Goal: Information Seeking & Learning: Learn about a topic

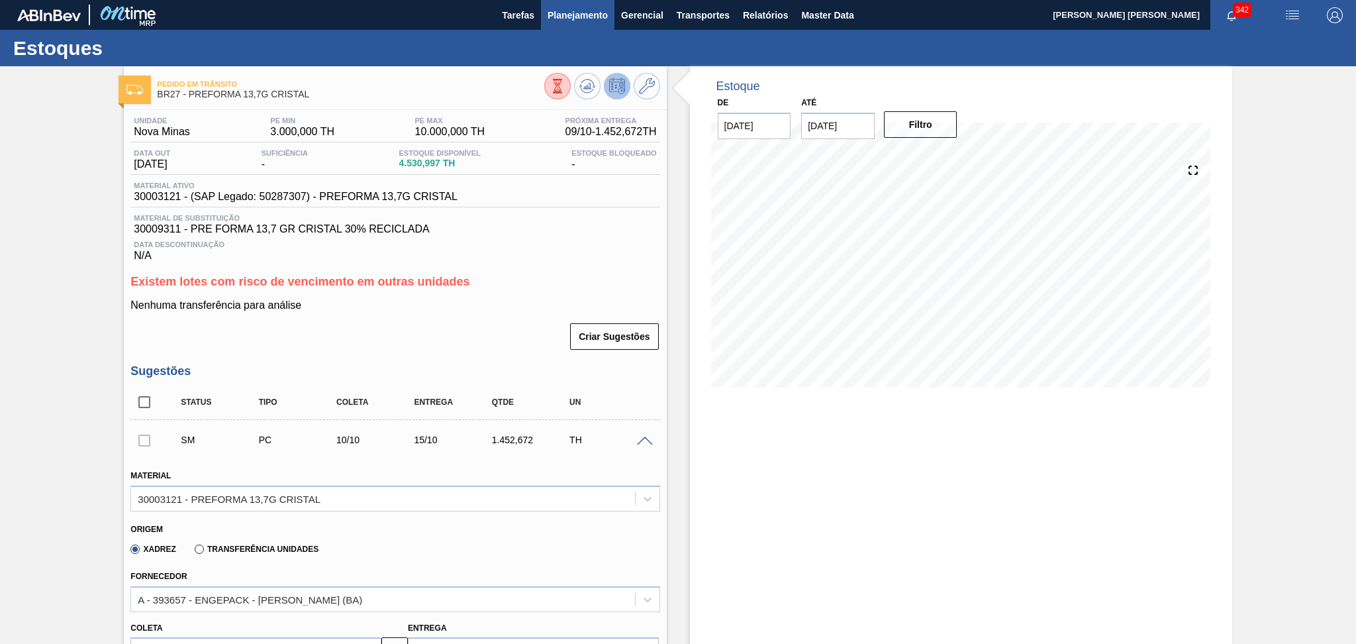
click at [570, 19] on span "Planejamento" at bounding box center [578, 15] width 60 height 16
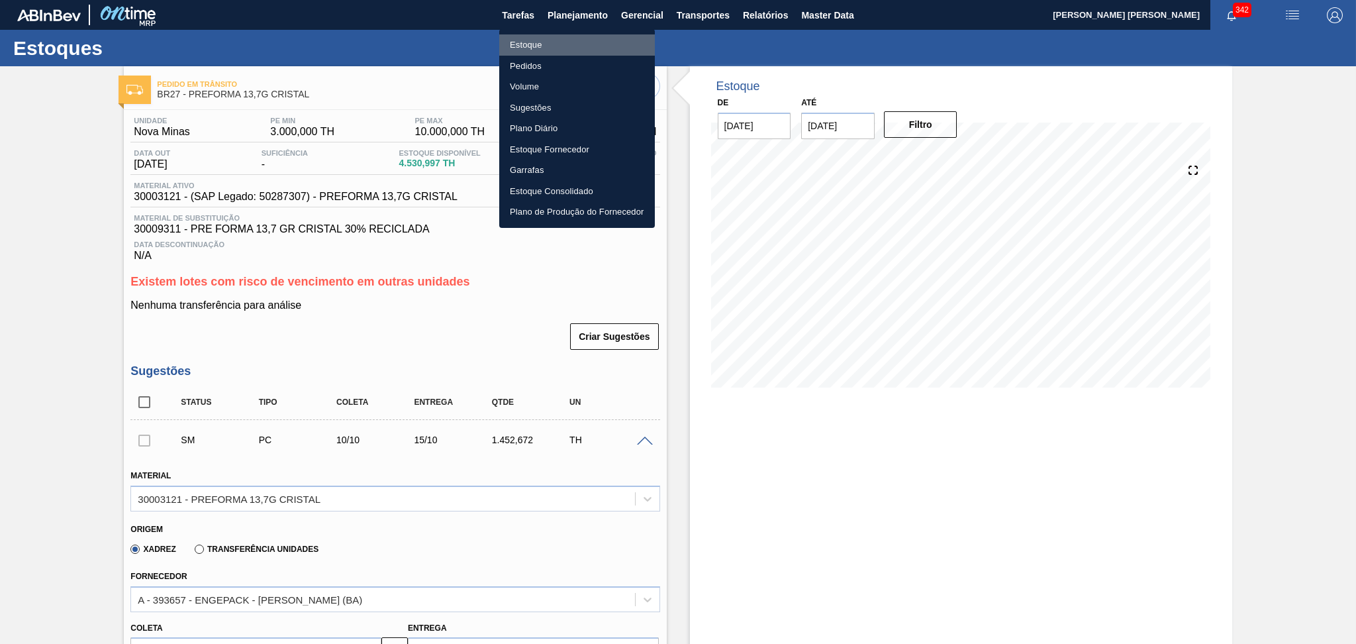
click at [522, 48] on li "Estoque" at bounding box center [577, 44] width 156 height 21
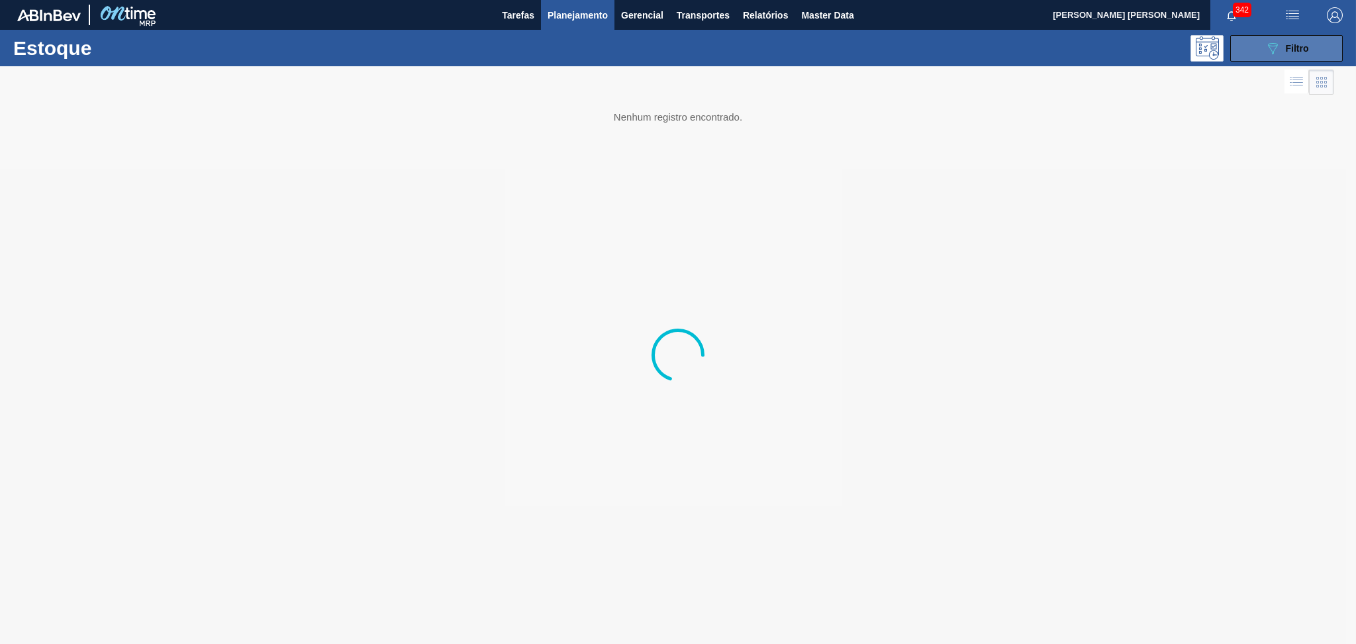
click at [1255, 49] on button "089F7B8B-B2A5-4AFE-B5C0-19BA573D28AC Filtro" at bounding box center [1287, 48] width 113 height 26
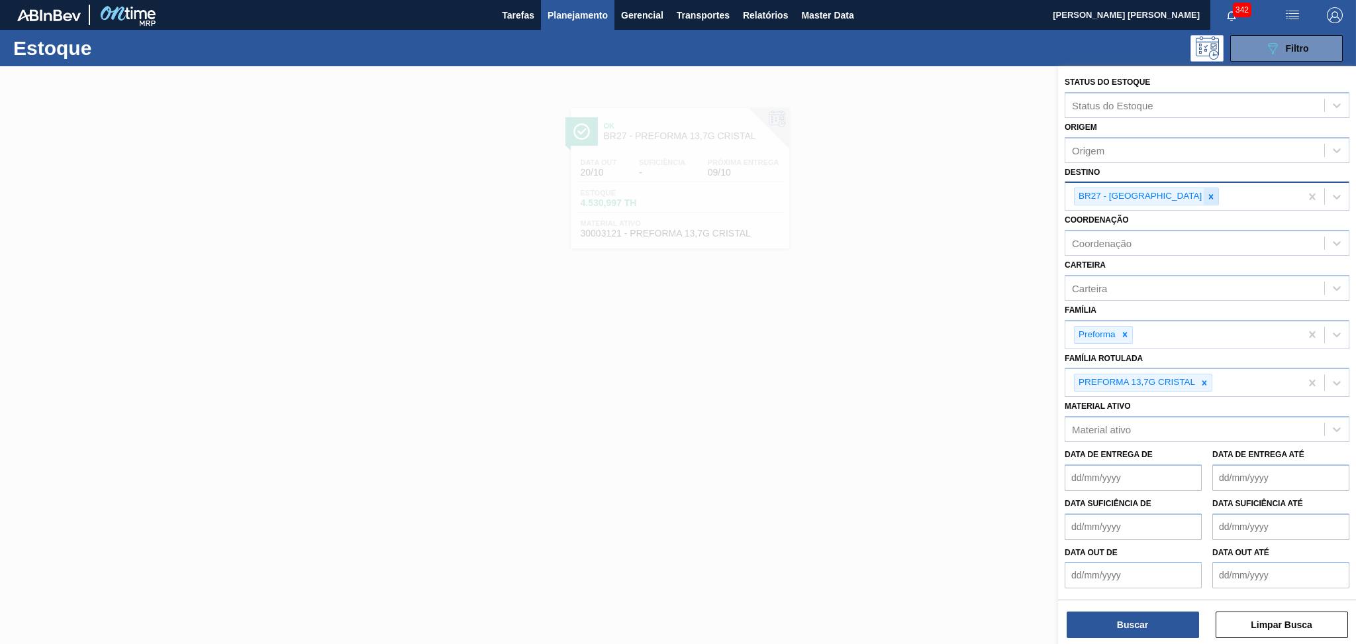
click at [1207, 193] on icon at bounding box center [1211, 196] width 9 height 9
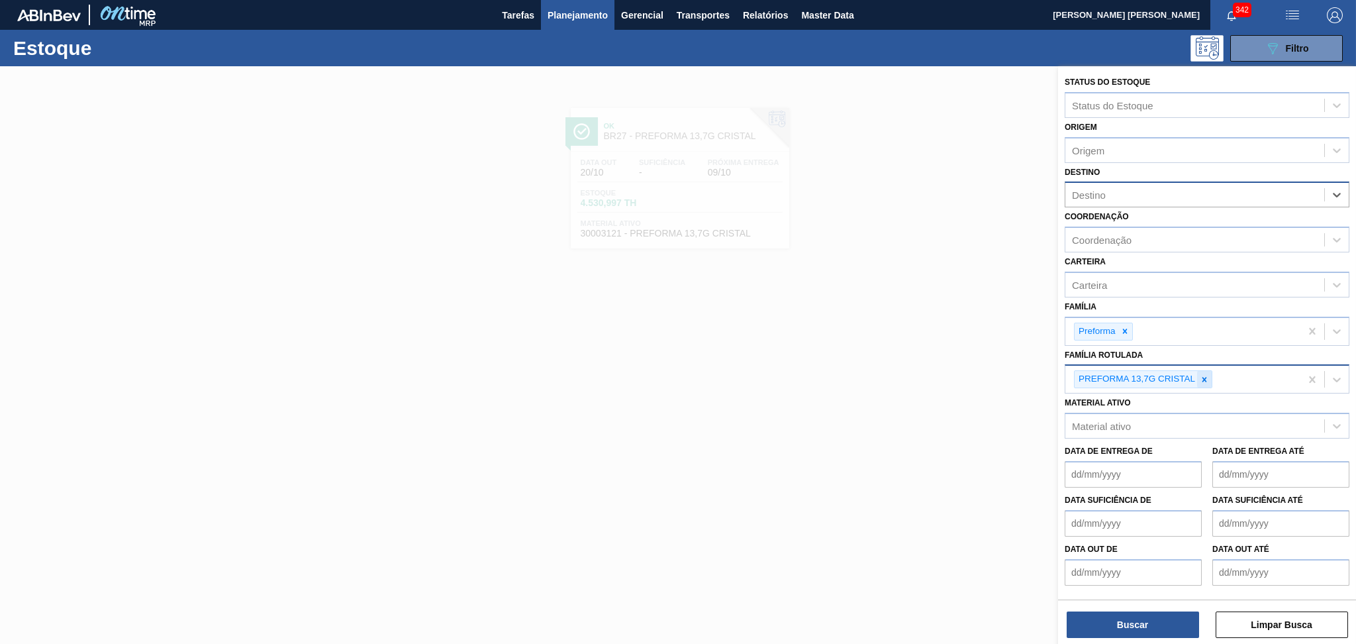
click at [1206, 376] on icon at bounding box center [1204, 379] width 9 height 9
click at [1106, 200] on div "Destino" at bounding box center [1195, 194] width 259 height 19
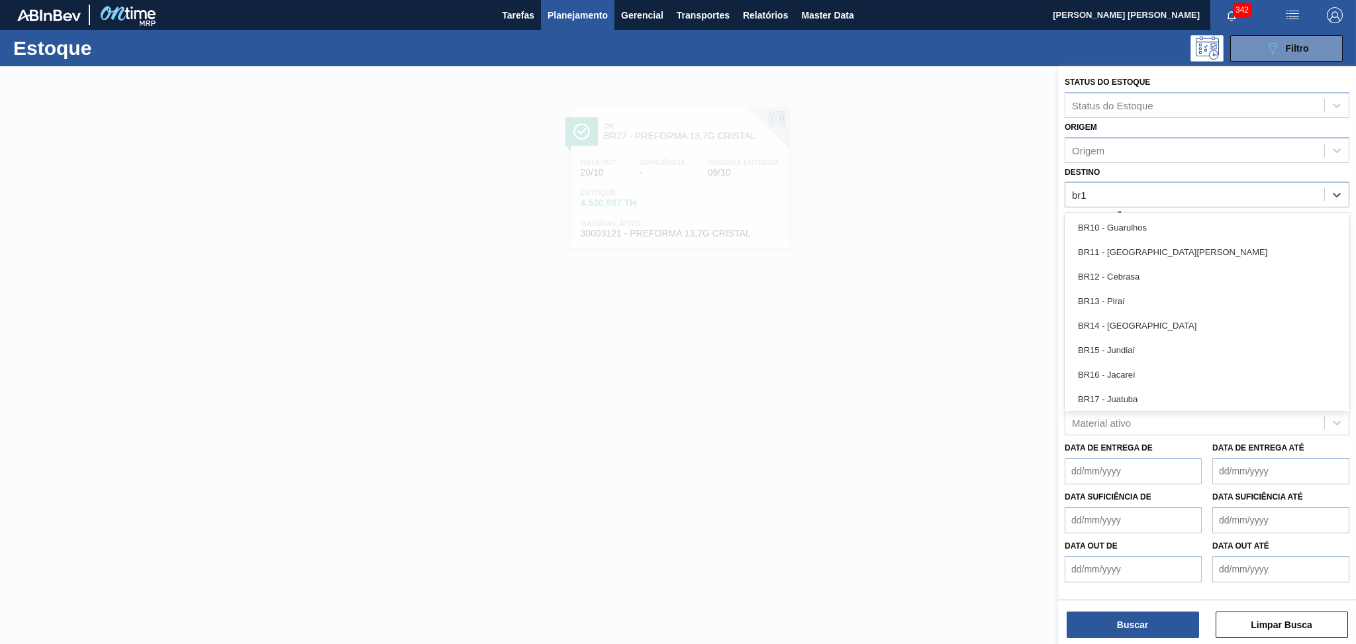
type input "br18"
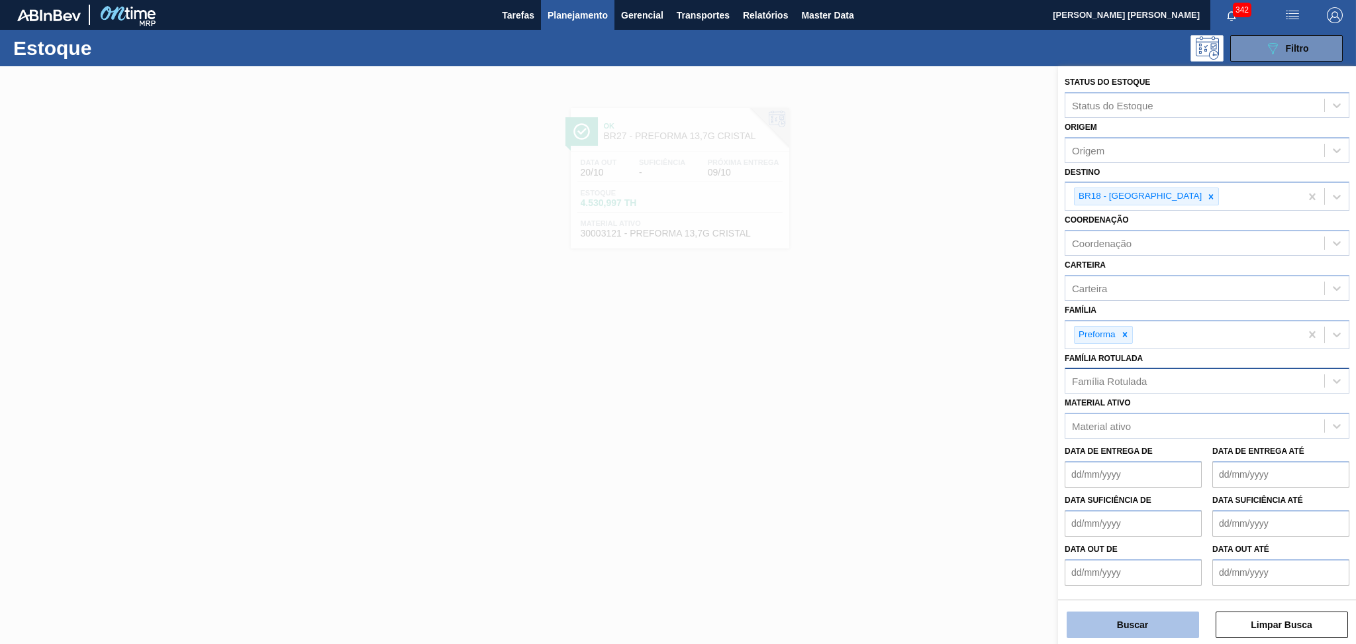
click at [1105, 615] on button "Buscar" at bounding box center [1133, 624] width 132 height 26
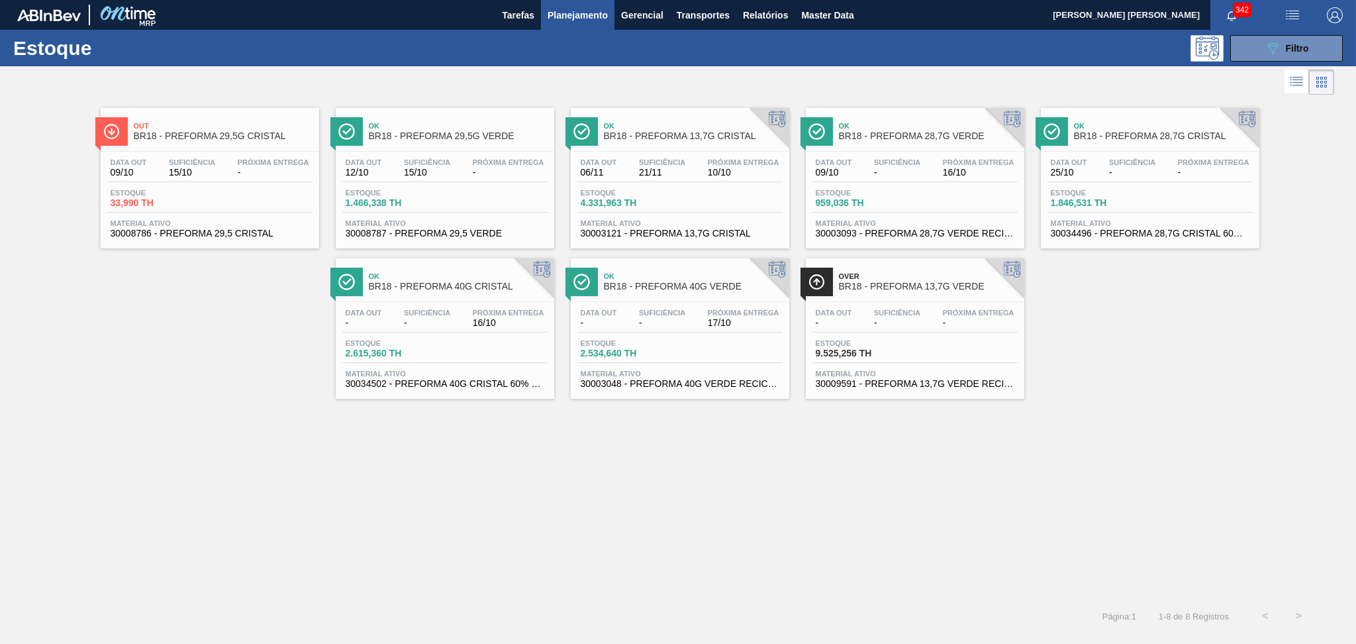
click at [486, 520] on div "Out BR18 - PREFORMA 29,5G CRISTAL Data out 09/10 Suficiência 15/10 Próxima Entr…" at bounding box center [678, 348] width 1356 height 501
click at [1133, 193] on span "Estoque" at bounding box center [1097, 193] width 93 height 8
click at [521, 422] on div "Out BR18 - PREFORMA 29,5G CRISTAL Data out 09/10 Suficiência 15/10 Próxima Entr…" at bounding box center [678, 348] width 1356 height 501
click at [1101, 313] on div "Out BR18 - PREFORMA 29,5G CRISTAL Data out 09/10 Suficiência 15/10 Próxima Entr…" at bounding box center [678, 248] width 1356 height 301
click at [442, 213] on div "Data out 12/10 Suficiência 15/10 Próxima Entrega - Estoque 1.466,338 TH Materia…" at bounding box center [445, 197] width 219 height 90
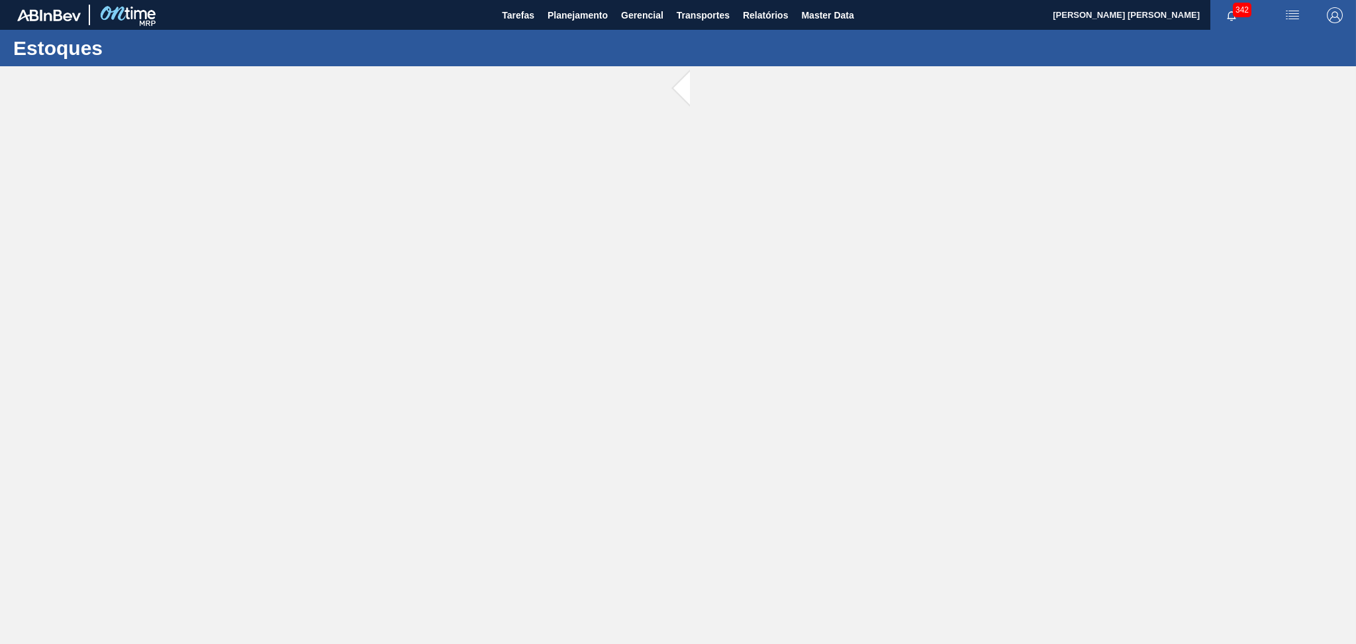
click at [246, 225] on main "Tarefas Planejamento Gerencial Transportes Relatórios Master Data Aline Apareci…" at bounding box center [678, 322] width 1356 height 644
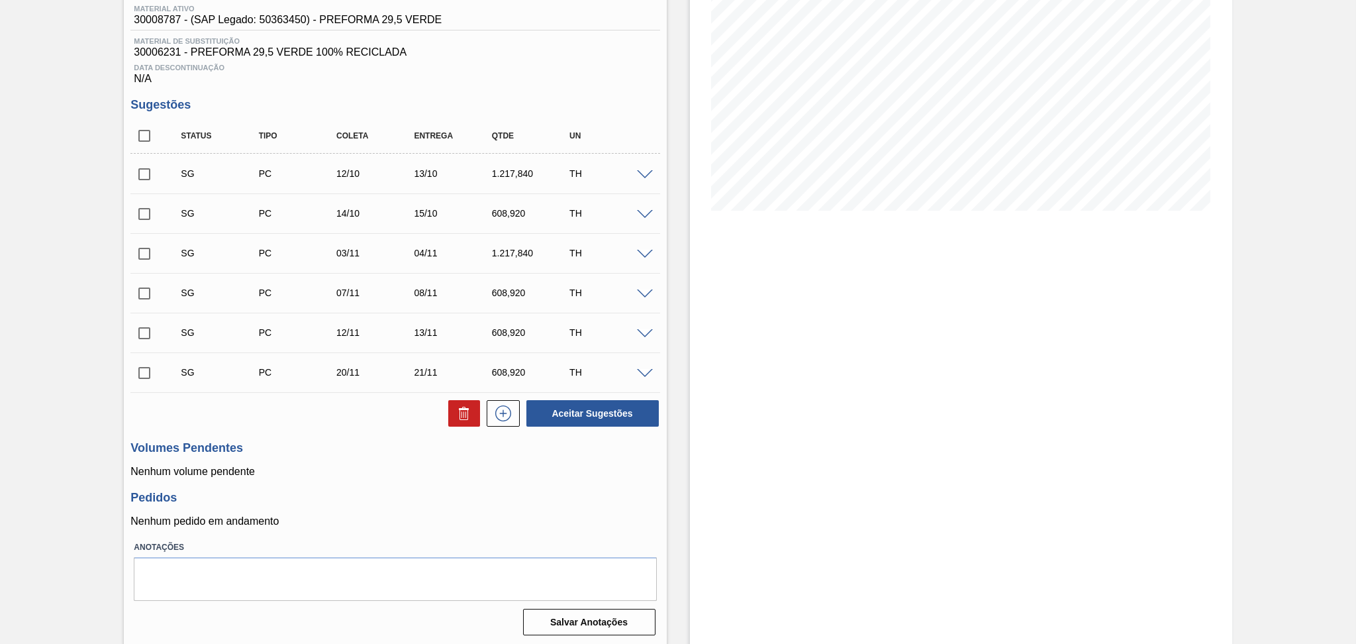
scroll to position [179, 0]
click at [368, 470] on p "Nenhum volume pendente" at bounding box center [394, 470] width 529 height 12
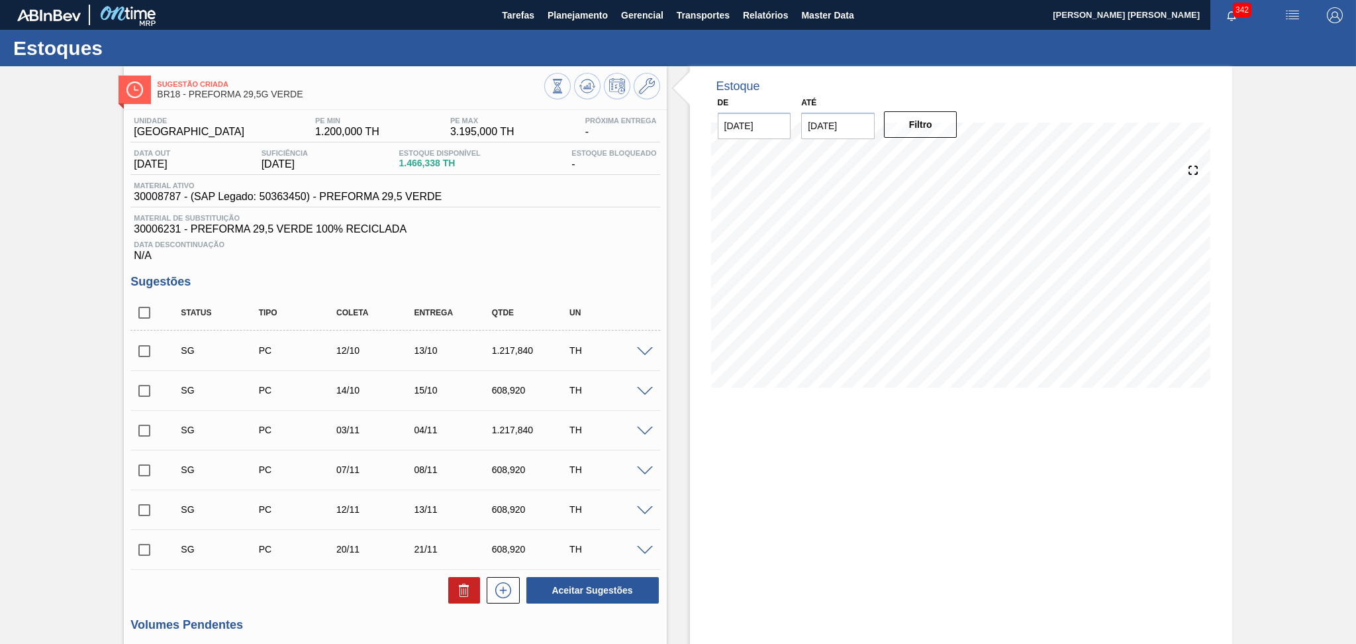
click at [540, 227] on span "30006231 - PREFORMA 29,5 VERDE 100% RECICLADA" at bounding box center [395, 229] width 523 height 12
click at [569, 23] on span "Planejamento" at bounding box center [578, 15] width 60 height 16
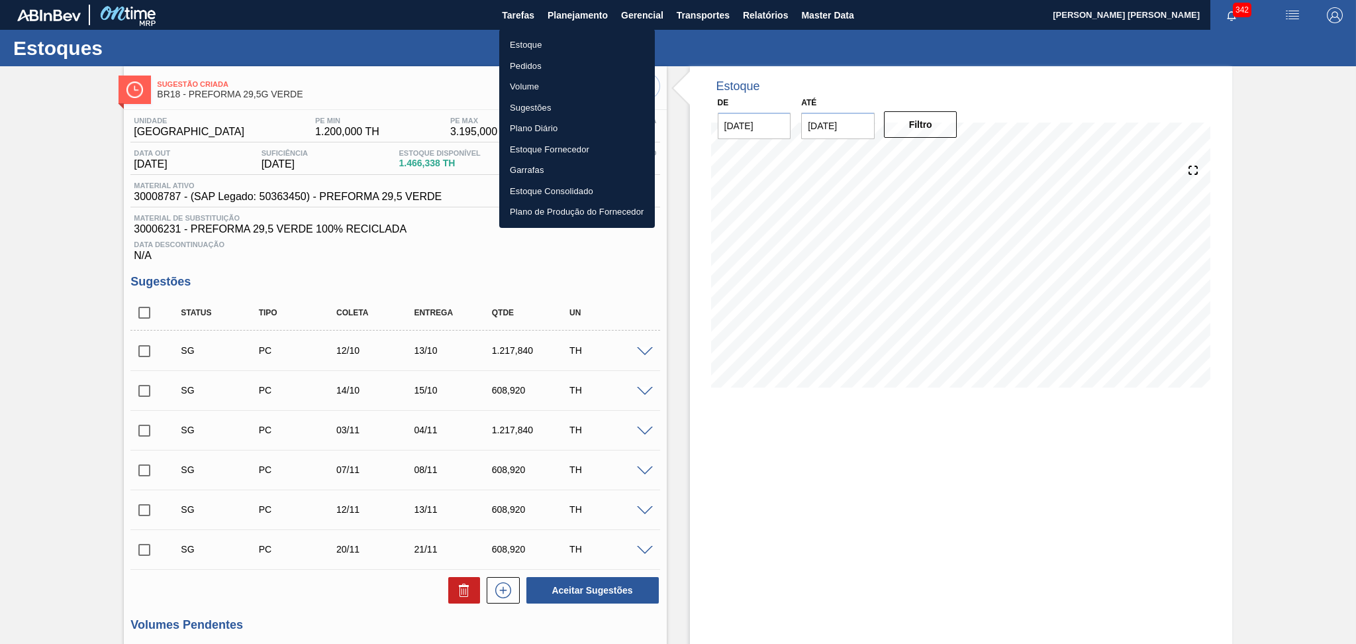
click at [538, 41] on li "Estoque" at bounding box center [577, 44] width 156 height 21
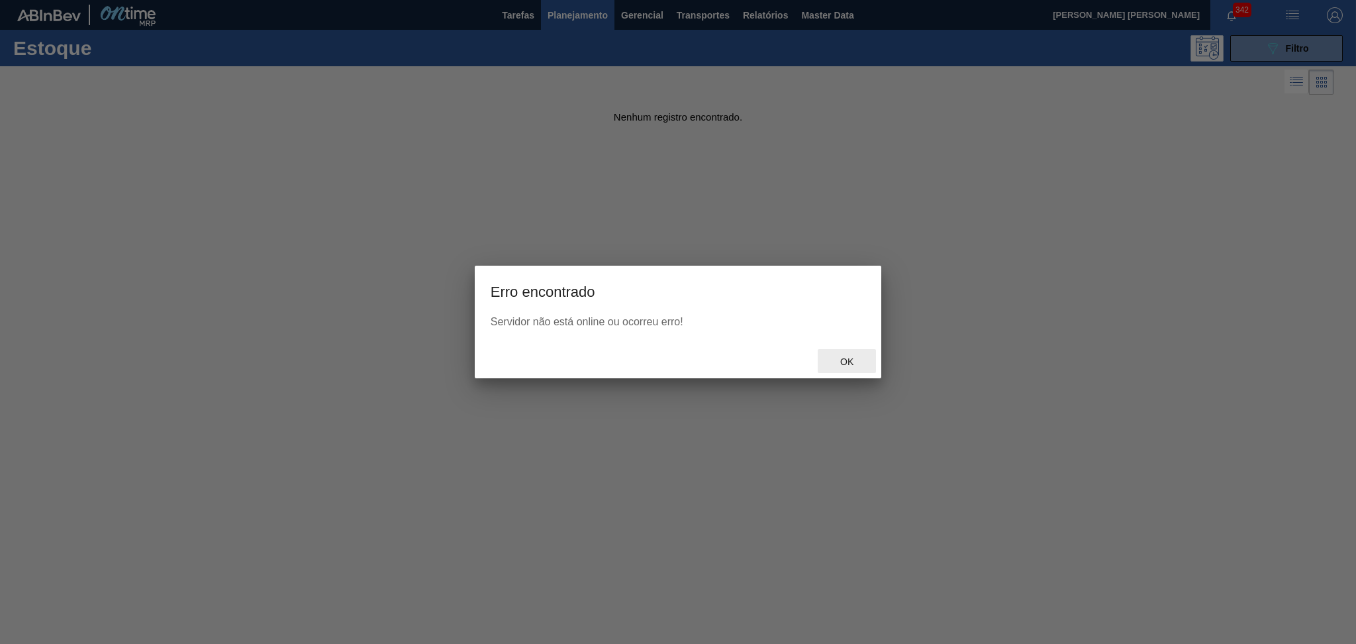
click at [857, 361] on span "Ok" at bounding box center [847, 361] width 34 height 11
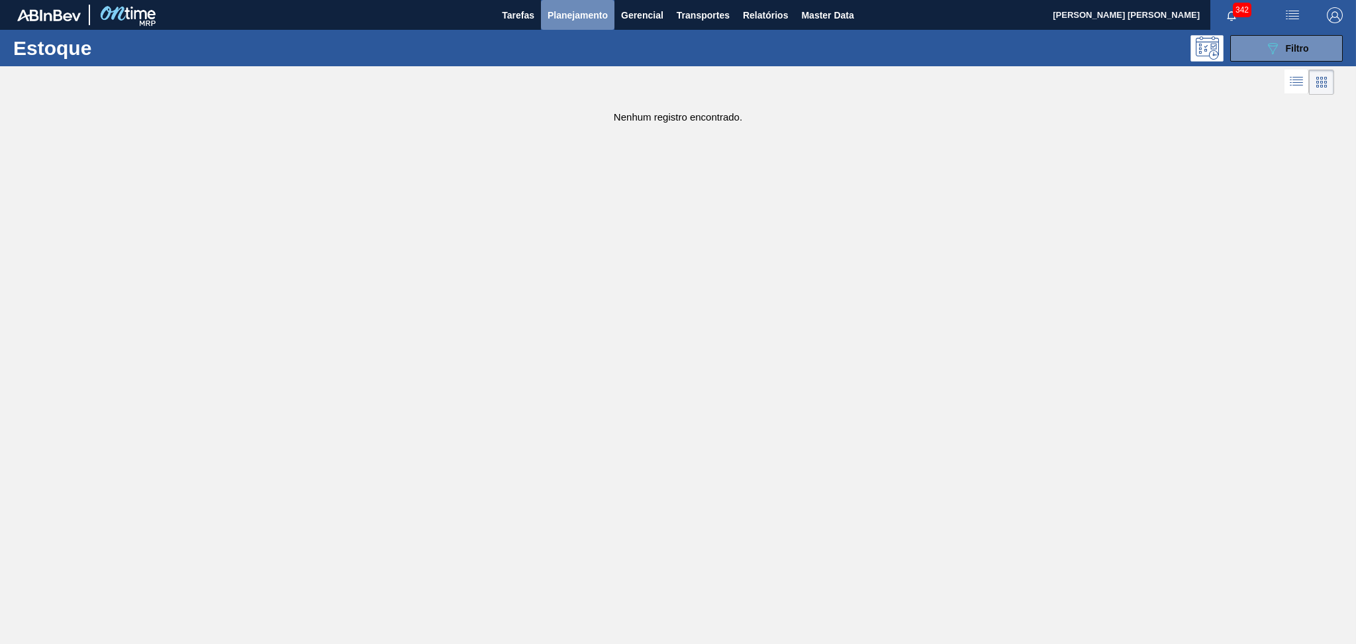
click at [576, 26] on button "Planejamento" at bounding box center [578, 15] width 74 height 30
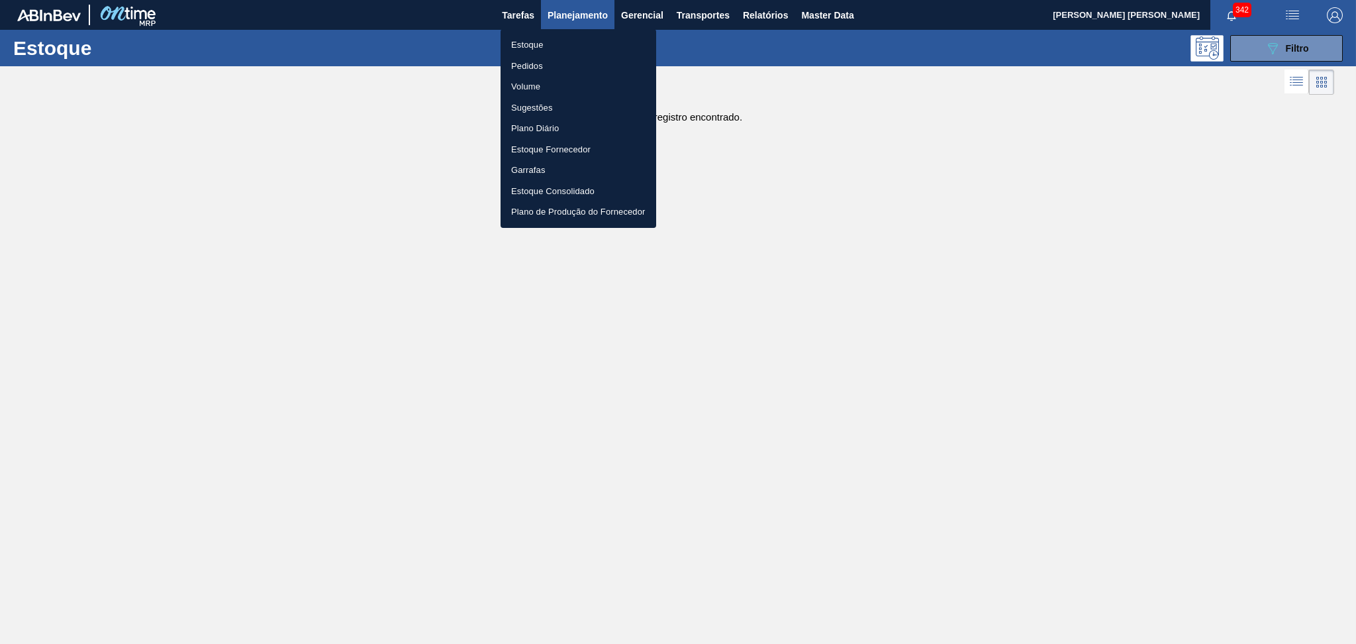
click at [549, 42] on li "Estoque" at bounding box center [579, 44] width 156 height 21
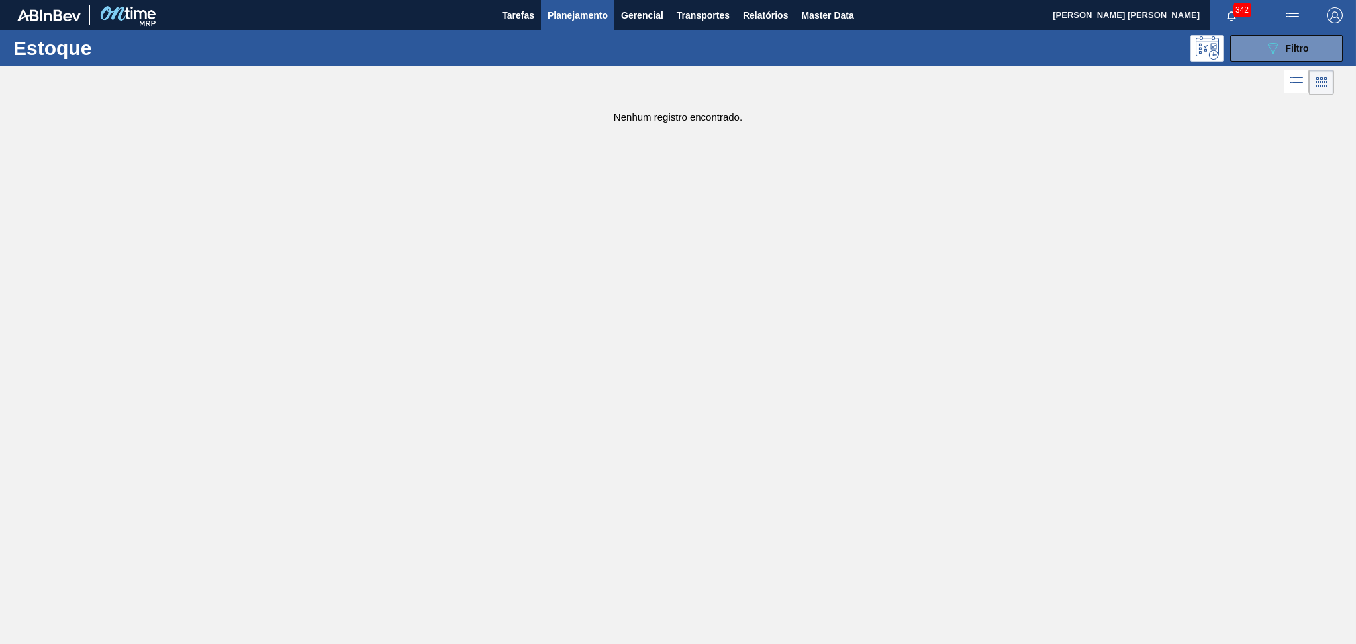
click at [593, 13] on span "Planejamento" at bounding box center [578, 15] width 60 height 16
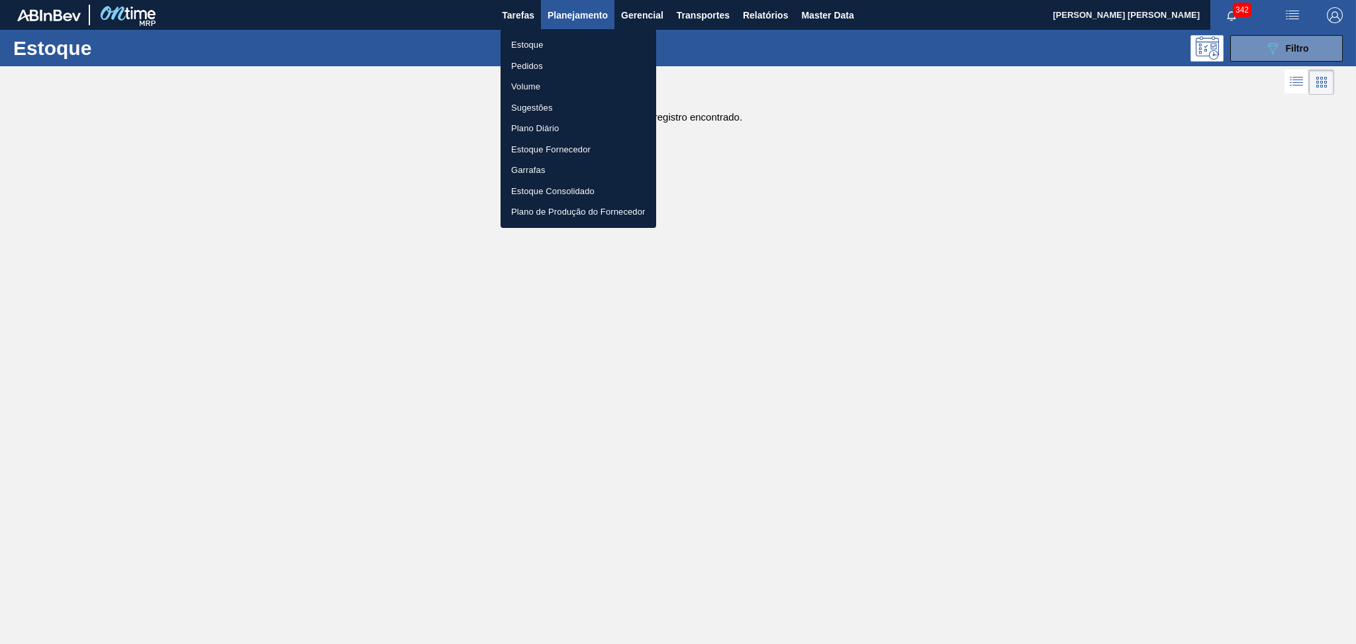
click at [725, 436] on div at bounding box center [678, 322] width 1356 height 644
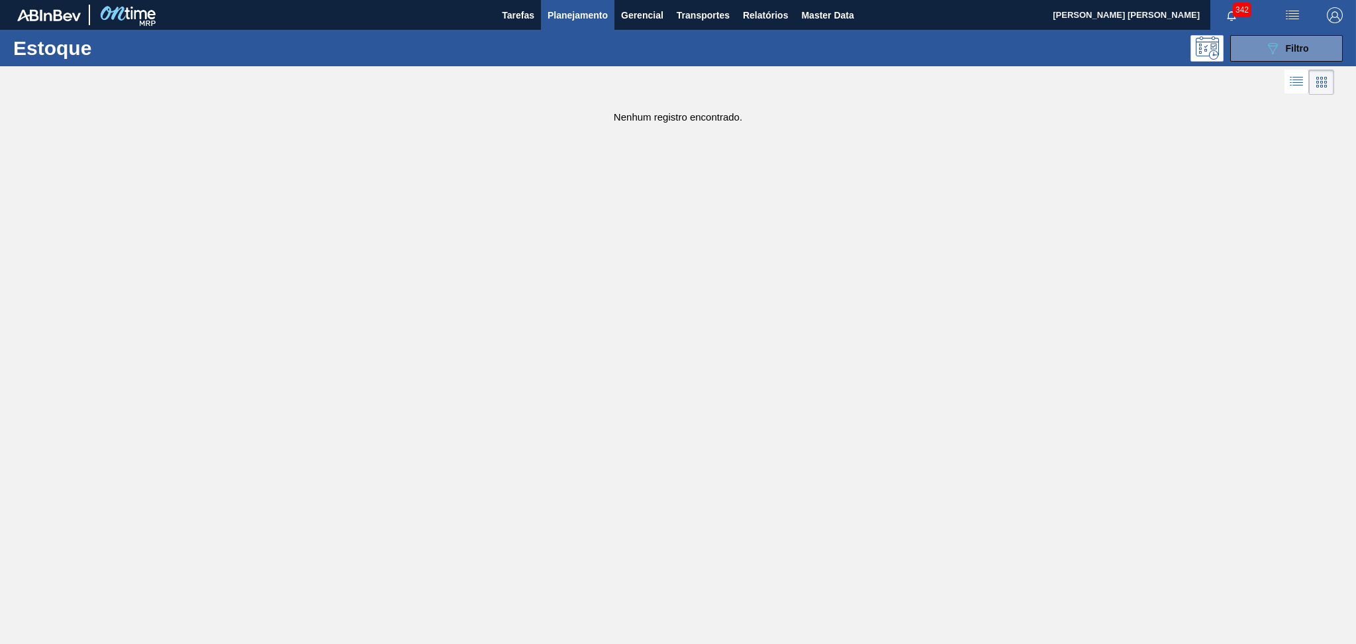
click at [1005, 392] on main "Tarefas Planejamento Gerencial Transportes Relatórios Master Data Aline Apareci…" at bounding box center [678, 322] width 1356 height 644
click at [591, 13] on span "Planejamento" at bounding box center [578, 15] width 60 height 16
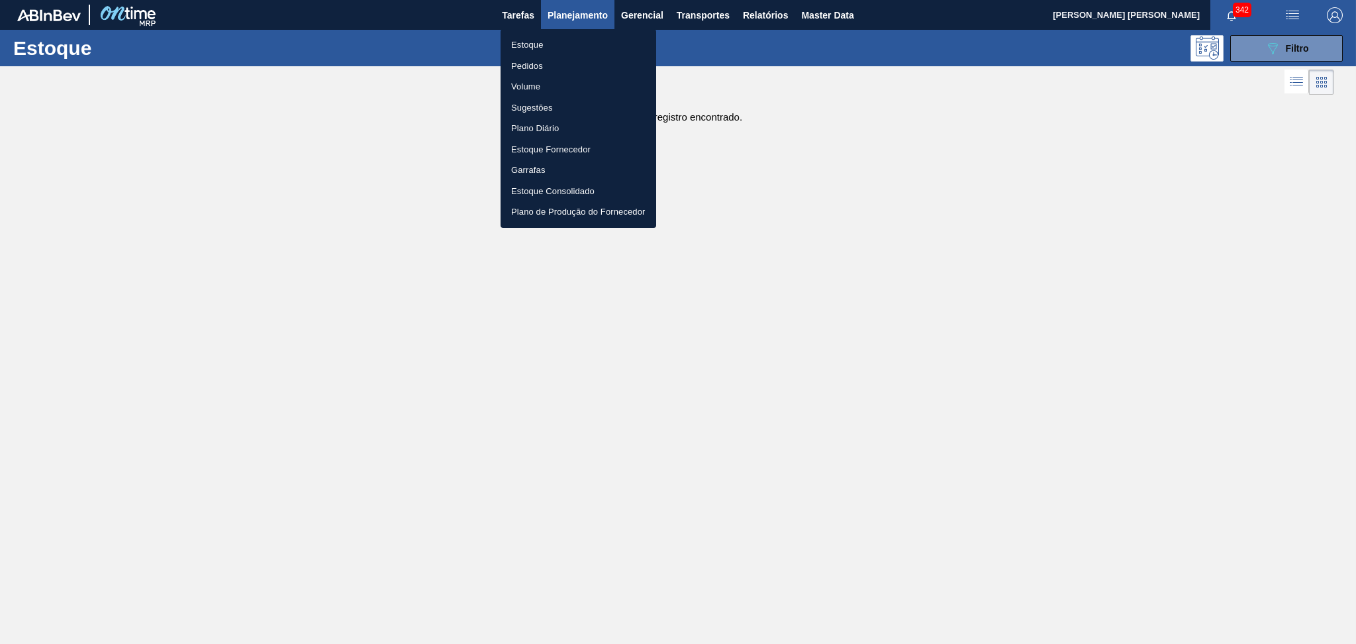
click at [547, 48] on li "Estoque" at bounding box center [579, 44] width 156 height 21
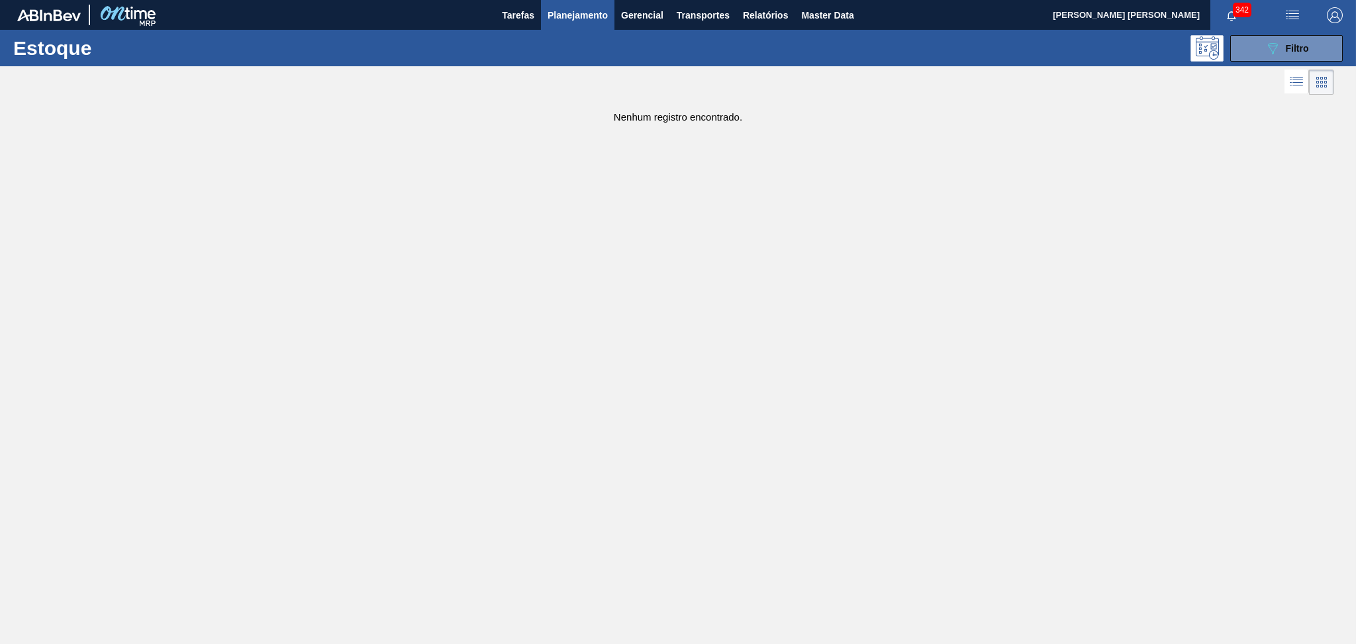
drag, startPoint x: 849, startPoint y: 153, endPoint x: 883, endPoint y: 101, distance: 62.1
click at [854, 140] on main "Tarefas Planejamento Gerencial Transportes Relatórios Master Data Aline Apareci…" at bounding box center [678, 322] width 1356 height 644
click at [579, 5] on button "Planejamento" at bounding box center [578, 15] width 74 height 30
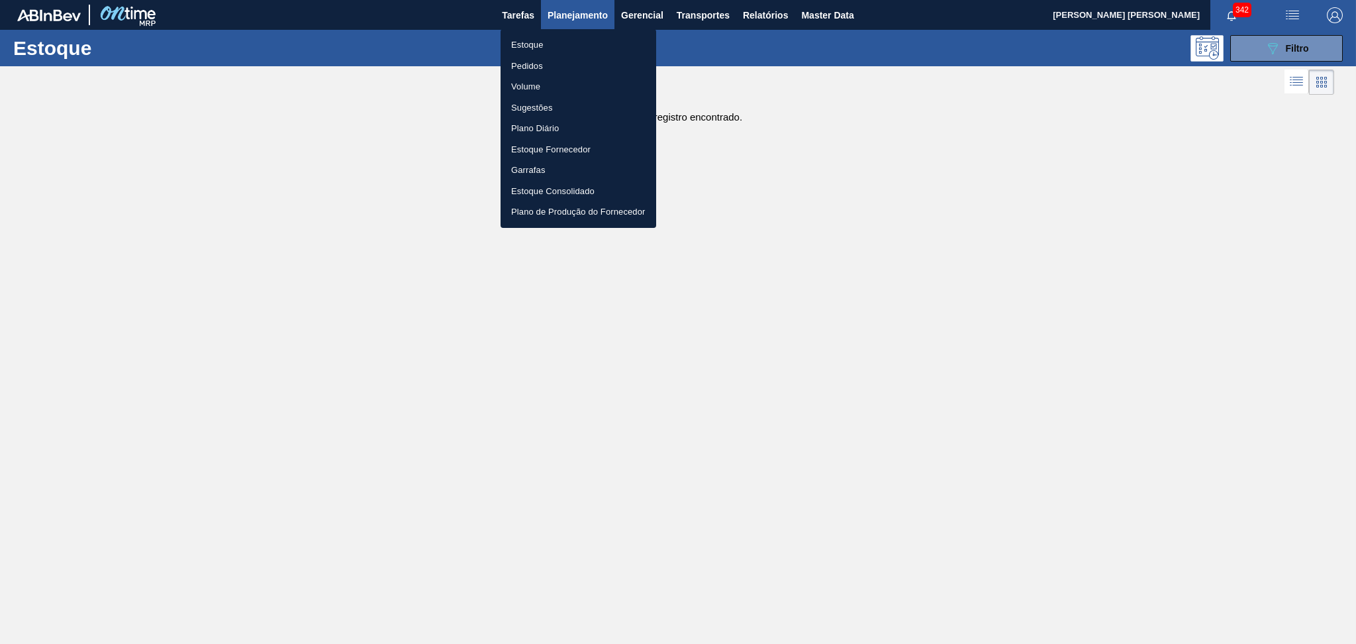
click at [533, 46] on li "Estoque" at bounding box center [579, 44] width 156 height 21
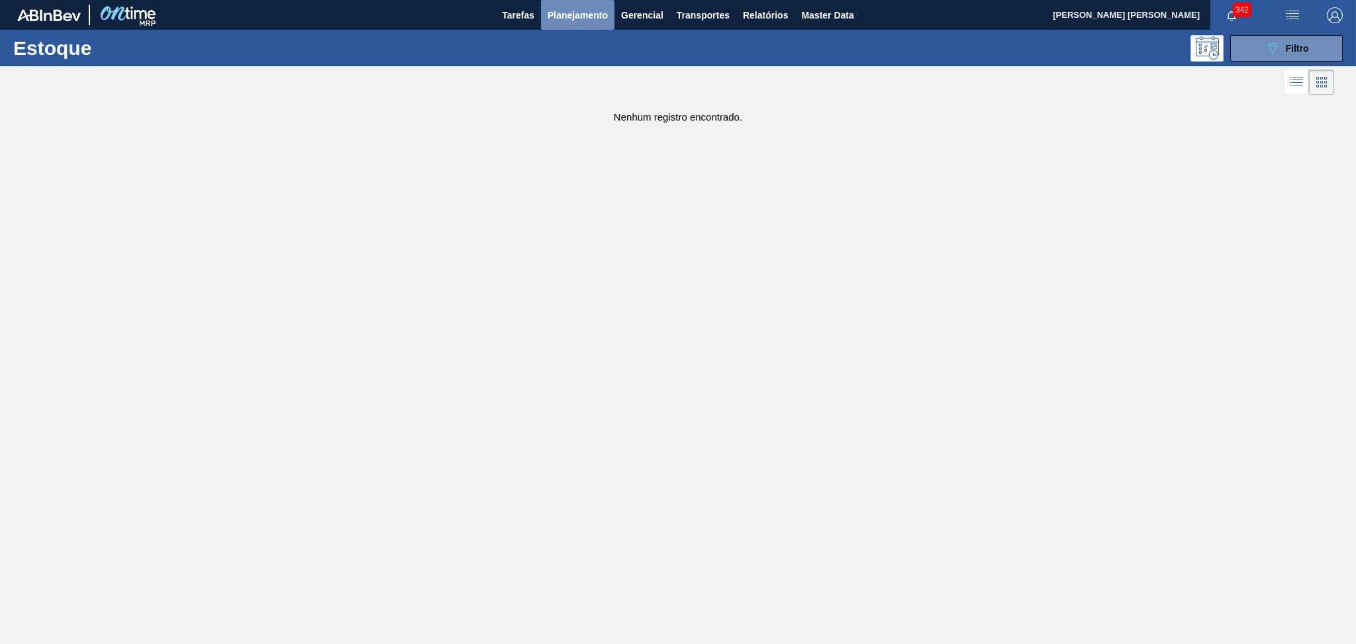
click at [585, 13] on span "Planejamento" at bounding box center [578, 15] width 60 height 16
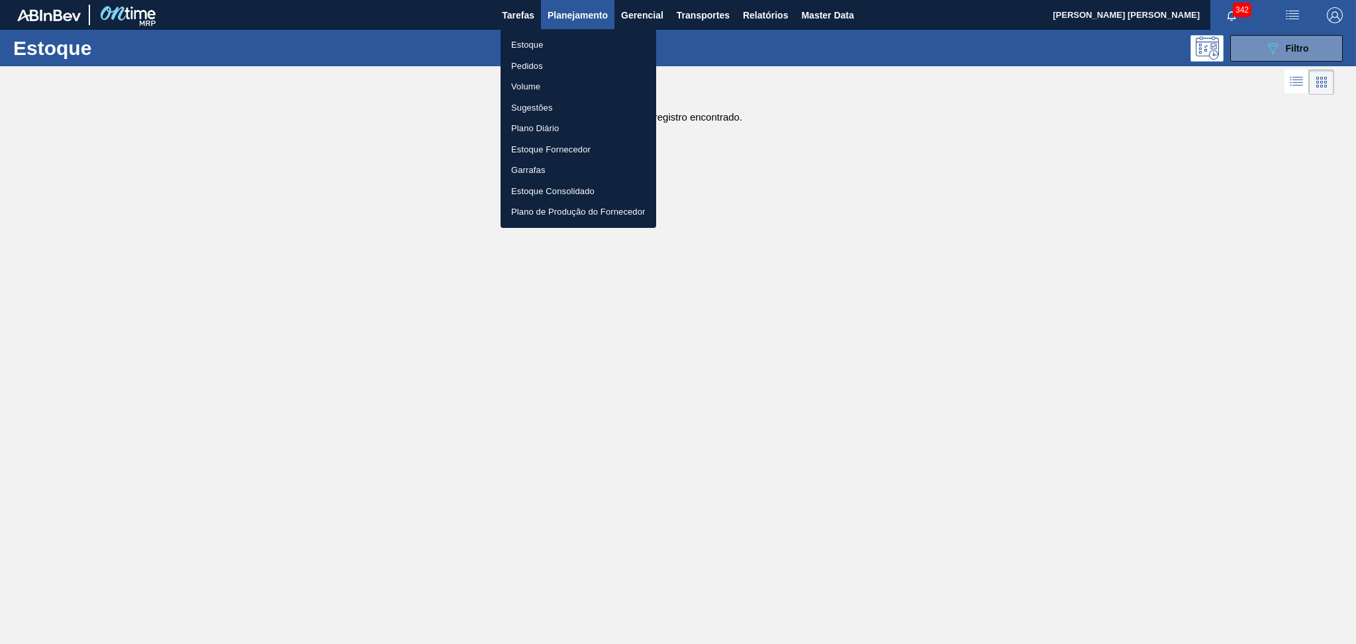
click at [532, 48] on li "Estoque" at bounding box center [579, 44] width 156 height 21
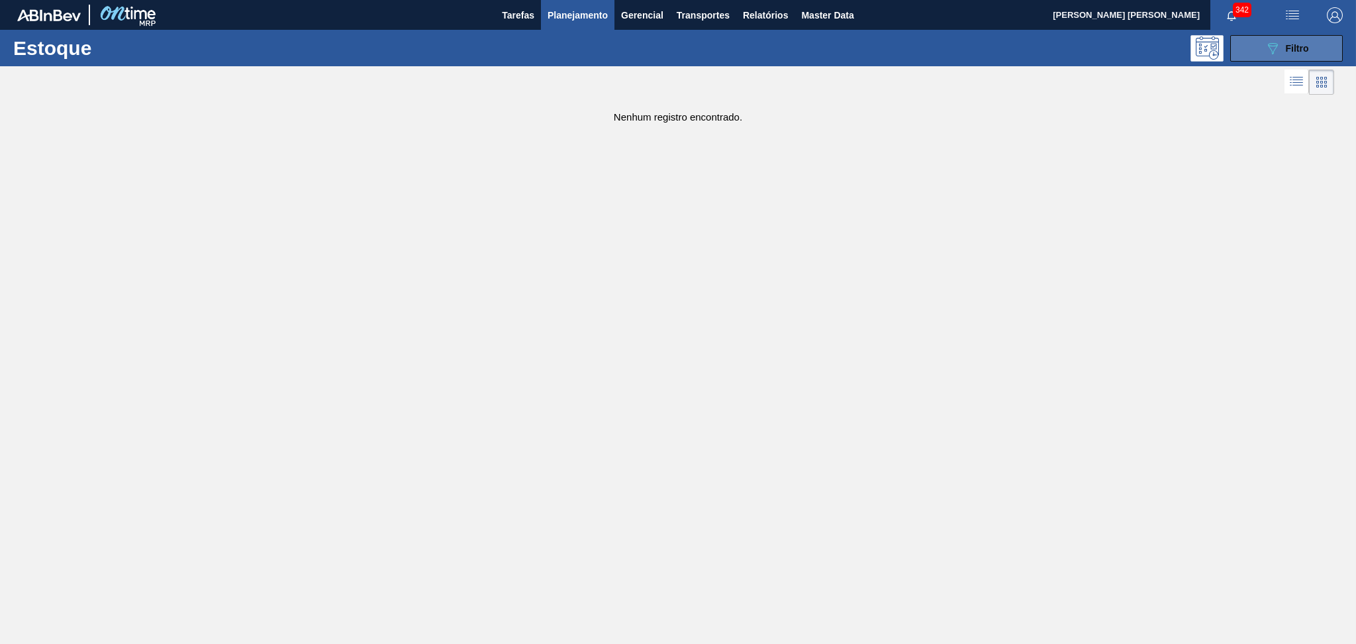
click at [1256, 36] on button "089F7B8B-B2A5-4AFE-B5C0-19BA573D28AC Filtro" at bounding box center [1287, 48] width 113 height 26
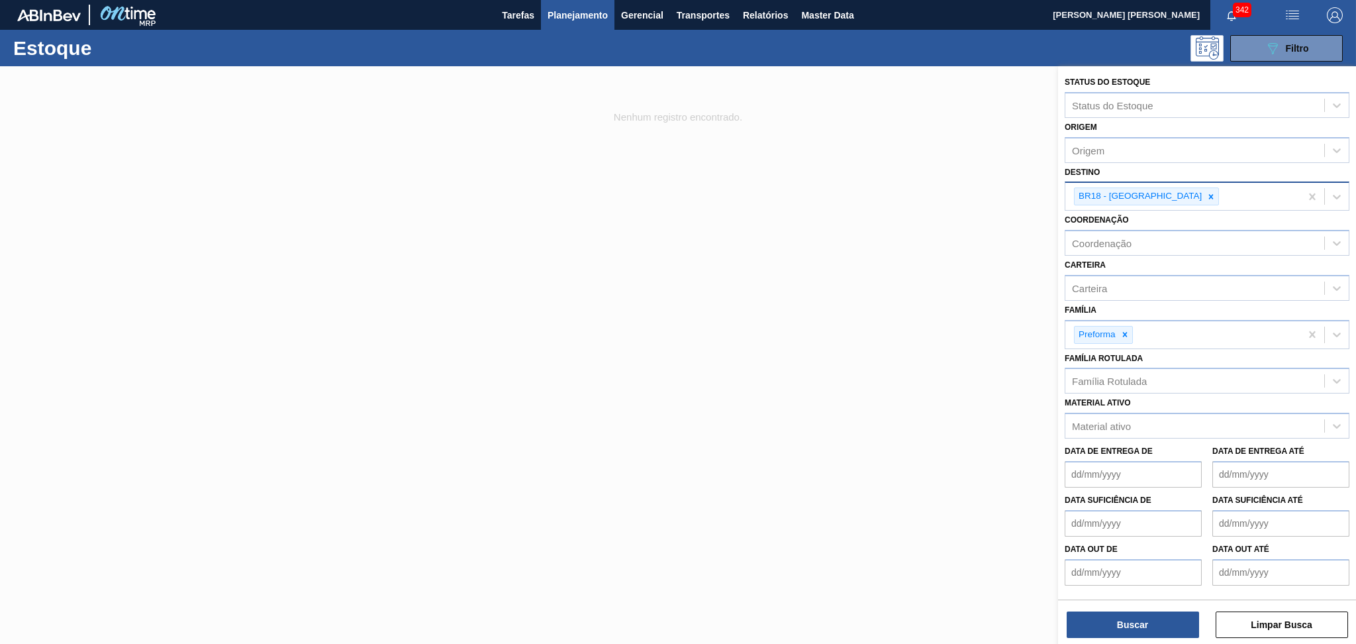
click at [1207, 195] on icon at bounding box center [1211, 196] width 9 height 9
click at [1094, 195] on div "Destino" at bounding box center [1089, 194] width 34 height 11
type input "br18"
click at [1129, 185] on div "br18" at bounding box center [1195, 194] width 259 height 19
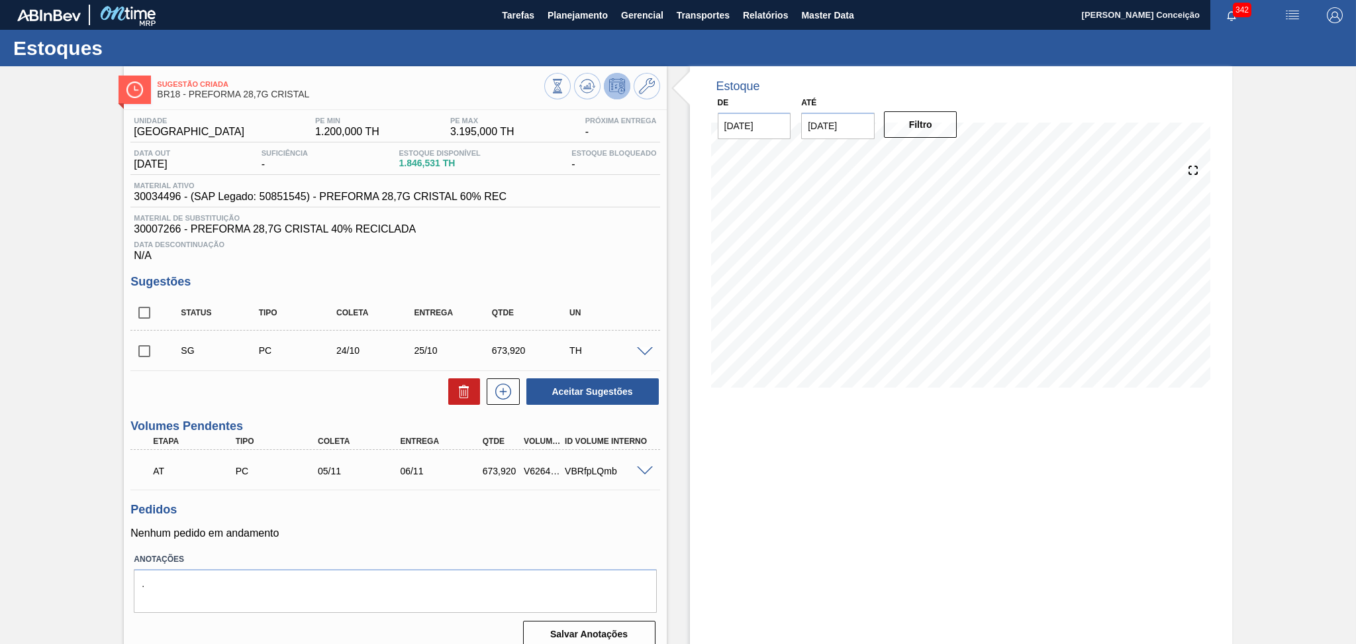
click at [151, 192] on span "30034496 - (SAP Legado: 50851545) - PREFORMA 28,7G CRISTAL 60% REC" at bounding box center [320, 197] width 373 height 12
copy span "30034496"
click at [420, 513] on h3 "Pedidos" at bounding box center [394, 510] width 529 height 14
click at [587, 76] on button at bounding box center [587, 86] width 26 height 26
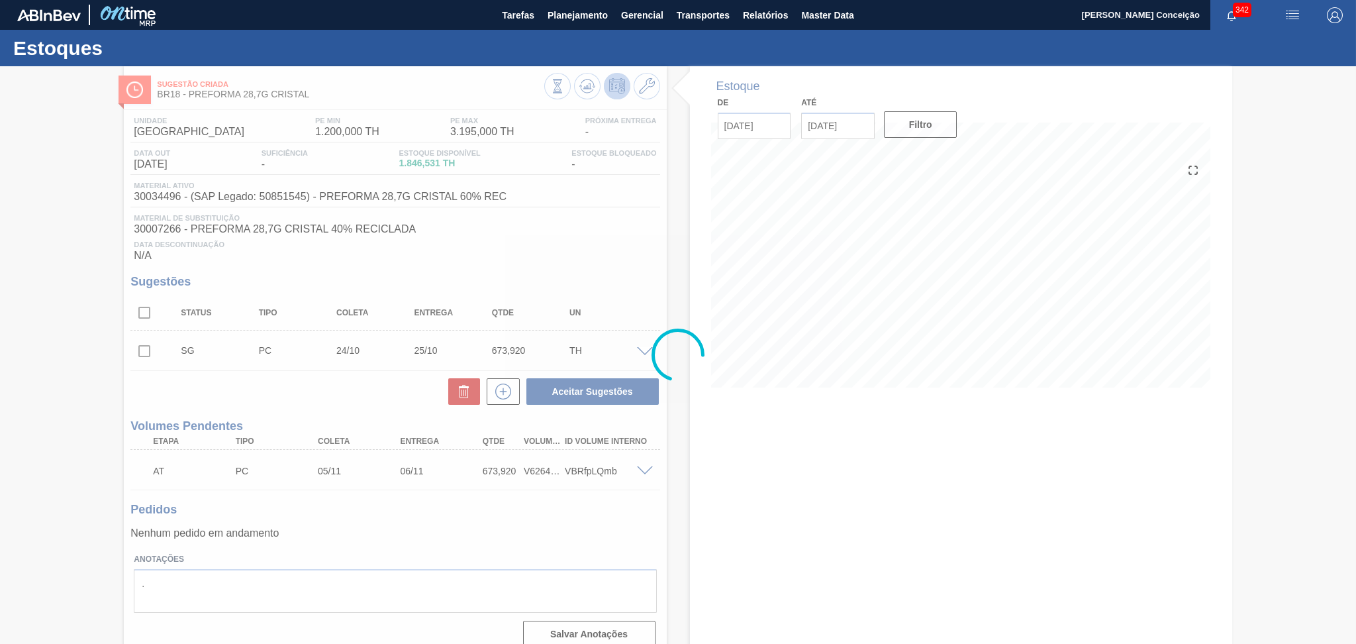
click at [638, 264] on div at bounding box center [678, 355] width 1356 height 578
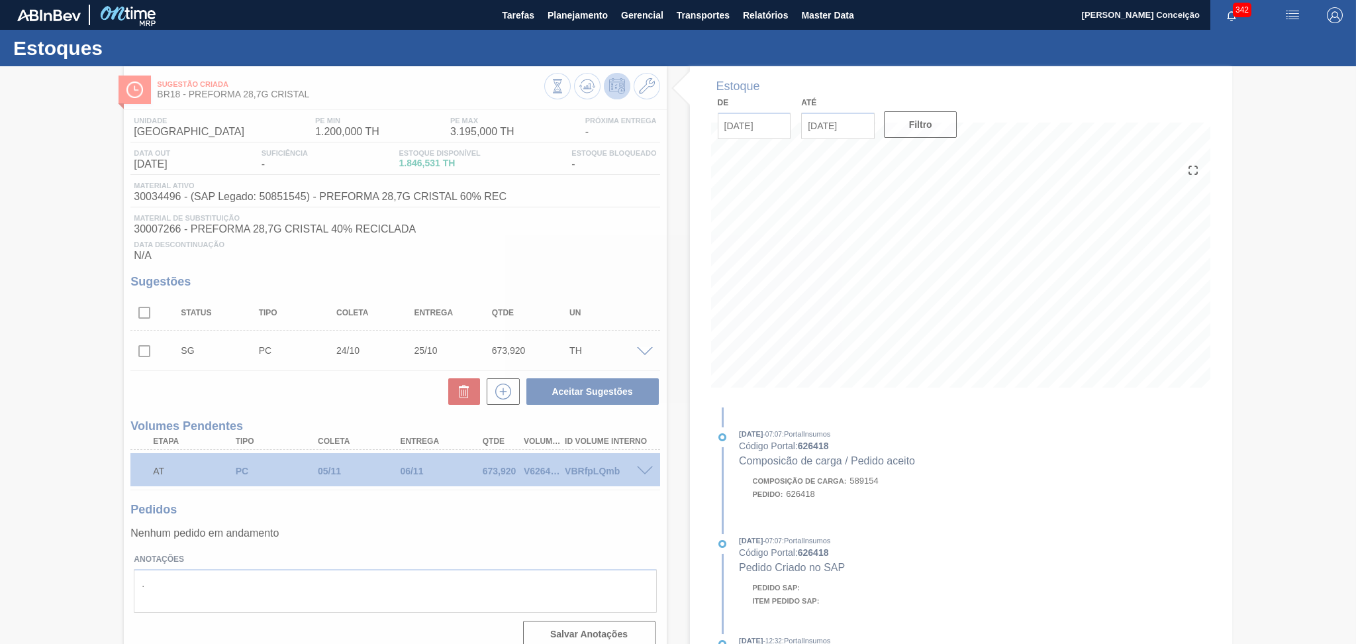
click at [395, 530] on div at bounding box center [678, 355] width 1356 height 578
click at [414, 530] on div at bounding box center [678, 355] width 1356 height 578
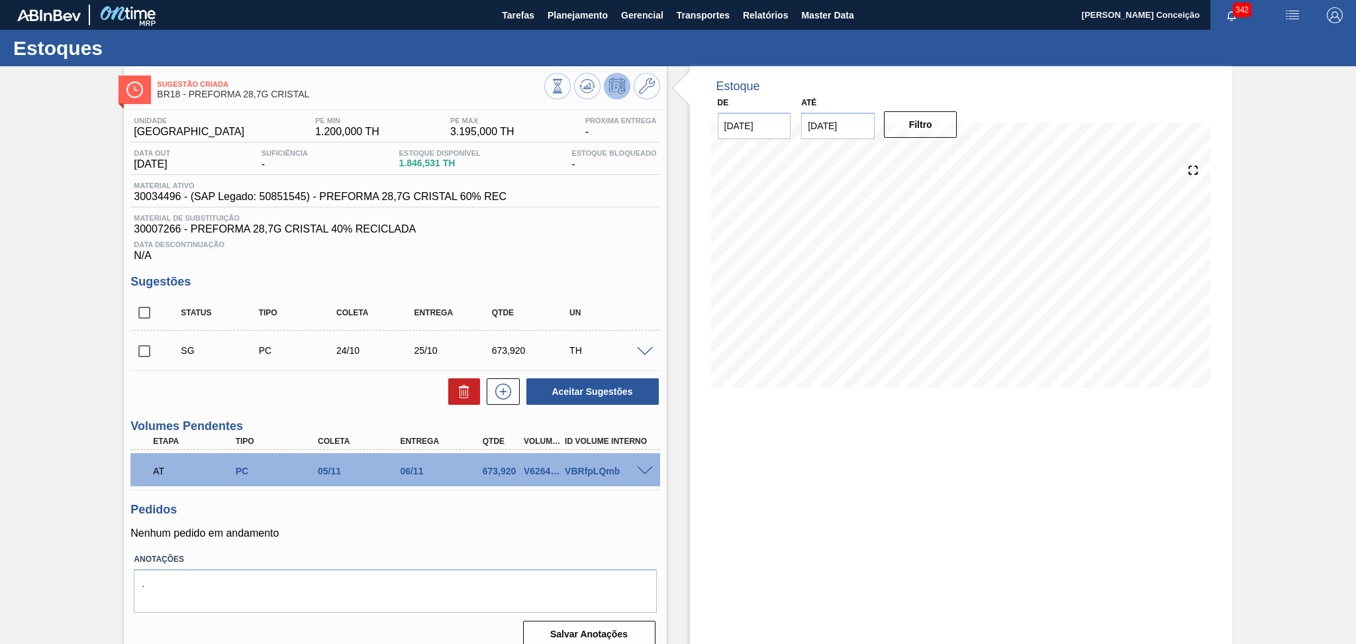
click at [364, 414] on div "Unidade Pernambuco PE MIN 1.200,000 TH PE MAX 3.195,000 TH Próxima Entrega - Da…" at bounding box center [395, 381] width 542 height 542
click at [542, 257] on div "Data Descontinuação N/A" at bounding box center [394, 248] width 529 height 26
click at [1146, 511] on div "Estoque De 09/10/2025 Até 30/11/2025 Filtro 07/11 Projeção de Estoque 2,154.367…" at bounding box center [961, 362] width 542 height 592
click at [562, 215] on span "Material de Substituição" at bounding box center [395, 218] width 523 height 8
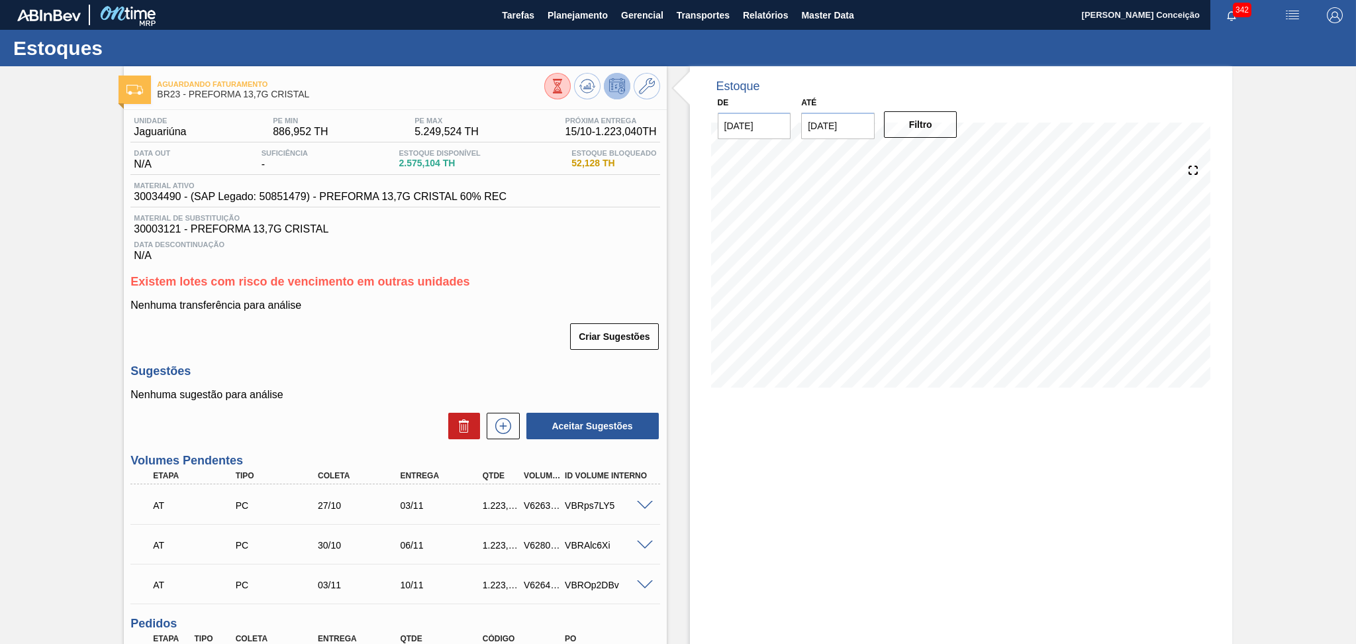
click at [513, 259] on div "Data Descontinuação N/A" at bounding box center [394, 248] width 529 height 26
click at [595, 19] on span "Planejamento" at bounding box center [578, 15] width 60 height 16
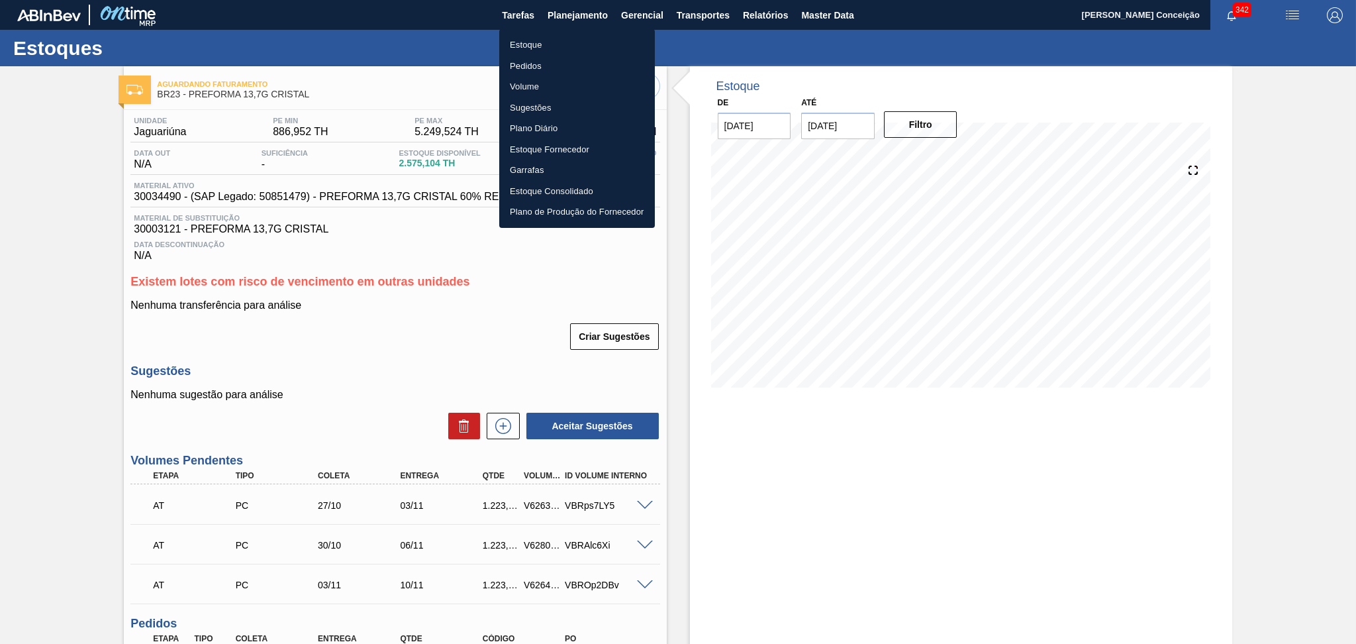
click at [541, 43] on li "Estoque" at bounding box center [577, 44] width 156 height 21
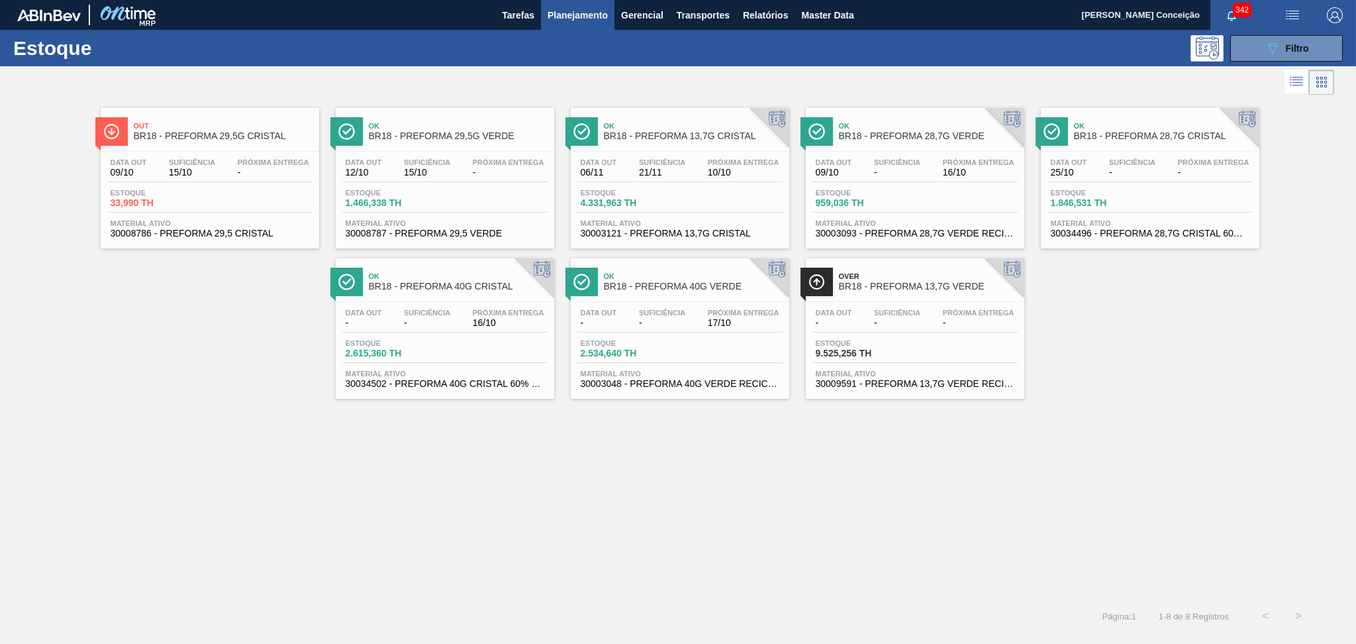
click at [401, 175] on div "Suficiência 15/10" at bounding box center [427, 167] width 53 height 19
click at [917, 154] on div "Data out 09/10 Suficiência - Próxima Entrega 16/10 Estoque 959,036 TH Material …" at bounding box center [915, 197] width 219 height 90
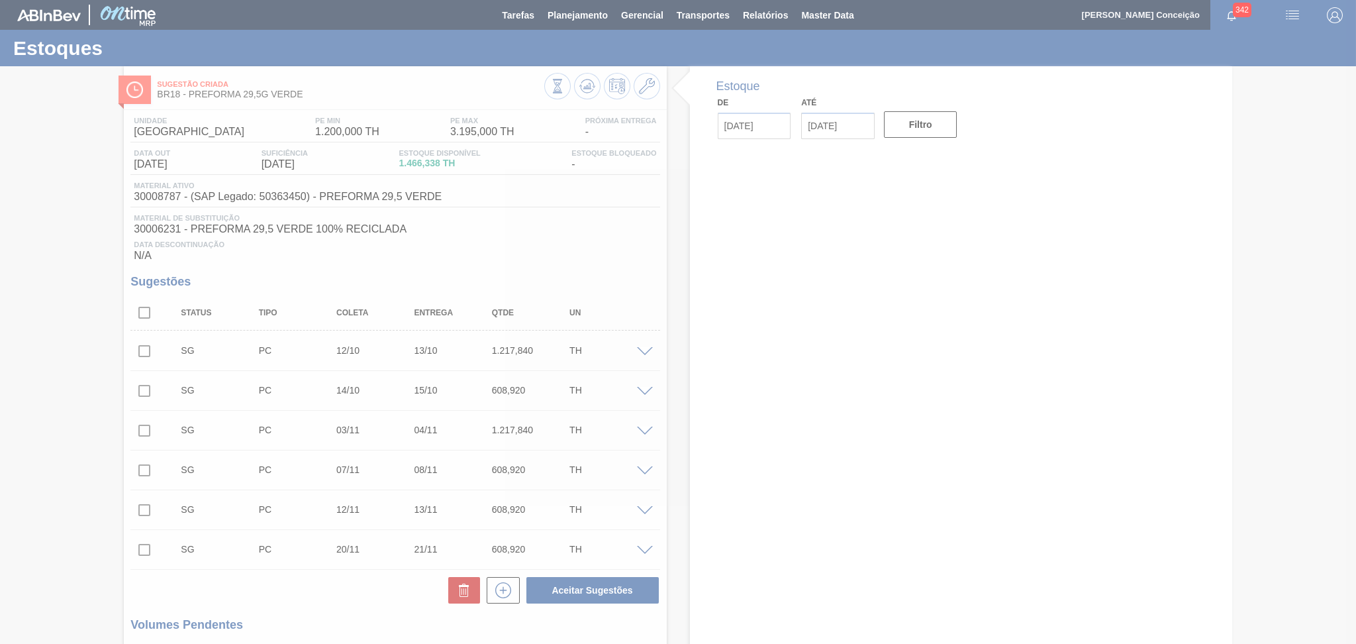
click at [511, 232] on div at bounding box center [678, 322] width 1356 height 644
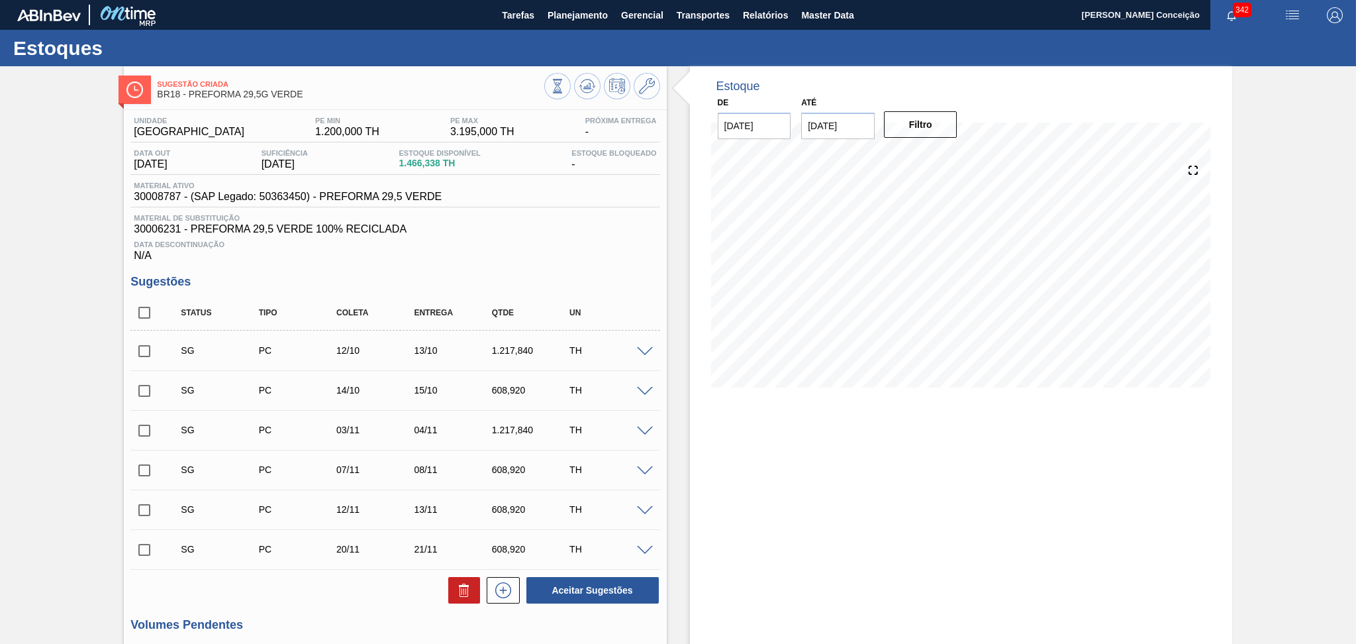
click at [144, 309] on input "checkbox" at bounding box center [144, 313] width 28 height 28
checkbox input "true"
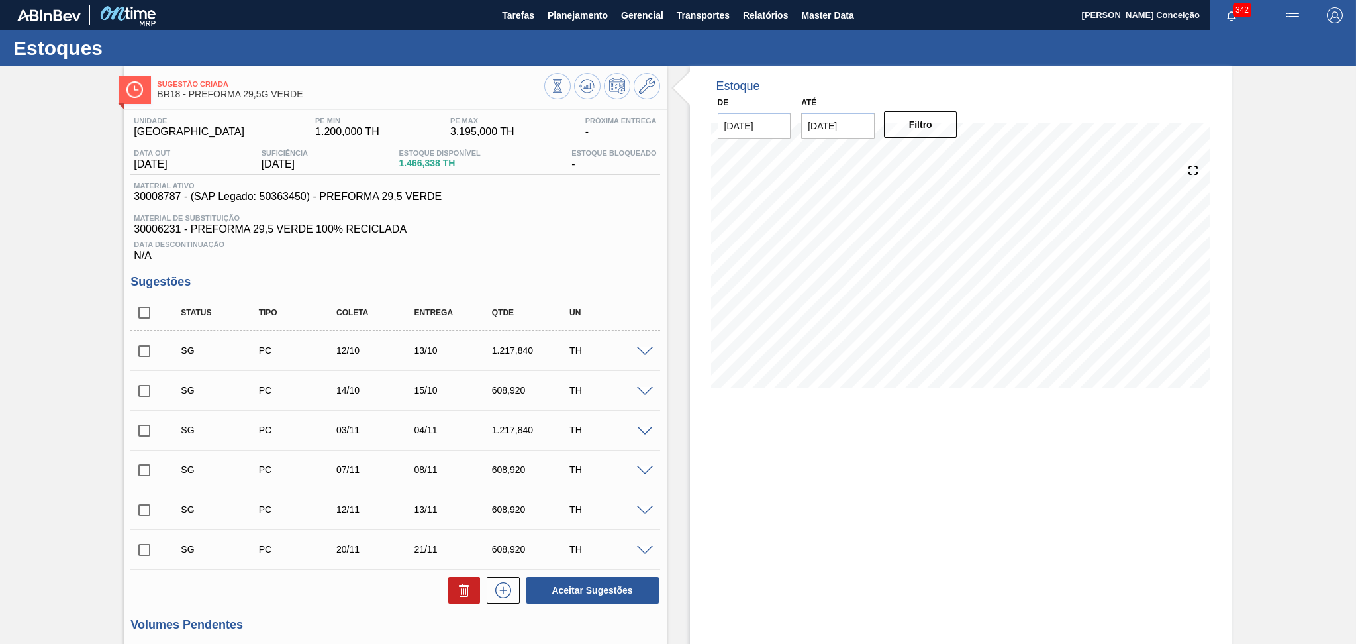
checkbox input "true"
click at [465, 585] on icon at bounding box center [464, 586] width 10 height 2
checkbox input "false"
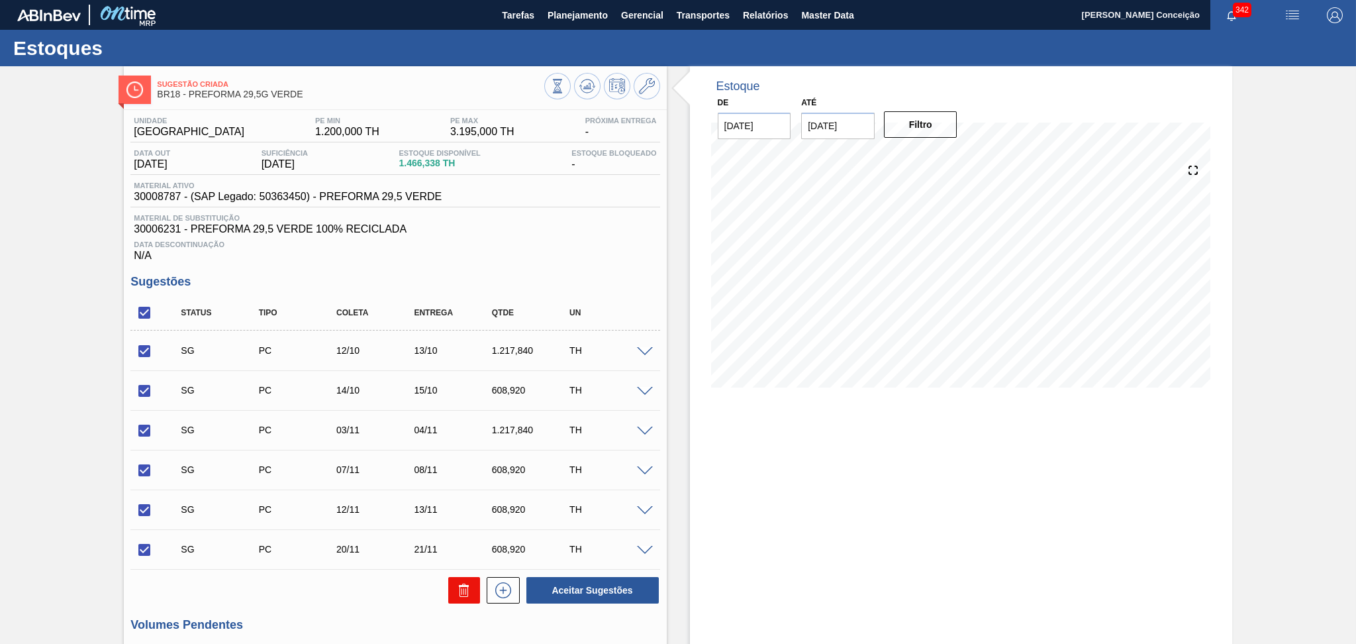
checkbox input "false"
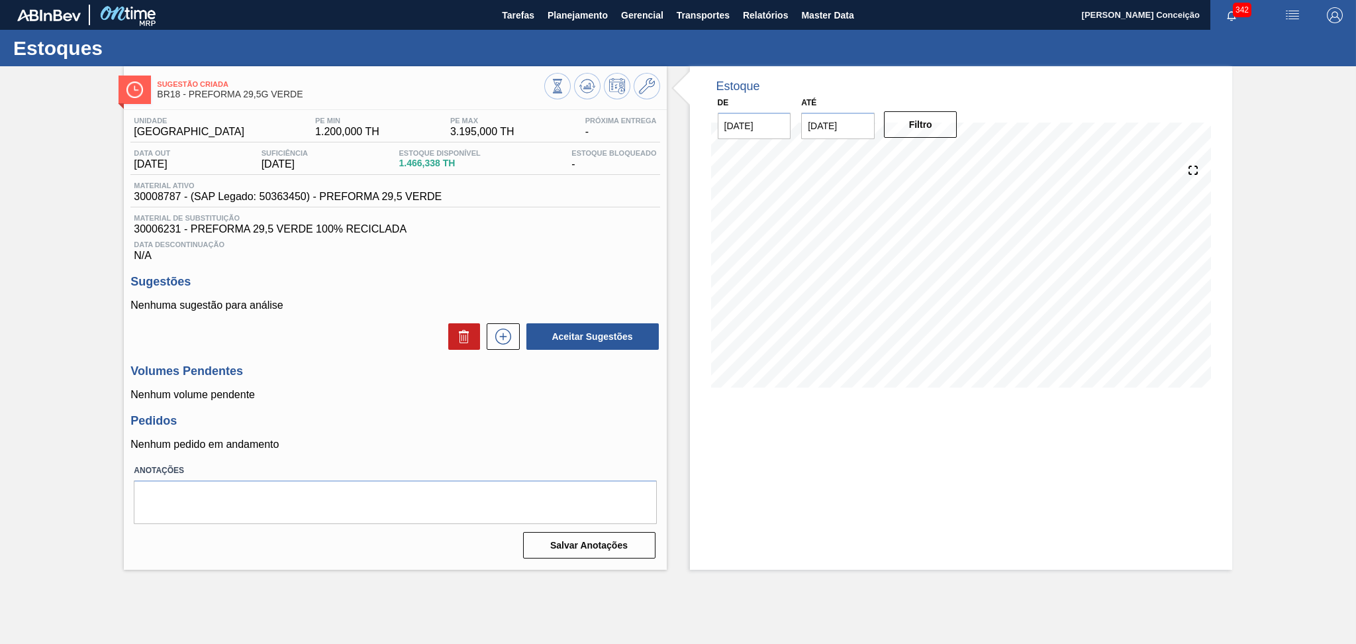
click at [313, 339] on div "Aceitar Sugestões" at bounding box center [394, 336] width 529 height 29
click at [301, 374] on h3 "Volumes Pendentes" at bounding box center [394, 371] width 529 height 14
click at [176, 203] on div "Material ativo 30008787 - (SAP Legado: 50363450) - PREFORMA 29,5 VERDE" at bounding box center [394, 194] width 529 height 26
copy span "30008787"
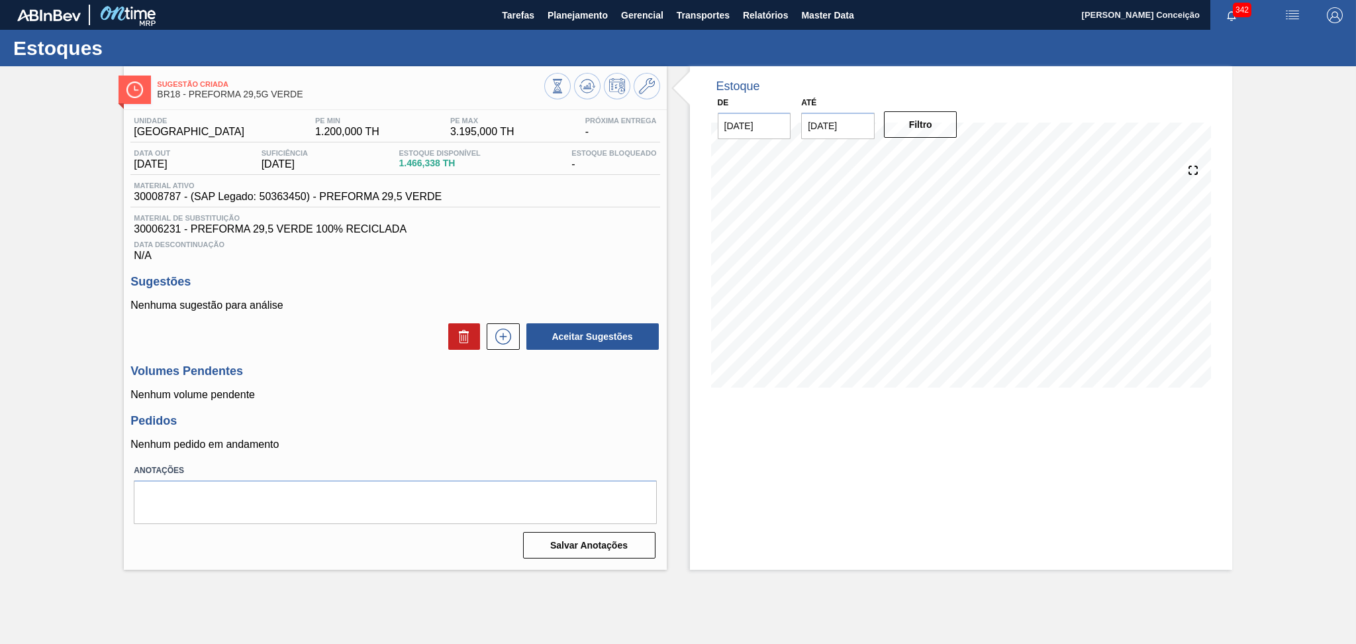
click at [412, 281] on h3 "Sugestões" at bounding box center [394, 282] width 529 height 14
click at [544, 212] on div "Unidade Pernambuco PE MIN 1.200,000 TH PE MAX 3.195,000 TH Próxima Entrega - Da…" at bounding box center [394, 189] width 529 height 145
click at [591, 76] on button at bounding box center [587, 86] width 26 height 26
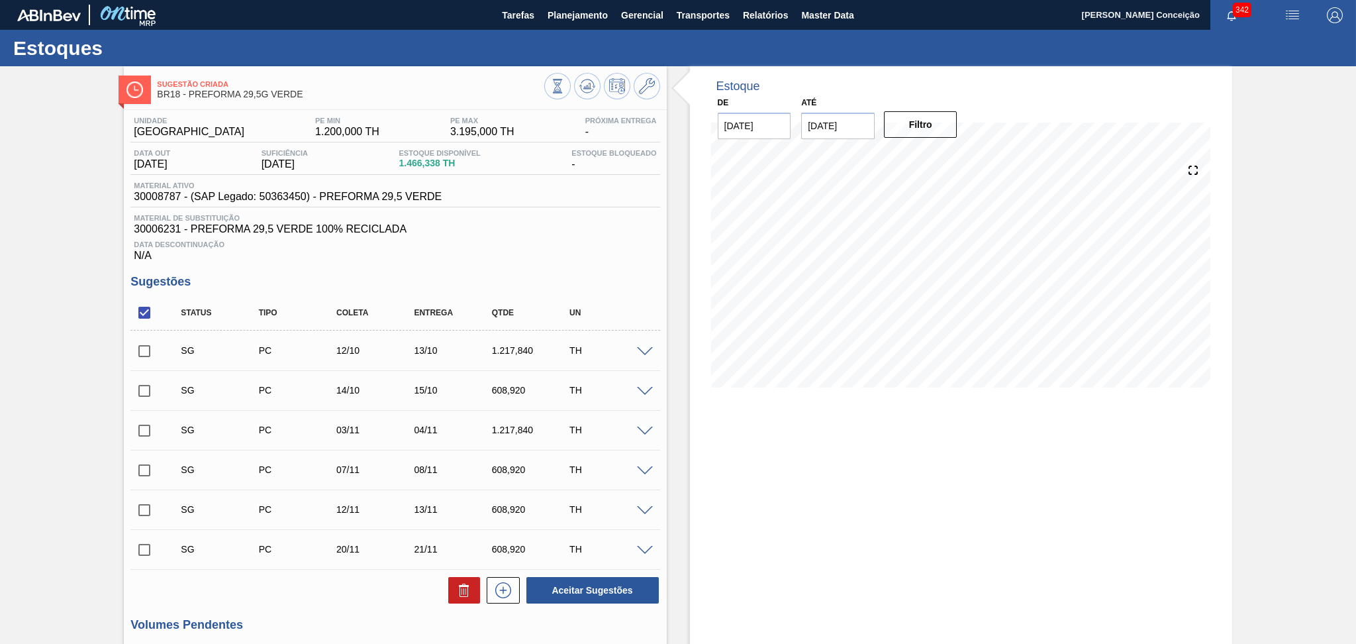
click at [574, 228] on span "30006231 - PREFORMA 29,5 VERDE 100% RECICLADA" at bounding box center [395, 229] width 523 height 12
click at [136, 321] on input "checkbox" at bounding box center [144, 313] width 28 height 28
click at [148, 316] on input "checkbox" at bounding box center [144, 313] width 28 height 28
checkbox input "true"
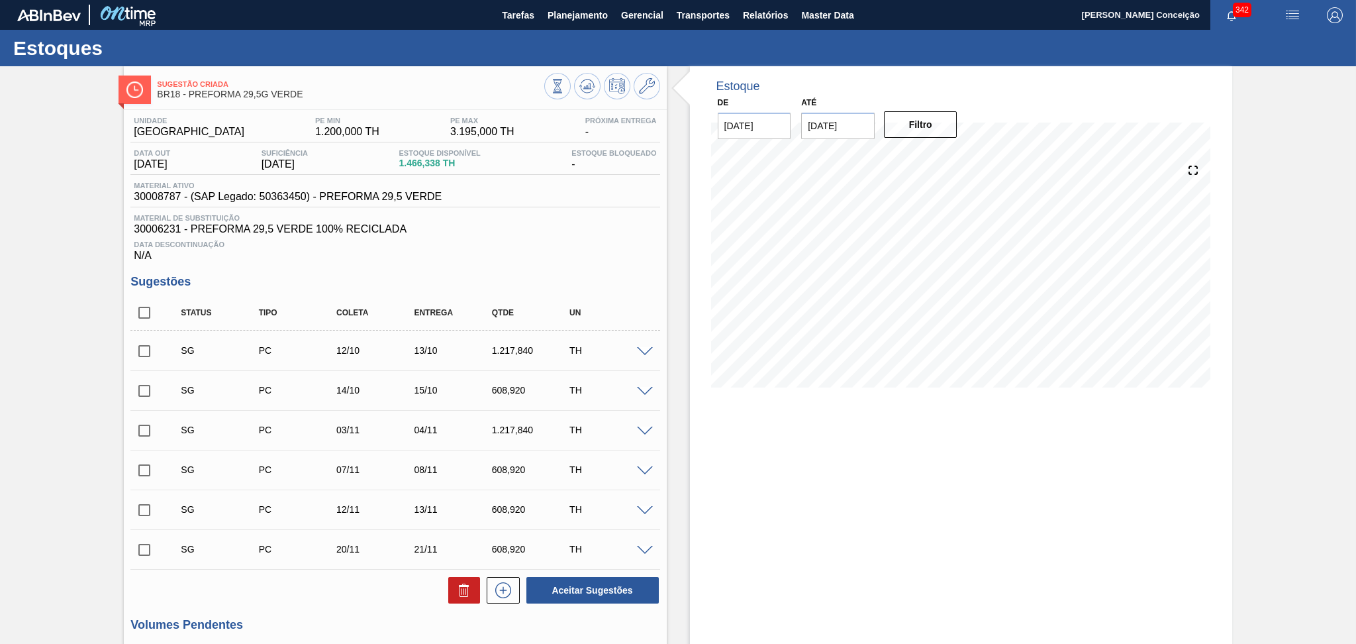
checkbox input "true"
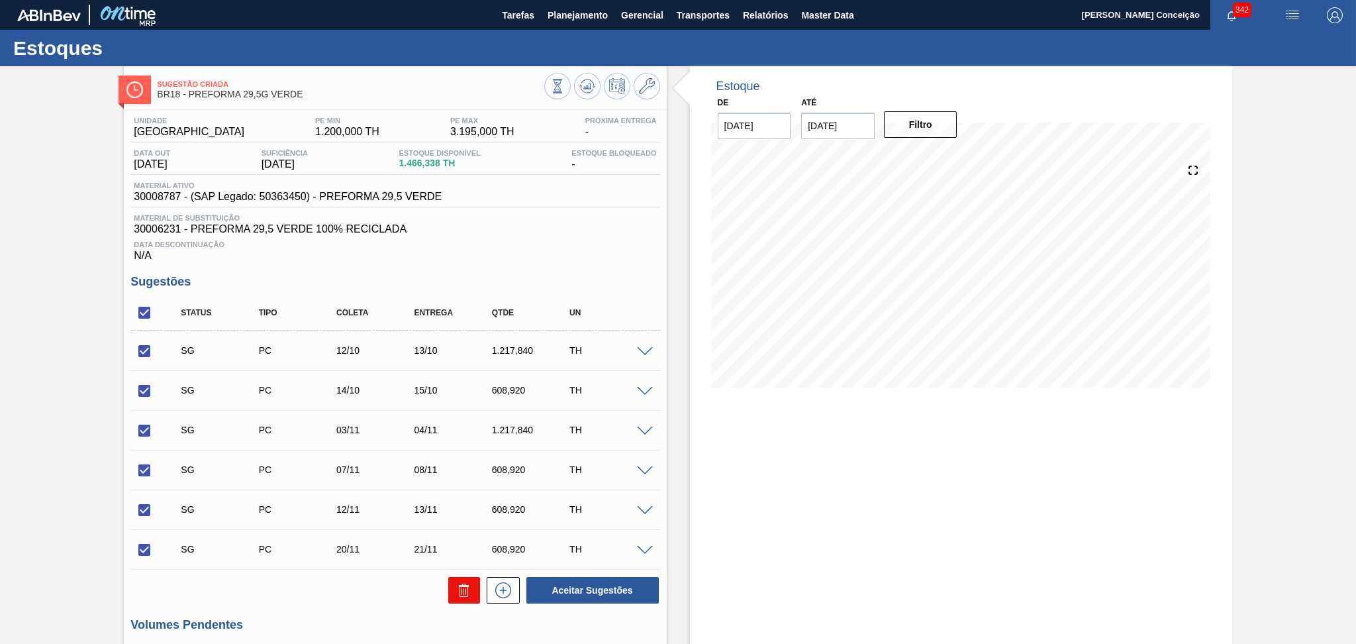
click at [467, 588] on icon at bounding box center [464, 592] width 9 height 10
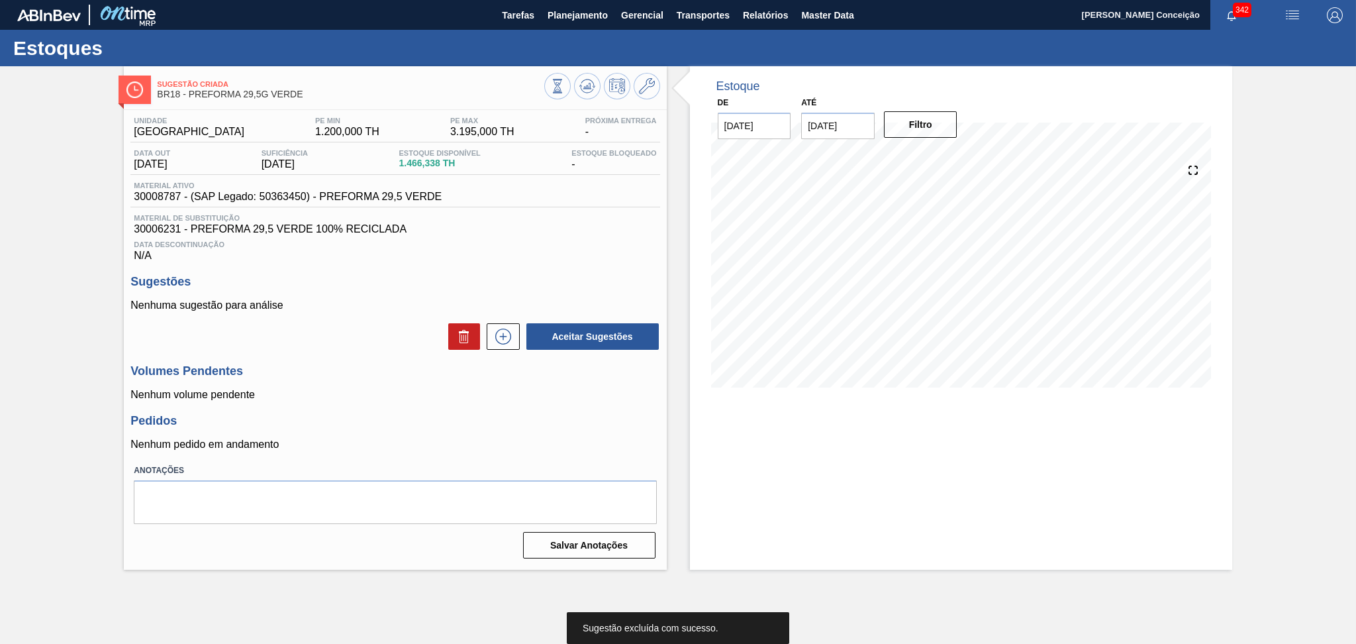
click at [397, 386] on div "Volumes Pendentes Nenhum volume pendente" at bounding box center [394, 382] width 529 height 36
click at [440, 436] on div "Pedidos Nenhum pedido em andamento" at bounding box center [394, 432] width 529 height 36
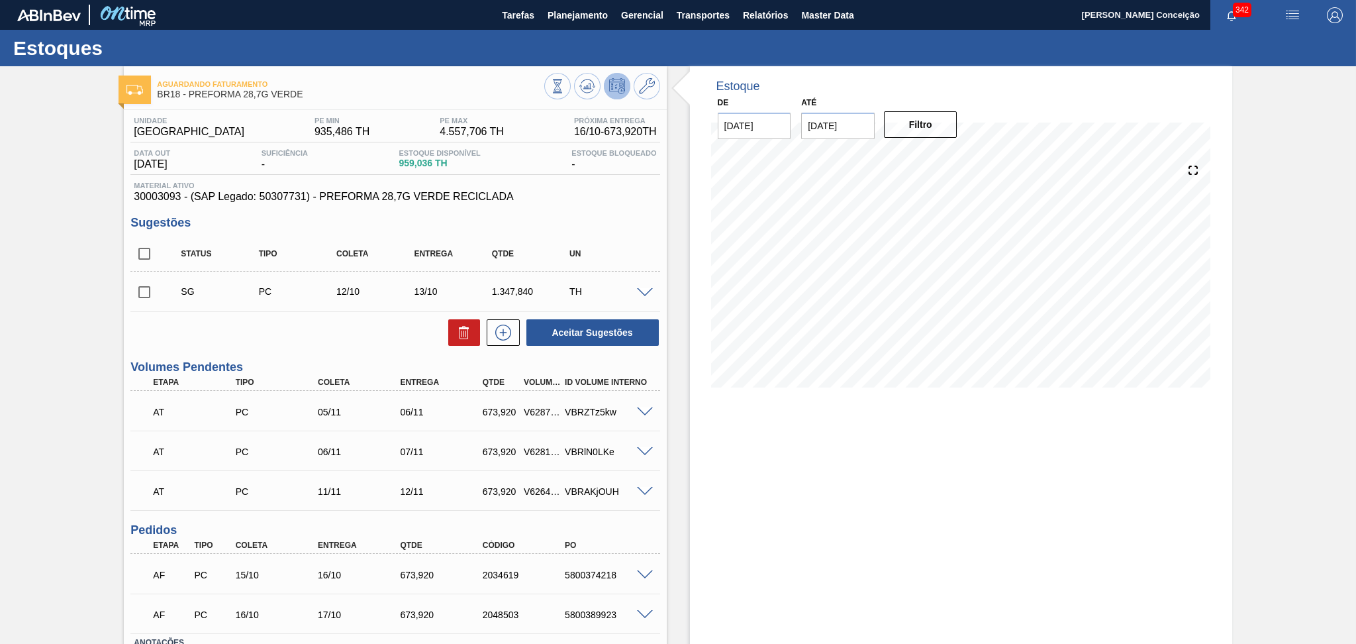
click at [568, 223] on h3 "Sugestões" at bounding box center [394, 223] width 529 height 14
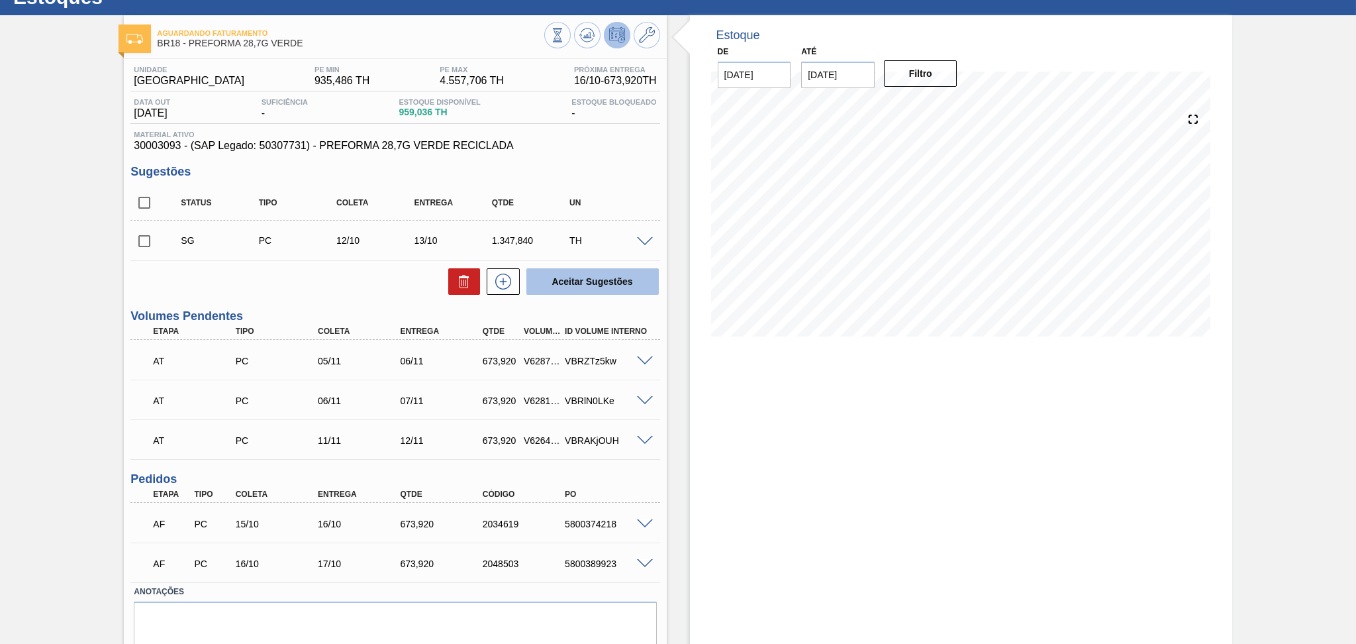
scroll to position [96, 0]
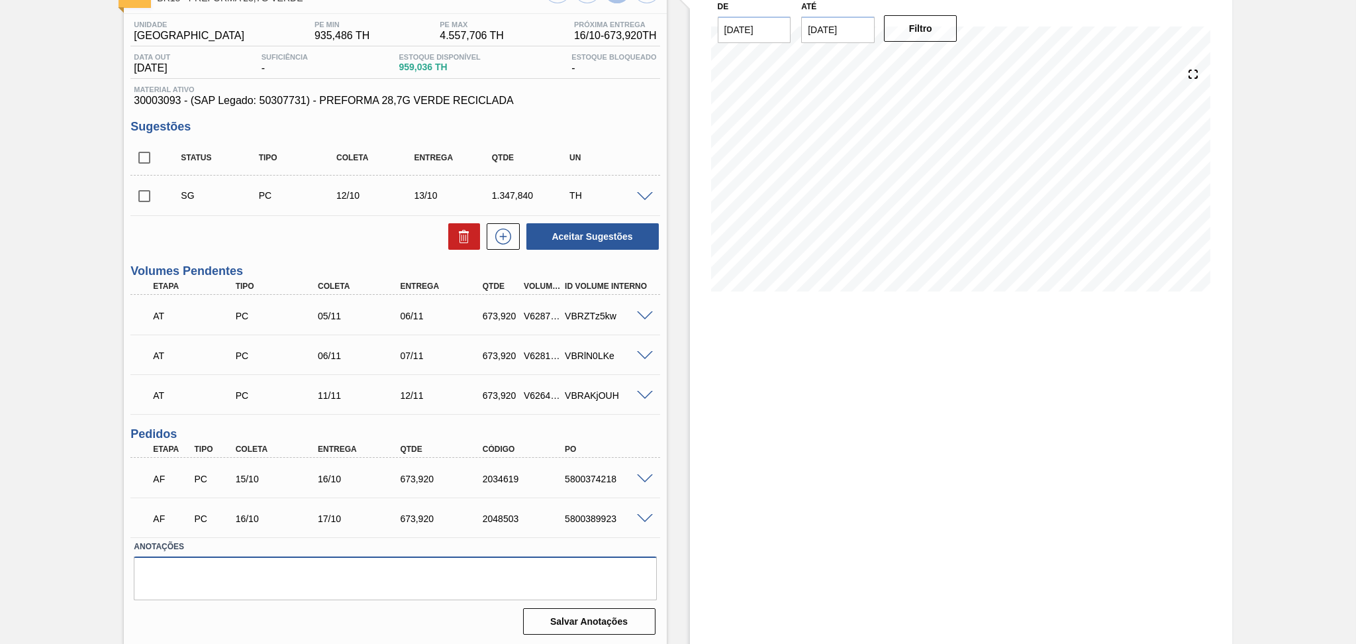
click at [311, 579] on textarea at bounding box center [395, 578] width 523 height 44
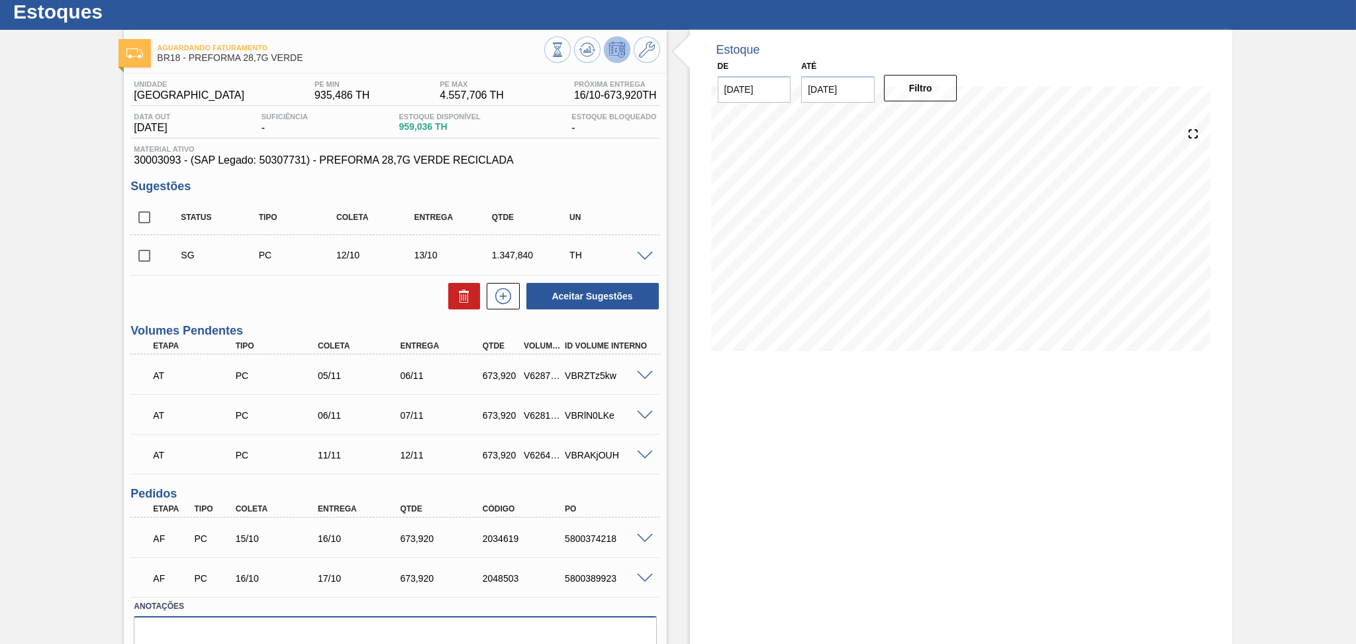
scroll to position [0, 0]
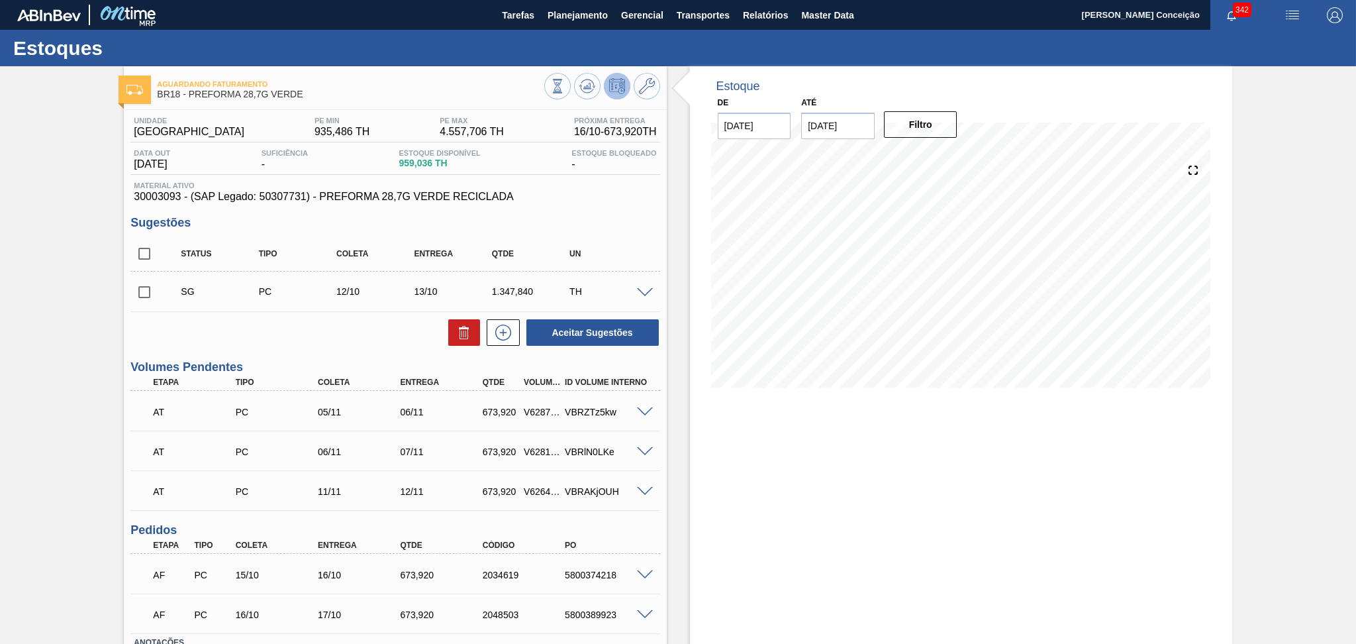
click at [613, 218] on h3 "Sugestões" at bounding box center [394, 223] width 529 height 14
click at [594, 215] on div "Unidade Pernambuco PE MIN 935,486 TH PE MAX 4.557,706 TH Próxima Entrega 16/10 …" at bounding box center [395, 422] width 542 height 625
click at [597, 215] on div "Unidade Pernambuco PE MIN 935,486 TH PE MAX 4.557,706 TH Próxima Entrega 16/10 …" at bounding box center [395, 422] width 542 height 625
click at [583, 203] on div "Unidade Pernambuco PE MIN 935,486 TH PE MAX 4.557,706 TH Próxima Entrega 16/10 …" at bounding box center [395, 422] width 542 height 625
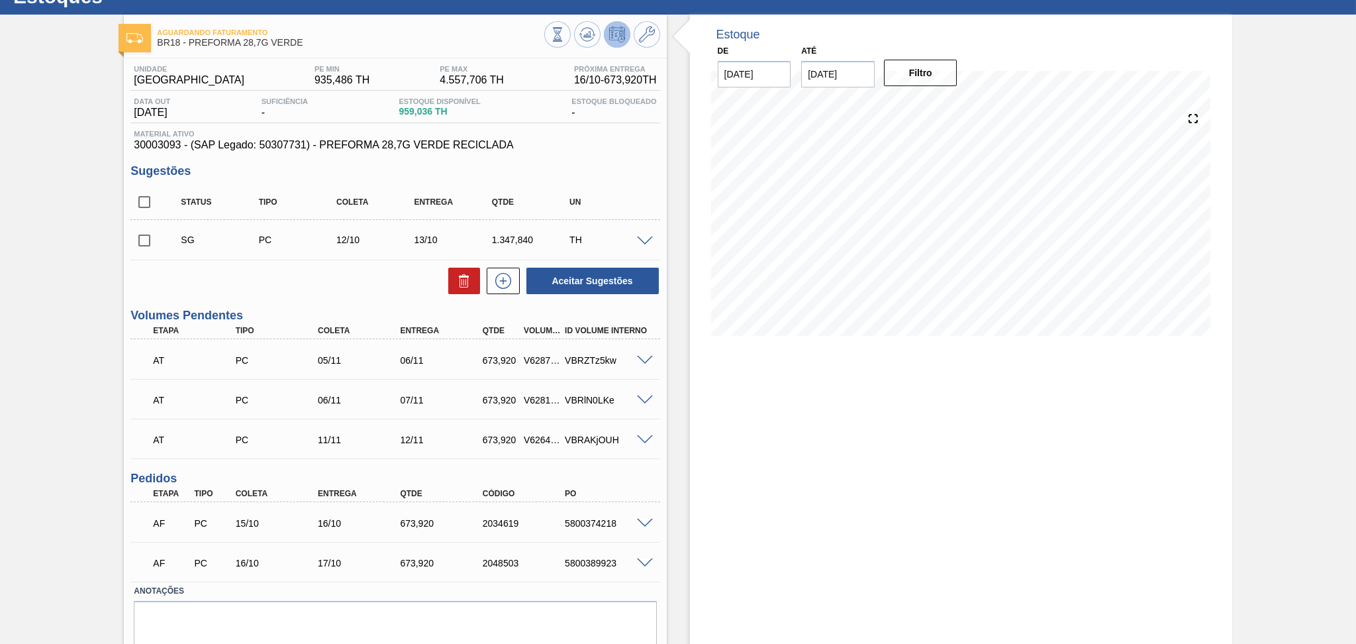
scroll to position [96, 0]
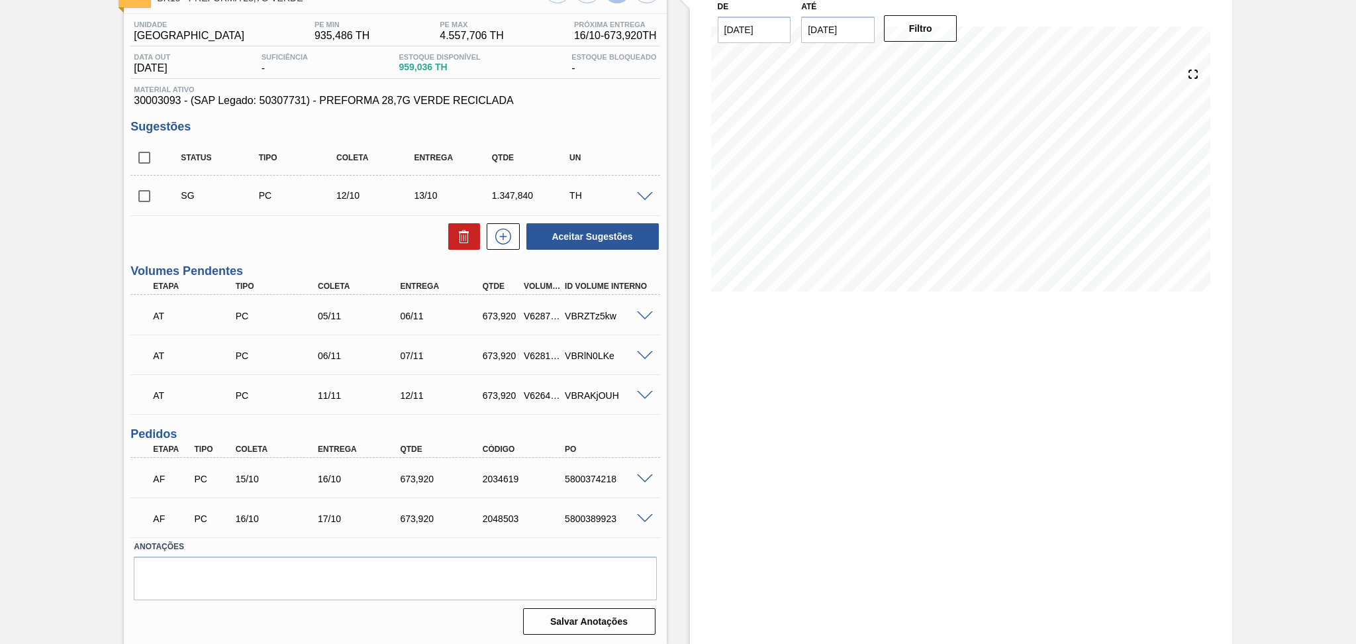
click at [756, 407] on div "Estoque De 09/10/2025 Até 30/11/2025 Filtro 06/11 Projeção de Estoque 2,418.656…" at bounding box center [961, 308] width 542 height 676
click at [301, 253] on div "Unidade Pernambuco PE MIN 935,486 TH PE MAX 4.557,706 TH Próxima Entrega 16/10 …" at bounding box center [395, 326] width 542 height 625
click at [716, 430] on div "Estoque De 09/10/2025 Até 30/11/2025 Filtro 06/11 Projeção de Estoque 2,418.656…" at bounding box center [961, 308] width 542 height 676
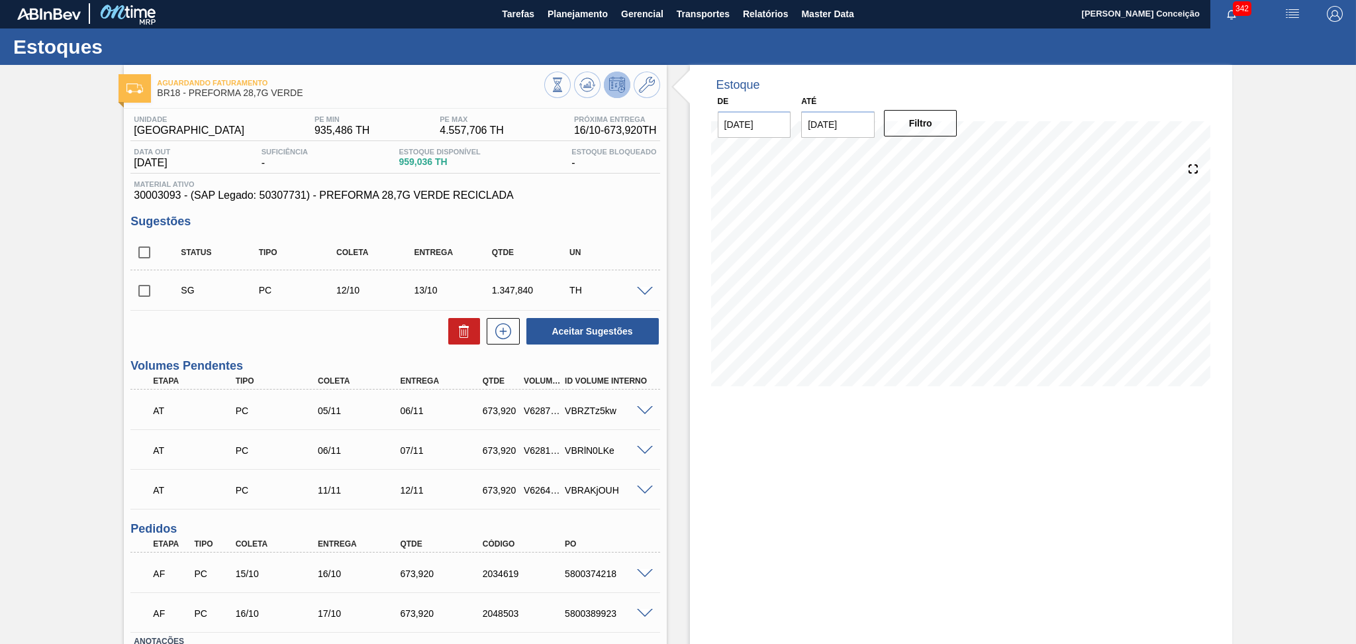
scroll to position [0, 0]
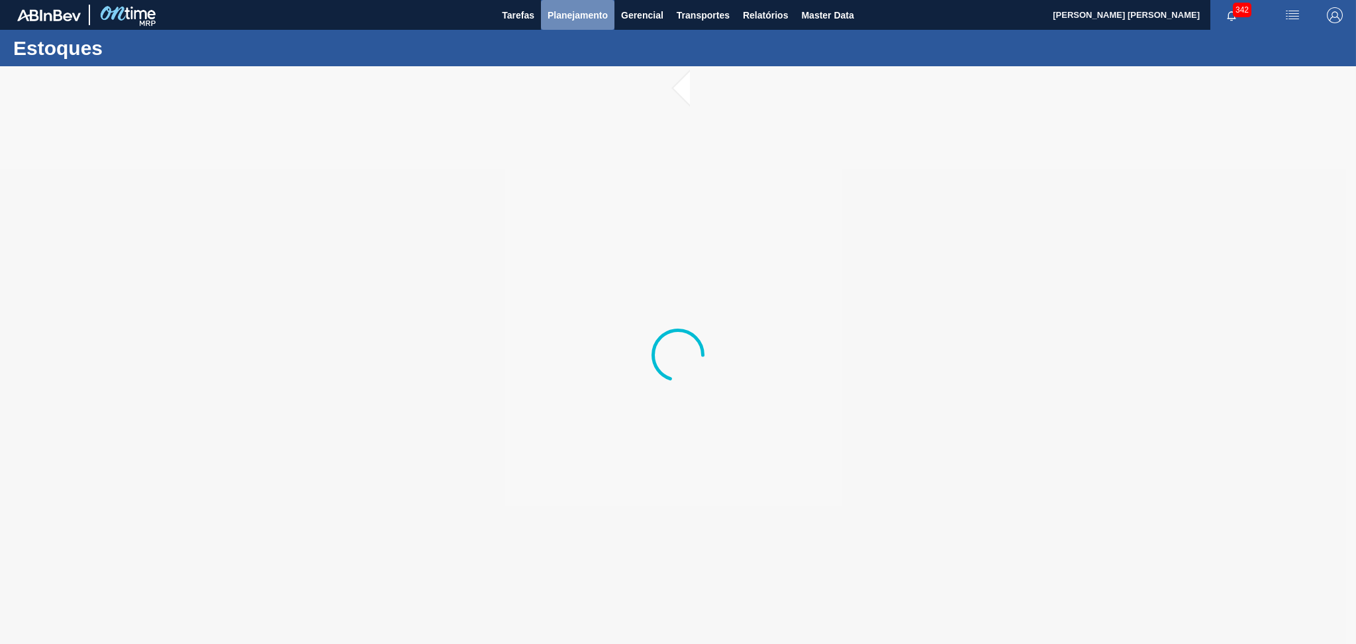
click at [559, 20] on span "Planejamento" at bounding box center [578, 15] width 60 height 16
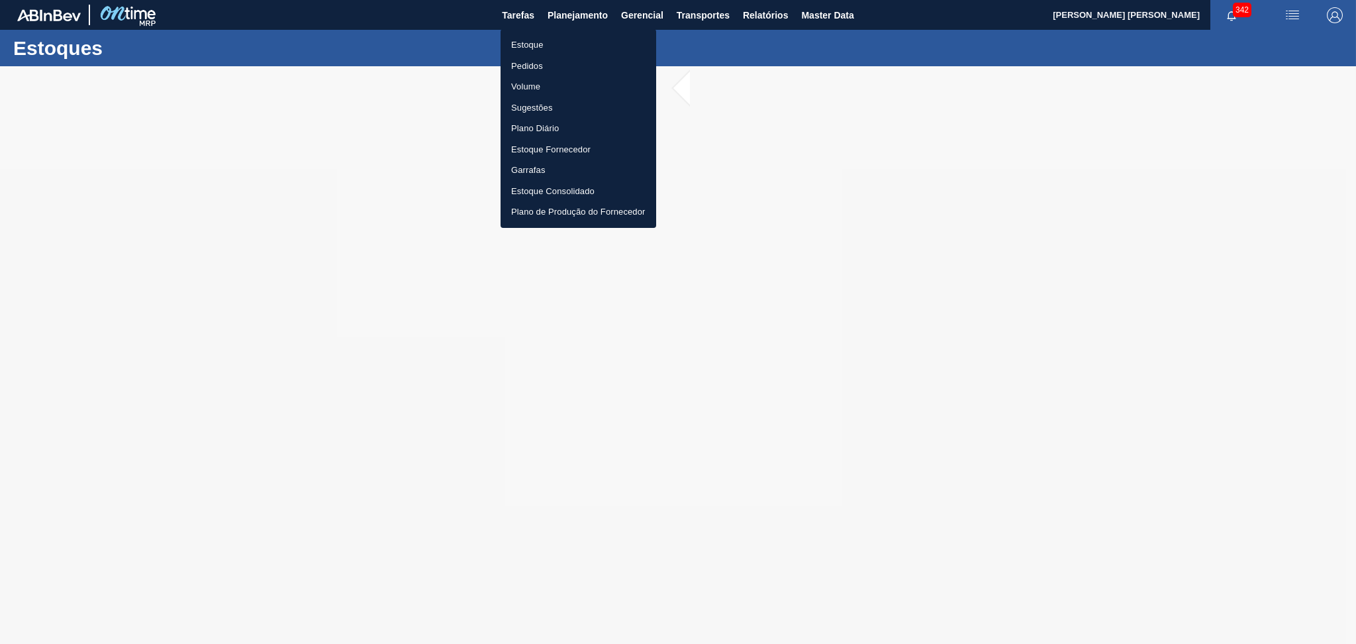
click at [518, 42] on li "Estoque" at bounding box center [579, 44] width 156 height 21
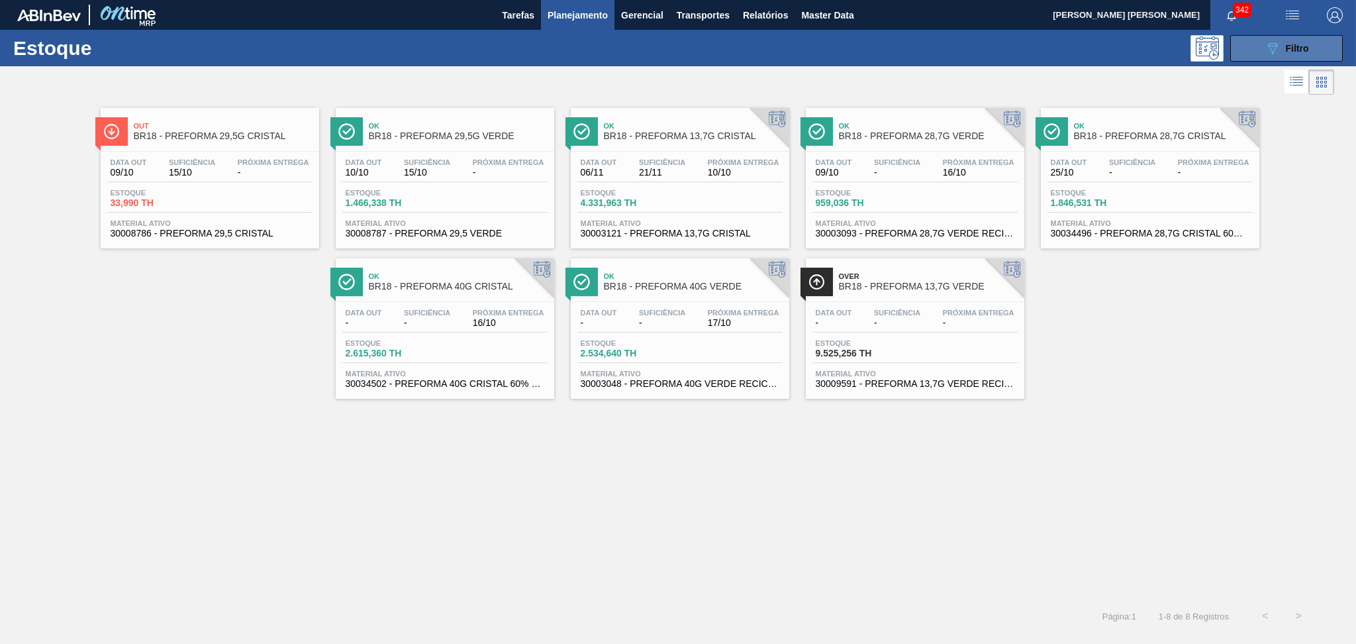
click at [1301, 41] on div "089F7B8B-B2A5-4AFE-B5C0-19BA573D28AC Filtro" at bounding box center [1287, 48] width 44 height 16
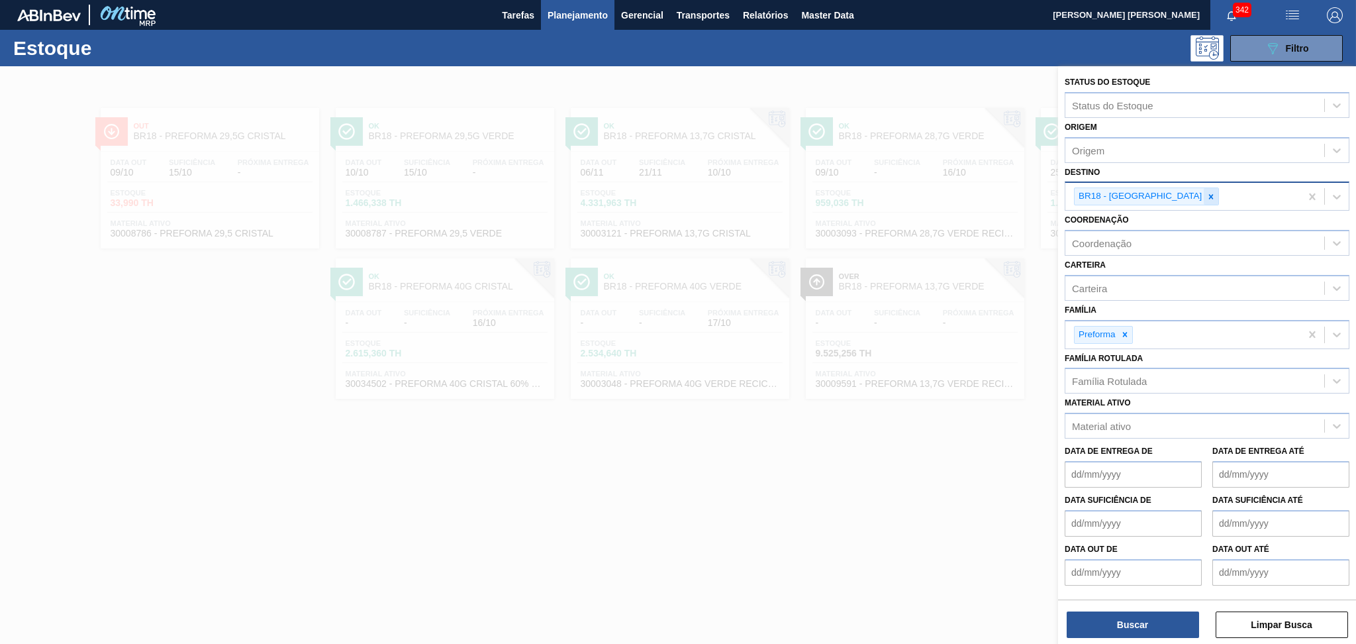
click at [1209, 195] on icon at bounding box center [1211, 196] width 5 height 5
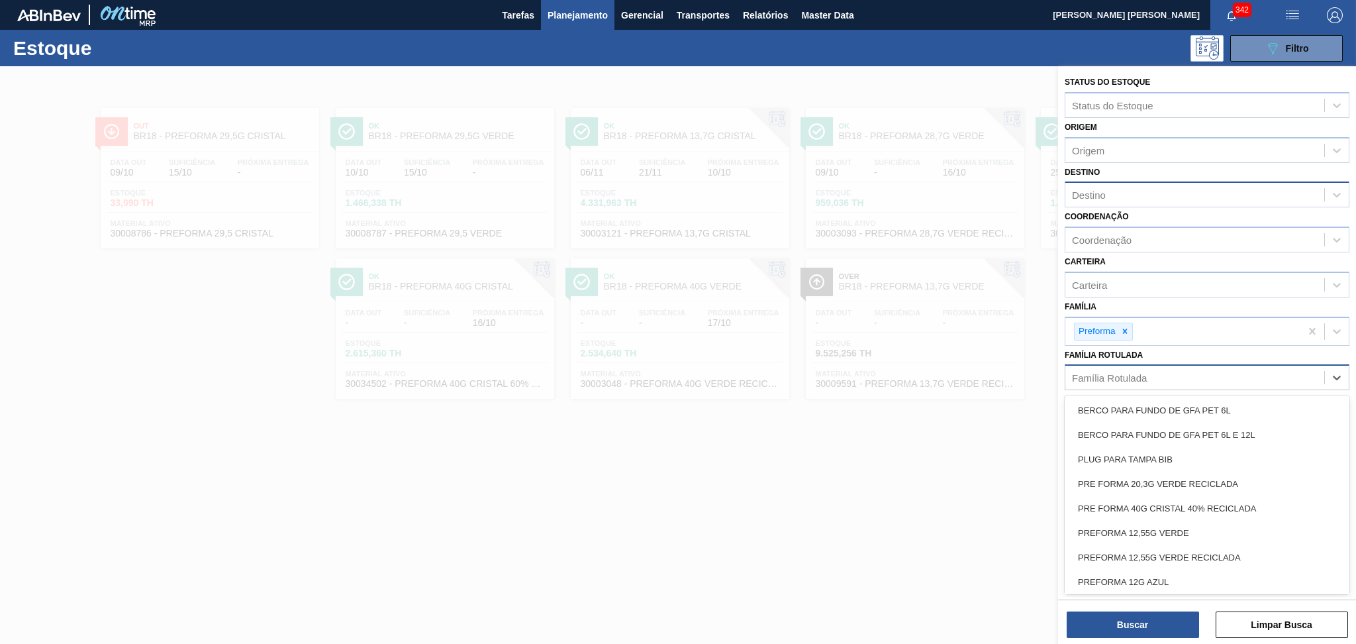
click at [1113, 376] on div "Família Rotulada" at bounding box center [1109, 377] width 75 height 11
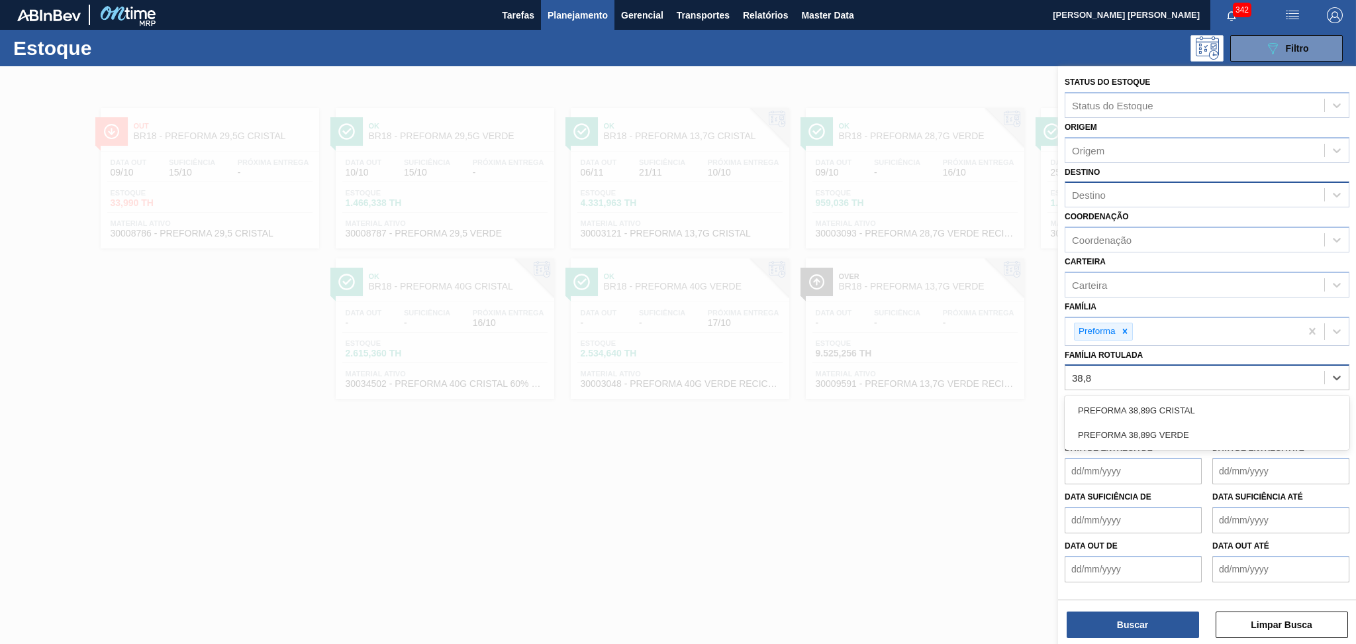
type Rotulada "38,89"
click at [1147, 417] on div "PREFORMA 38,89G CRISTAL" at bounding box center [1207, 410] width 285 height 25
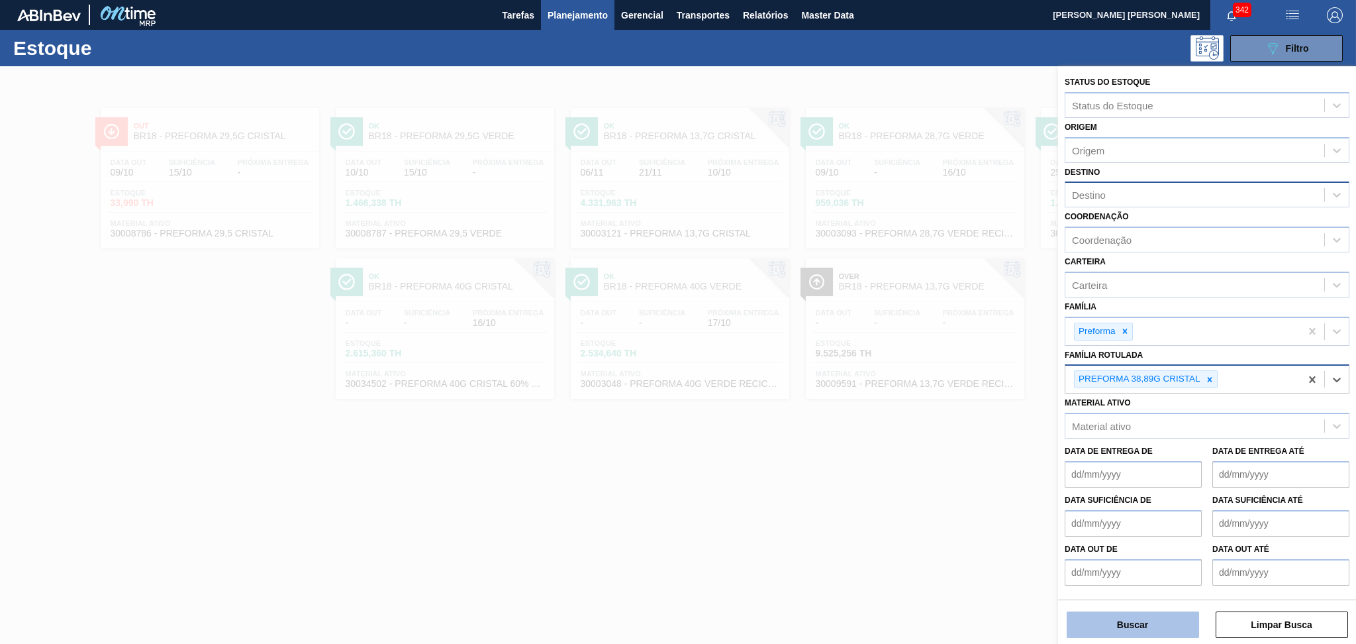
click at [1107, 626] on button "Buscar" at bounding box center [1133, 624] width 132 height 26
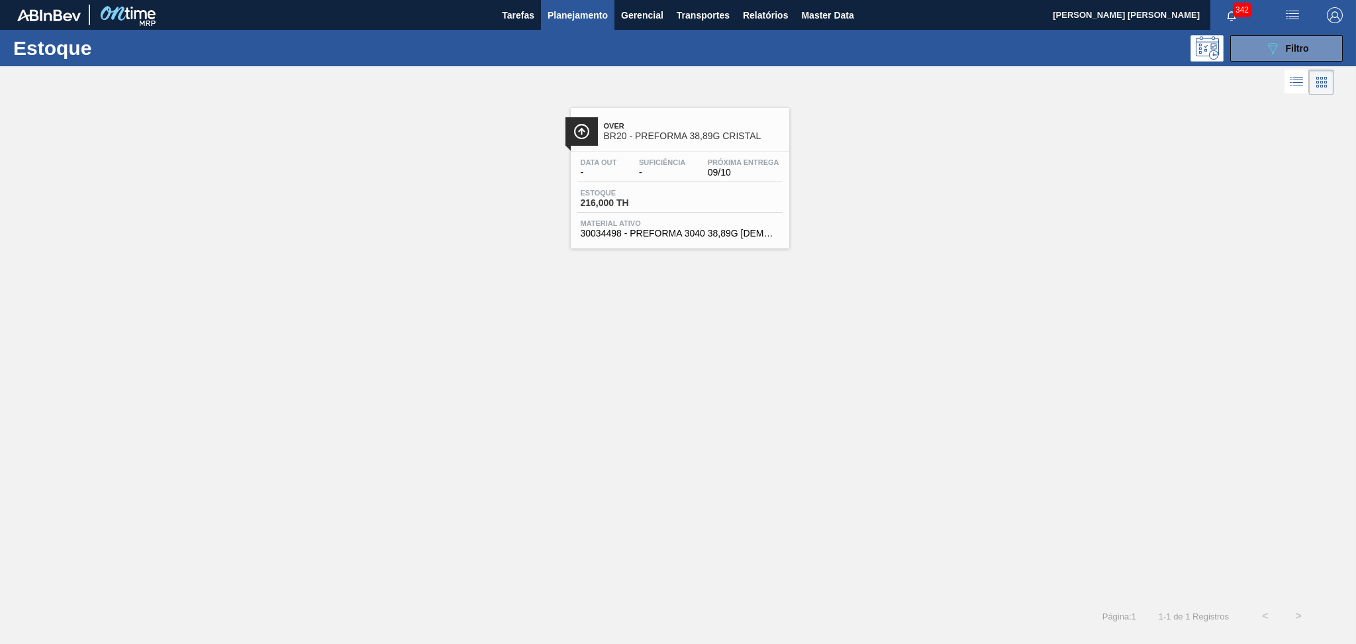
click at [676, 125] on span "Over" at bounding box center [693, 126] width 179 height 8
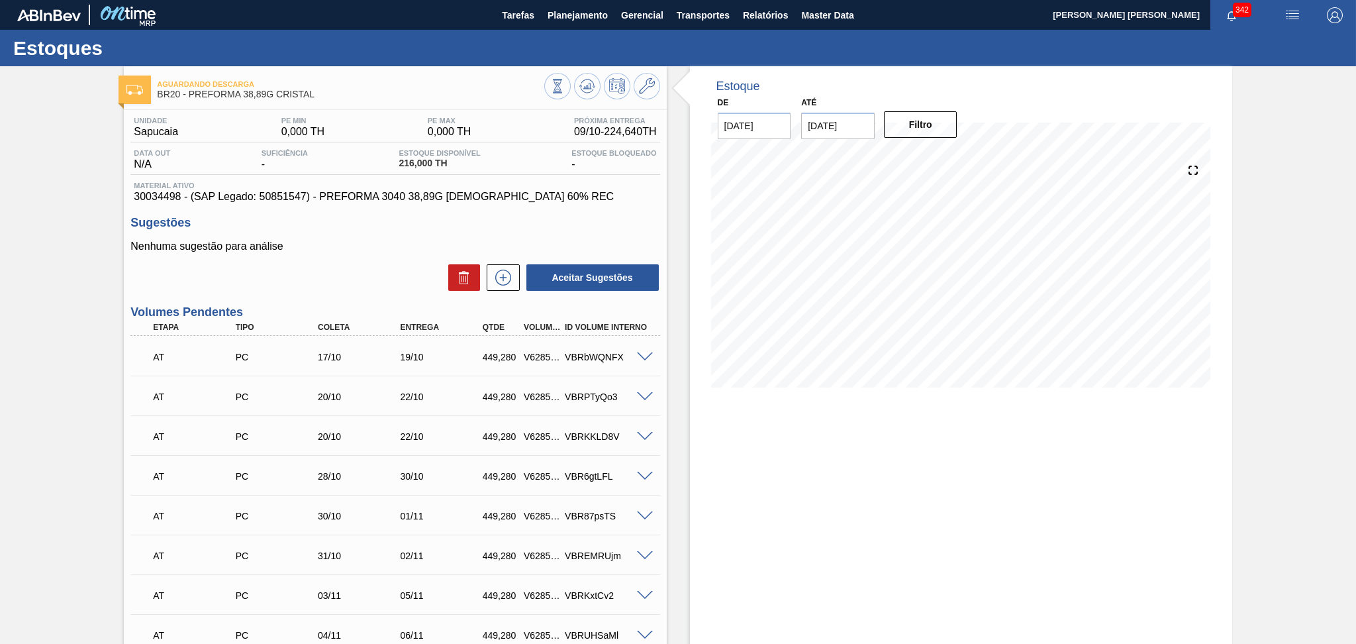
click at [299, 345] on div "AT PC 17/10 19/10 449,280 V628536 VBRbWQNFX" at bounding box center [391, 355] width 494 height 26
click at [369, 279] on div "Aceitar Sugestões" at bounding box center [394, 277] width 529 height 29
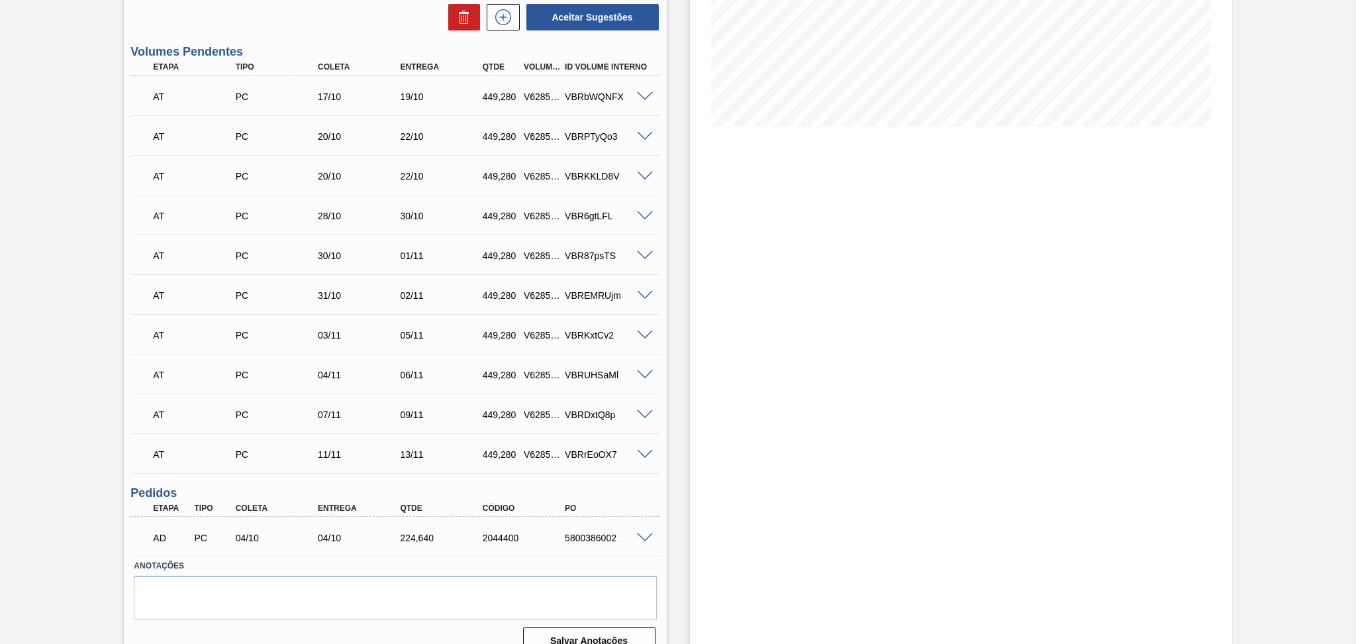
scroll to position [279, 0]
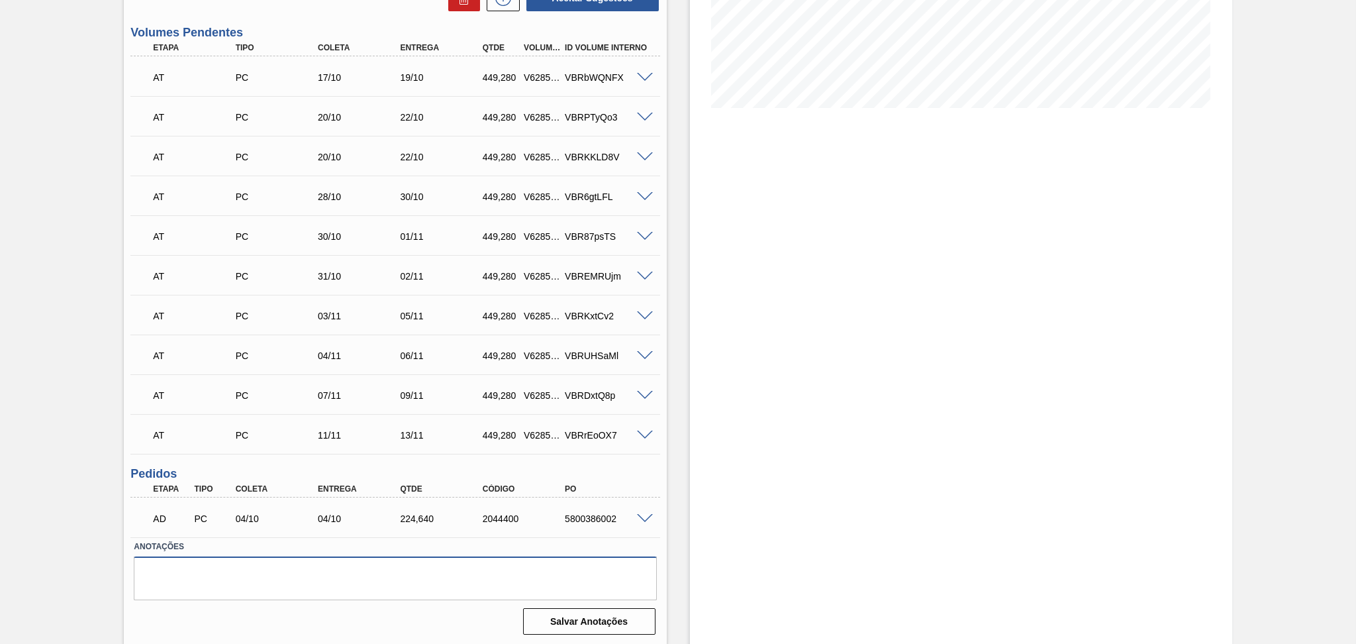
click at [256, 577] on textarea at bounding box center [395, 578] width 523 height 44
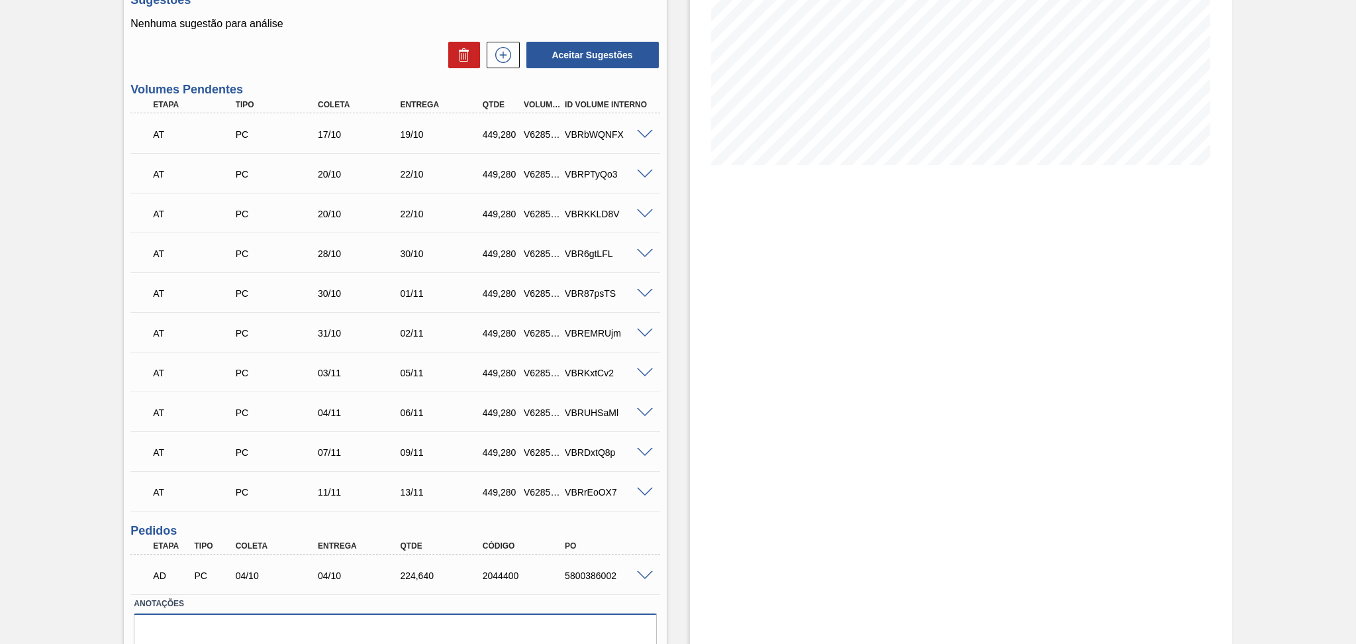
scroll to position [191, 0]
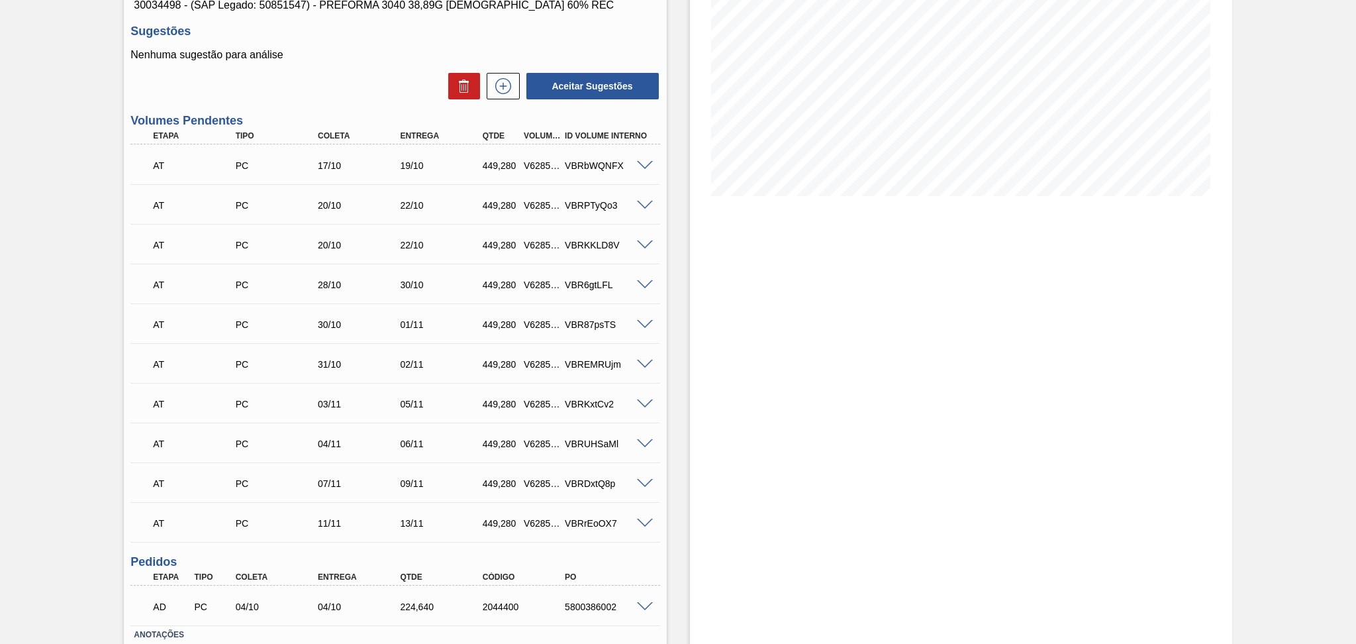
click at [685, 512] on div "Estoque De 09/10/2025 Até 30/11/2025 Filtro" at bounding box center [950, 304] width 566 height 859
click at [692, 461] on div "Estoque De 09/10/2025 Até 30/11/2025 Filtro" at bounding box center [961, 304] width 542 height 859
click at [387, 86] on div "Aceitar Sugestões" at bounding box center [394, 86] width 529 height 29
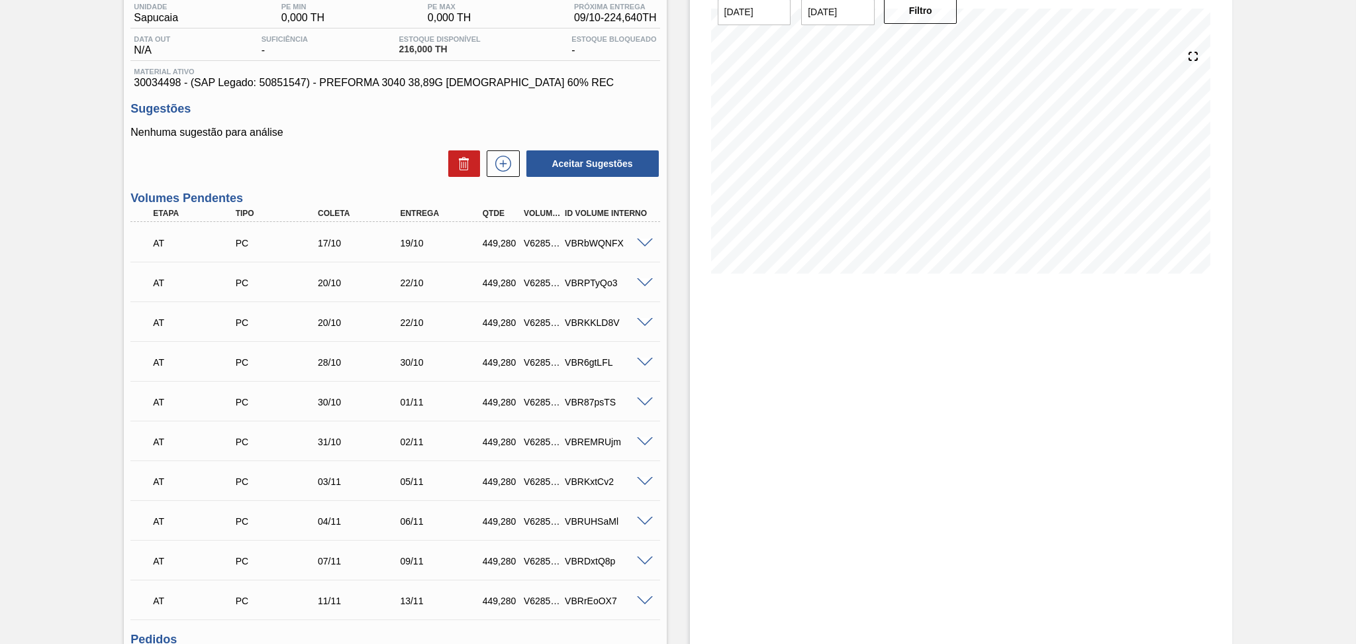
scroll to position [0, 0]
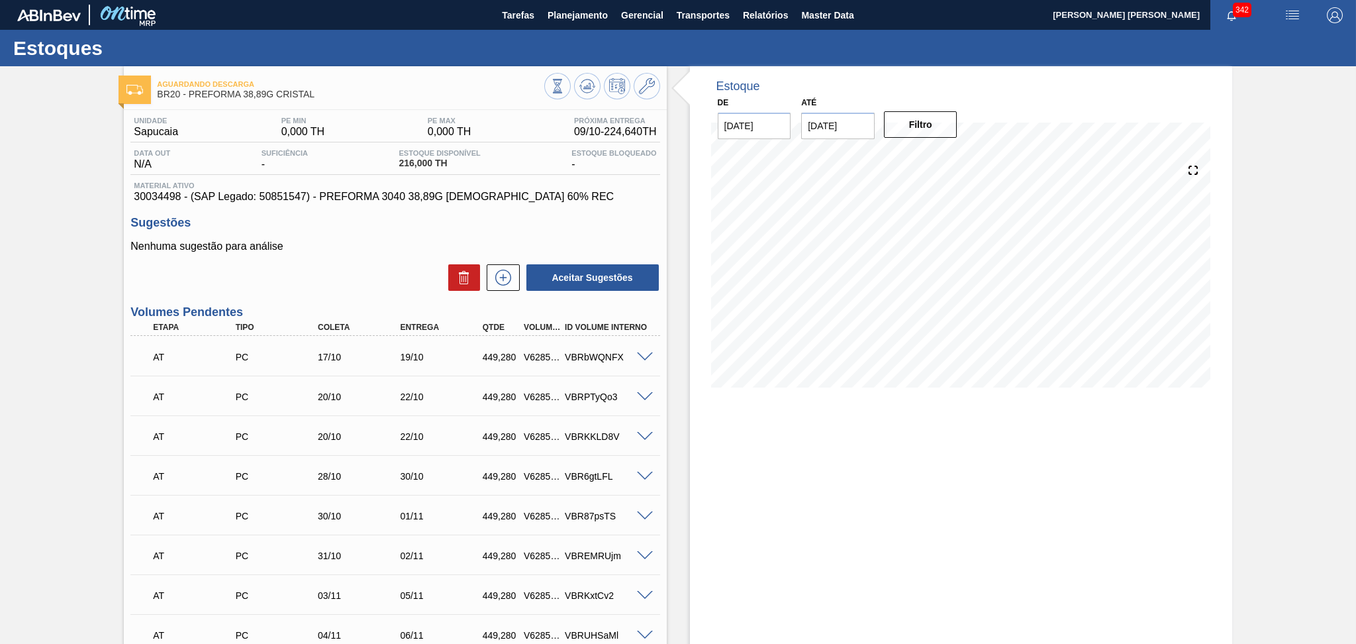
click at [393, 246] on p "Nenhuma sugestão para análise" at bounding box center [394, 246] width 529 height 12
click at [649, 88] on icon at bounding box center [647, 86] width 16 height 16
click at [399, 284] on div "Aceitar Sugestões" at bounding box center [394, 277] width 529 height 29
click at [351, 258] on div "Nenhuma sugestão para análise Aceitar Sugestões" at bounding box center [394, 266] width 529 height 52
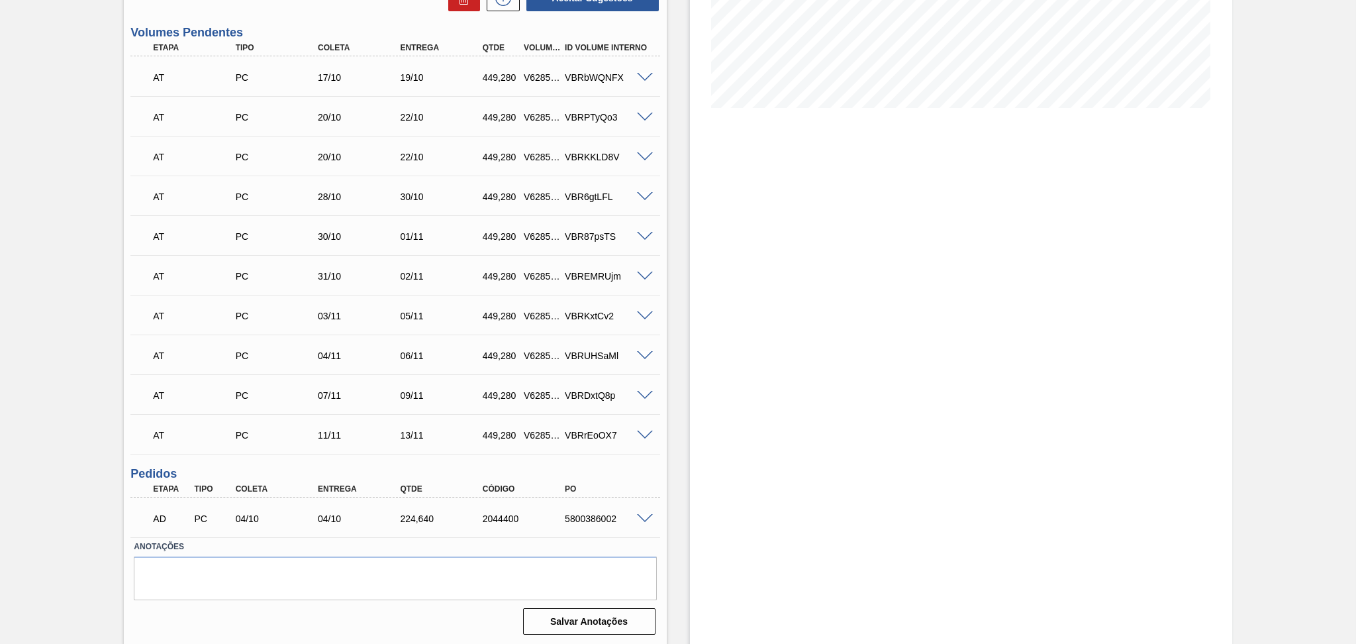
scroll to position [103, 0]
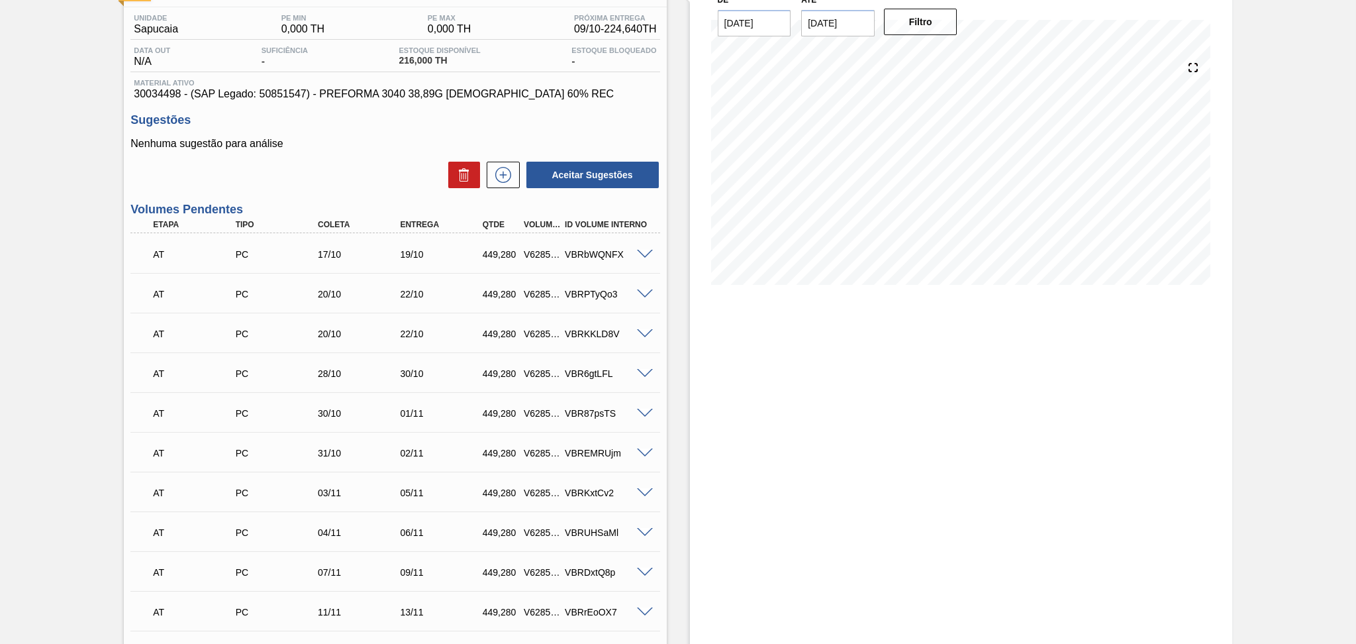
click at [383, 167] on div "Aceitar Sugestões" at bounding box center [394, 174] width 529 height 29
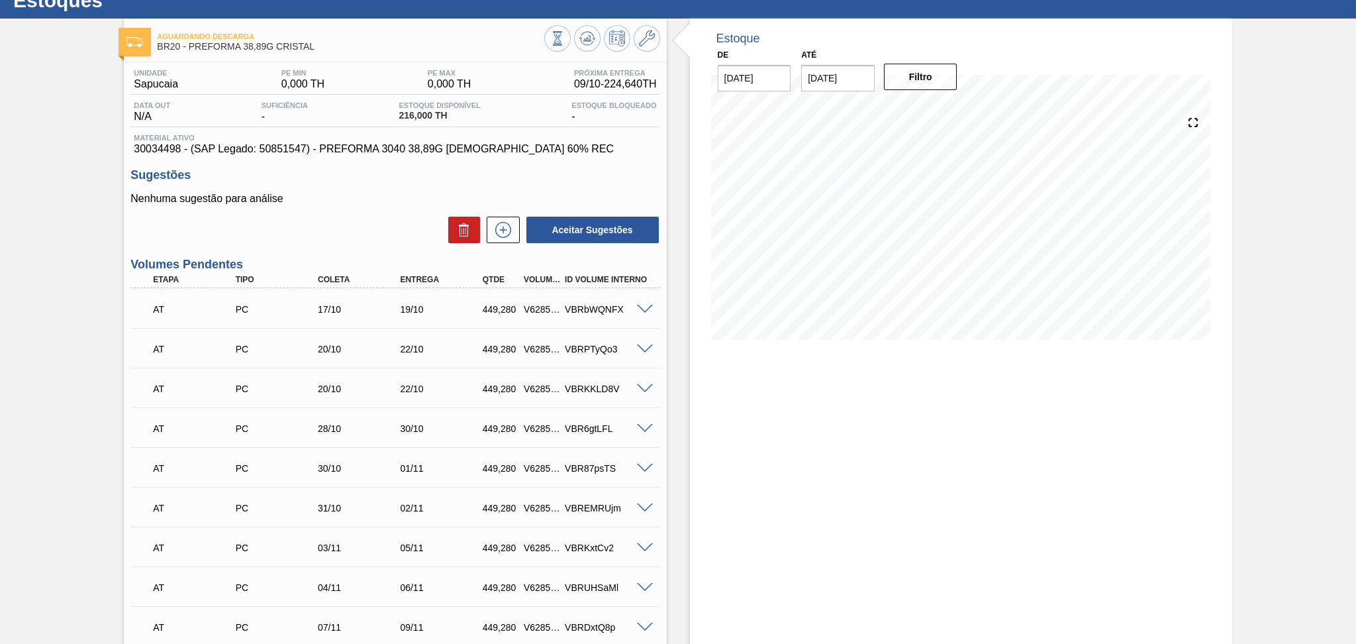
scroll to position [0, 0]
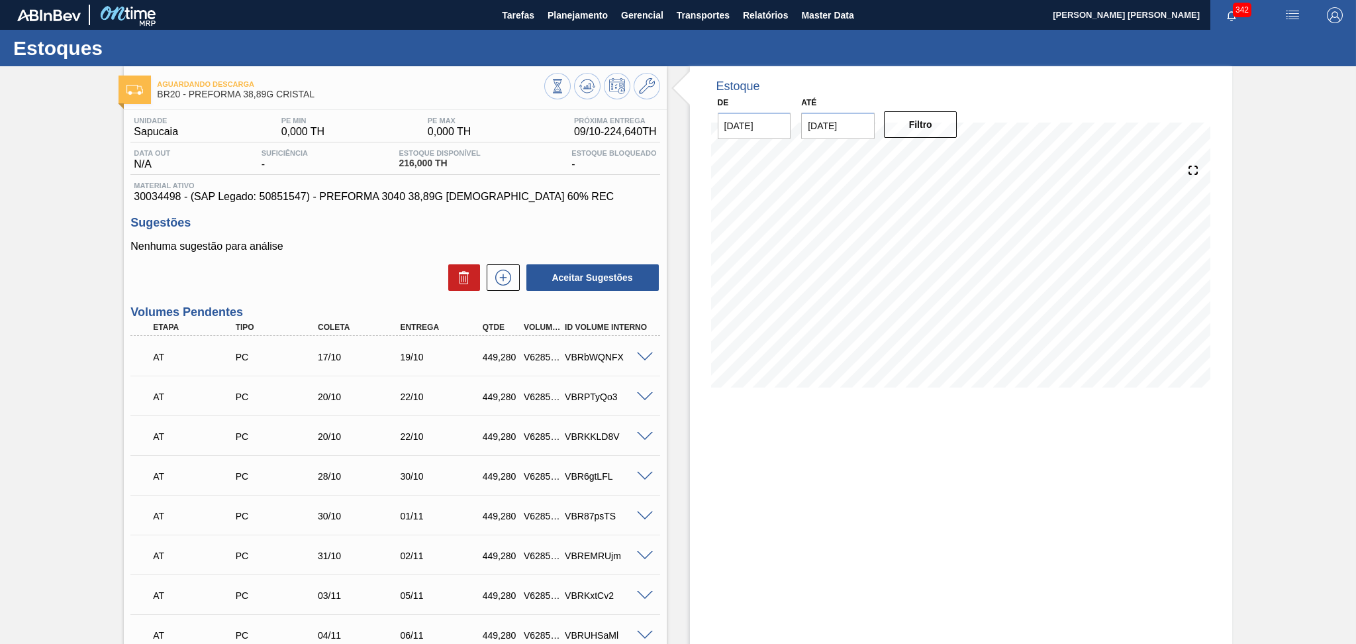
click at [389, 248] on p "Nenhuma sugestão para análise" at bounding box center [394, 246] width 529 height 12
drag, startPoint x: 179, startPoint y: 199, endPoint x: 136, endPoint y: 193, distance: 43.5
click at [136, 193] on span "30034498 - (SAP Legado: 50851547) - PREFORMA 3040 38,89G CRIST 60% REC" at bounding box center [395, 197] width 523 height 12
copy span "30034498"
drag, startPoint x: 532, startPoint y: 200, endPoint x: 318, endPoint y: 199, distance: 213.9
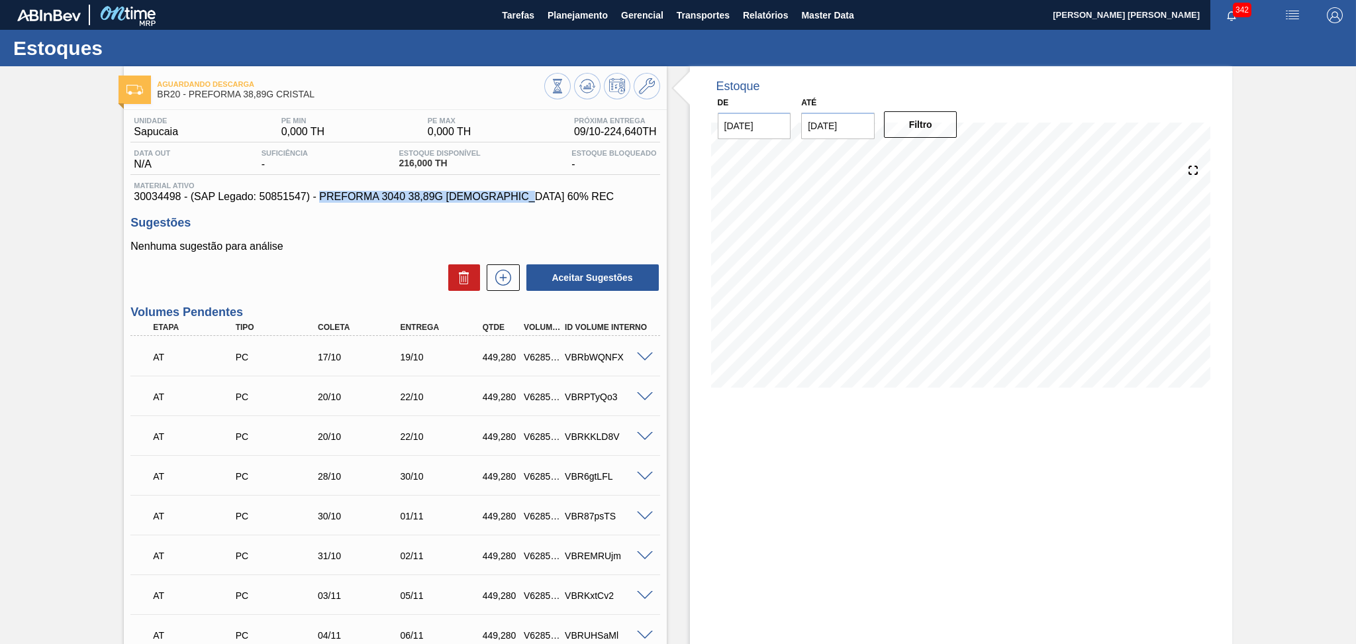
click at [318, 199] on span "30034498 - (SAP Legado: 50851547) - PREFORMA 3040 38,89G CRIST 60% REC" at bounding box center [395, 197] width 523 height 12
copy span "PREFORMA 3040 38,89G CRIST 60% REC"
click at [354, 238] on div "Sugestões Nenhuma sugestão para análise Aceitar Sugestões" at bounding box center [394, 254] width 529 height 76
click at [325, 265] on div "Aceitar Sugestões" at bounding box center [394, 277] width 529 height 29
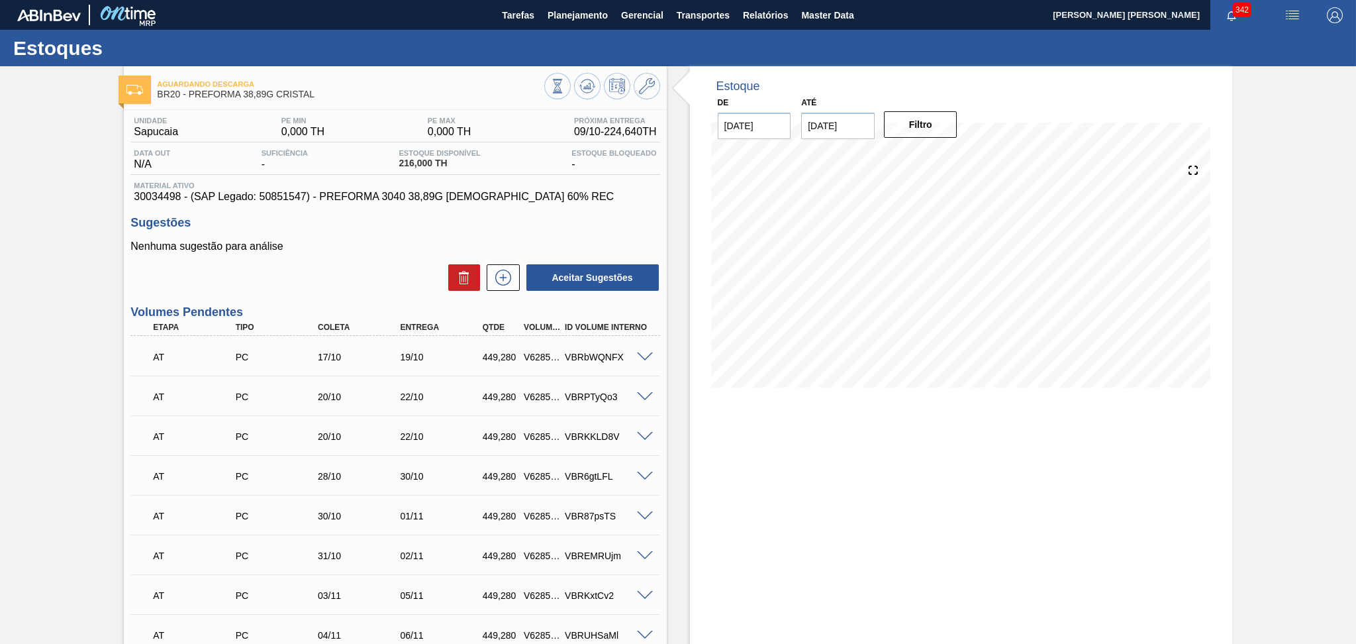
click at [325, 265] on div "Aceitar Sugestões" at bounding box center [394, 277] width 529 height 29
click at [326, 265] on div "Aceitar Sugestões" at bounding box center [394, 277] width 529 height 29
click at [587, 17] on span "Planejamento" at bounding box center [578, 15] width 60 height 16
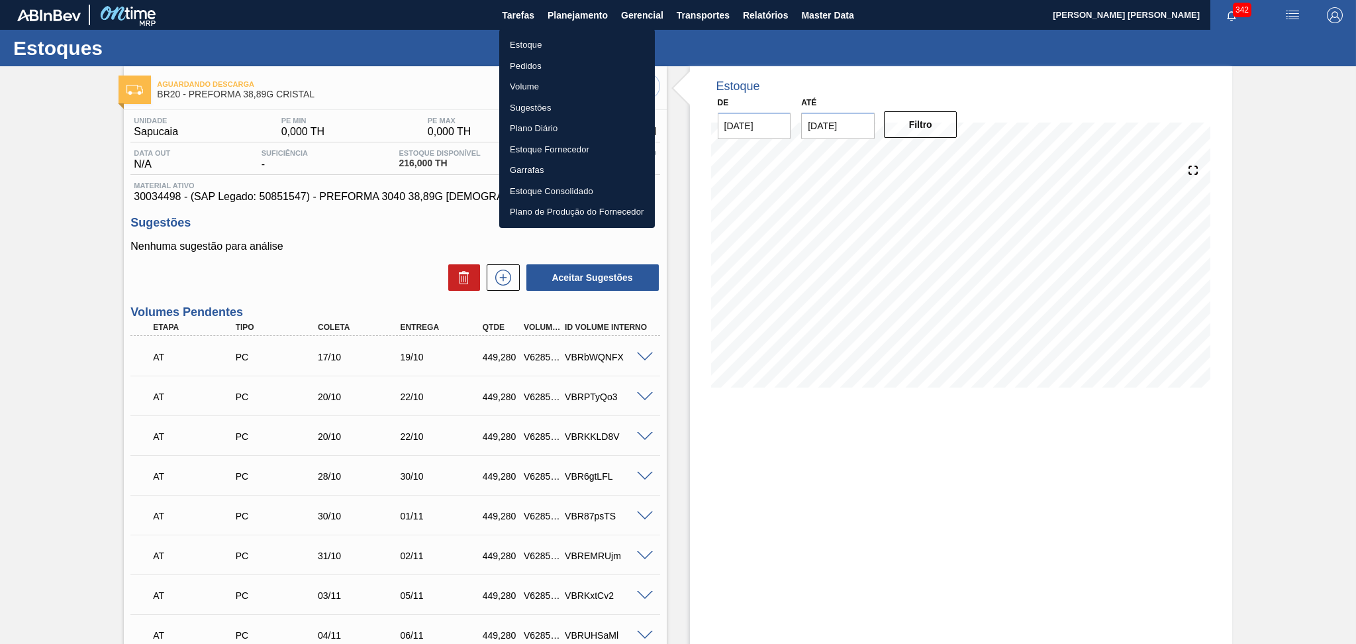
click at [536, 41] on li "Estoque" at bounding box center [577, 44] width 156 height 21
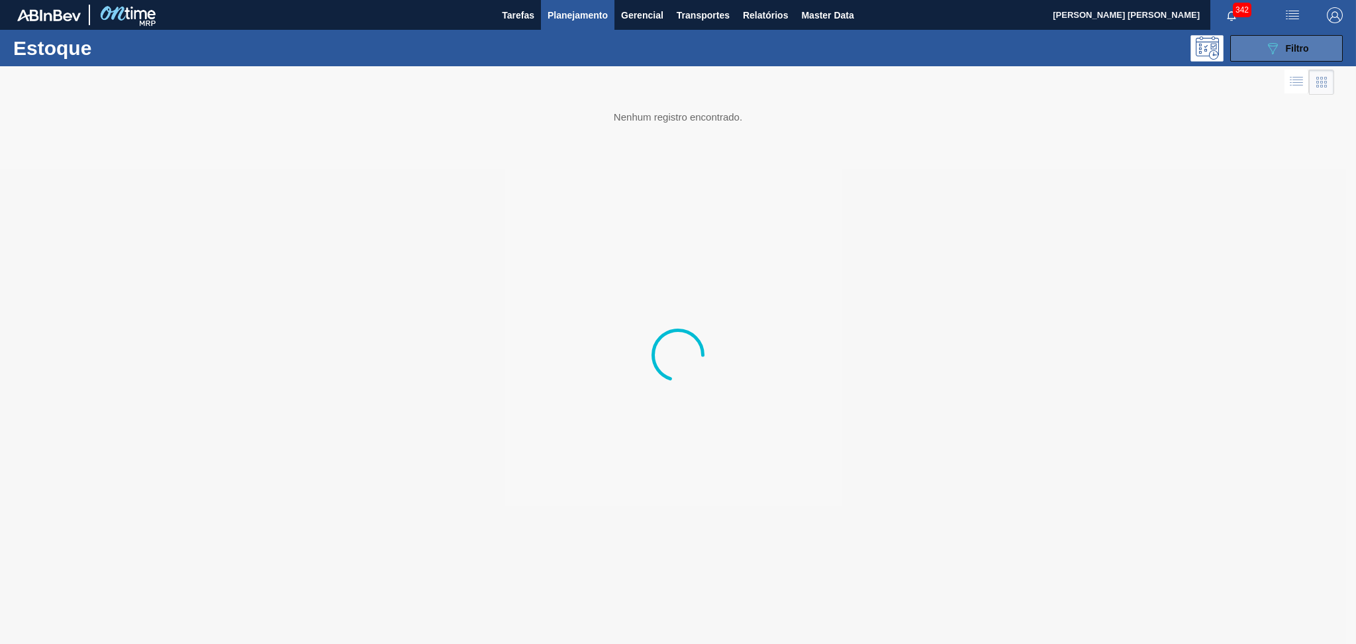
click at [1277, 48] on icon "089F7B8B-B2A5-4AFE-B5C0-19BA573D28AC" at bounding box center [1273, 48] width 16 height 16
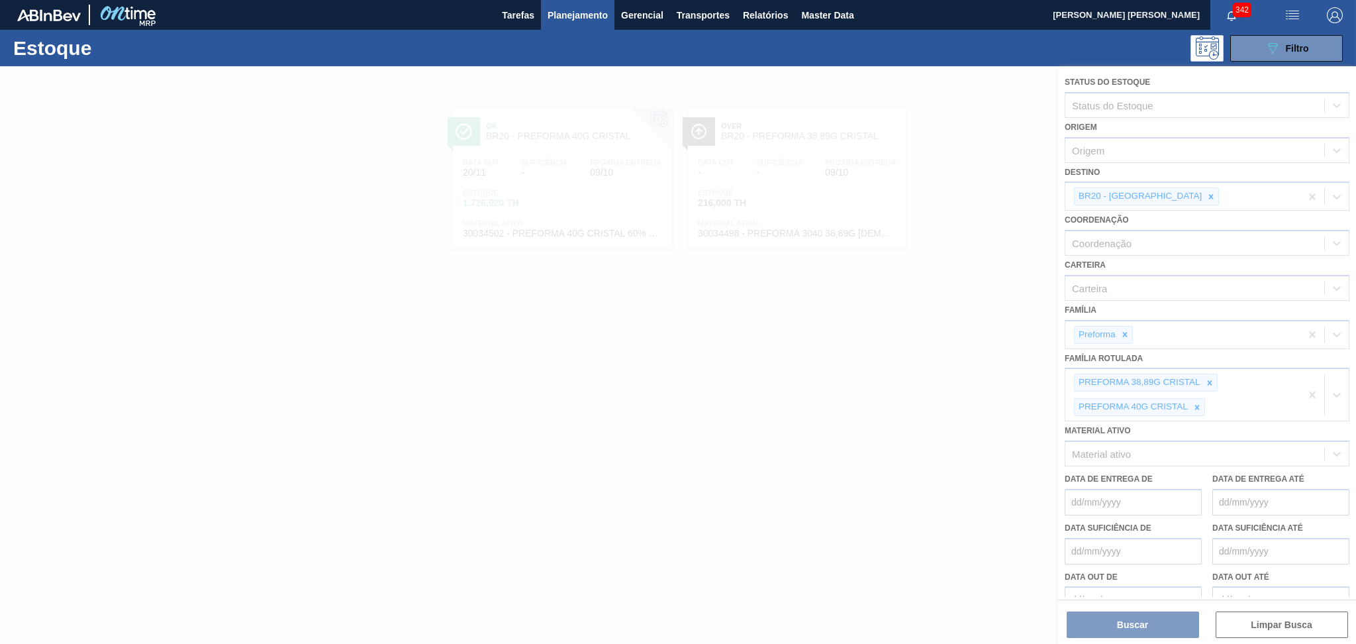
click at [1209, 379] on div at bounding box center [678, 355] width 1356 height 578
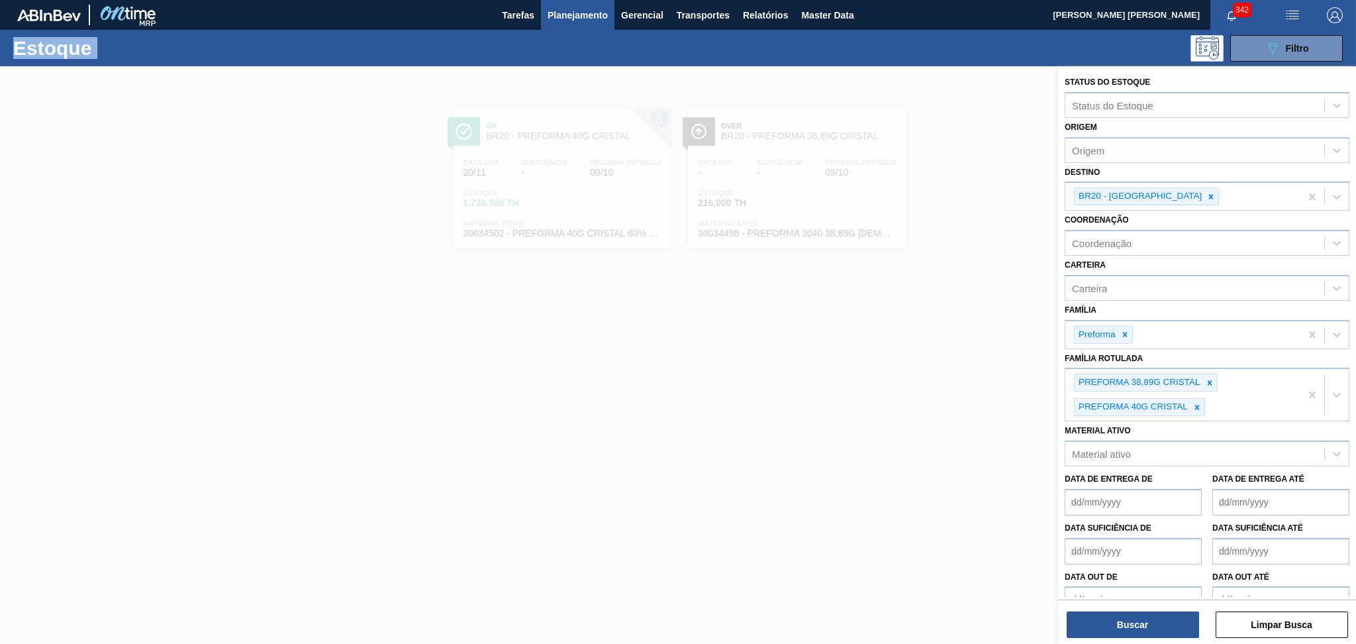
click at [1209, 380] on icon at bounding box center [1209, 382] width 5 height 5
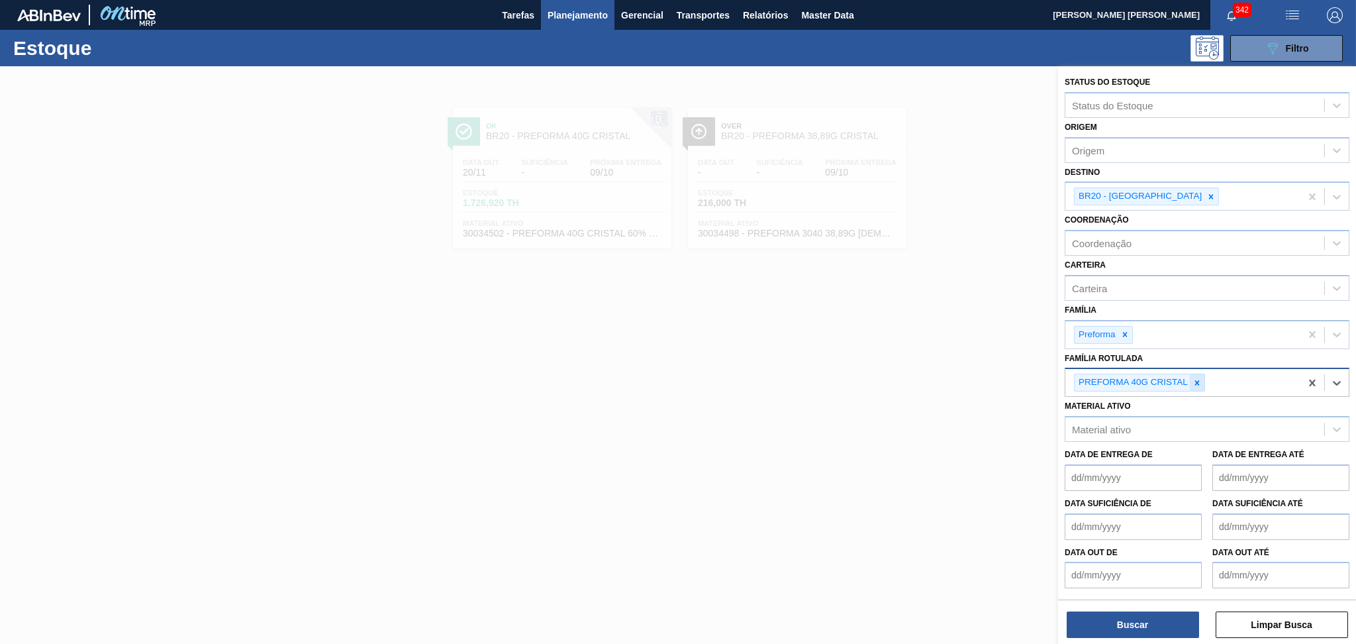
click at [1197, 378] on icon at bounding box center [1197, 382] width 9 height 9
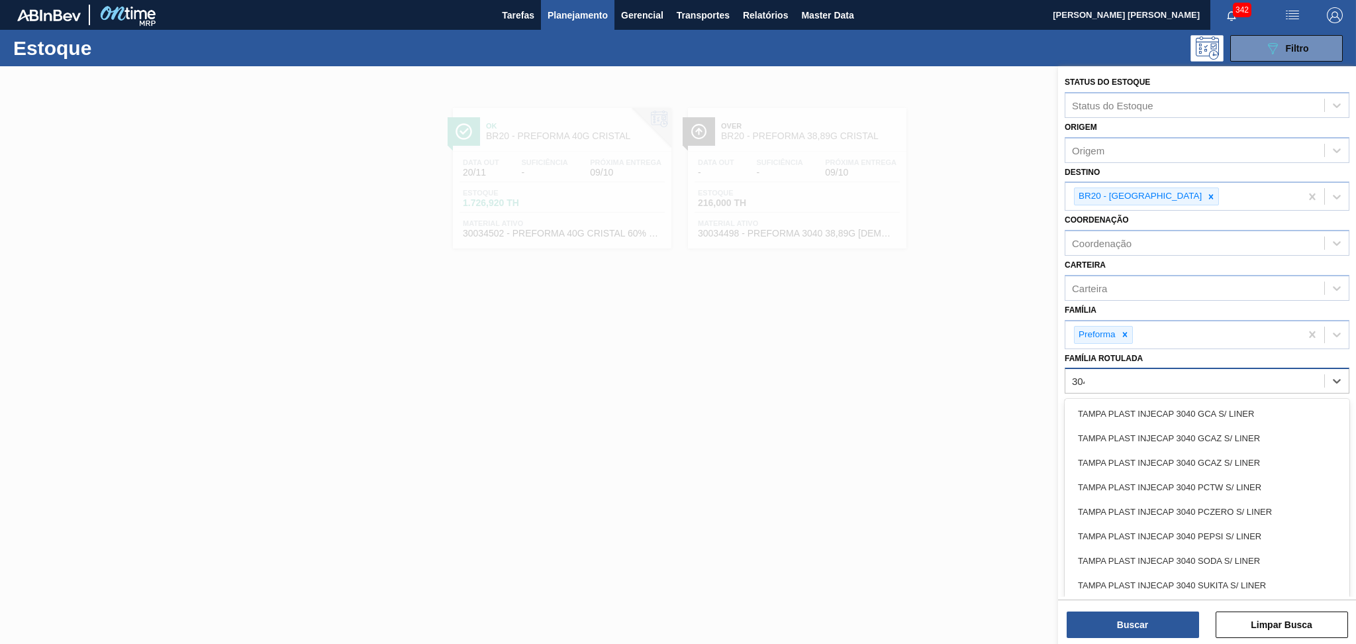
type Rotulada "3040"
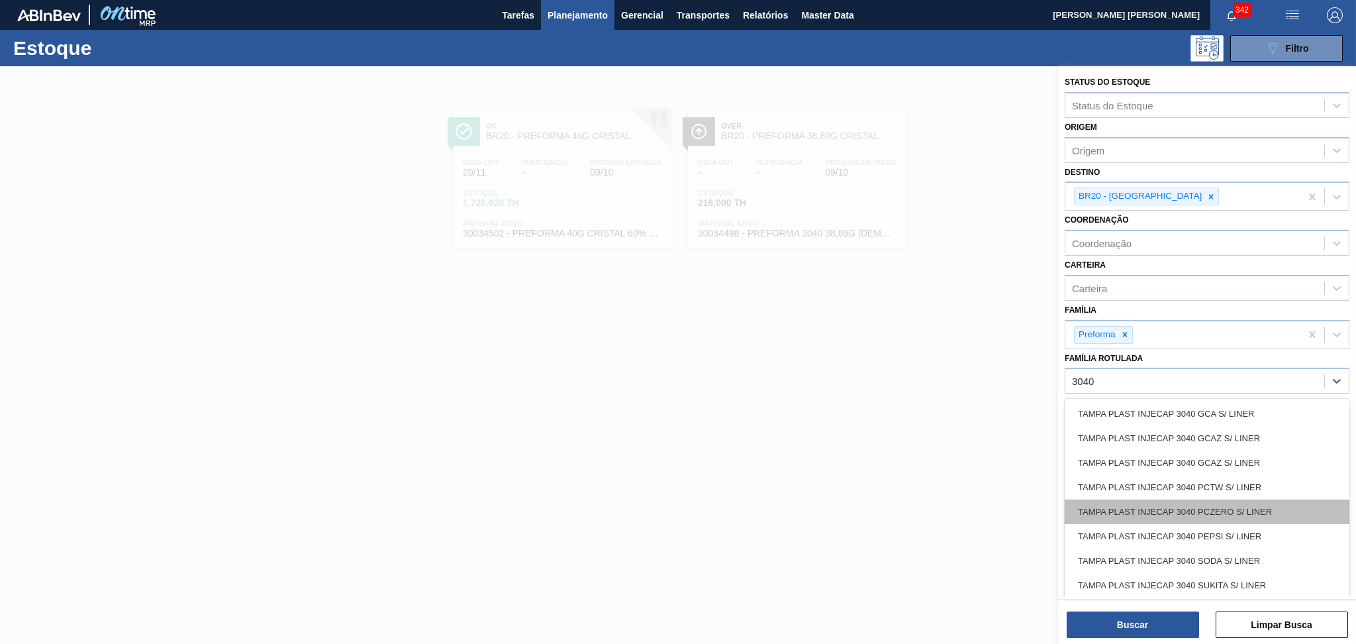
click at [1243, 501] on div "TAMPA PLAST INJECAP 3040 PCZERO S/ LINER" at bounding box center [1207, 511] width 285 height 25
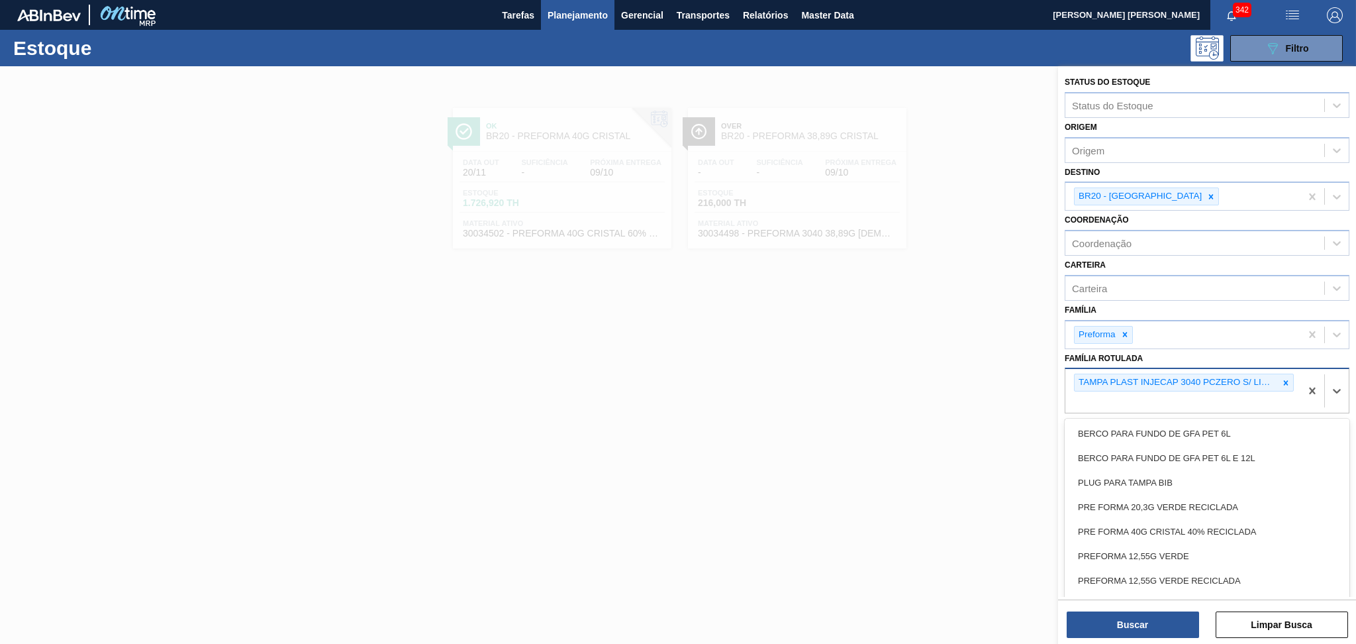
click at [1222, 401] on div "TAMPA PLAST INJECAP 3040 PCZERO S/ LINER" at bounding box center [1183, 391] width 235 height 44
type Rotulada "3040"
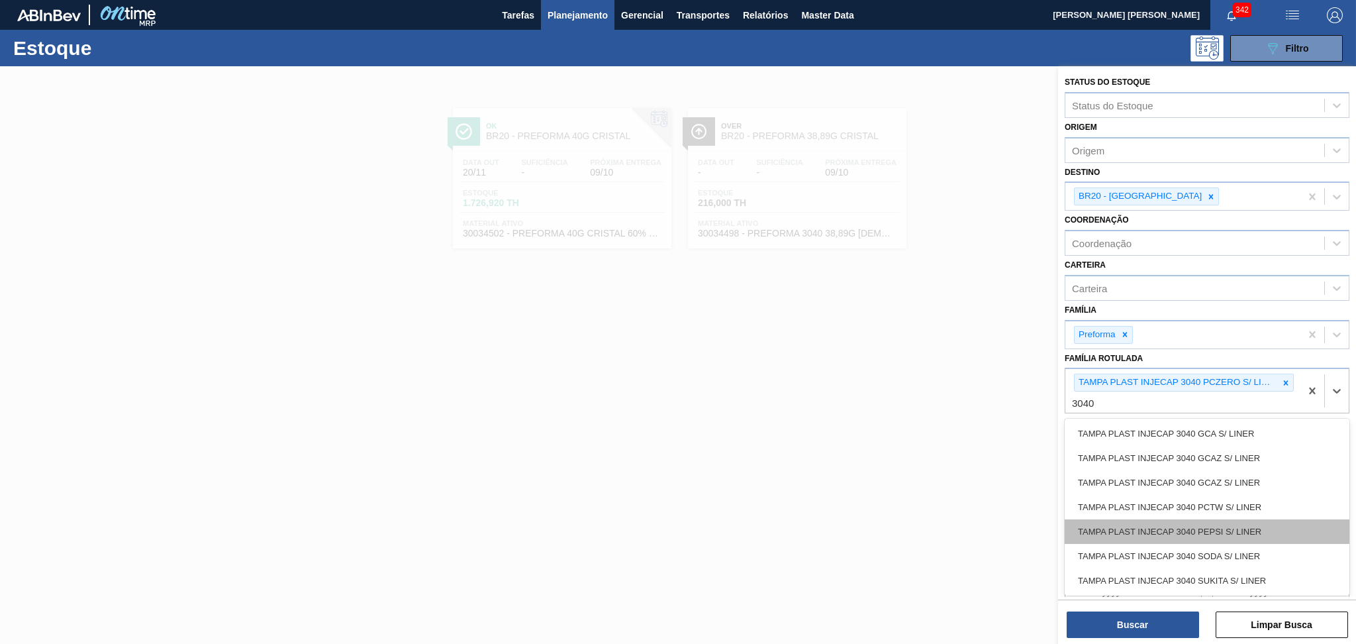
click at [1235, 529] on div "TAMPA PLAST INJECAP 3040 PEPSI S/ LINER" at bounding box center [1207, 531] width 285 height 25
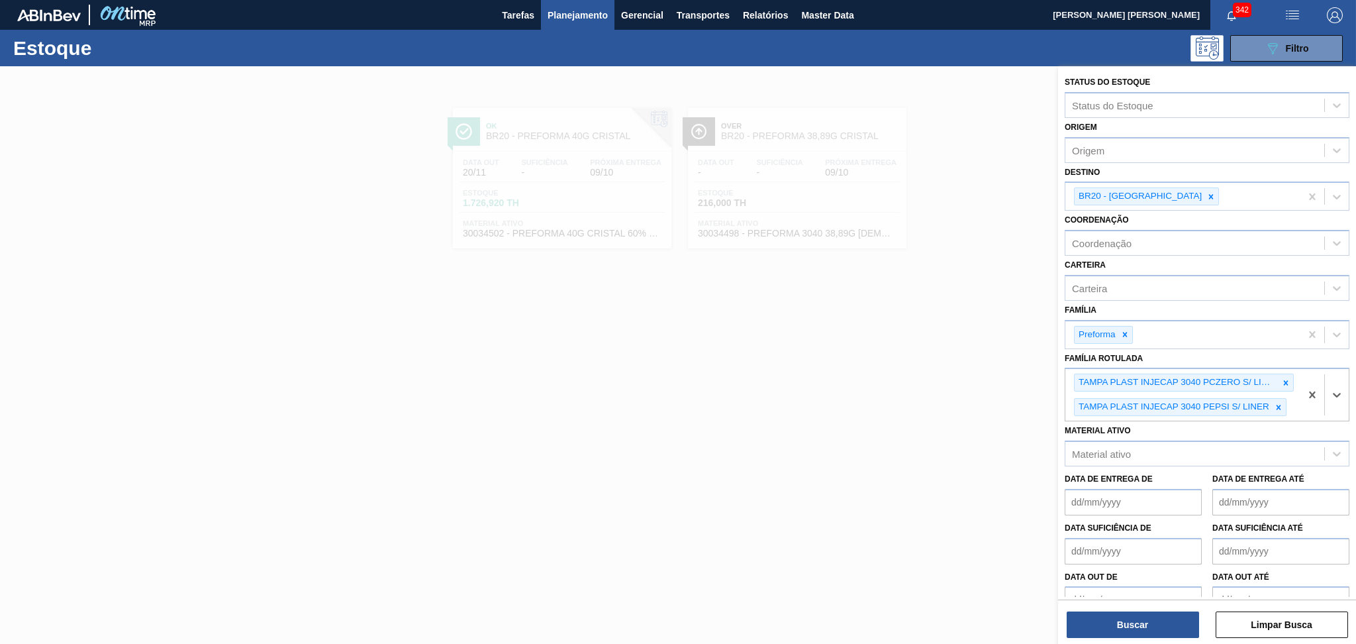
click at [1265, 426] on div "Material ativo Material ativo" at bounding box center [1207, 443] width 285 height 45
click at [1295, 403] on div "TAMPA PLAST INJECAP 3040 PCZERO S/ LINER TAMPA PLAST INJECAP 3040 PEPSI S/ LINER" at bounding box center [1183, 395] width 235 height 52
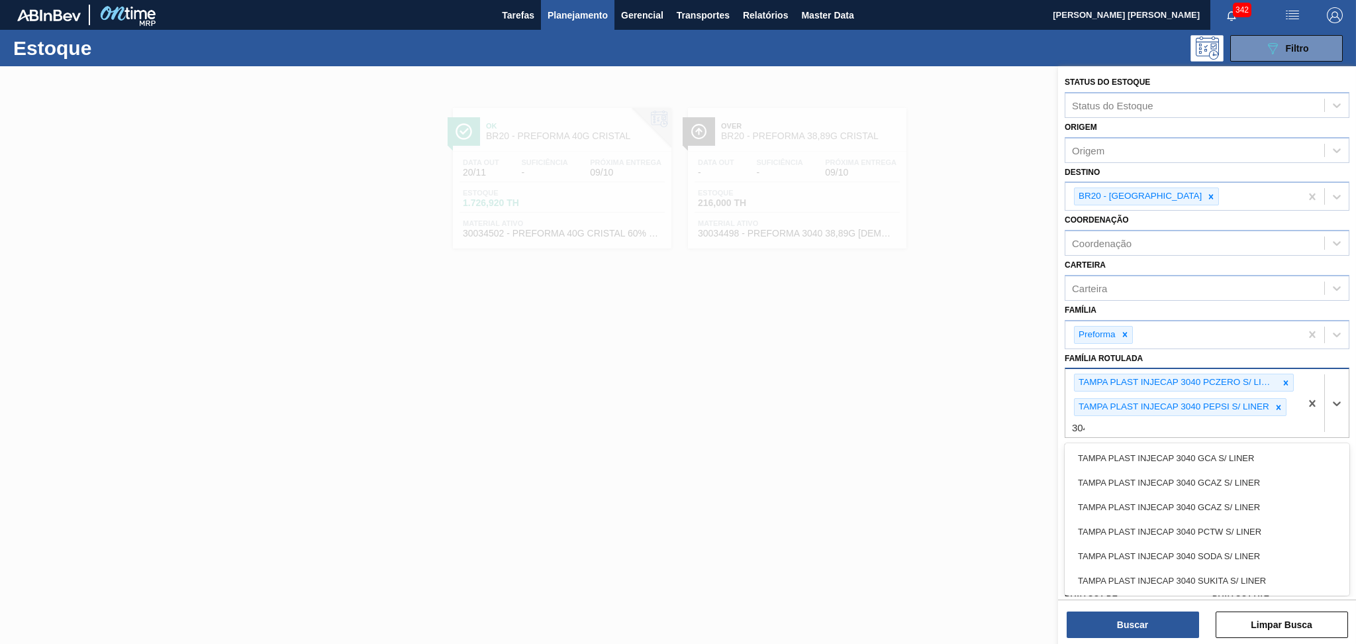
type Rotulada "3040"
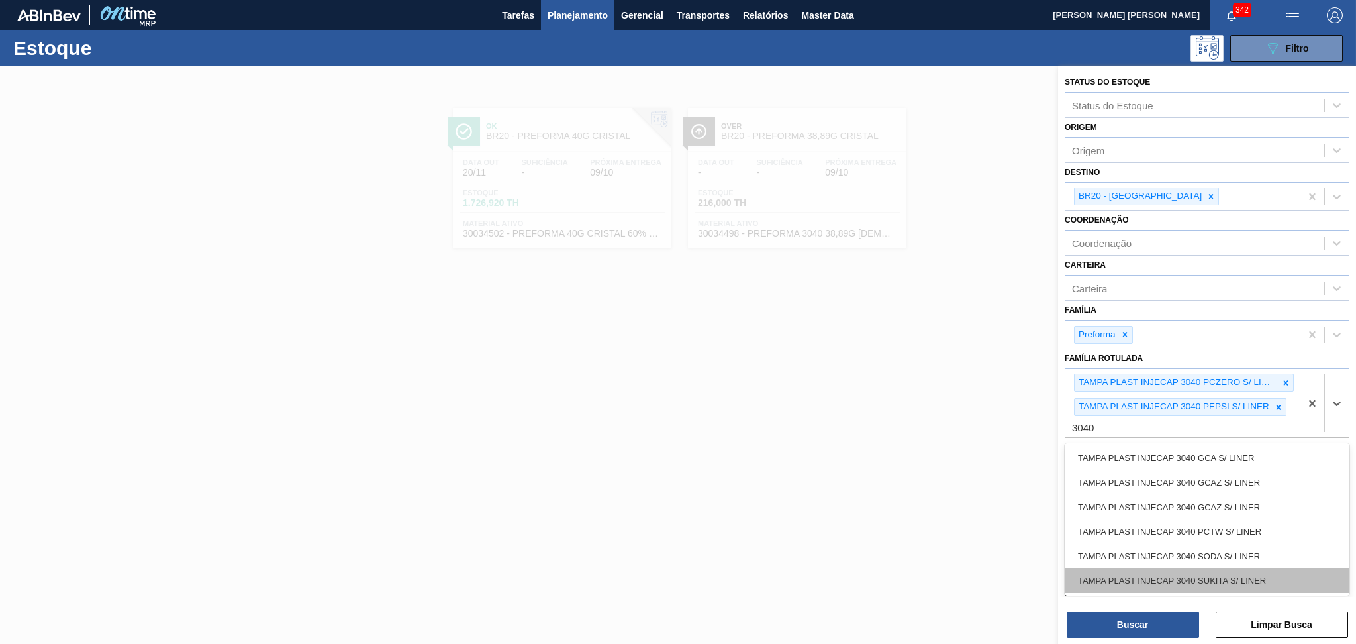
click at [1246, 576] on div "TAMPA PLAST INJECAP 3040 SUKITA S/ LINER" at bounding box center [1207, 580] width 285 height 25
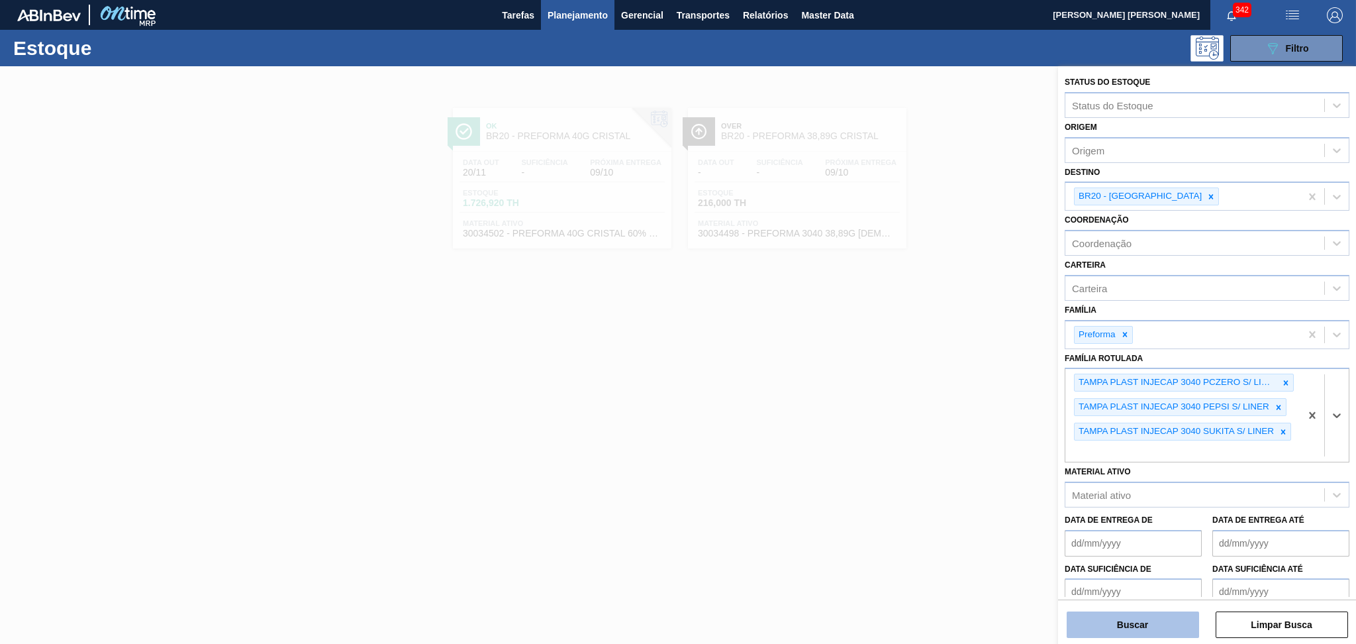
click at [1178, 630] on button "Buscar" at bounding box center [1133, 624] width 132 height 26
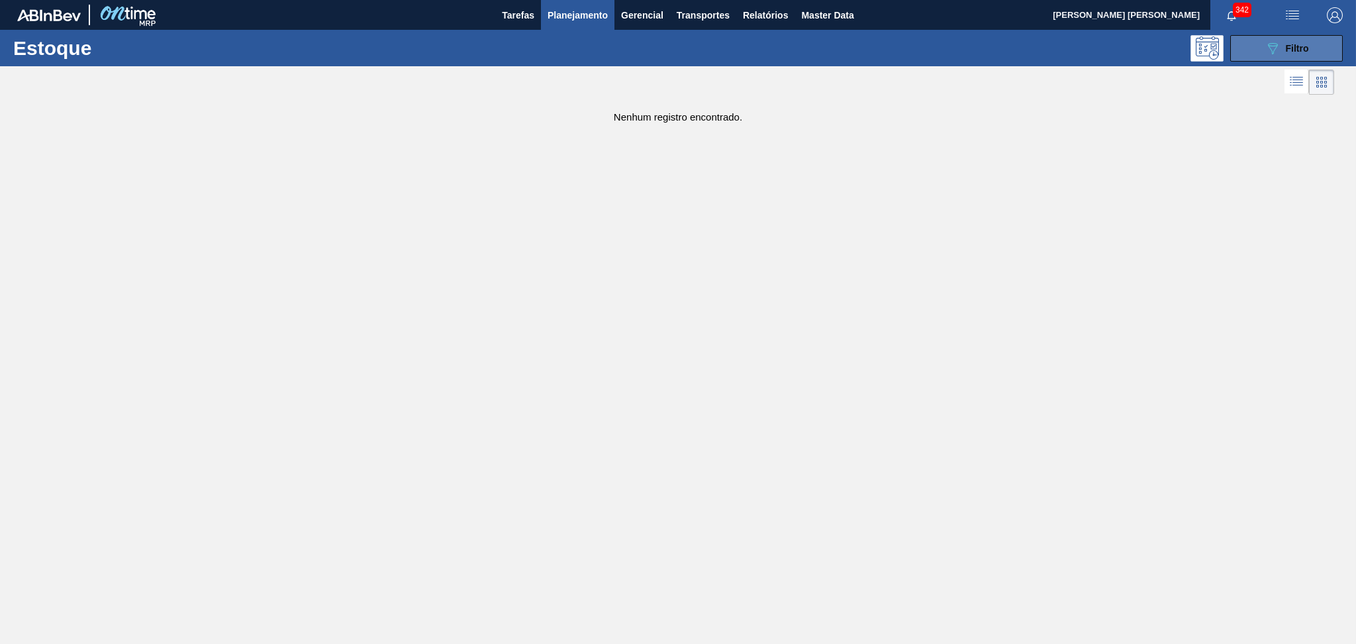
drag, startPoint x: 1315, startPoint y: 67, endPoint x: 1306, endPoint y: 56, distance: 13.7
click at [1309, 64] on div "Estoque 089F7B8B-B2A5-4AFE-B5C0-19BA573D28AC Filtro Status do Estoque Status do…" at bounding box center [678, 76] width 1356 height 93
click at [1304, 52] on span "Filtro" at bounding box center [1297, 48] width 23 height 11
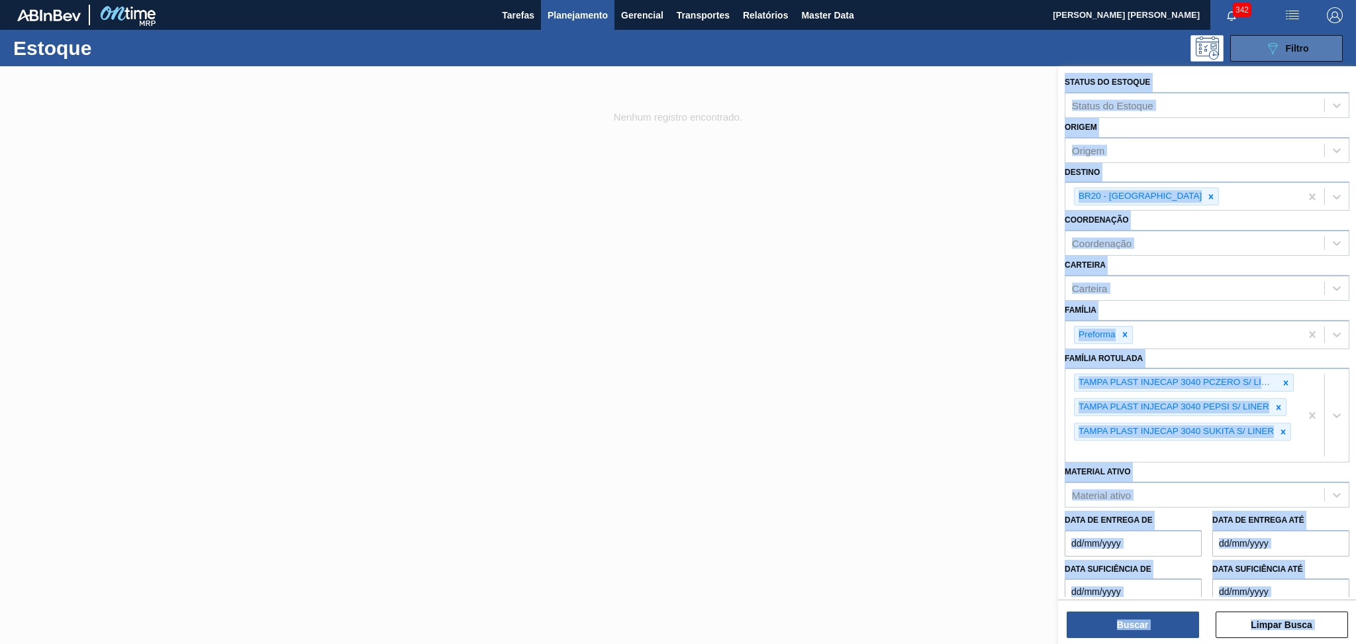
click at [1304, 52] on span "Filtro" at bounding box center [1297, 48] width 23 height 11
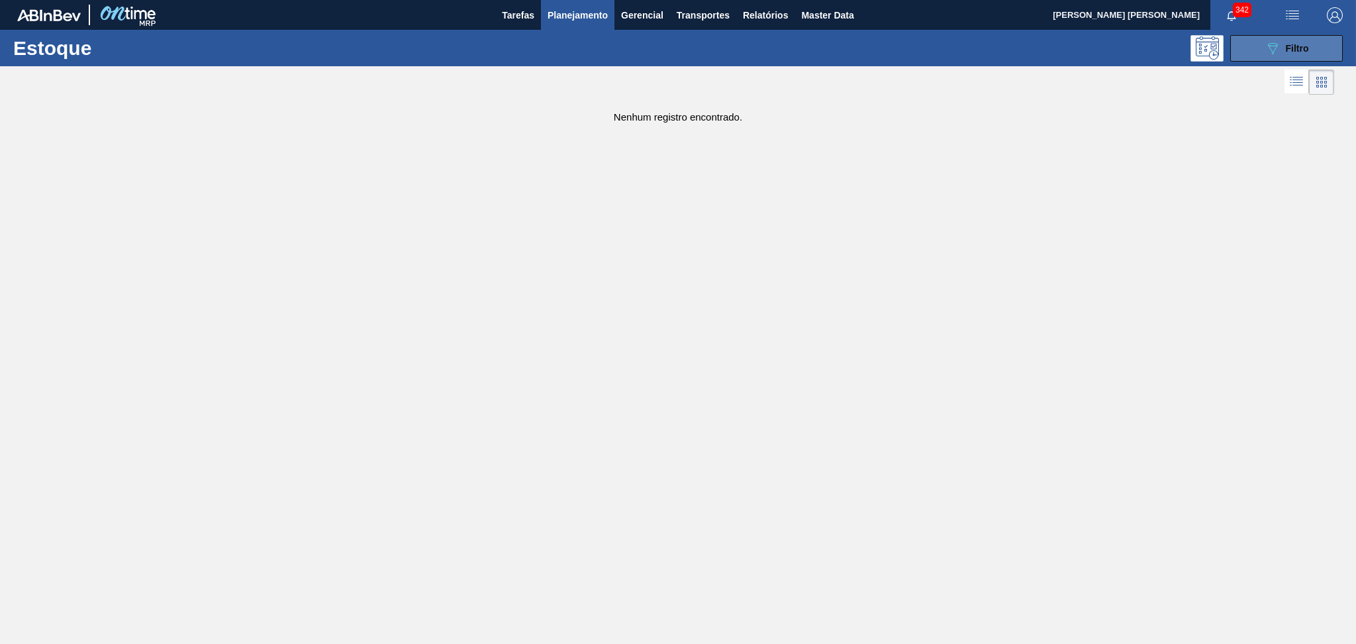
click at [1297, 46] on span "Filtro" at bounding box center [1297, 48] width 23 height 11
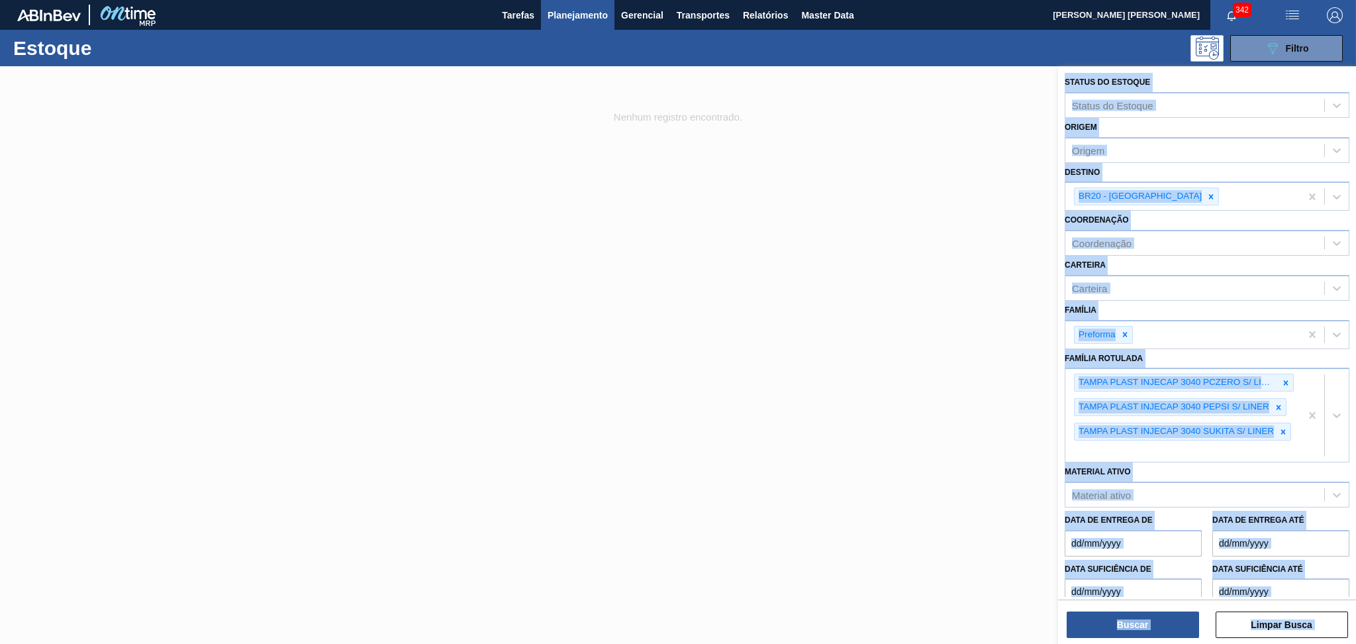
click at [854, 175] on div at bounding box center [678, 388] width 1356 height 644
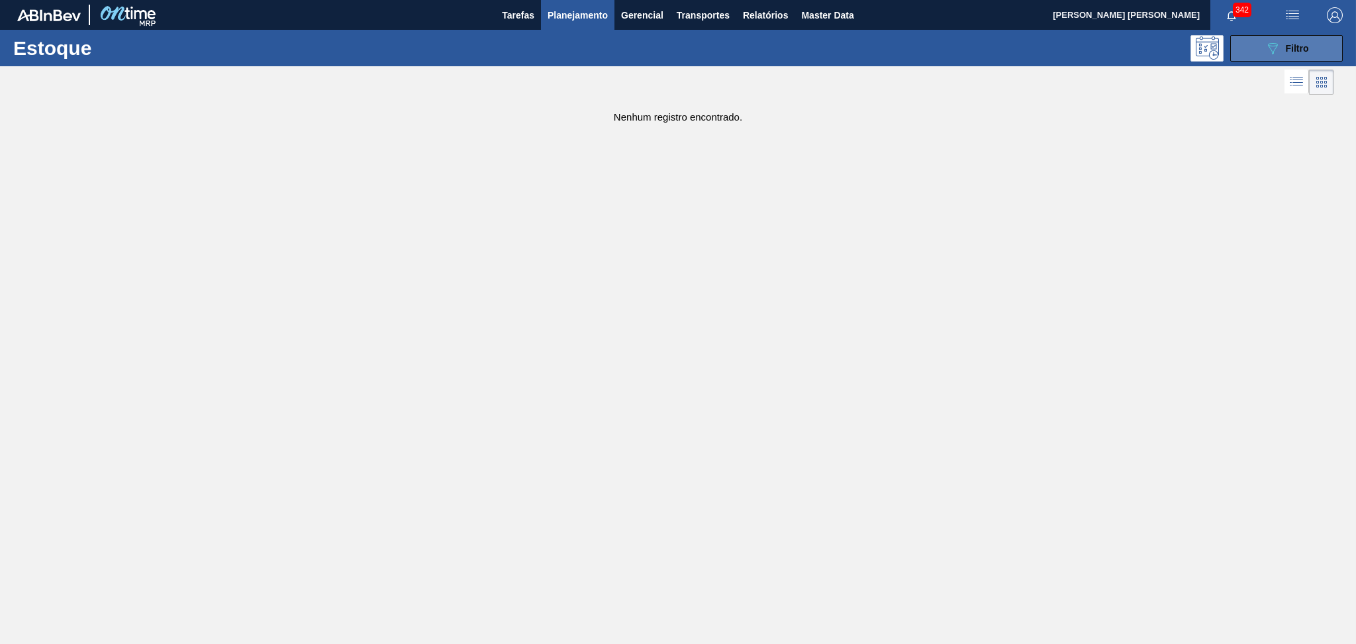
click at [1281, 53] on div "089F7B8B-B2A5-4AFE-B5C0-19BA573D28AC Filtro" at bounding box center [1287, 48] width 44 height 16
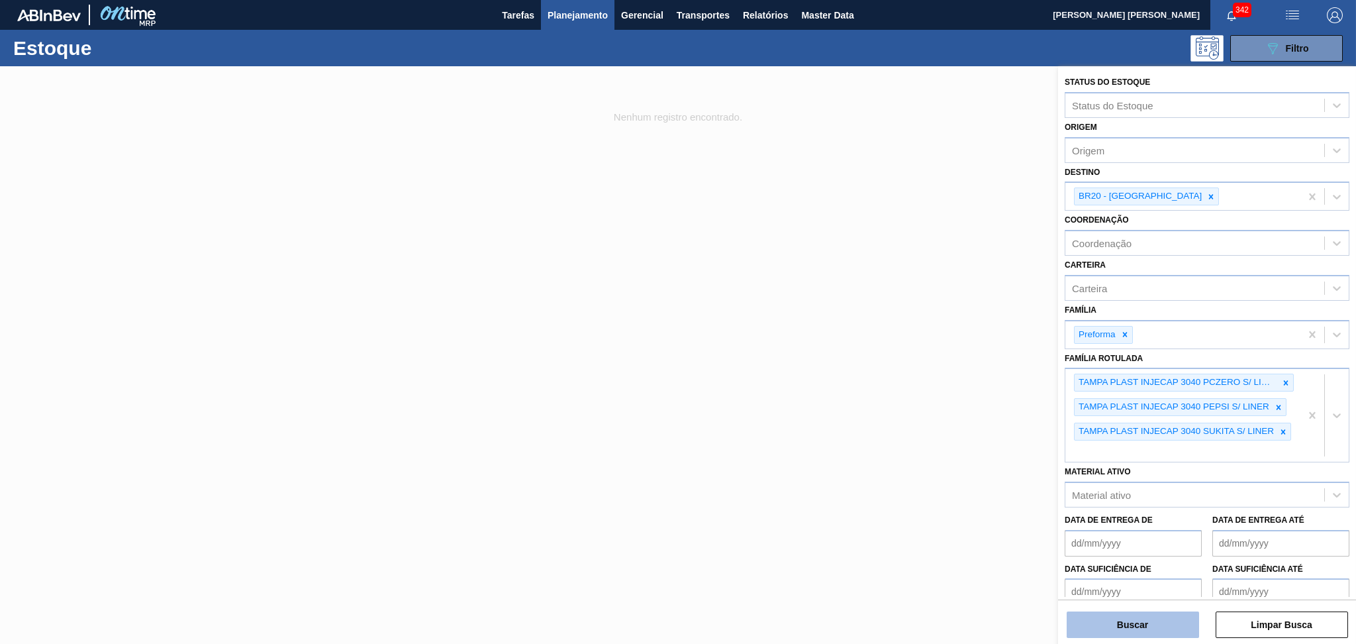
click at [1134, 627] on button "Buscar" at bounding box center [1133, 624] width 132 height 26
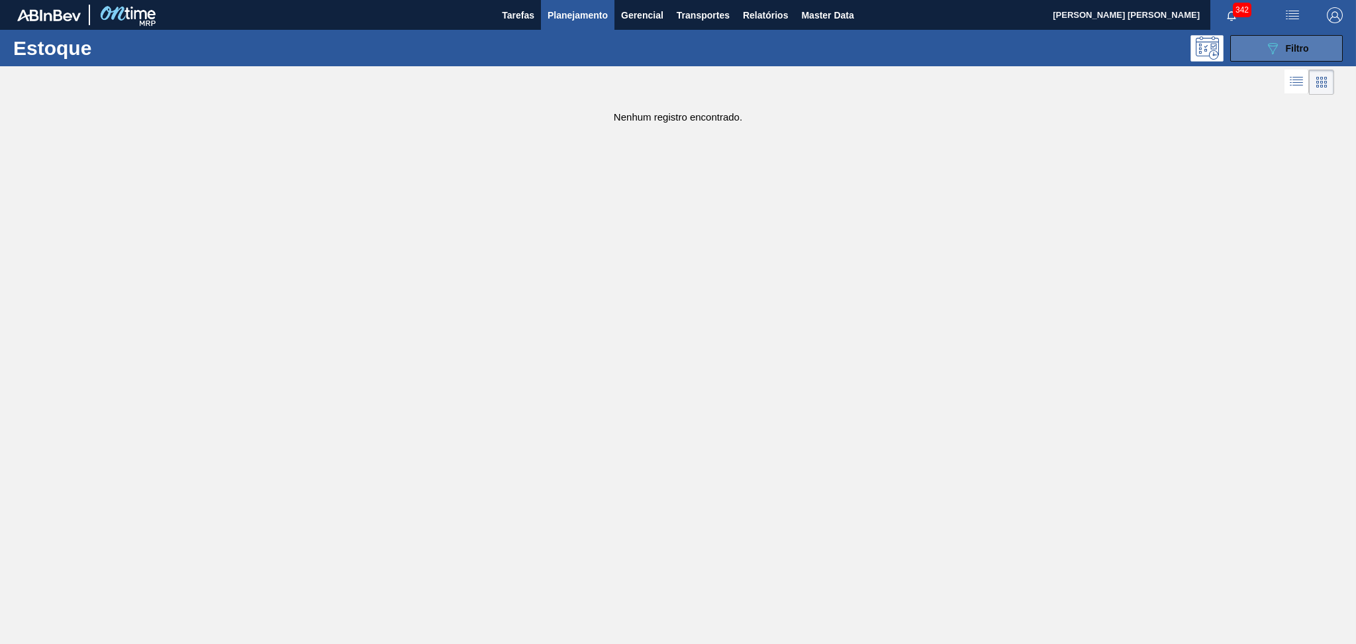
click at [1300, 43] on span "Filtro" at bounding box center [1297, 48] width 23 height 11
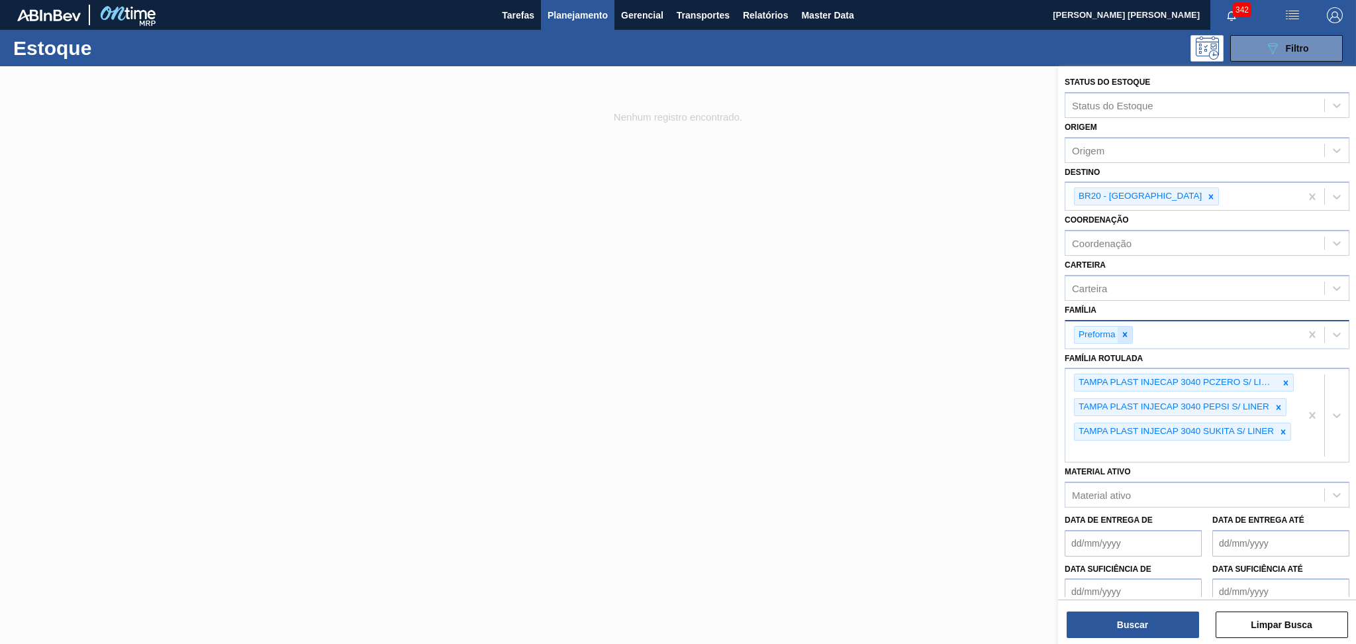
click at [1131, 337] on div at bounding box center [1125, 335] width 15 height 17
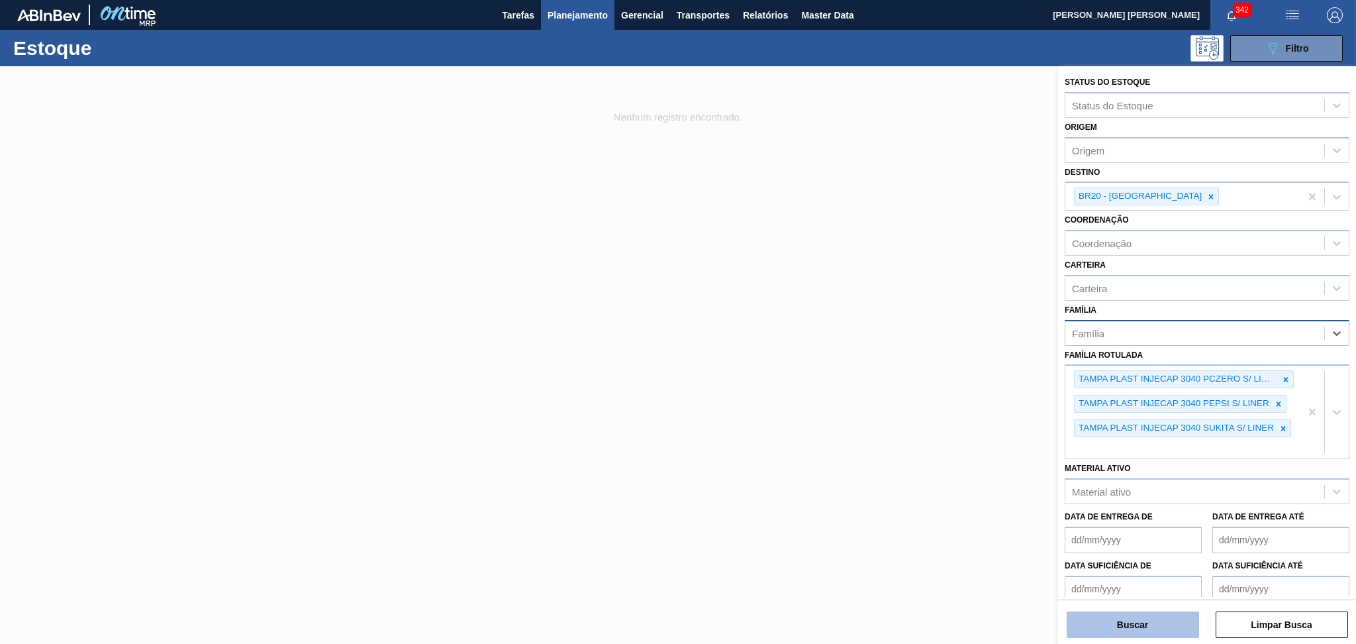
click at [1149, 619] on button "Buscar" at bounding box center [1133, 624] width 132 height 26
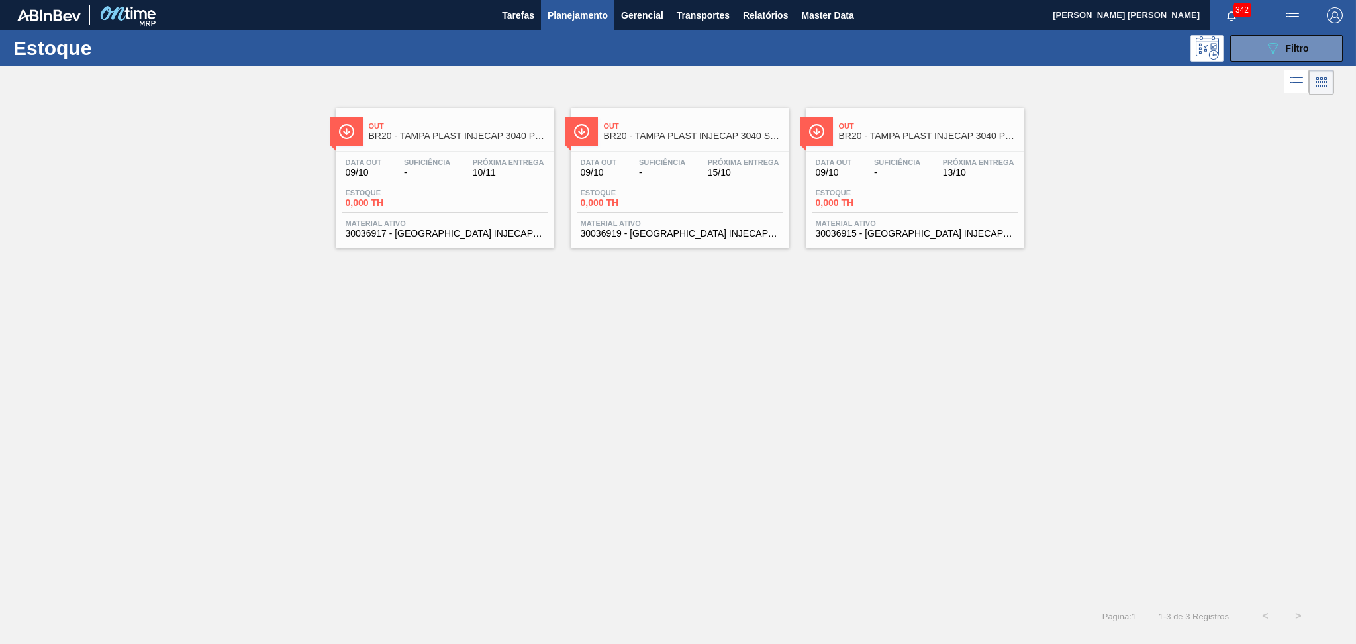
click at [433, 154] on div "Data out 09/10 Suficiência - Próxima Entrega 10/11 Estoque 0,000 TH Material at…" at bounding box center [445, 197] width 219 height 90
click at [708, 171] on span "15/10" at bounding box center [744, 173] width 72 height 10
click at [912, 151] on div at bounding box center [915, 151] width 197 height 1
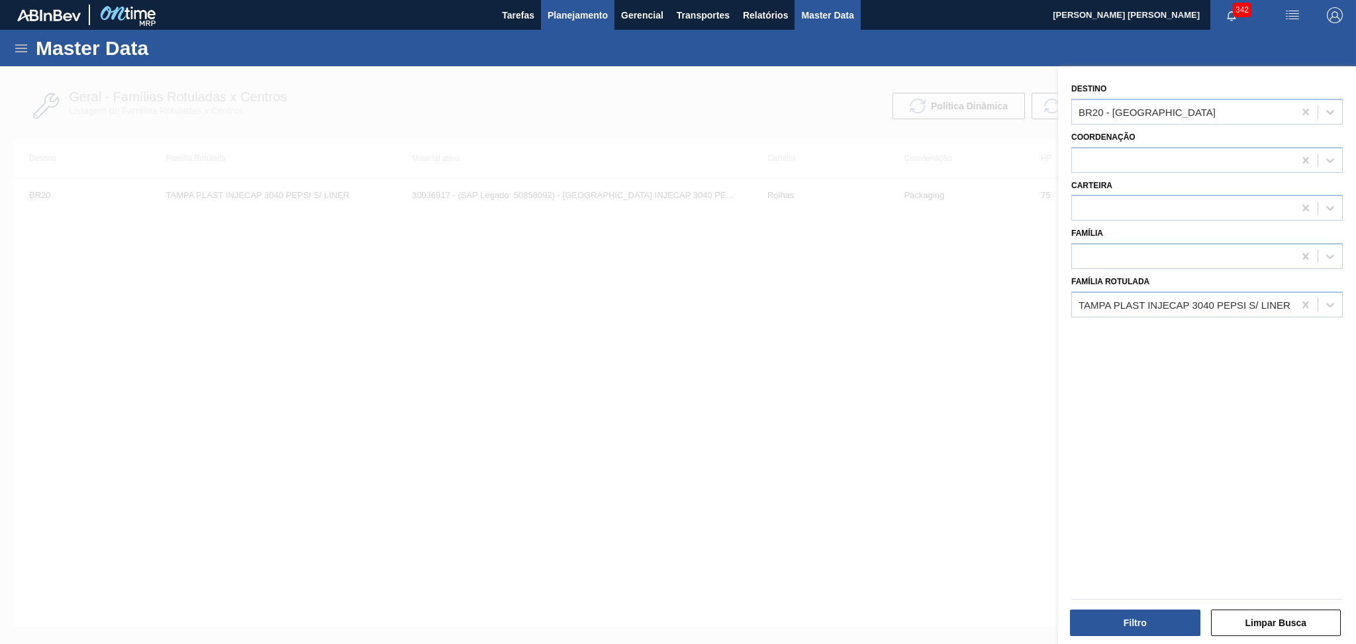
click at [585, 21] on span "Planejamento" at bounding box center [578, 15] width 60 height 16
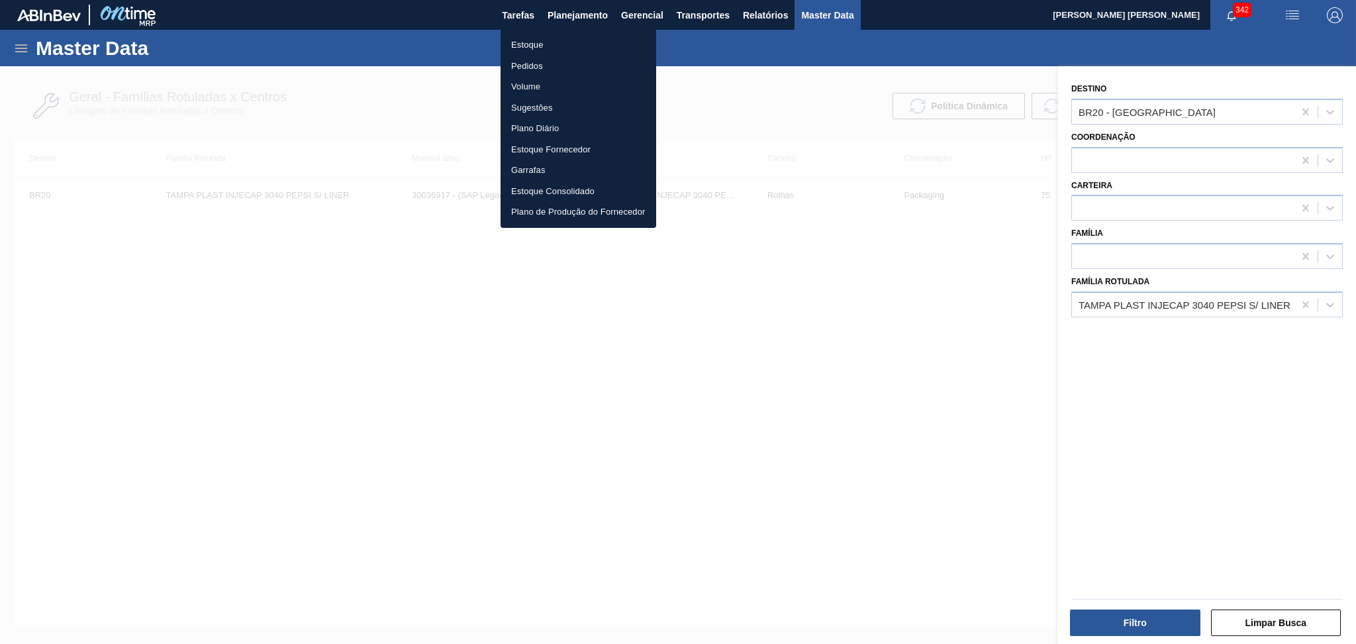
click at [525, 49] on li "Estoque" at bounding box center [579, 44] width 156 height 21
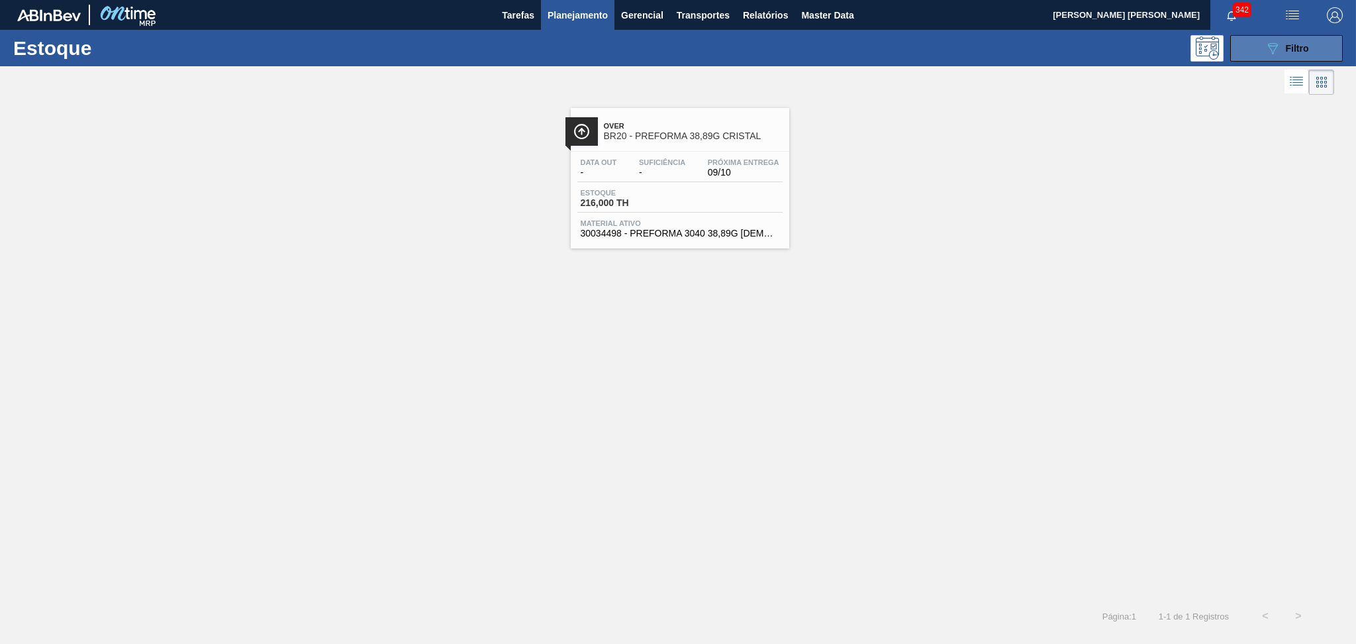
click at [1272, 49] on icon at bounding box center [1273, 48] width 10 height 11
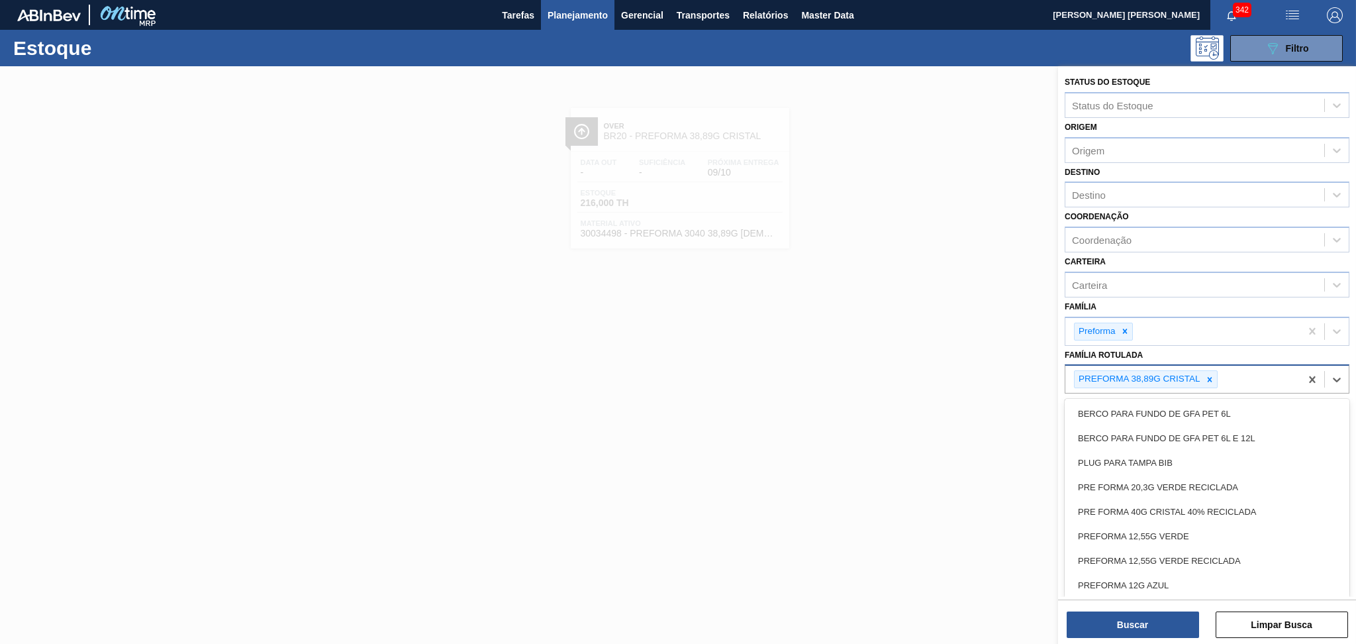
click at [1223, 375] on div "PREFORMA 38,89G CRISTAL" at bounding box center [1183, 379] width 235 height 27
type Rotulada "40g"
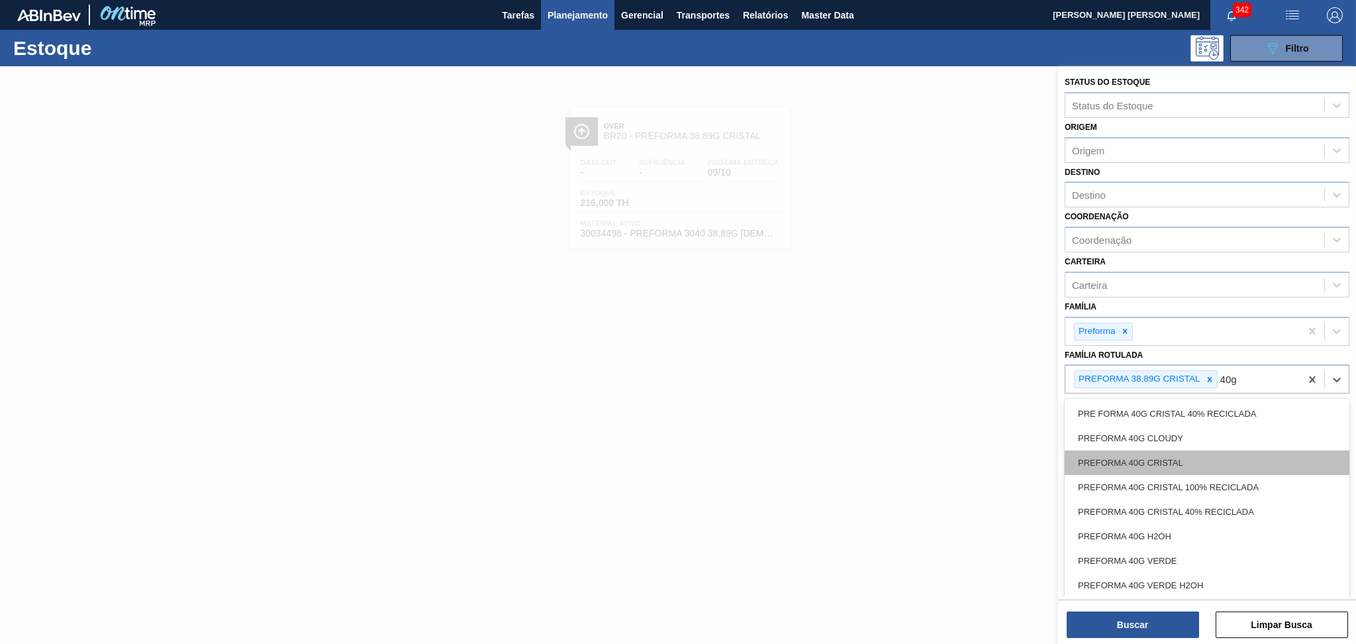
click at [1191, 460] on div "PREFORMA 40G CRISTAL" at bounding box center [1207, 462] width 285 height 25
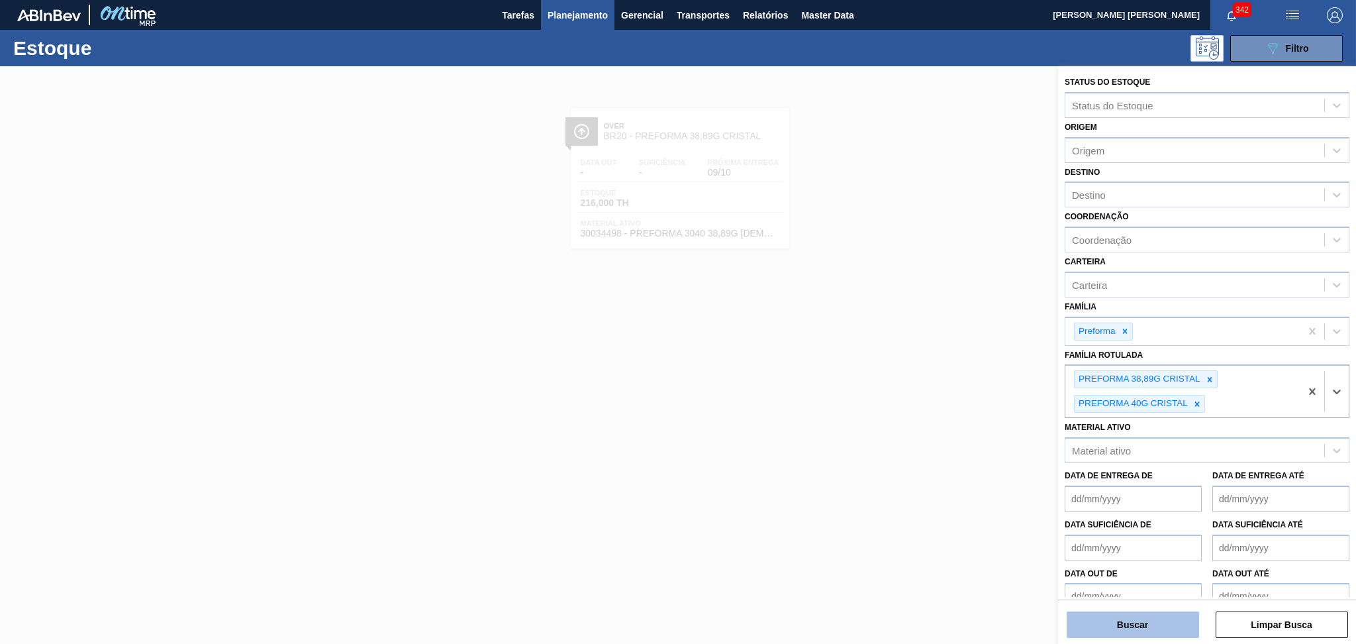
click at [1158, 621] on button "Buscar" at bounding box center [1133, 624] width 132 height 26
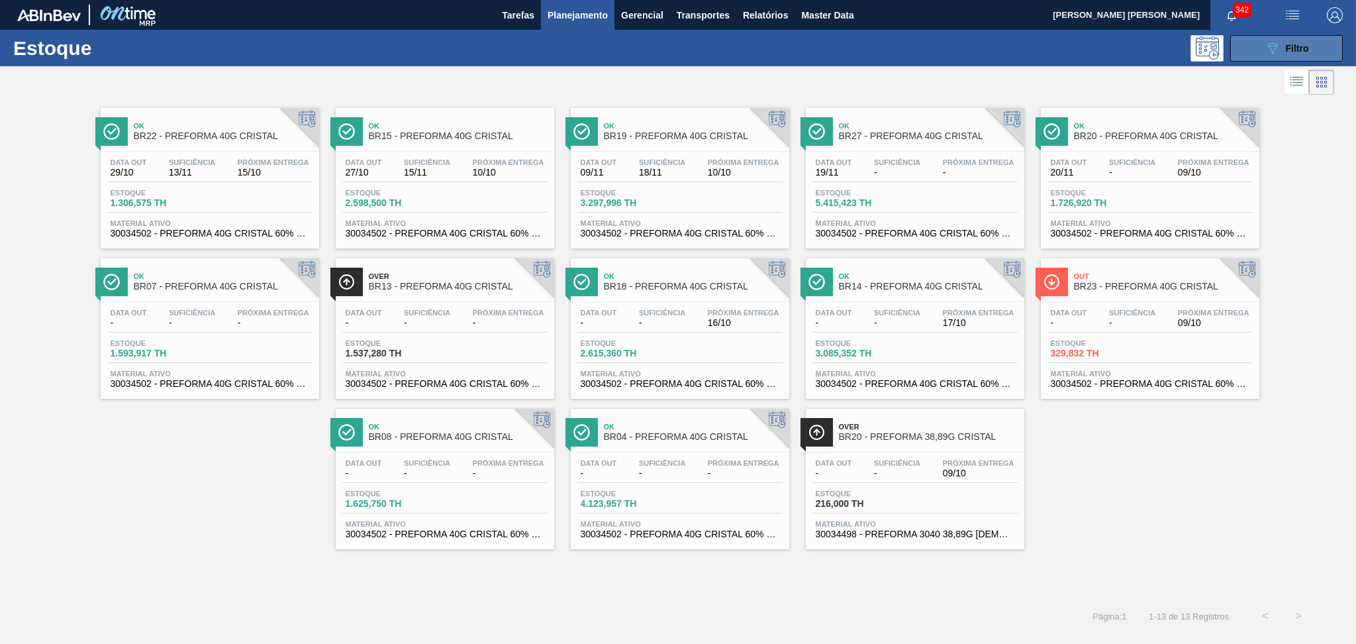
click at [1325, 43] on button "089F7B8B-B2A5-4AFE-B5C0-19BA573D28AC Filtro" at bounding box center [1287, 48] width 113 height 26
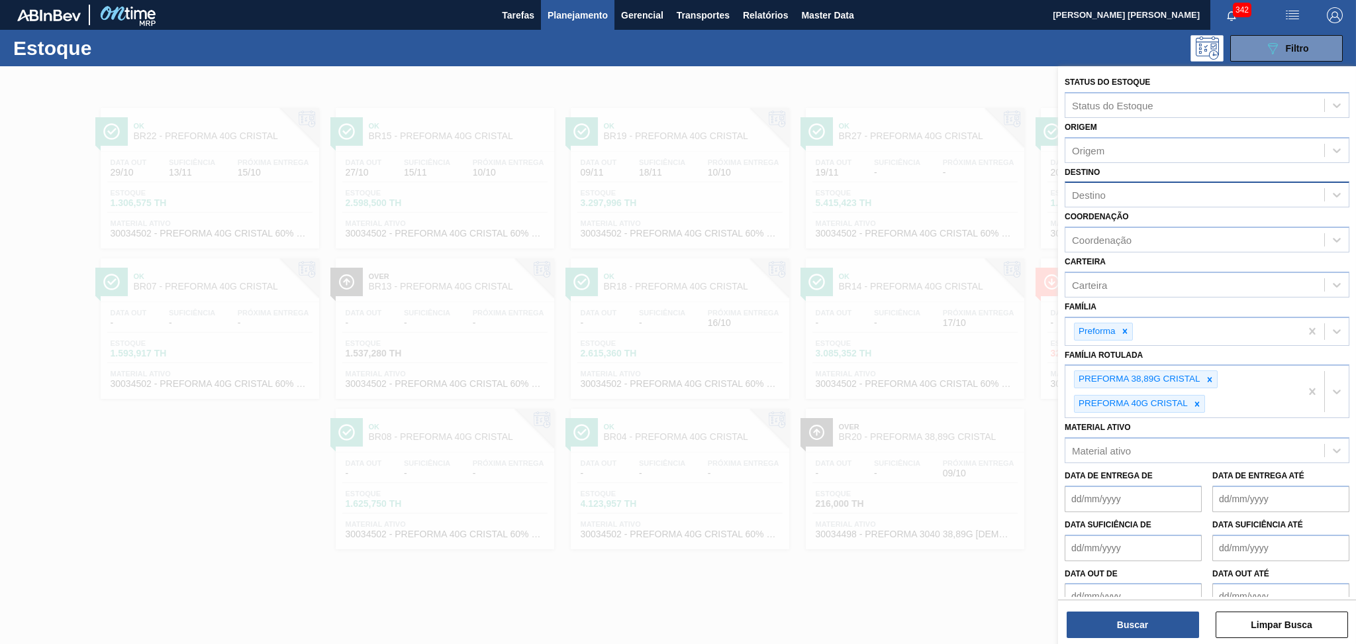
click at [1122, 191] on div "Destino" at bounding box center [1195, 194] width 259 height 19
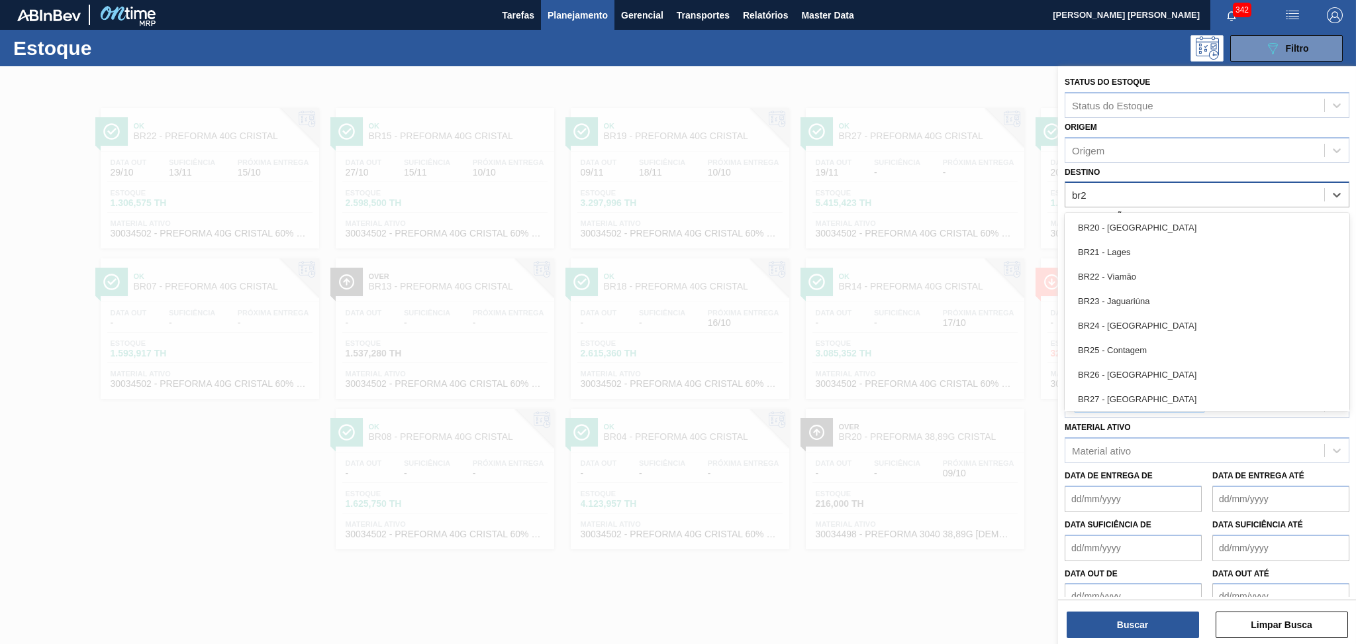
type input "br20"
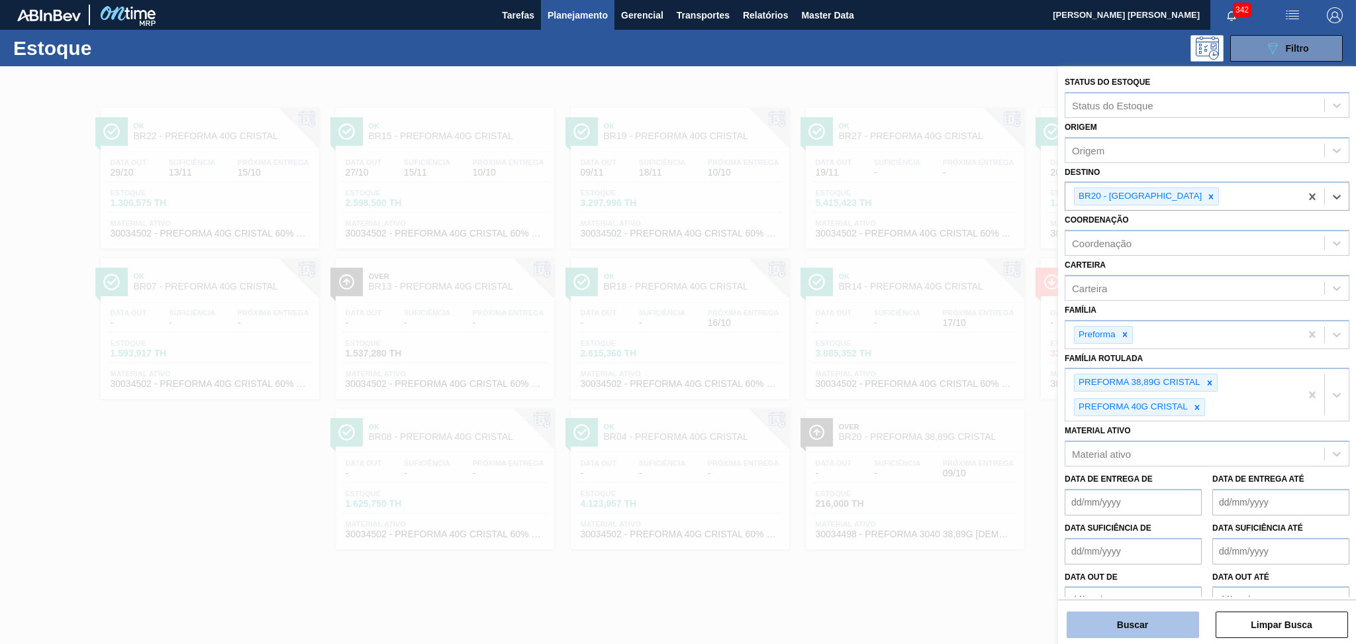
click at [1105, 615] on button "Buscar" at bounding box center [1133, 624] width 132 height 26
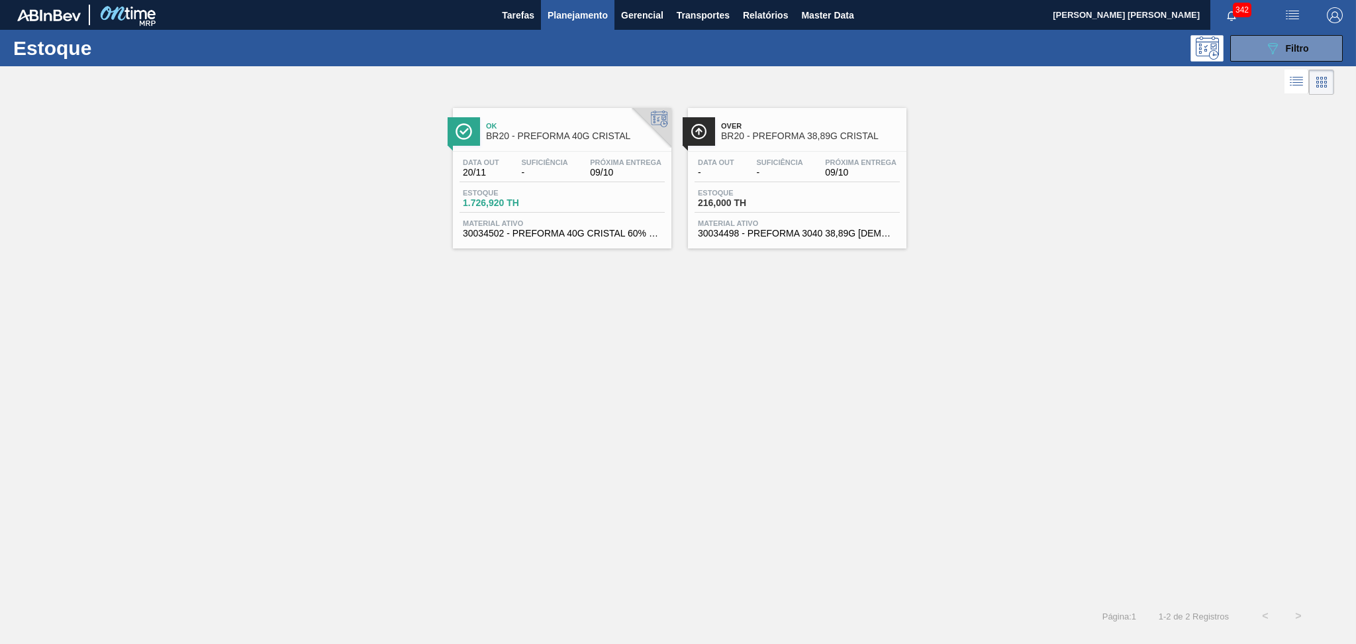
click at [567, 191] on div "Estoque 1.726,920 TH" at bounding box center [562, 201] width 205 height 24
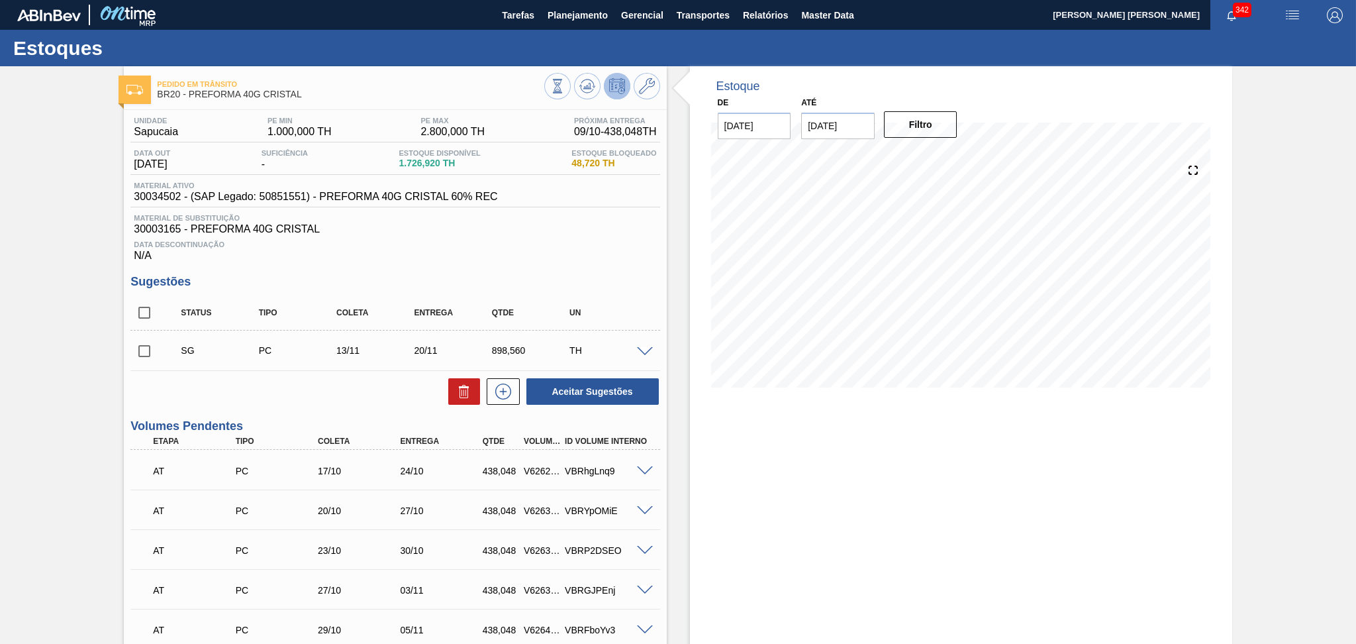
click at [501, 228] on span "30003165 - PREFORMA 40G CRISTAL" at bounding box center [395, 229] width 523 height 12
click at [502, 320] on div "Status Tipo Coleta Entrega Qtde UN" at bounding box center [405, 313] width 466 height 28
click at [527, 289] on div "Sugestões Status Tipo Coleta Entrega Qtde UN SG PC 13/11 20/11 898,560 TH Mater…" at bounding box center [394, 340] width 529 height 131
click at [481, 279] on h3 "Sugestões" at bounding box center [394, 282] width 529 height 14
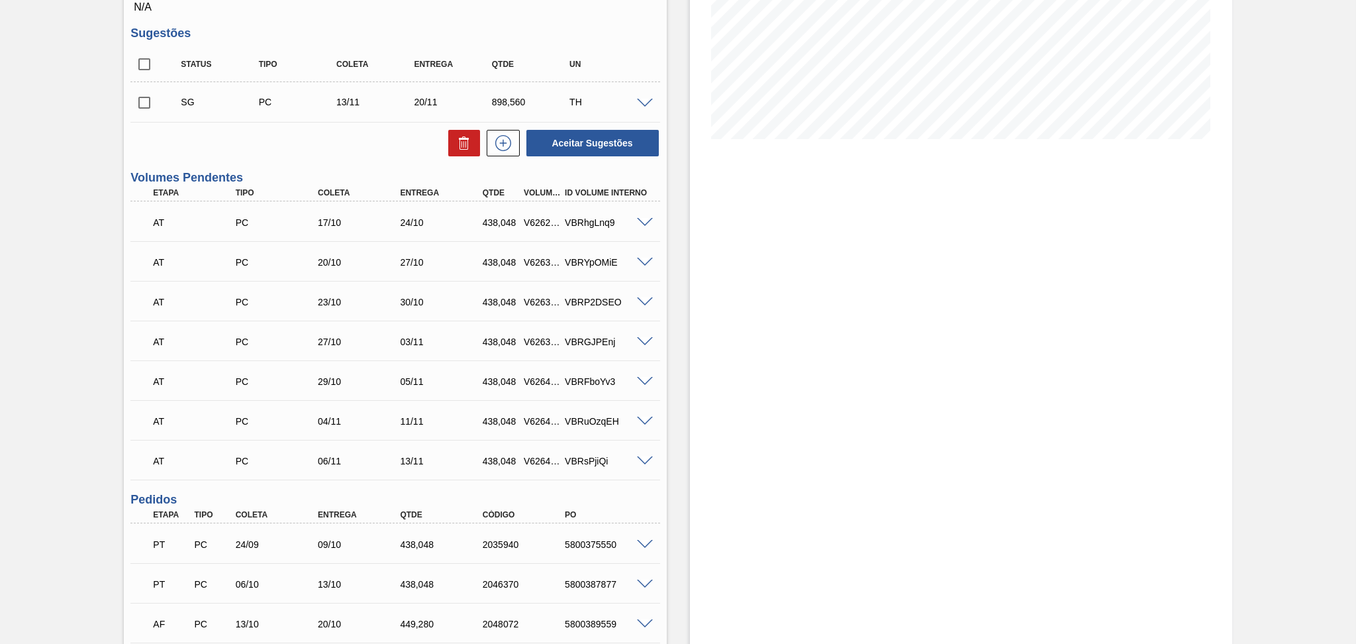
scroll to position [354, 0]
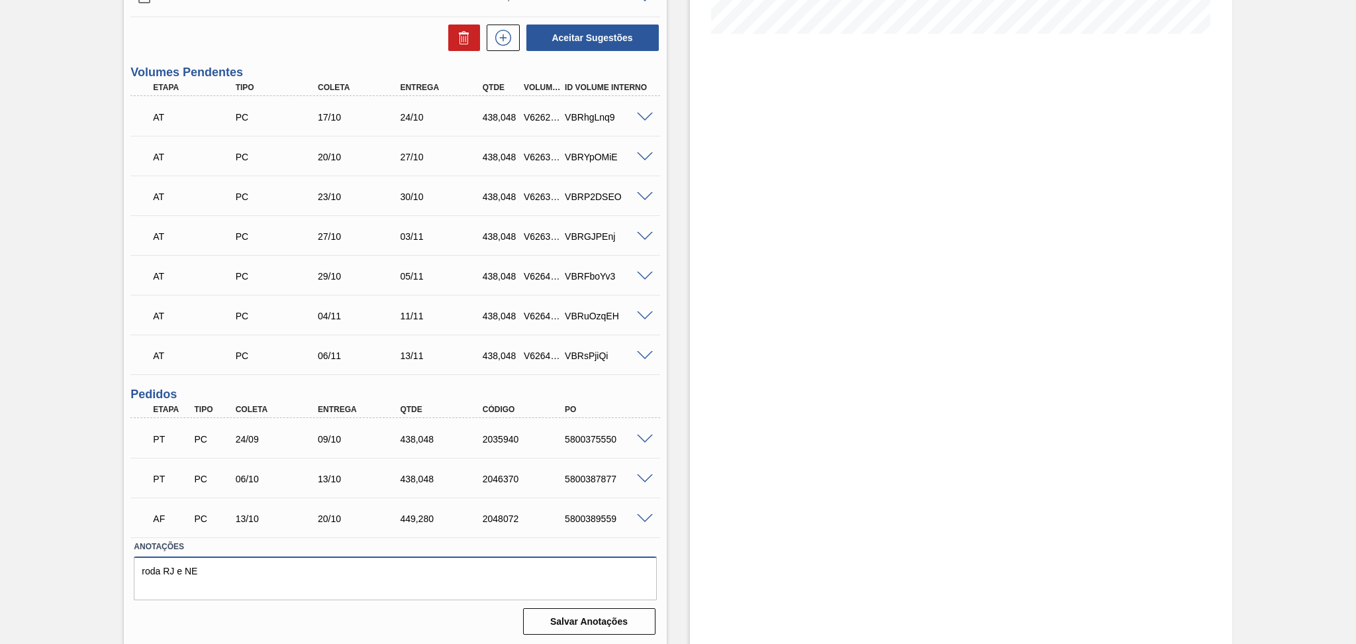
click at [311, 572] on textarea "roda RJ e NE" at bounding box center [395, 578] width 523 height 44
click at [640, 438] on span at bounding box center [645, 439] width 16 height 10
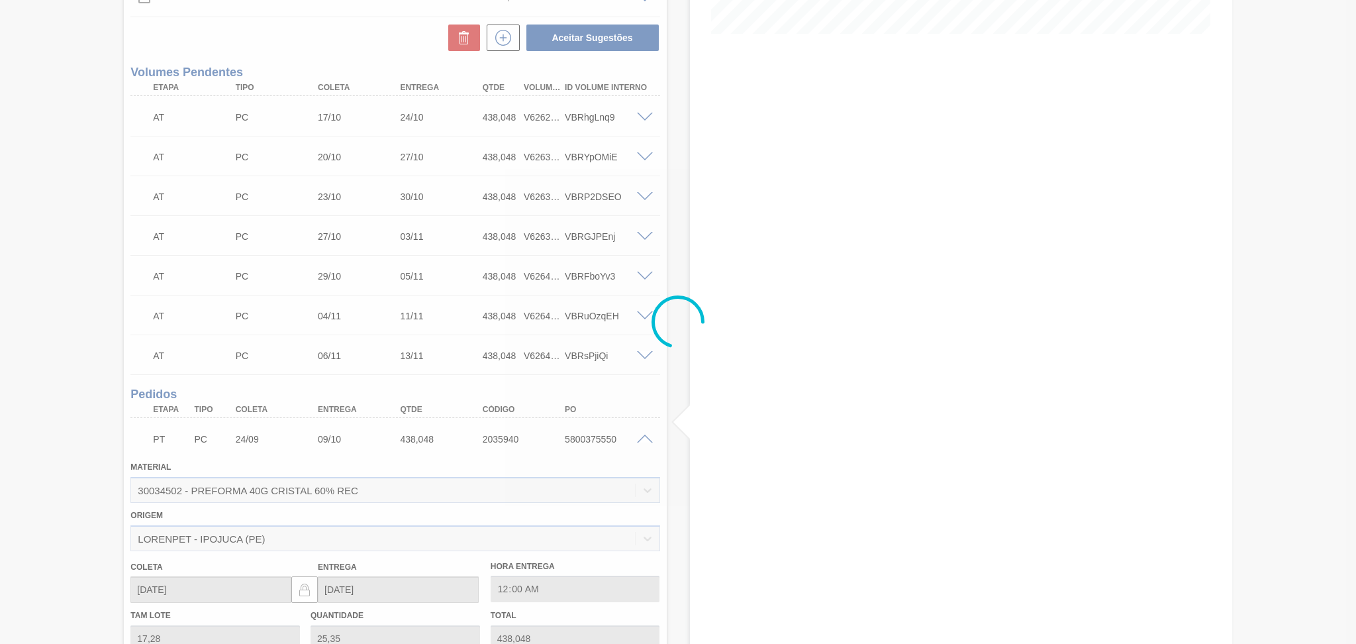
click at [640, 438] on div at bounding box center [678, 322] width 1356 height 644
click at [644, 440] on div at bounding box center [678, 322] width 1356 height 644
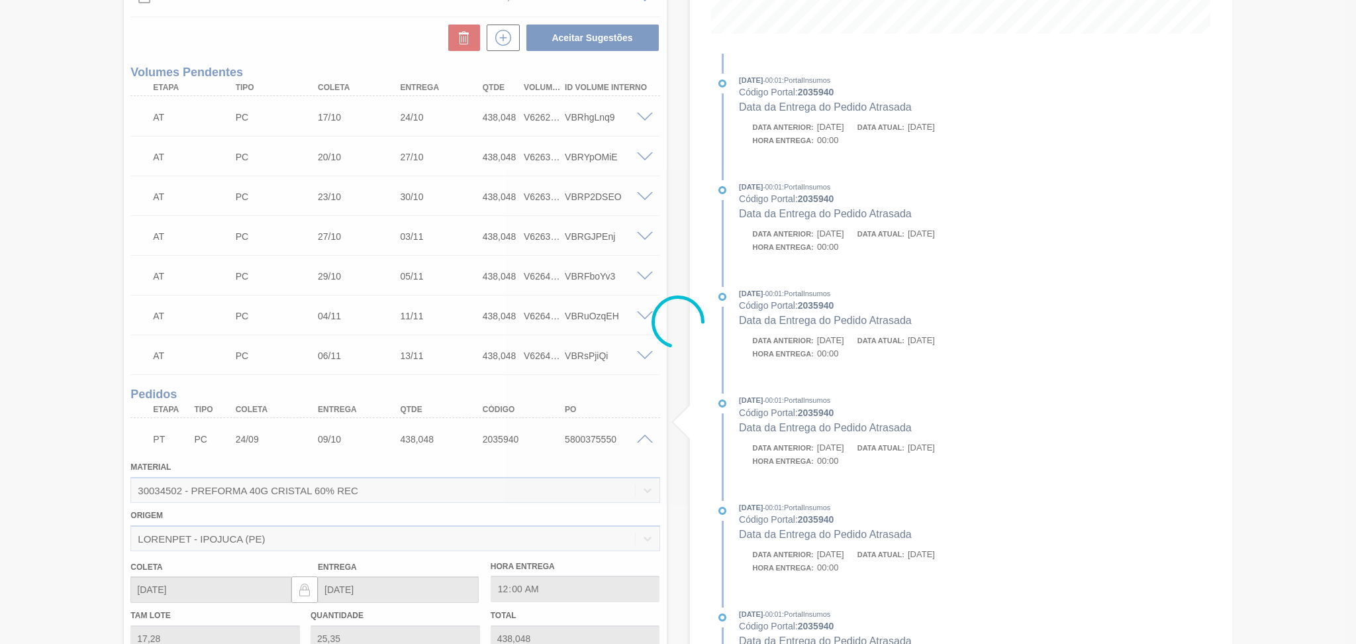
click at [506, 38] on div at bounding box center [678, 322] width 1356 height 644
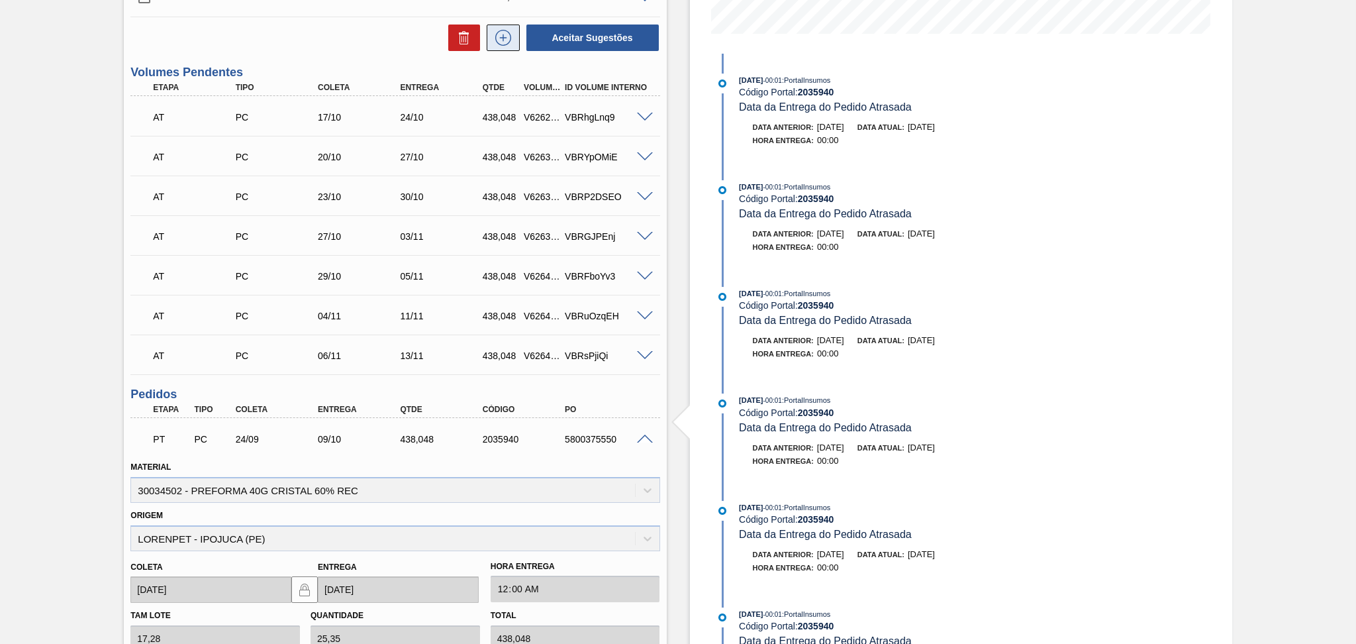
click at [507, 44] on icon at bounding box center [503, 38] width 21 height 16
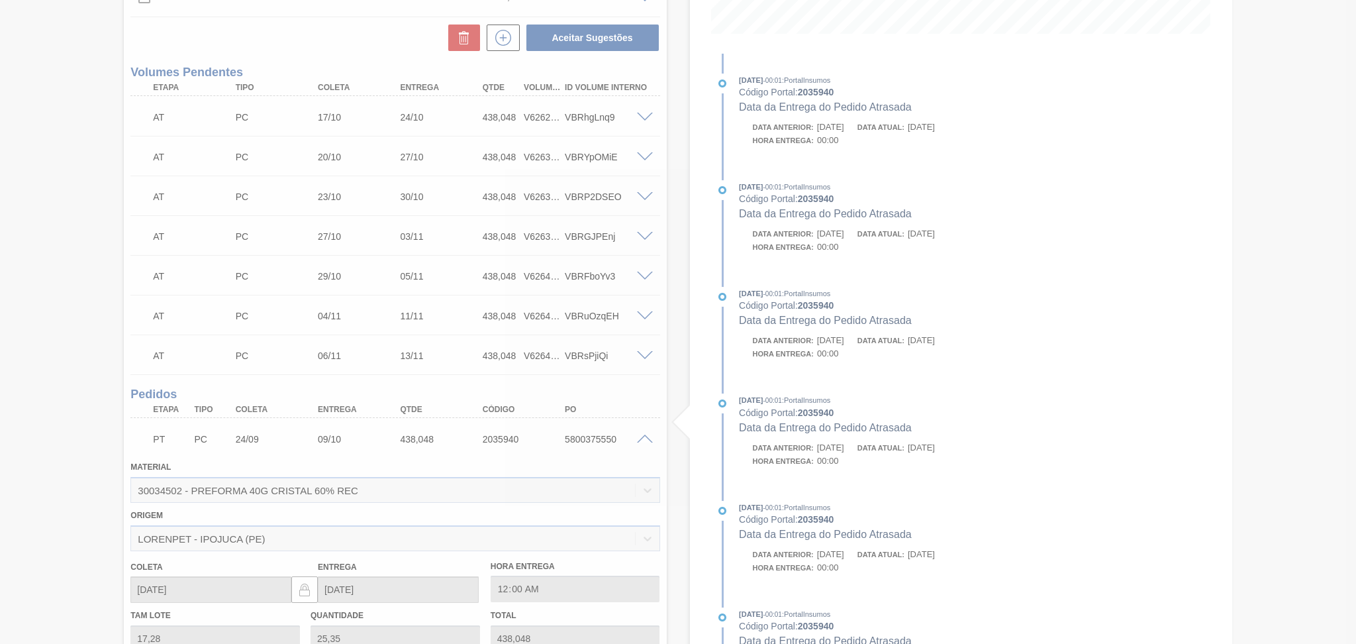
click at [377, 53] on div at bounding box center [678, 322] width 1356 height 644
click at [378, 53] on div at bounding box center [678, 322] width 1356 height 644
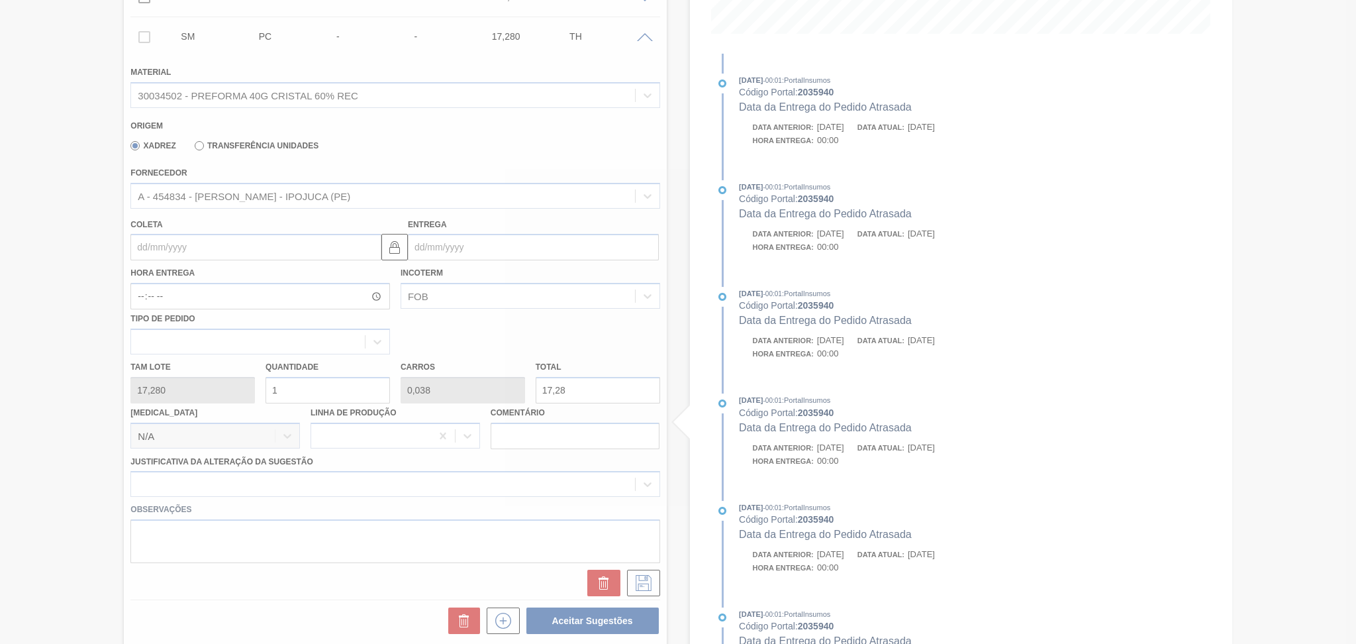
click at [262, 183] on div at bounding box center [678, 322] width 1356 height 644
click at [266, 187] on div at bounding box center [678, 322] width 1356 height 644
click at [273, 195] on div at bounding box center [678, 322] width 1356 height 644
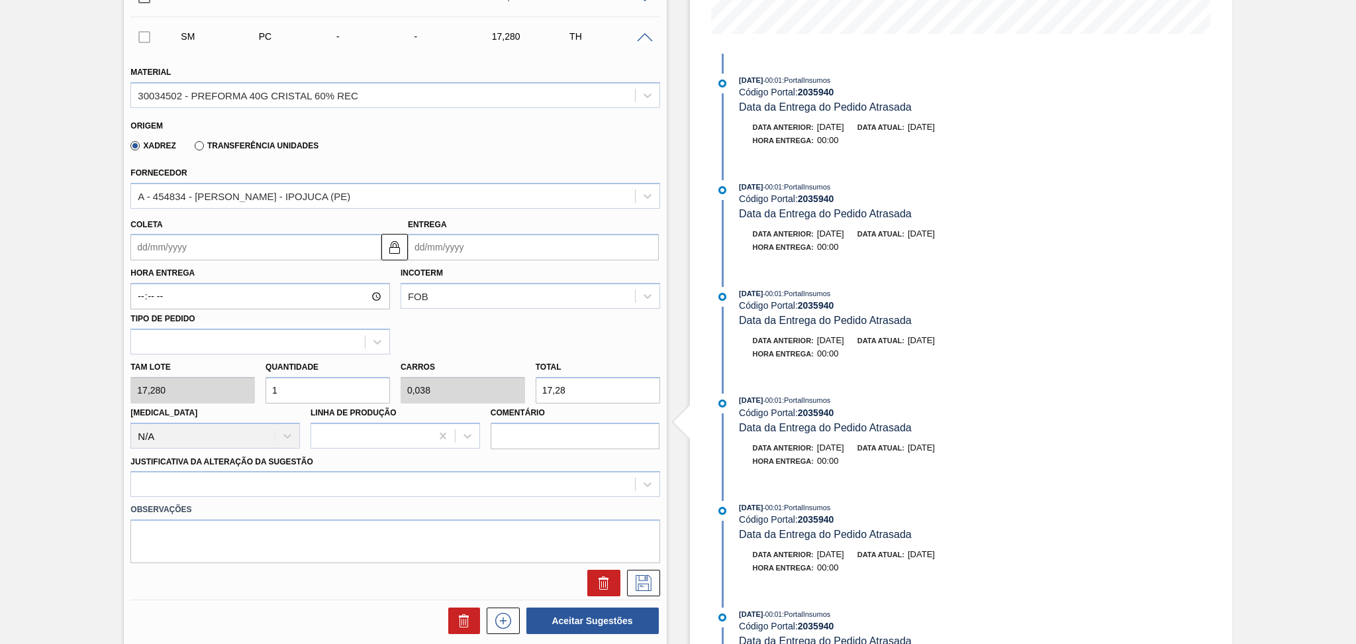
click at [273, 195] on div "A - 454834 - LORENPET - IPOJUCA (PE)" at bounding box center [244, 195] width 213 height 11
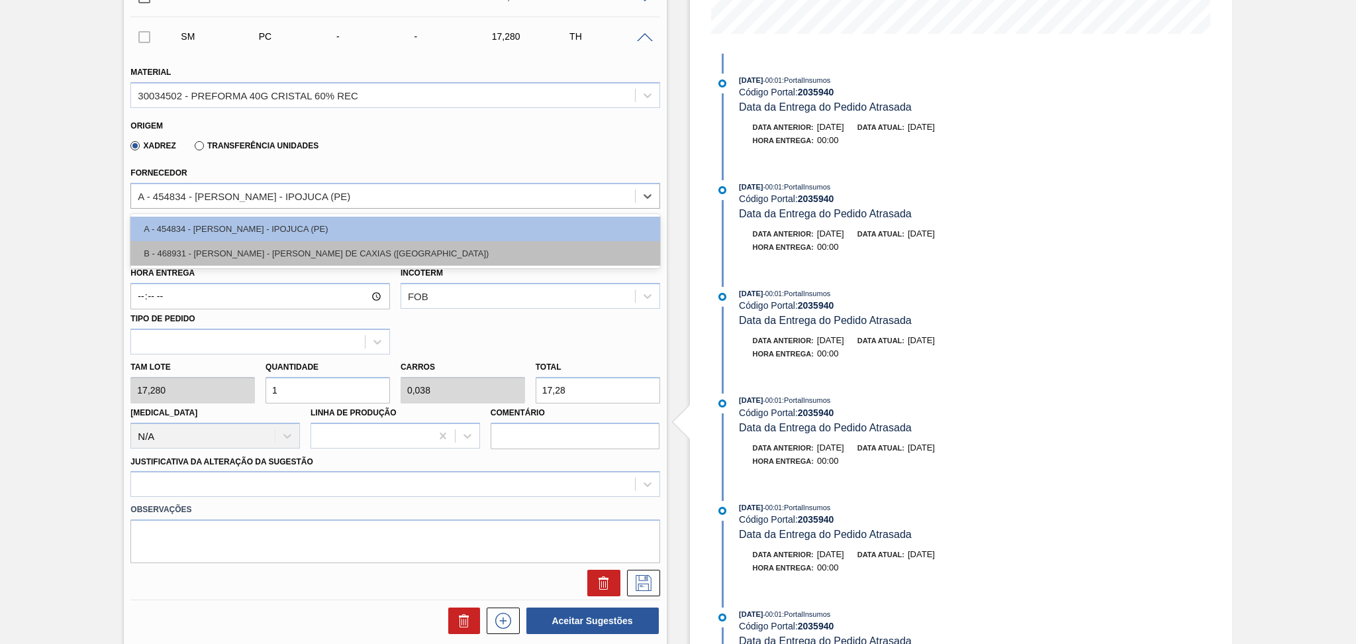
click at [232, 244] on div "B - 468931 - LORENPET - DUQUE DE CAXIAS (RJ)" at bounding box center [394, 253] width 529 height 25
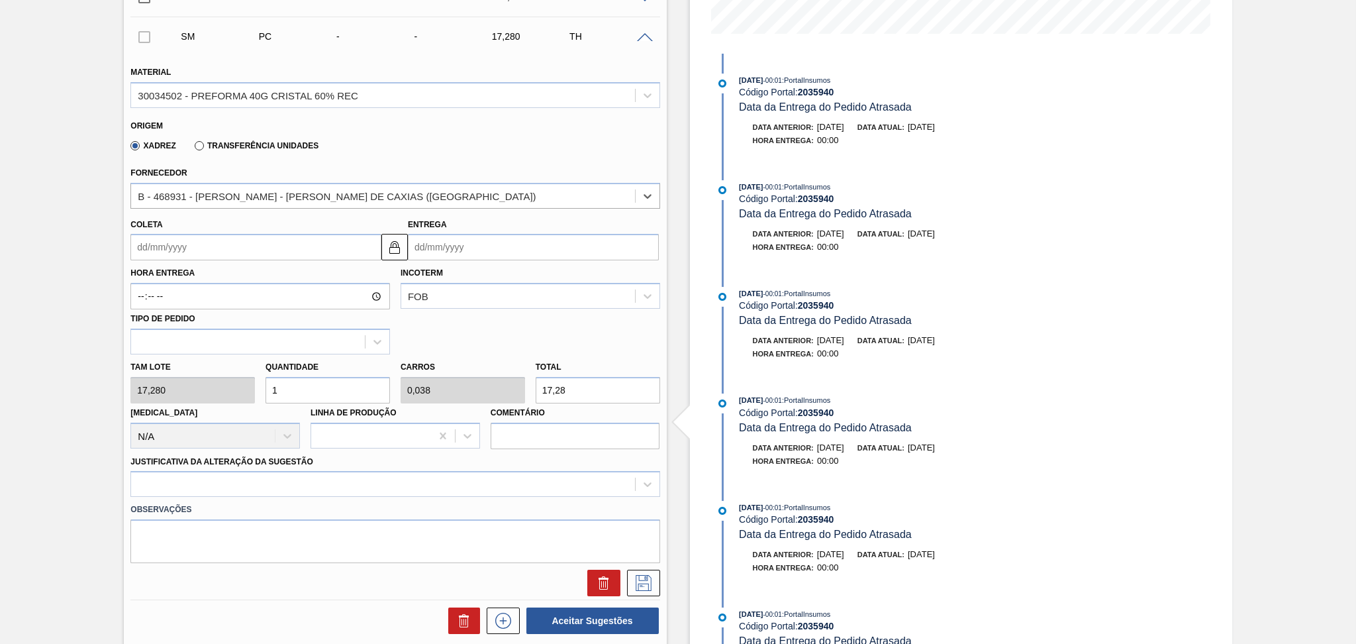
click at [228, 250] on input "Coleta" at bounding box center [255, 247] width 251 height 26
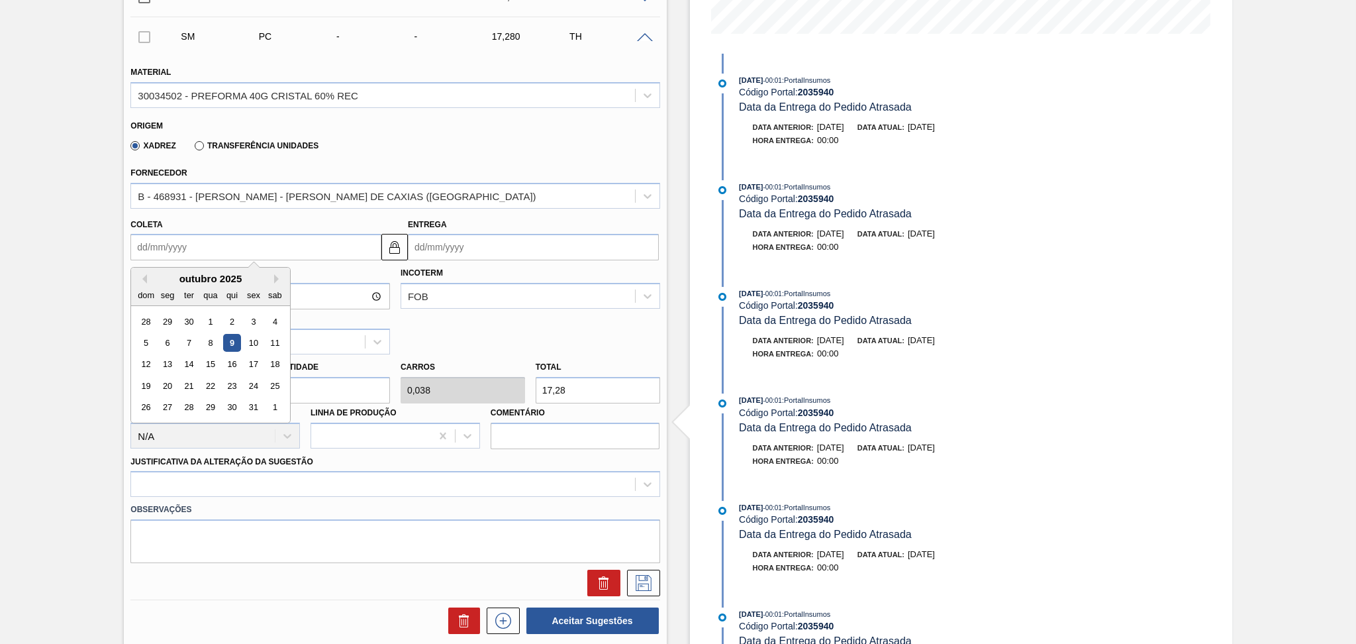
type input "1"
type input "[DATE]"
type input "17"
type input "19/10/2025"
type input "17/1"
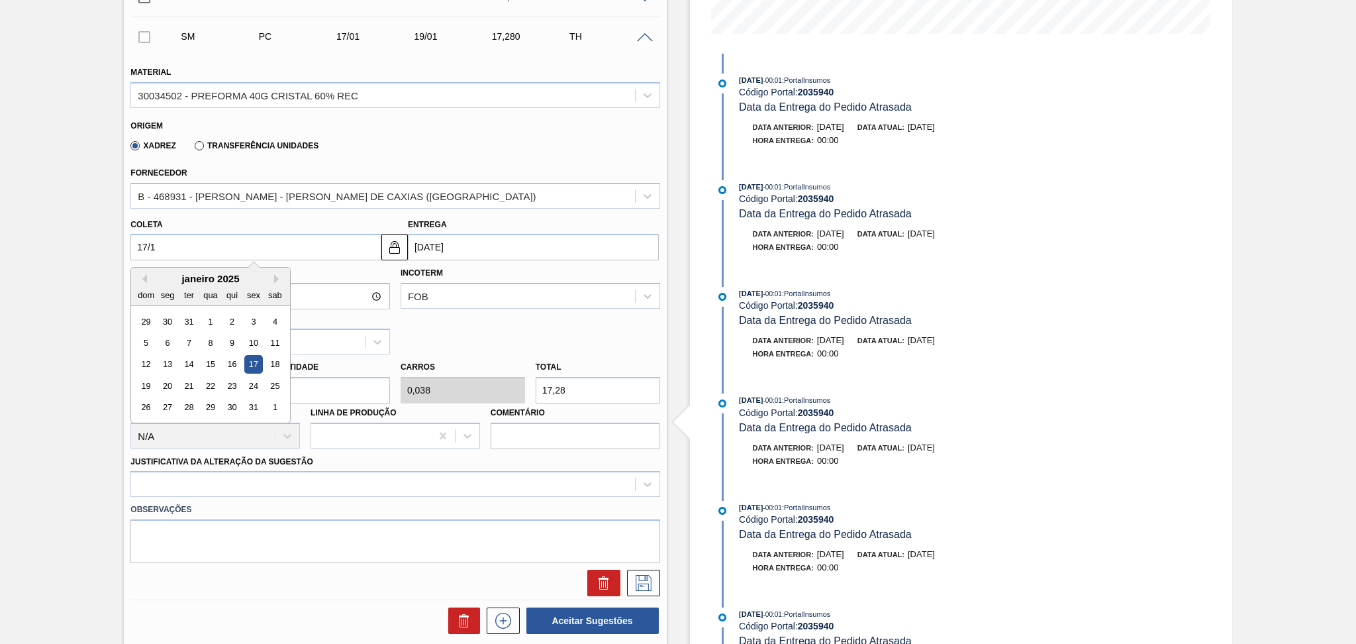
type input "19/01/2025"
type input "17/10"
type input "19/10/2025"
type input "17/10/20"
type input "19/10/2020"
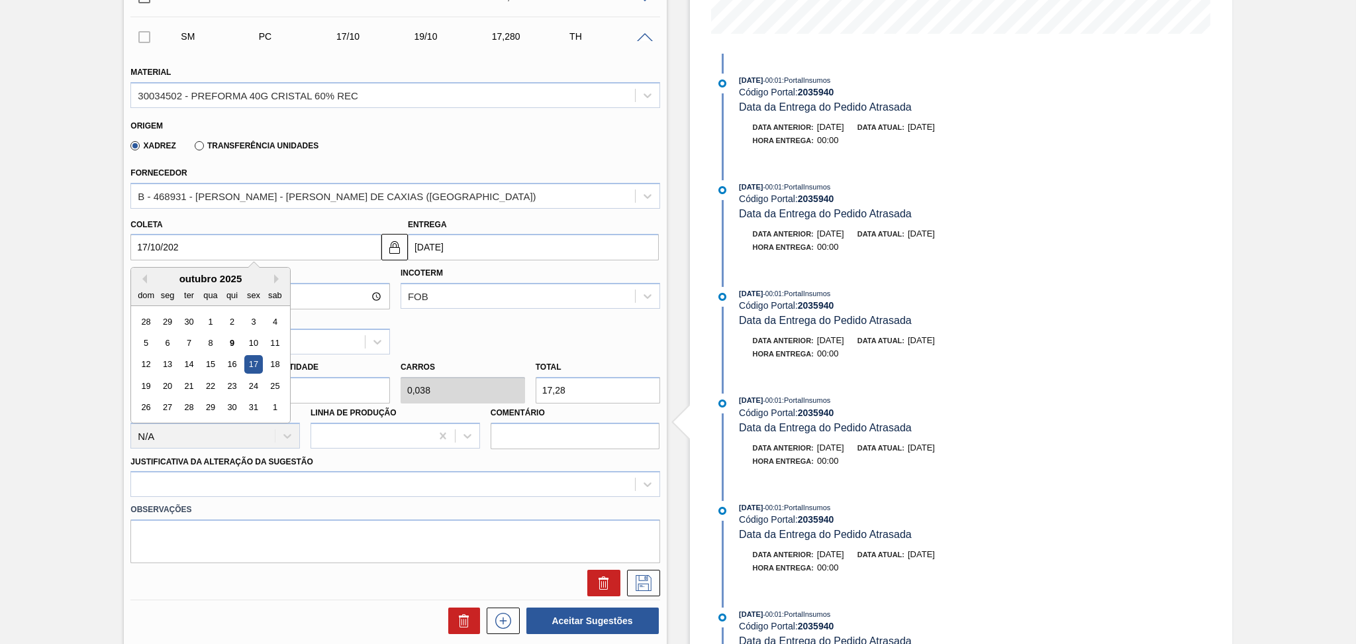
type input "[DATE]"
type input "19/10/2025"
type input "[DATE]"
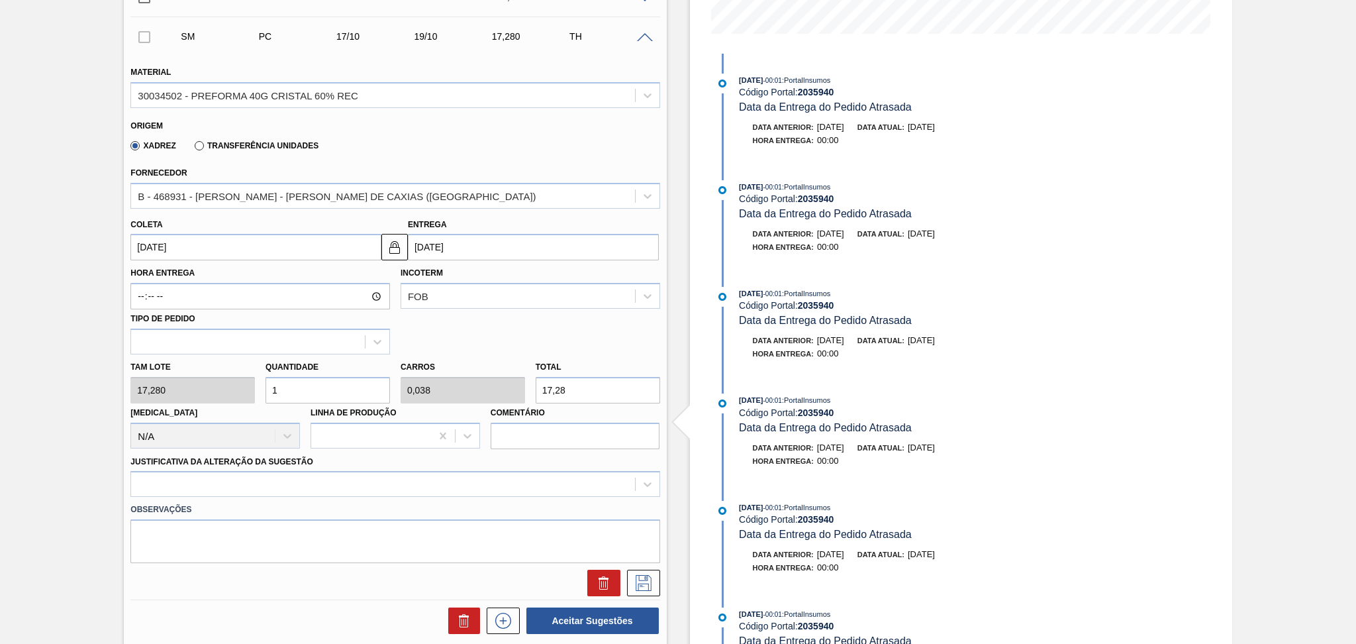
click at [542, 225] on div "Entrega 19/10/2025" at bounding box center [533, 238] width 251 height 46
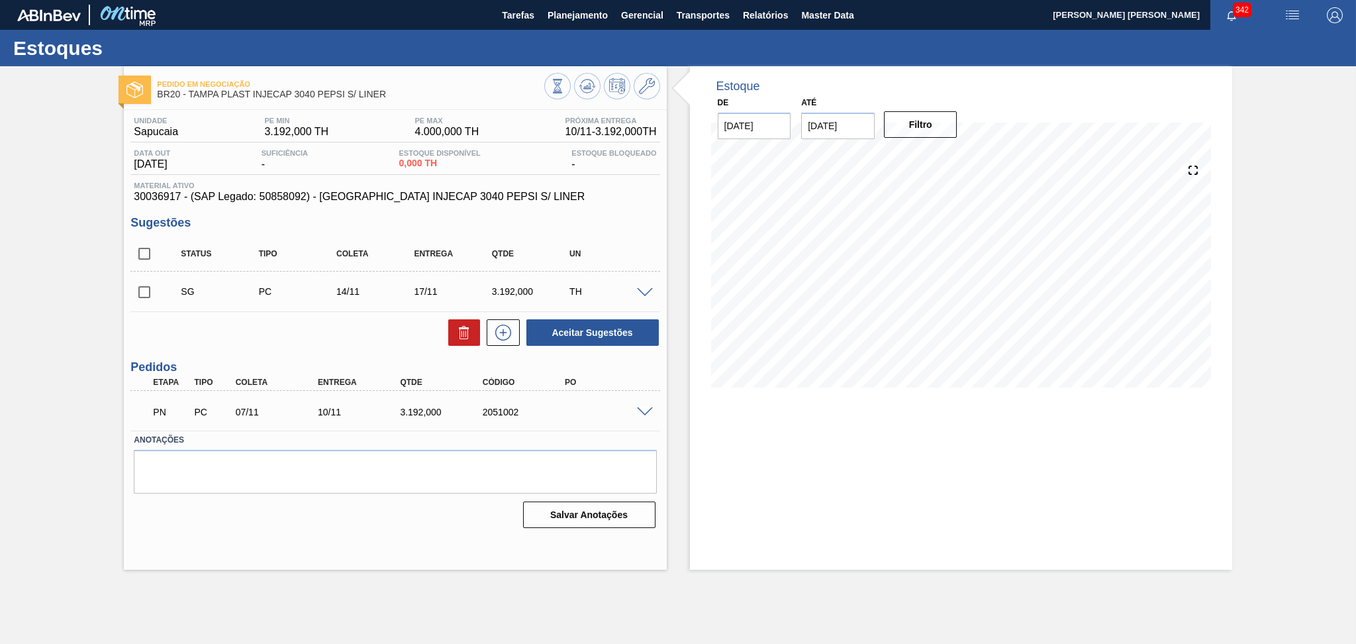
click at [158, 197] on span "30036917 - (SAP Legado: 50858092) - [GEOGRAPHIC_DATA] INJECAP 3040 PEPSI S/ LIN…" at bounding box center [395, 197] width 523 height 12
copy span "30036917"
drag, startPoint x: 515, startPoint y: 197, endPoint x: 319, endPoint y: 195, distance: 196.0
click at [319, 195] on span "30036917 - (SAP Legado: 50858092) - [GEOGRAPHIC_DATA] INJECAP 3040 PEPSI S/ LIN…" at bounding box center [395, 197] width 523 height 12
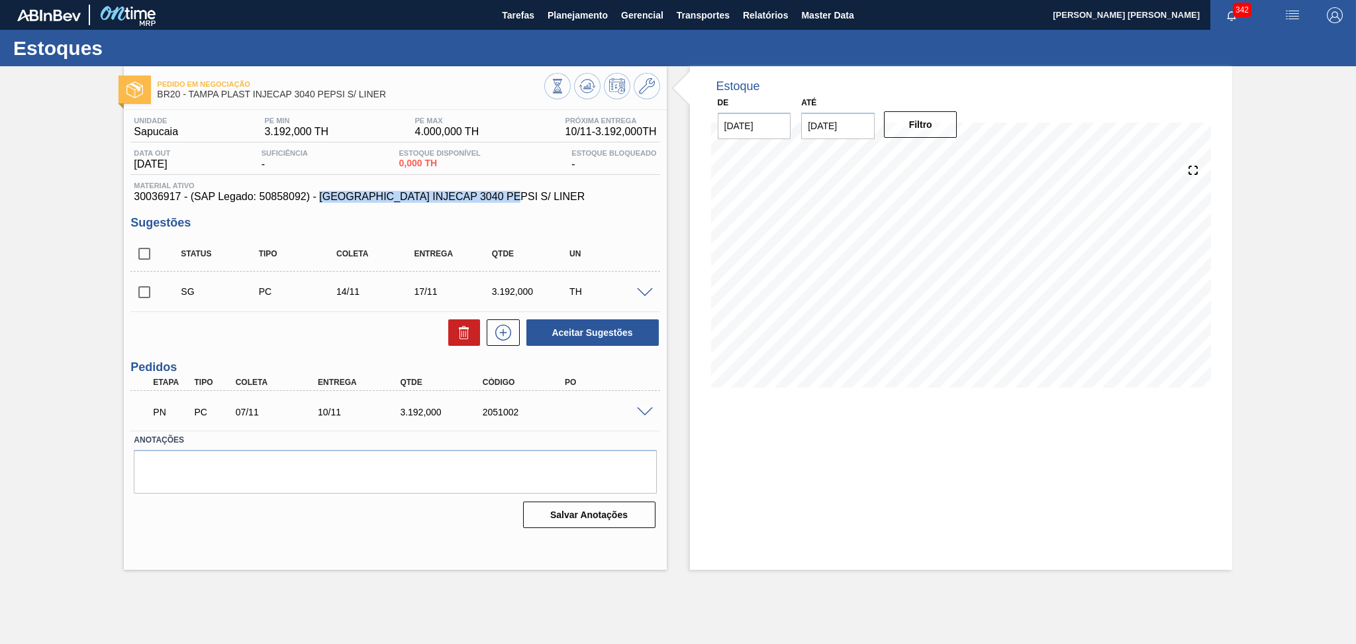
copy span "TAMPA INJECAP 3040 PEPSI S/ LINER"
click at [641, 406] on div at bounding box center [647, 411] width 26 height 10
click at [643, 411] on span at bounding box center [645, 412] width 16 height 10
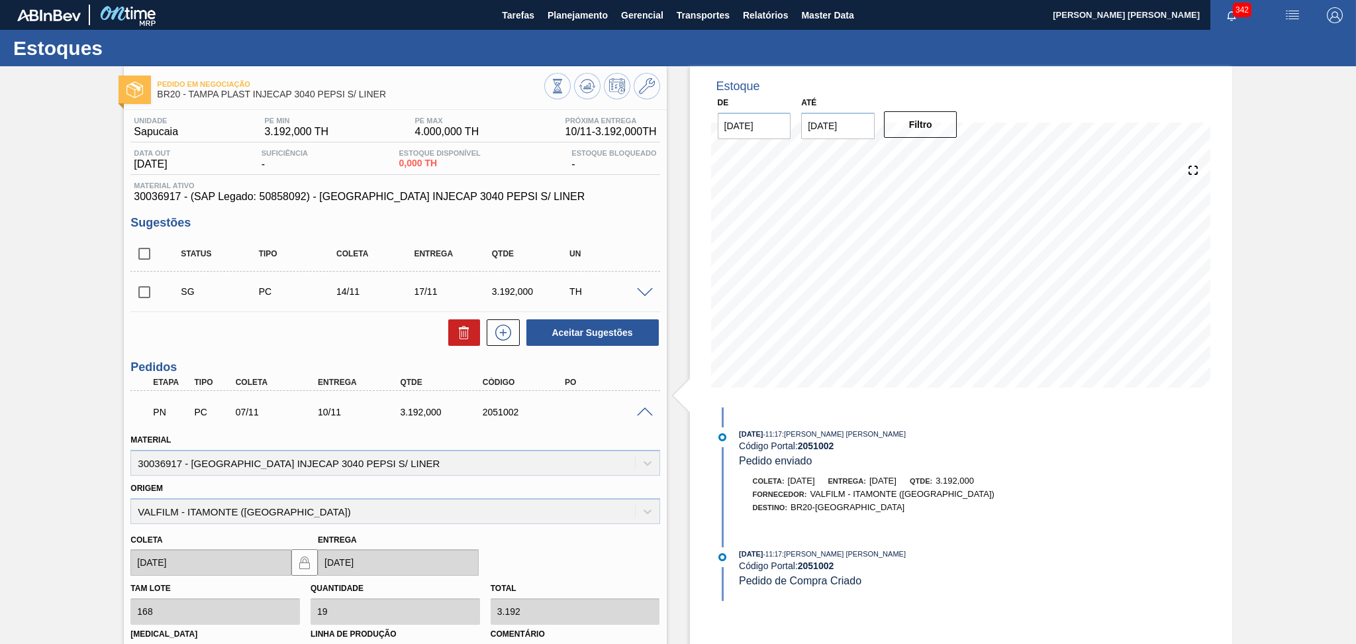
click at [643, 411] on span at bounding box center [645, 412] width 16 height 10
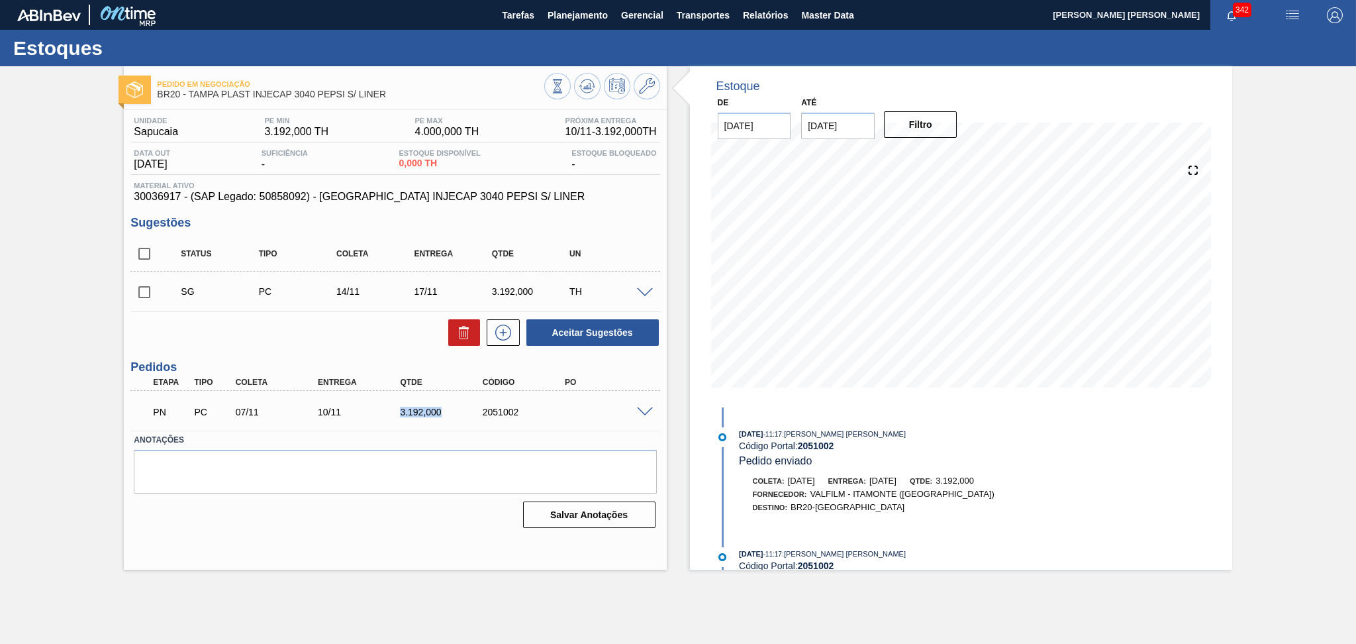
drag, startPoint x: 445, startPoint y: 411, endPoint x: 397, endPoint y: 407, distance: 48.5
click at [397, 407] on div "3.192,000" at bounding box center [443, 412] width 93 height 11
copy div "3.192,000"
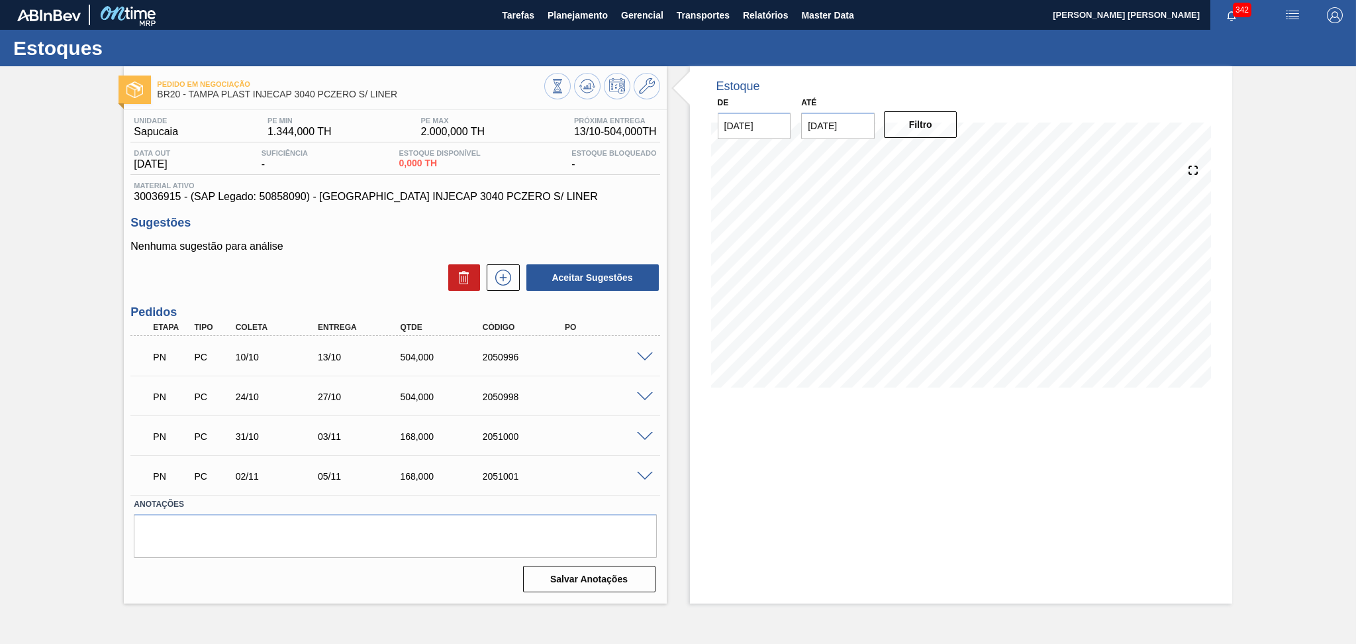
click at [323, 261] on div "Nenhuma sugestão para análise Aceitar Sugestões" at bounding box center [394, 266] width 529 height 52
click at [166, 199] on span "30036915 - (SAP Legado: 50858090) - TAMPA INJECAP 3040 PCZERO S/ LINER" at bounding box center [395, 197] width 523 height 12
copy span "30036915"
click at [344, 295] on div "Unidade Sapucaia PE MIN 1.344,000 TH PE MAX 2.000,000 TH Próxima Entrega 13/10 …" at bounding box center [395, 353] width 542 height 487
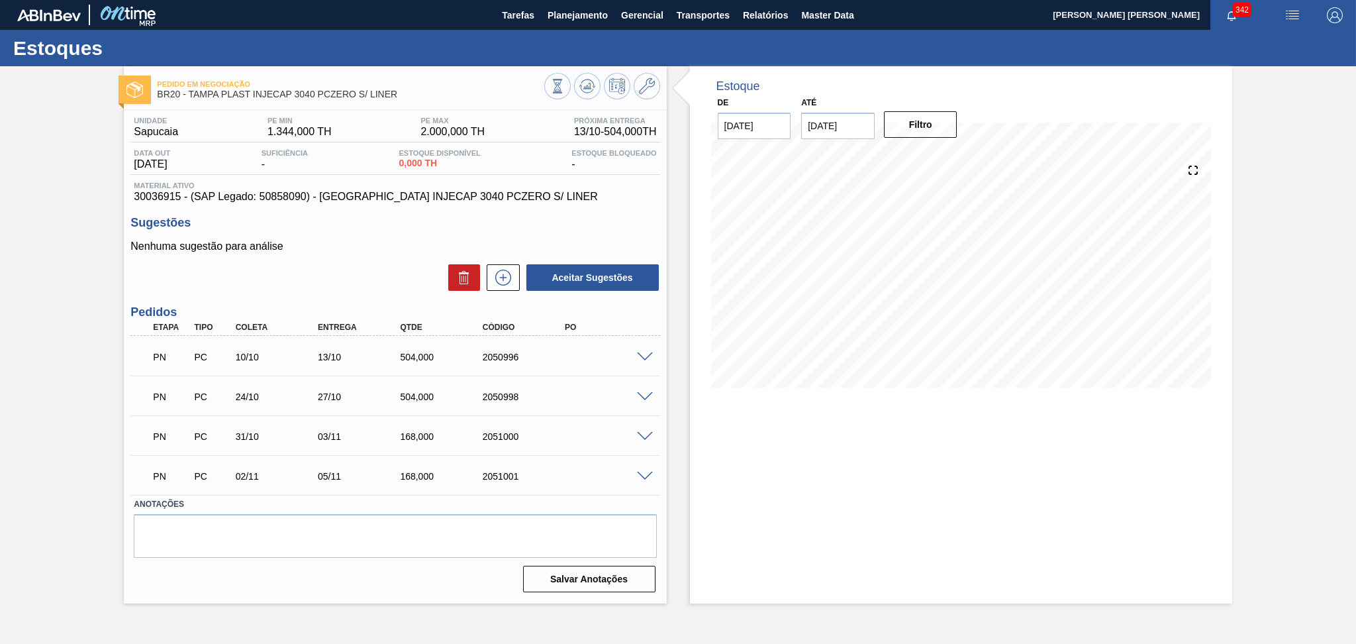
click at [641, 358] on span at bounding box center [645, 357] width 16 height 10
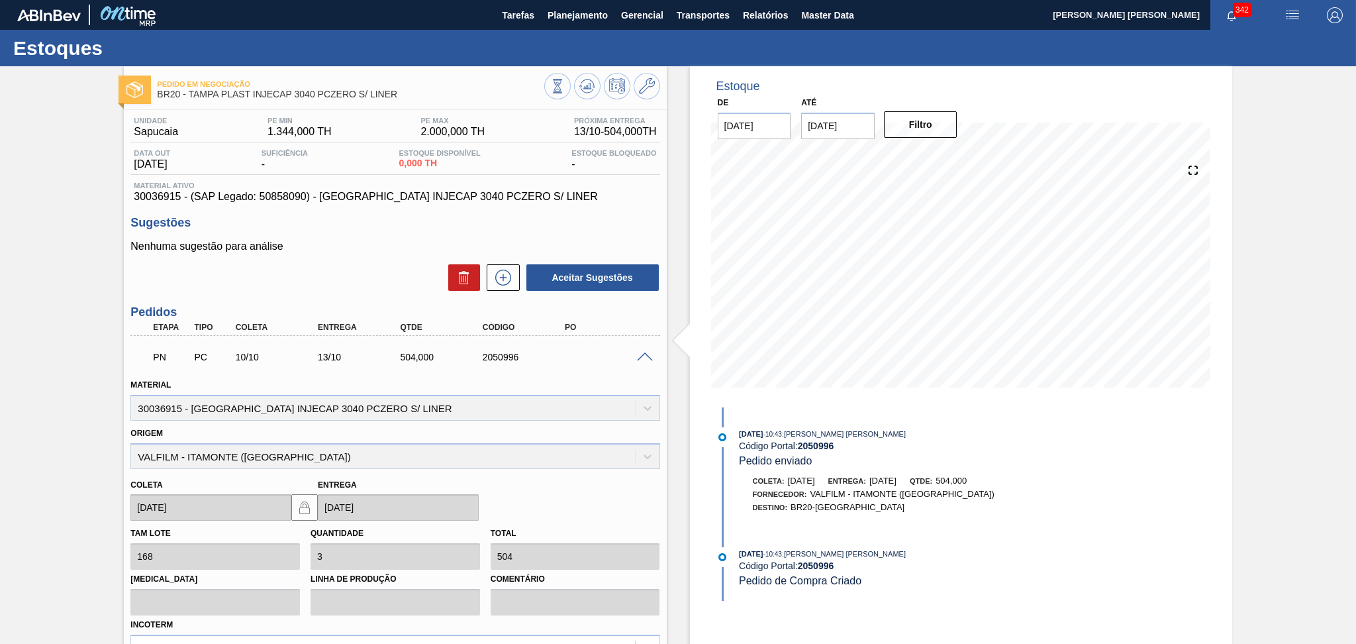
click at [642, 359] on span at bounding box center [645, 357] width 16 height 10
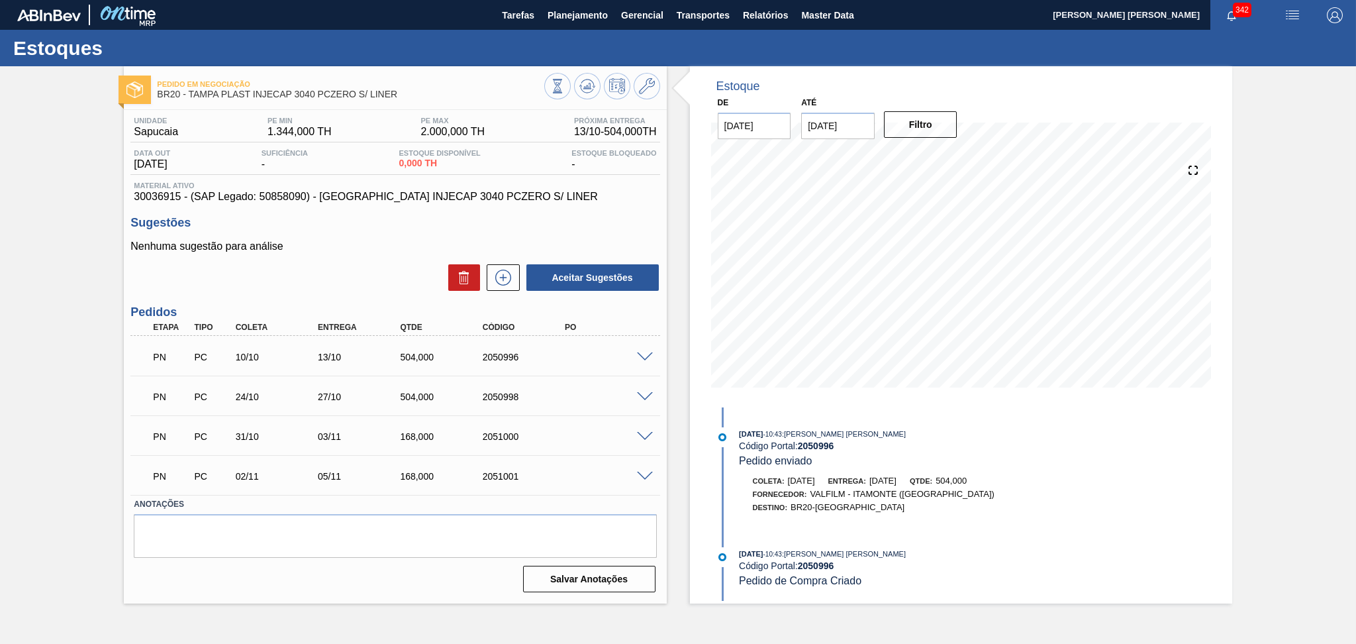
click at [647, 434] on span at bounding box center [645, 437] width 16 height 10
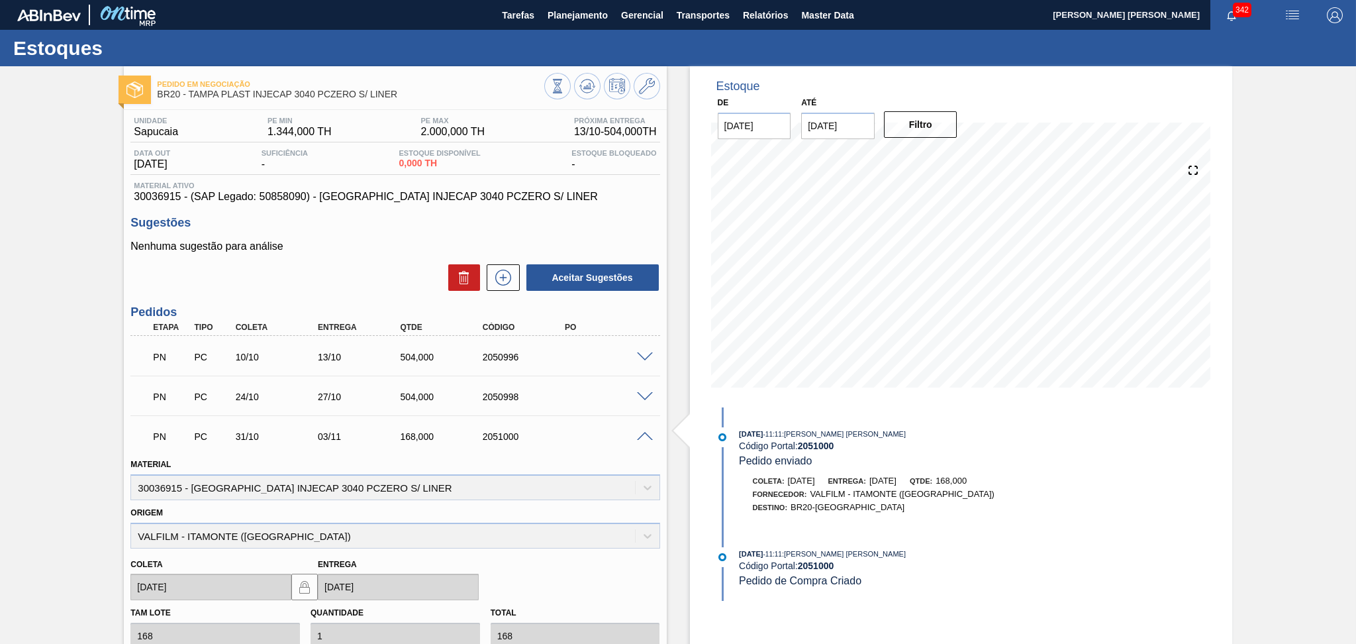
click at [647, 434] on span at bounding box center [645, 437] width 16 height 10
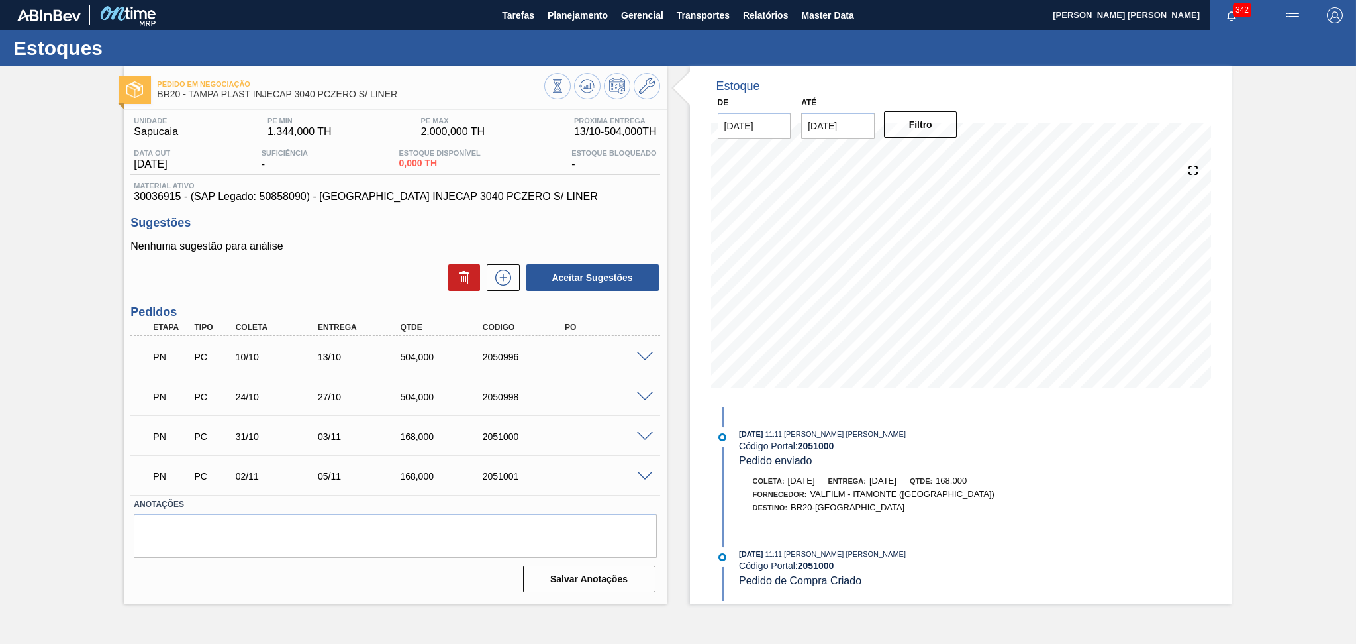
click at [646, 472] on span at bounding box center [645, 477] width 16 height 10
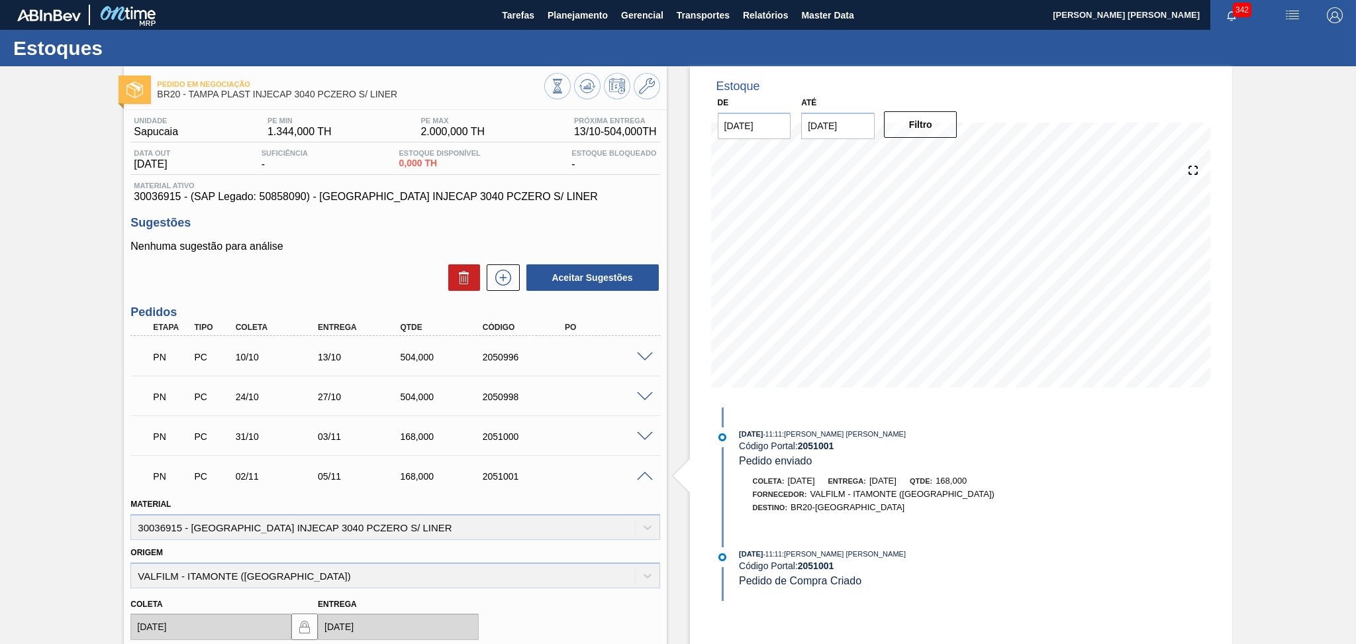
click at [646, 472] on span at bounding box center [645, 477] width 16 height 10
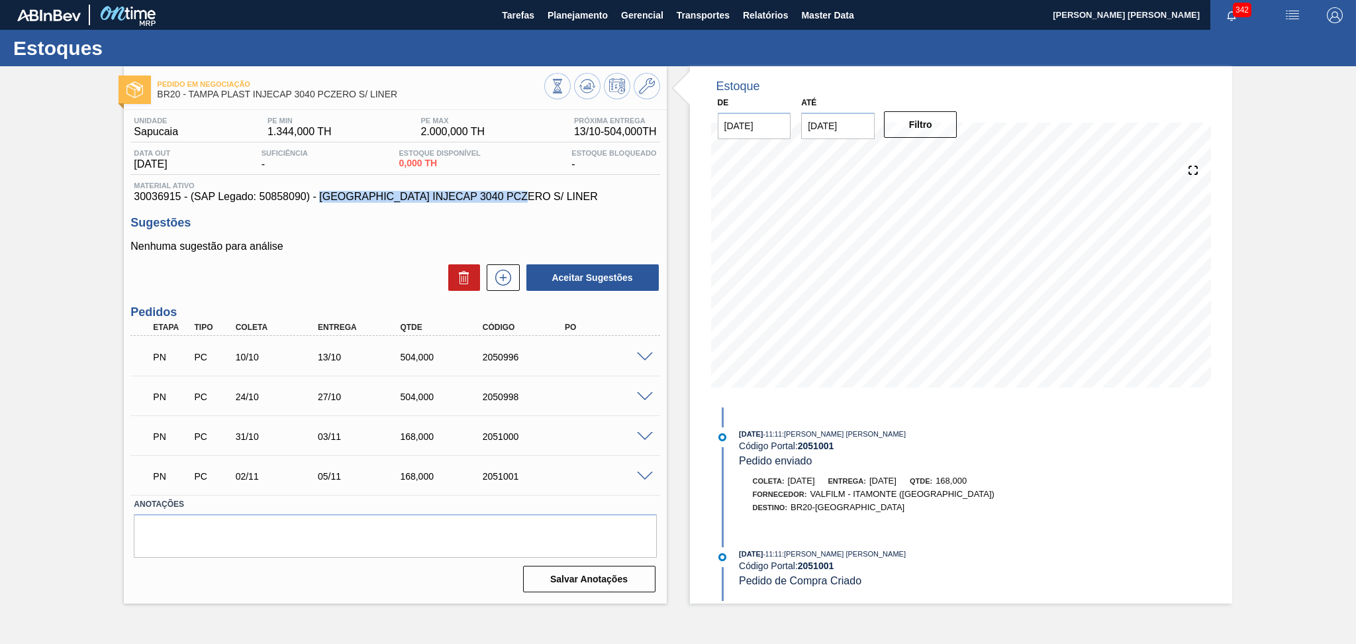
drag, startPoint x: 525, startPoint y: 196, endPoint x: 319, endPoint y: 199, distance: 206.7
click at [319, 199] on span "30036915 - (SAP Legado: 50858090) - TAMPA INJECAP 3040 PCZERO S/ LINER" at bounding box center [395, 197] width 523 height 12
copy span "TAMPA INJECAP 3040 PCZERO S/ LINER"
click at [339, 257] on div "Nenhuma sugestão para análise Aceitar Sugestões" at bounding box center [394, 266] width 529 height 52
click at [372, 236] on div "Sugestões Nenhuma sugestão para análise Aceitar Sugestões" at bounding box center [394, 254] width 529 height 76
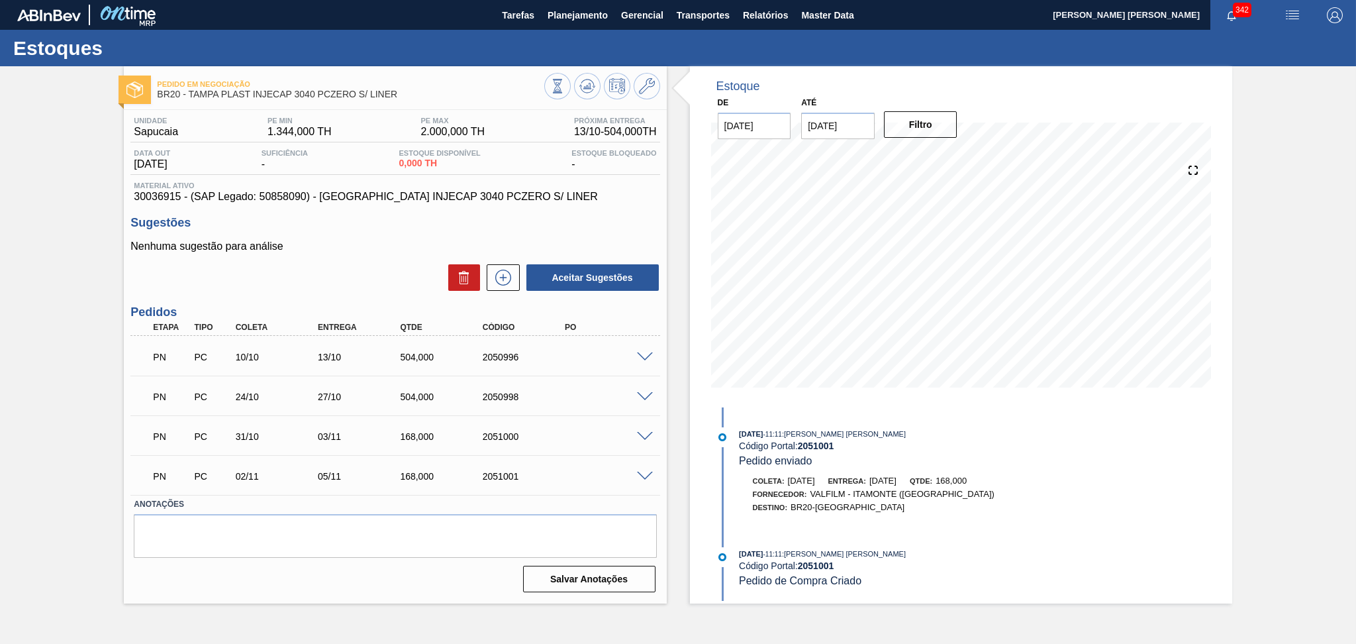
click at [350, 235] on div "Sugestões Nenhuma sugestão para análise Aceitar Sugestões" at bounding box center [394, 254] width 529 height 76
click at [601, 202] on span "30036915 - (SAP Legado: 50858090) - TAMPA INJECAP 3040 PCZERO S/ LINER" at bounding box center [395, 197] width 523 height 12
click at [581, 21] on span "Planejamento" at bounding box center [578, 15] width 60 height 16
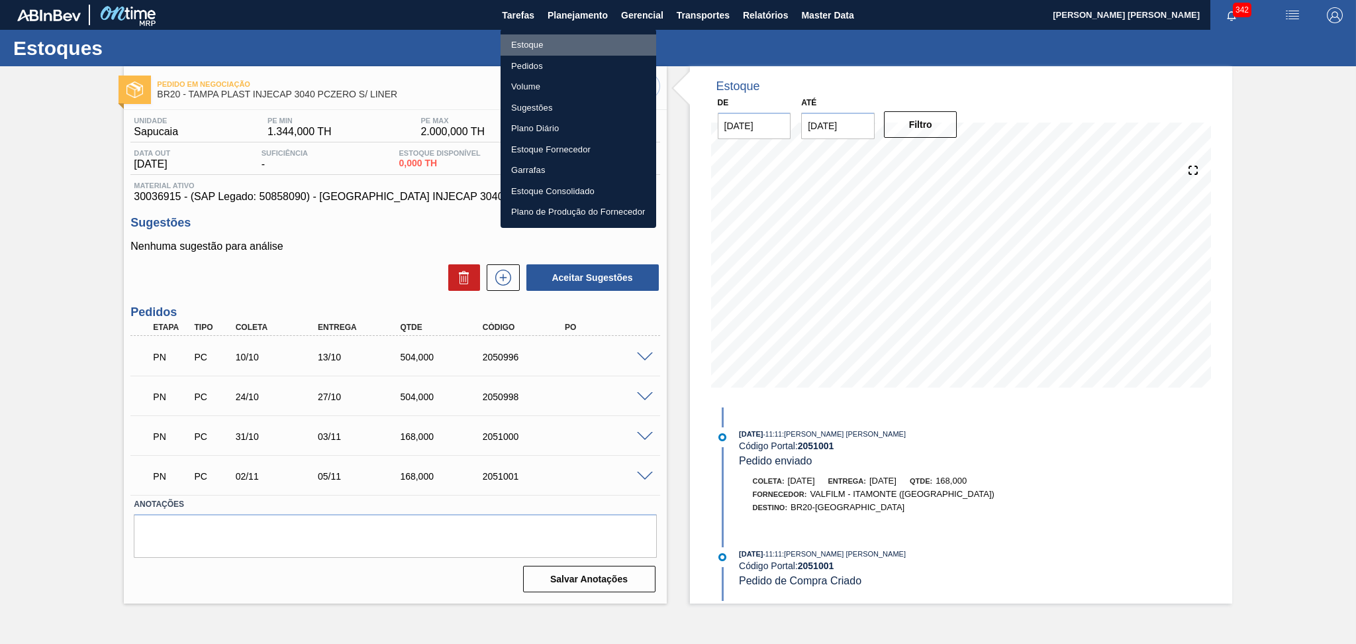
click at [519, 46] on li "Estoque" at bounding box center [579, 44] width 156 height 21
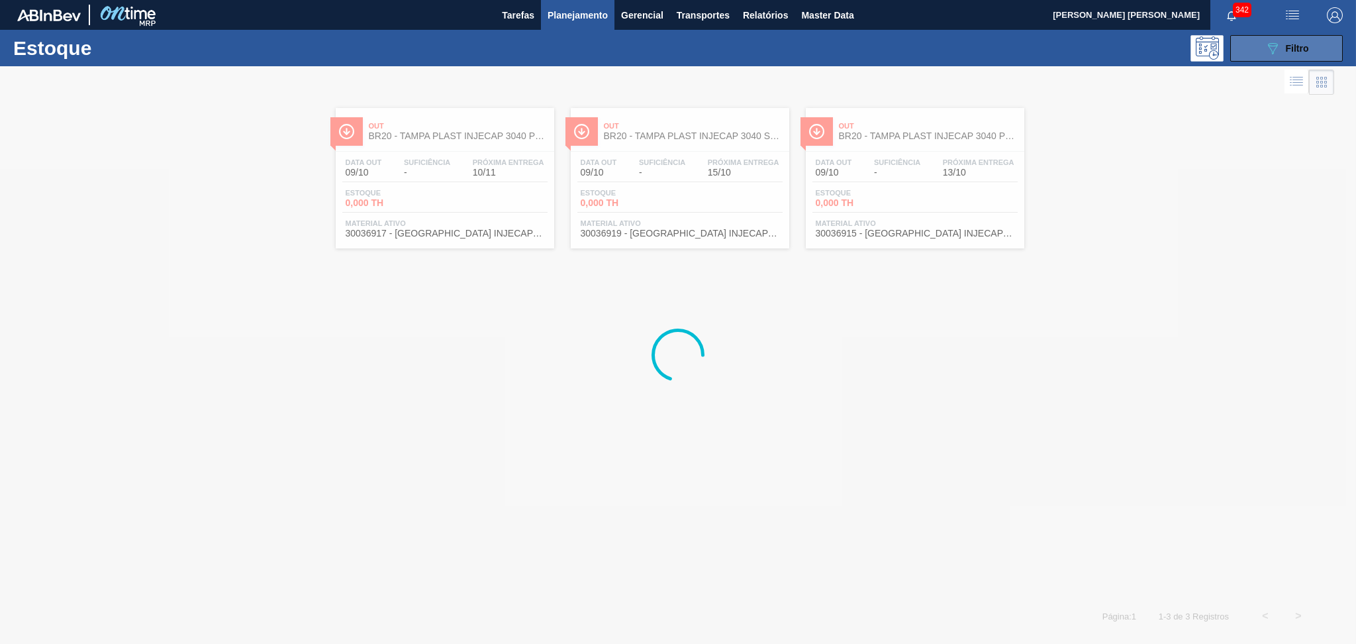
click at [1266, 40] on icon "089F7B8B-B2A5-4AFE-B5C0-19BA573D28AC" at bounding box center [1273, 48] width 16 height 16
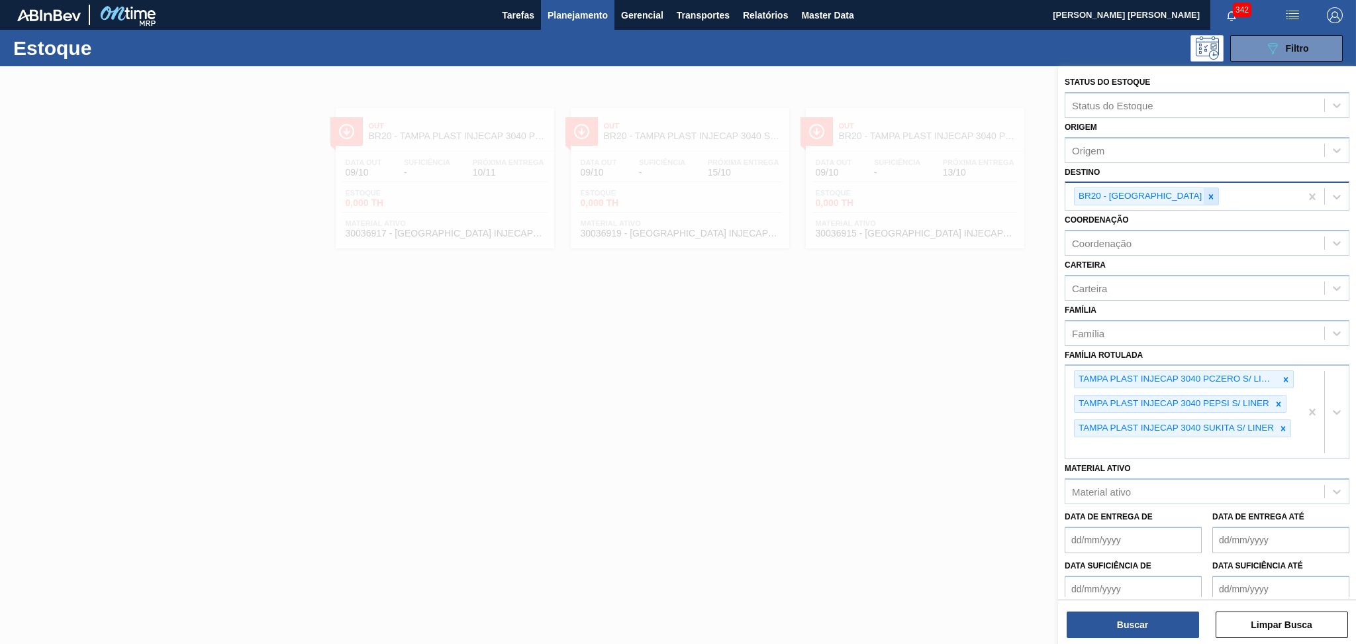
click at [1204, 193] on div at bounding box center [1211, 196] width 15 height 17
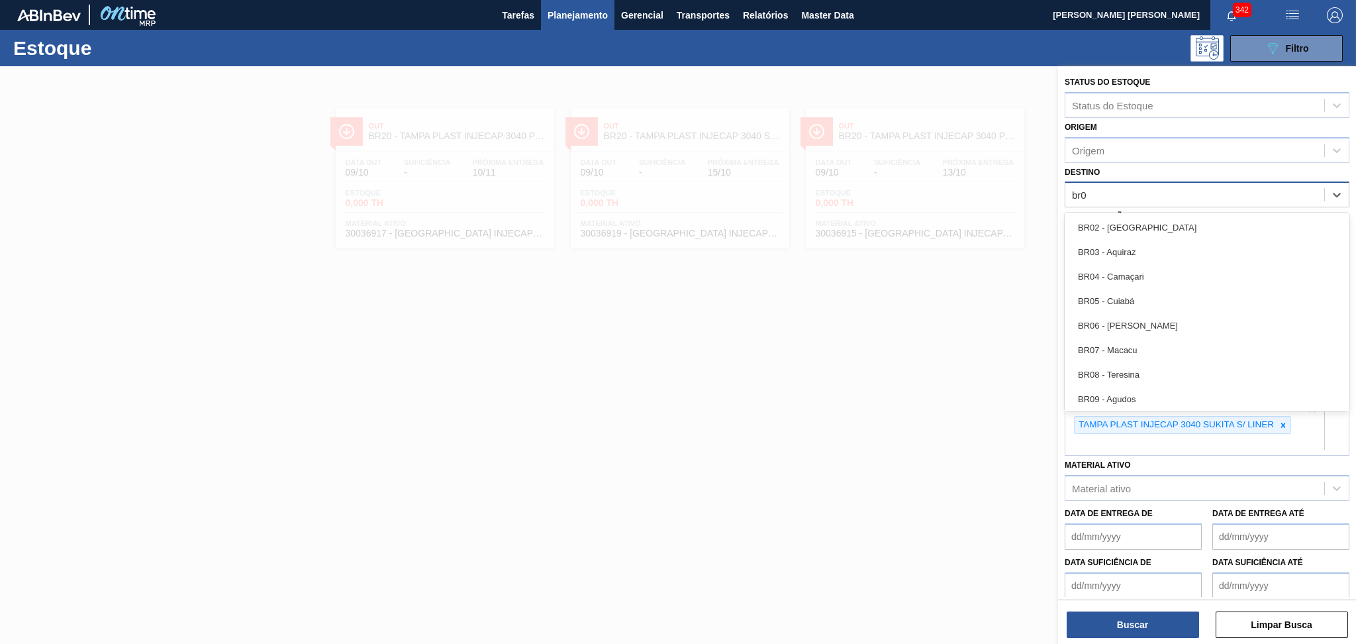
type input "br07"
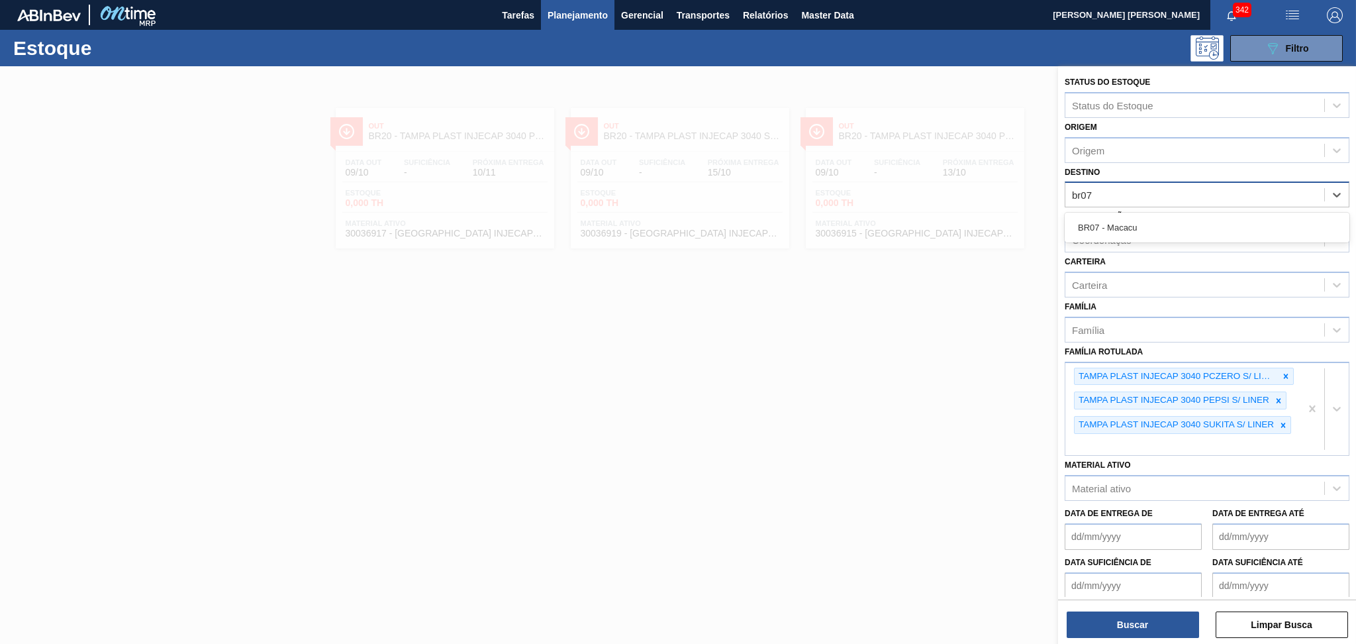
click at [1168, 213] on div "BR07 - Macacu" at bounding box center [1207, 228] width 285 height 30
click at [1174, 219] on div "BR07 - Macacu" at bounding box center [1207, 227] width 285 height 25
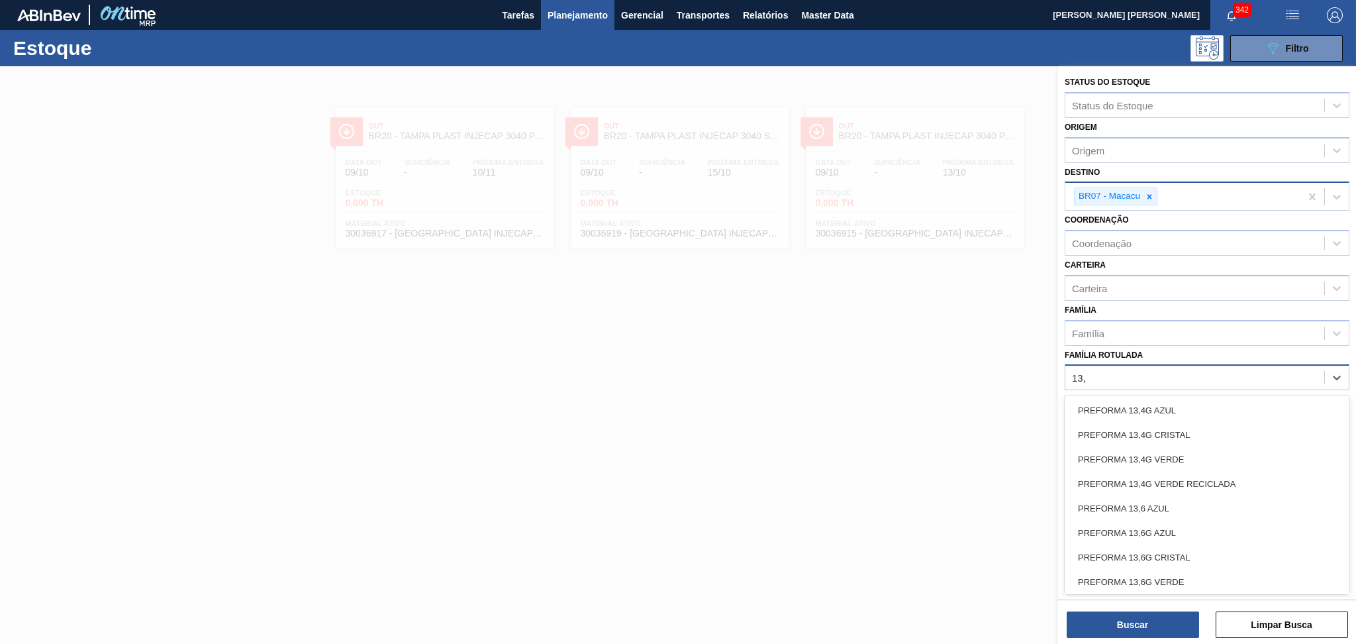
type Rotulada "13,7"
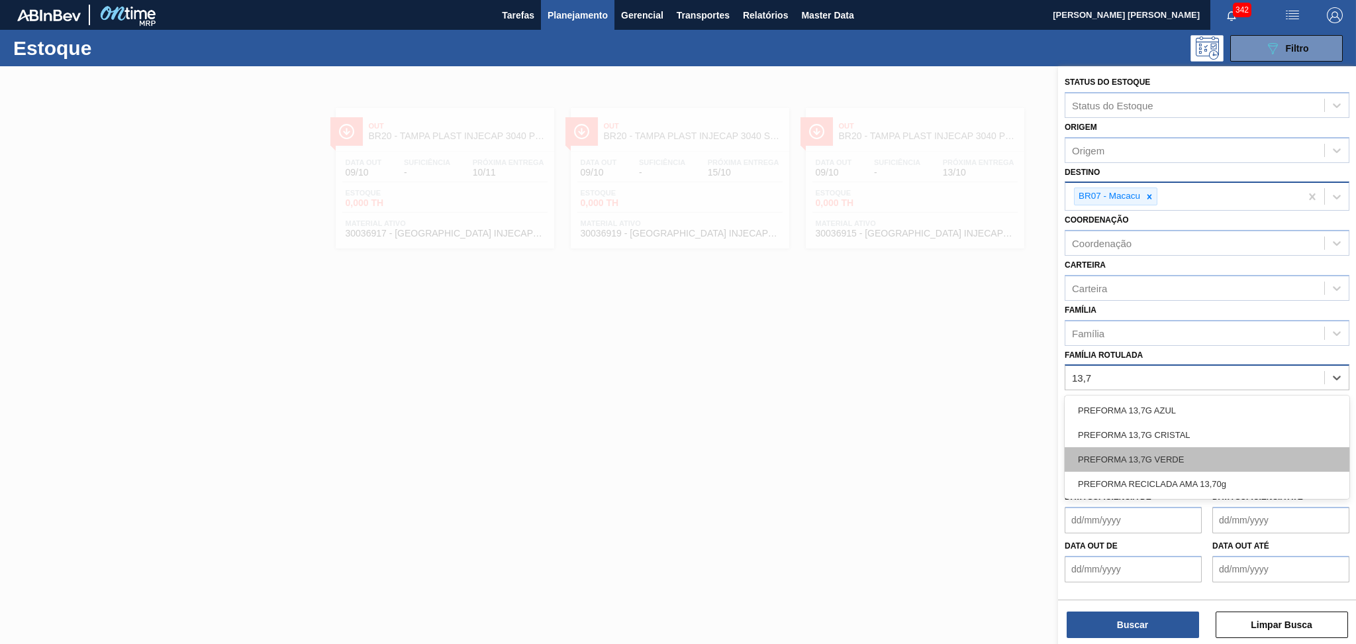
click at [1237, 447] on div "PREFORMA 13,7G VERDE" at bounding box center [1207, 459] width 285 height 25
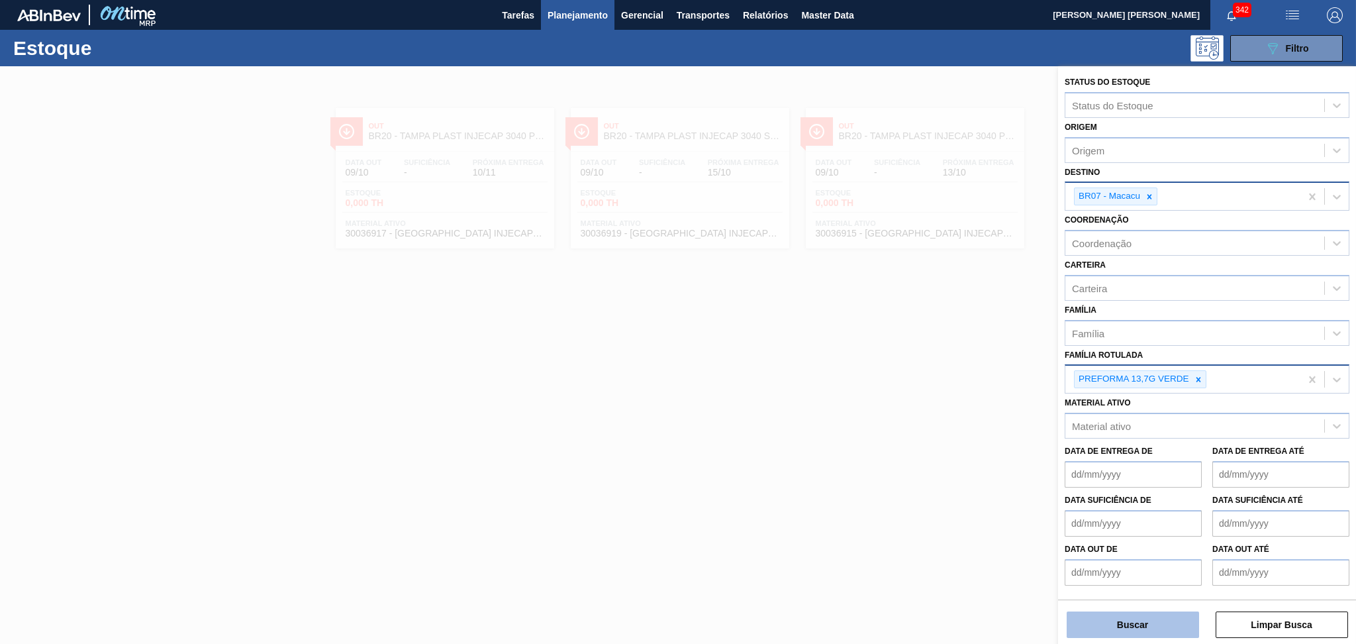
click at [1160, 624] on button "Buscar" at bounding box center [1133, 624] width 132 height 26
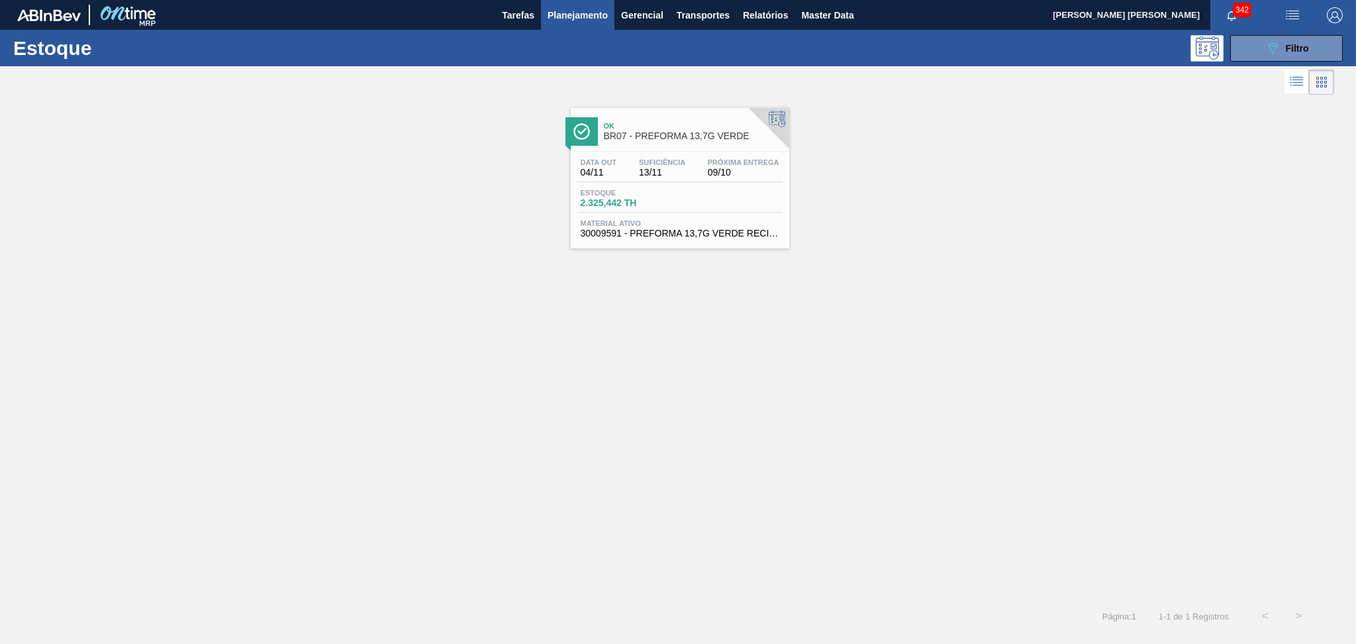
click at [650, 203] on span "2.325,442 TH" at bounding box center [627, 203] width 93 height 10
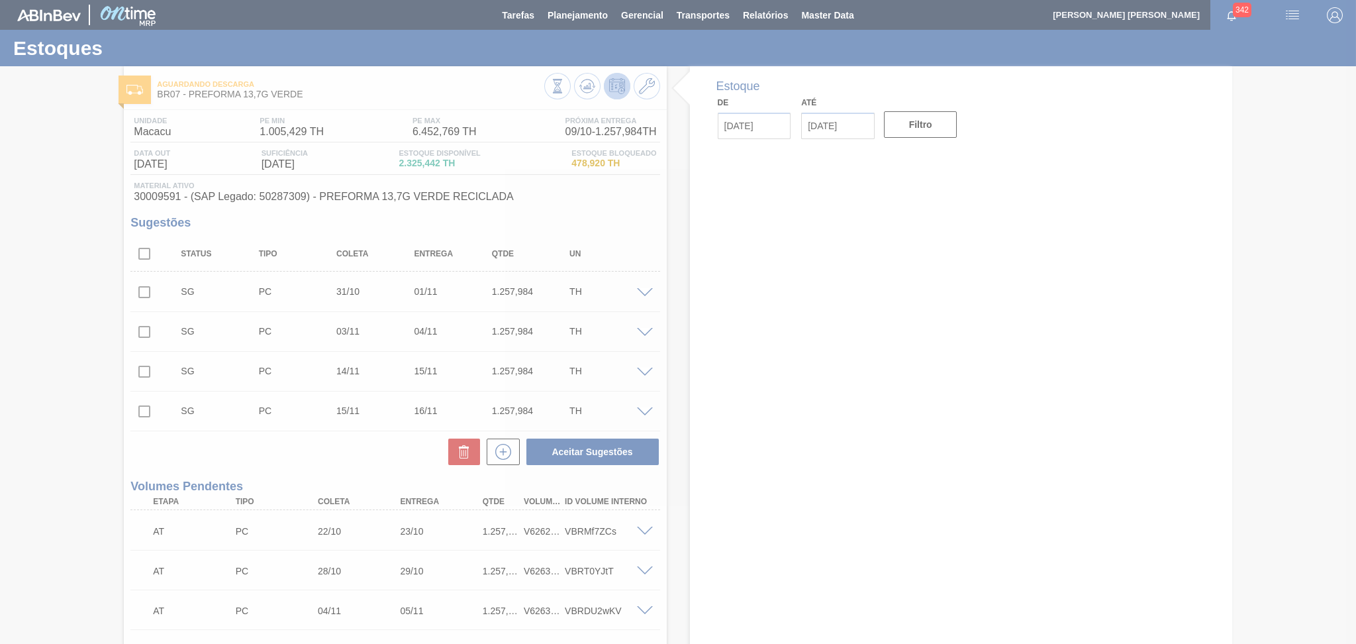
click at [295, 462] on div at bounding box center [678, 322] width 1356 height 644
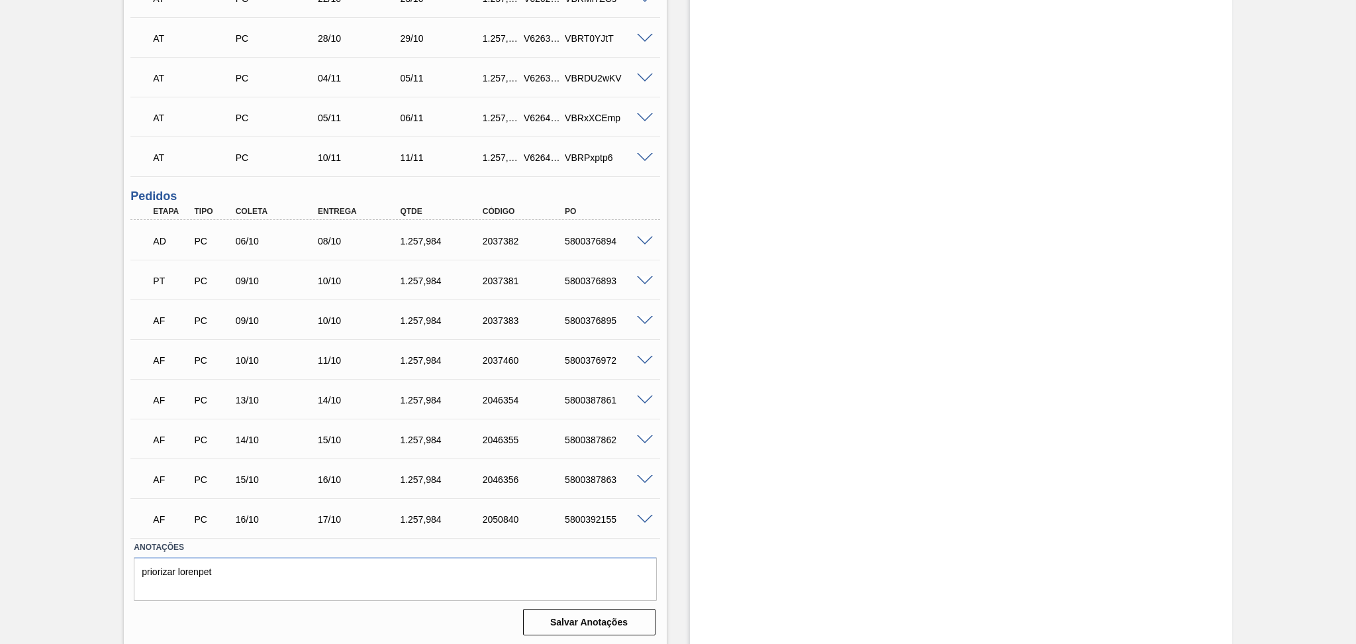
scroll to position [533, 0]
click at [600, 321] on div "5800376895" at bounding box center [608, 320] width 93 height 11
copy div "5800376895"
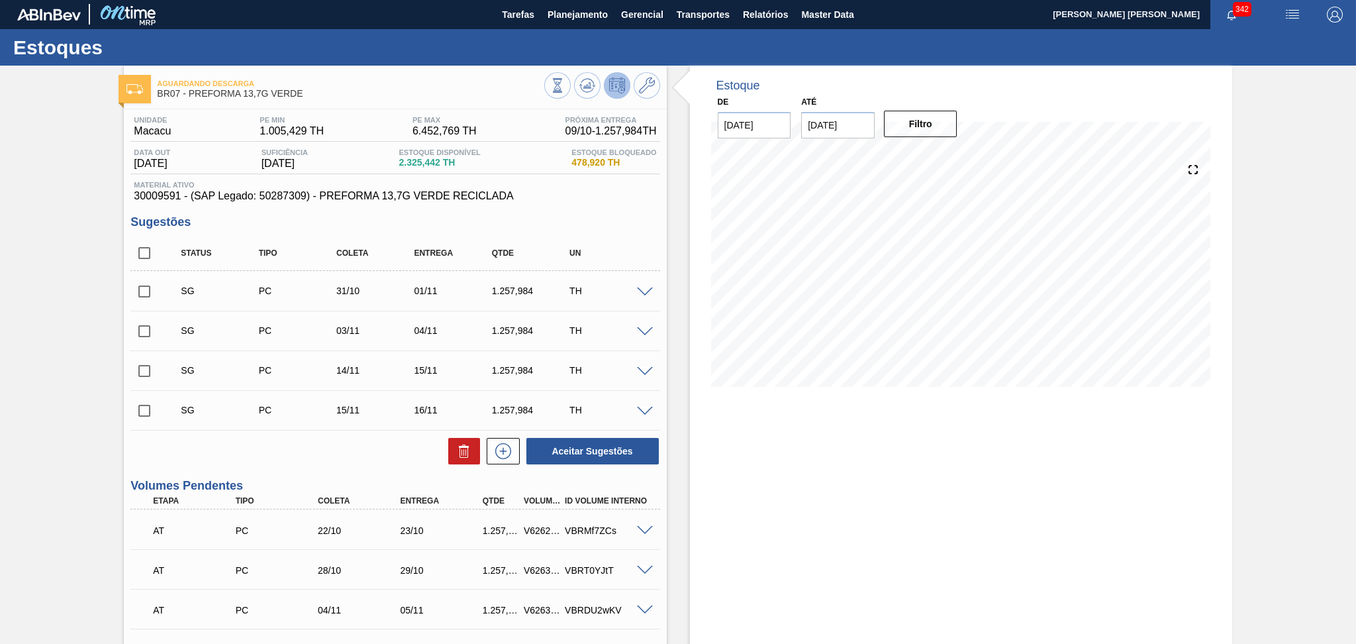
scroll to position [0, 0]
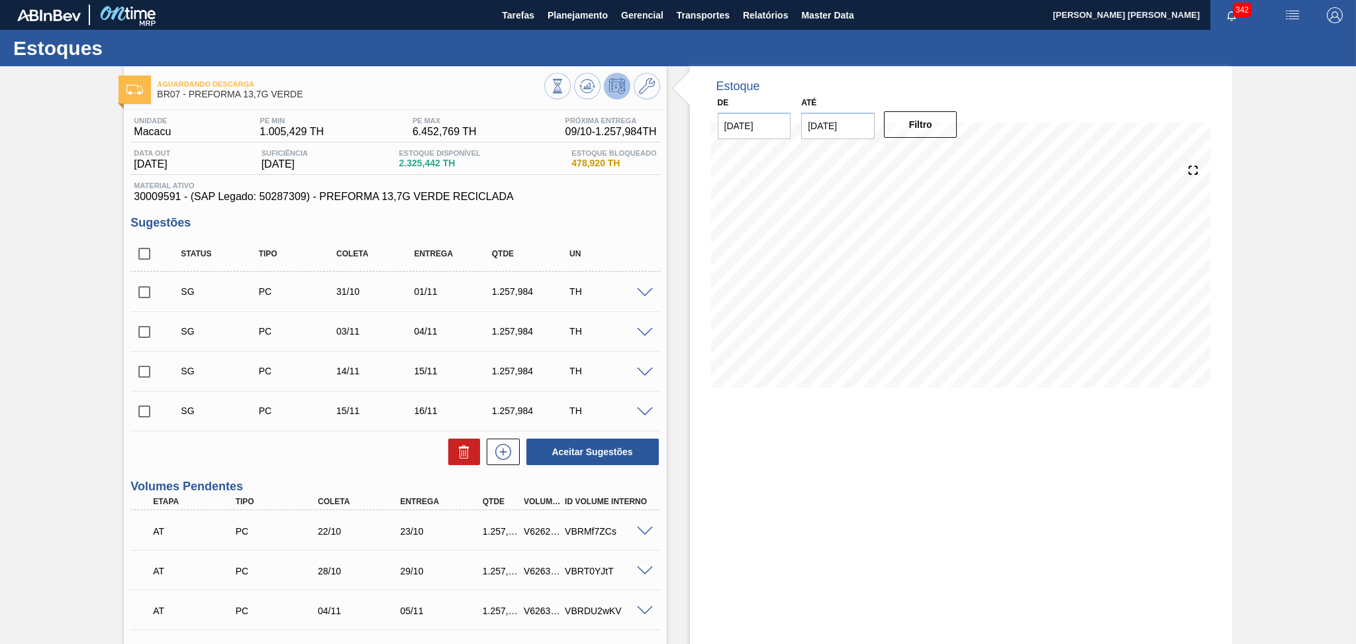
click at [319, 449] on div "Aceitar Sugestões" at bounding box center [394, 451] width 529 height 29
click at [147, 253] on input "checkbox" at bounding box center [144, 254] width 28 height 28
checkbox input "true"
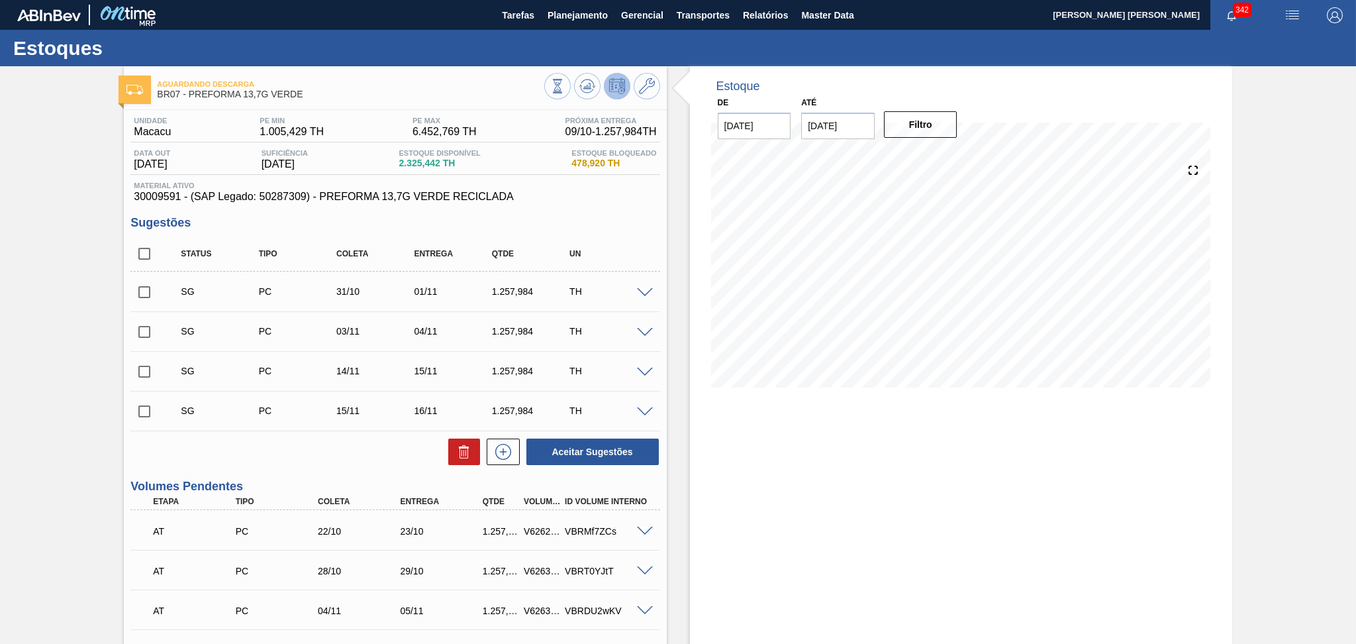
checkbox input "true"
click at [450, 444] on button at bounding box center [464, 451] width 32 height 26
checkbox input "false"
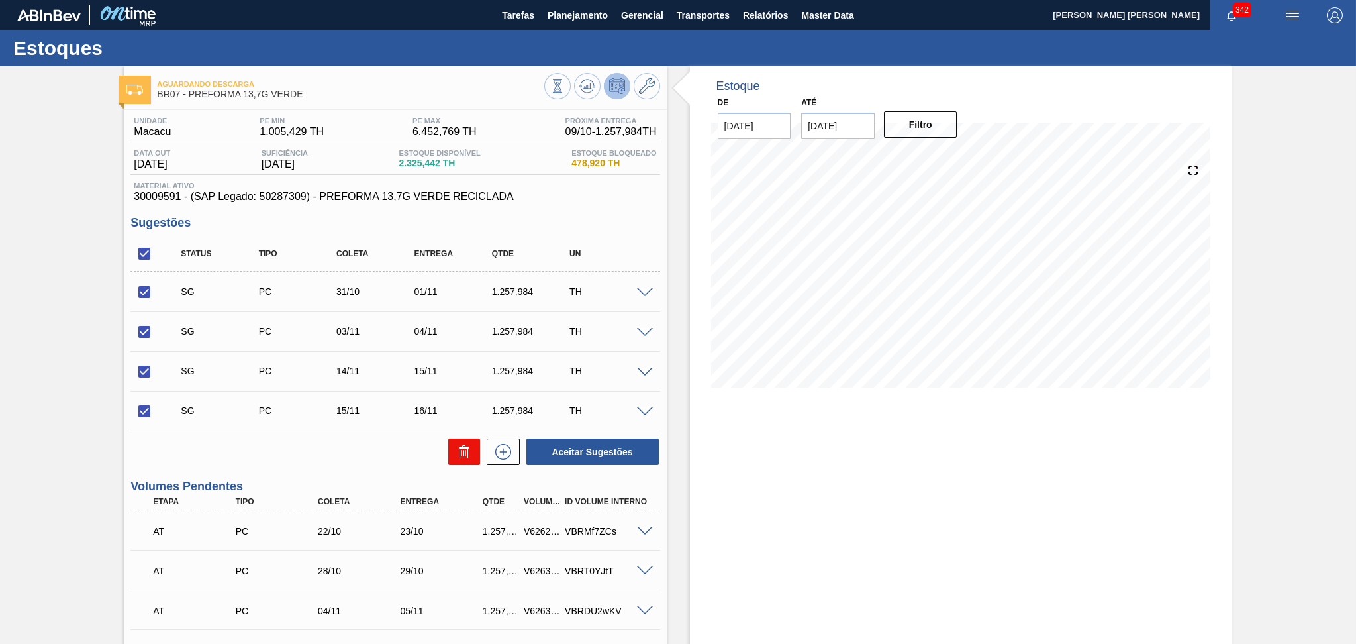
checkbox input "false"
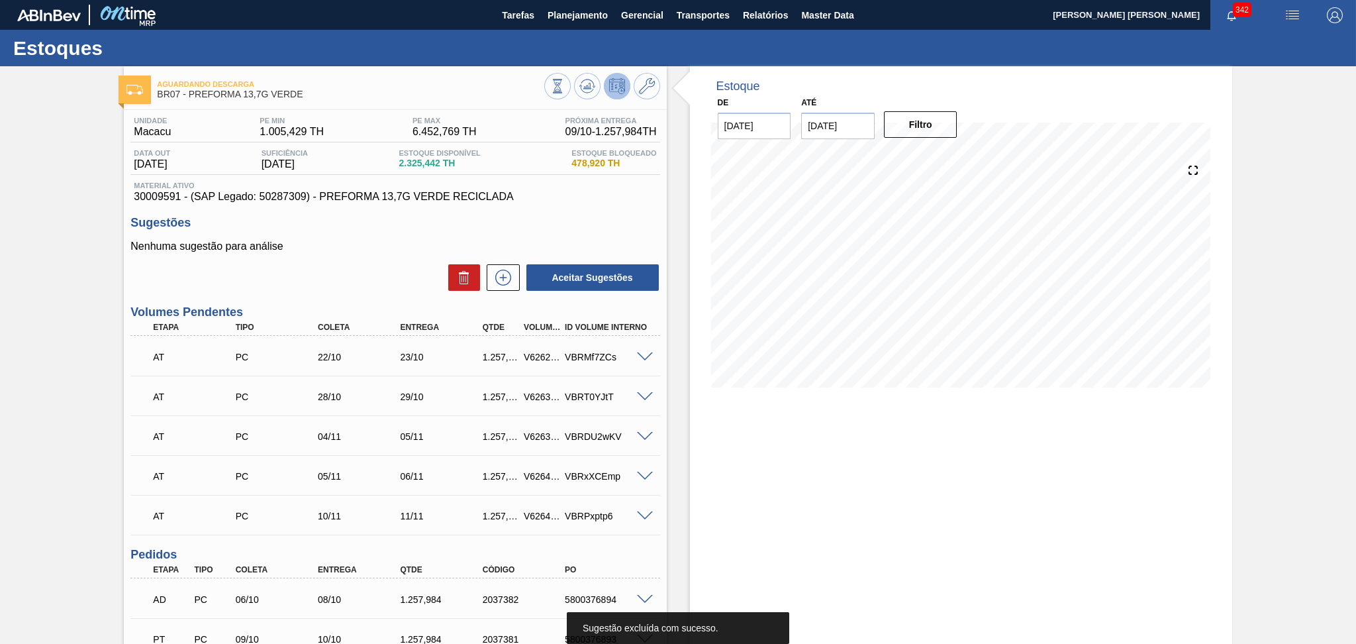
click at [543, 203] on div "Unidade Macacu PE MIN 1.005,429 TH PE MAX 6.452,769 TH Próxima Entrega 09/10 - …" at bounding box center [395, 554] width 542 height 888
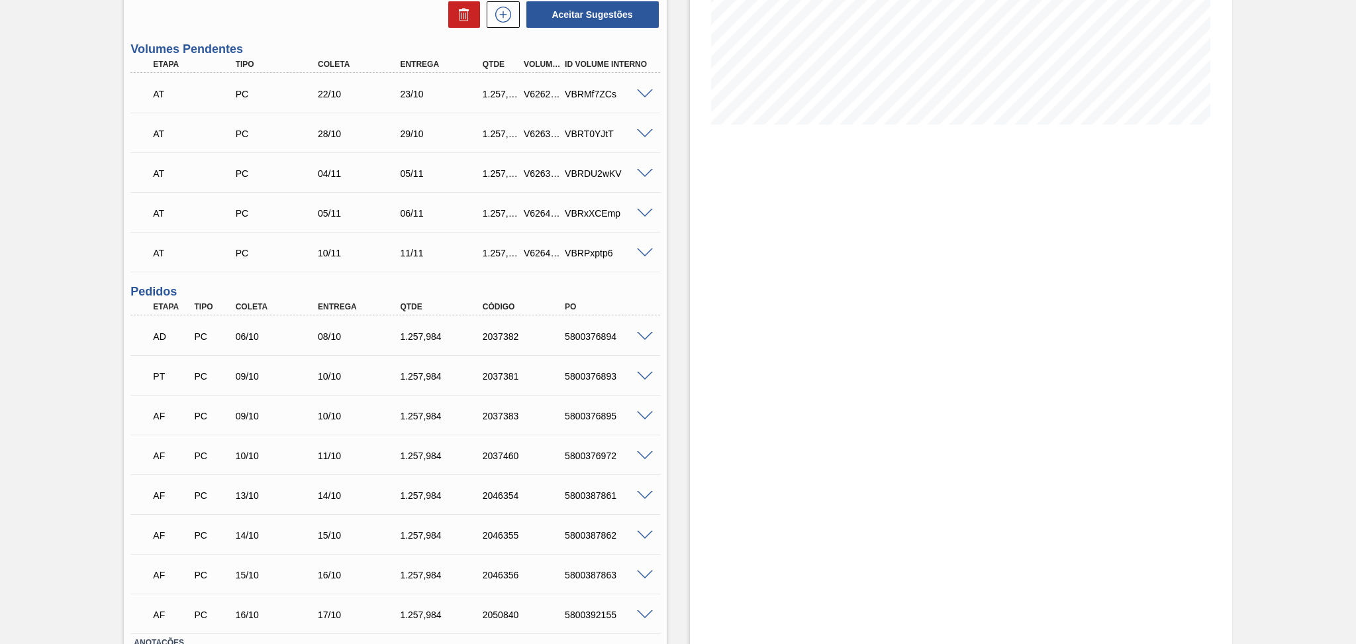
scroll to position [265, 0]
click at [803, 391] on div "Estoque De 09/10/2025 Até 30/11/2025 Filtro 09/10 Projeção de Estoque 5,010.754…" at bounding box center [961, 270] width 542 height 938
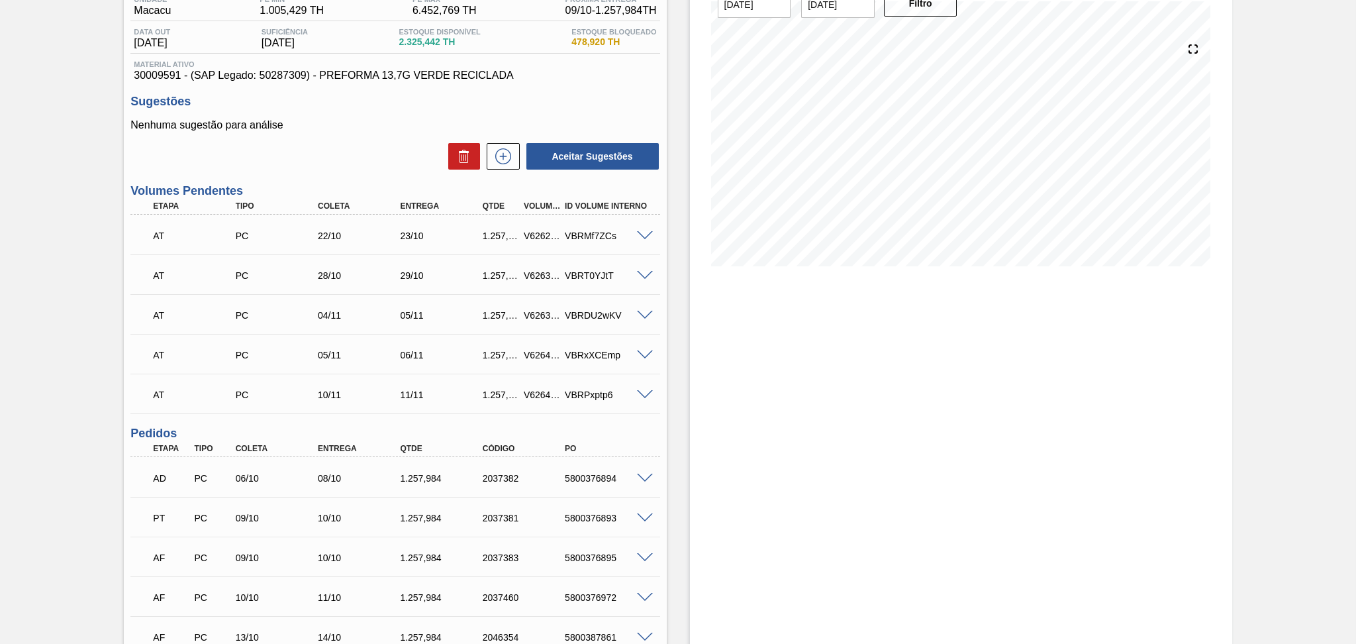
scroll to position [0, 0]
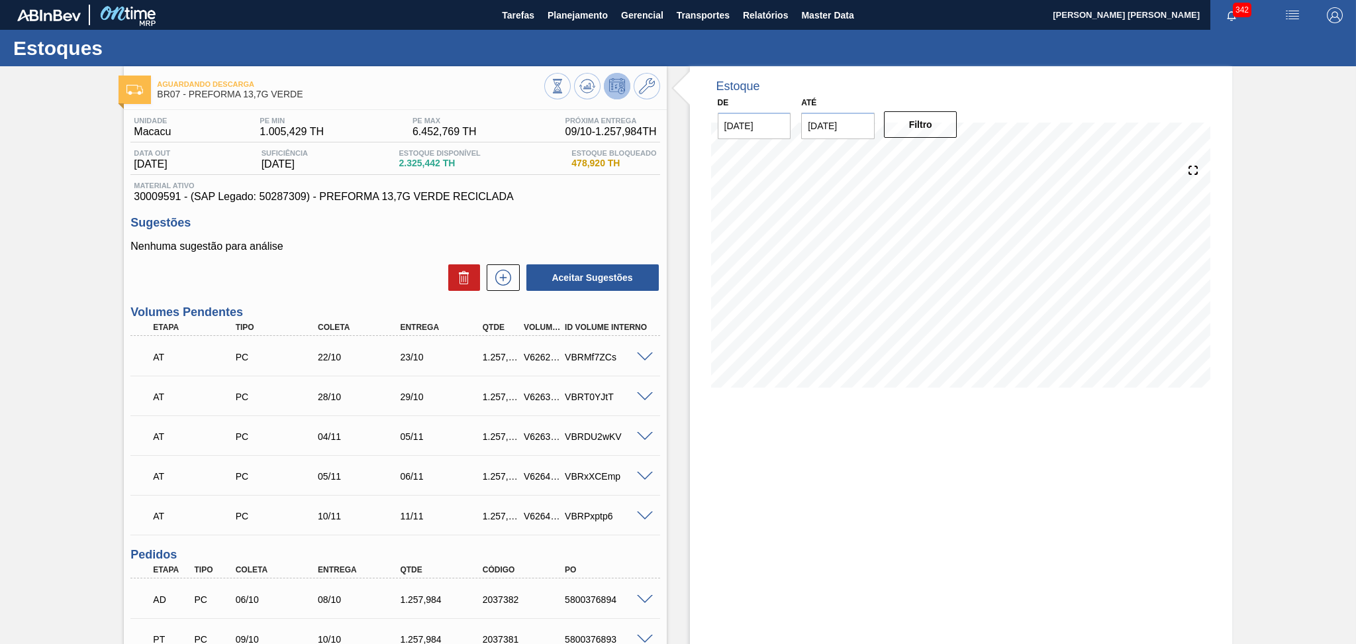
click at [372, 262] on div "Nenhuma sugestão para análise Aceitar Sugestões" at bounding box center [394, 266] width 529 height 52
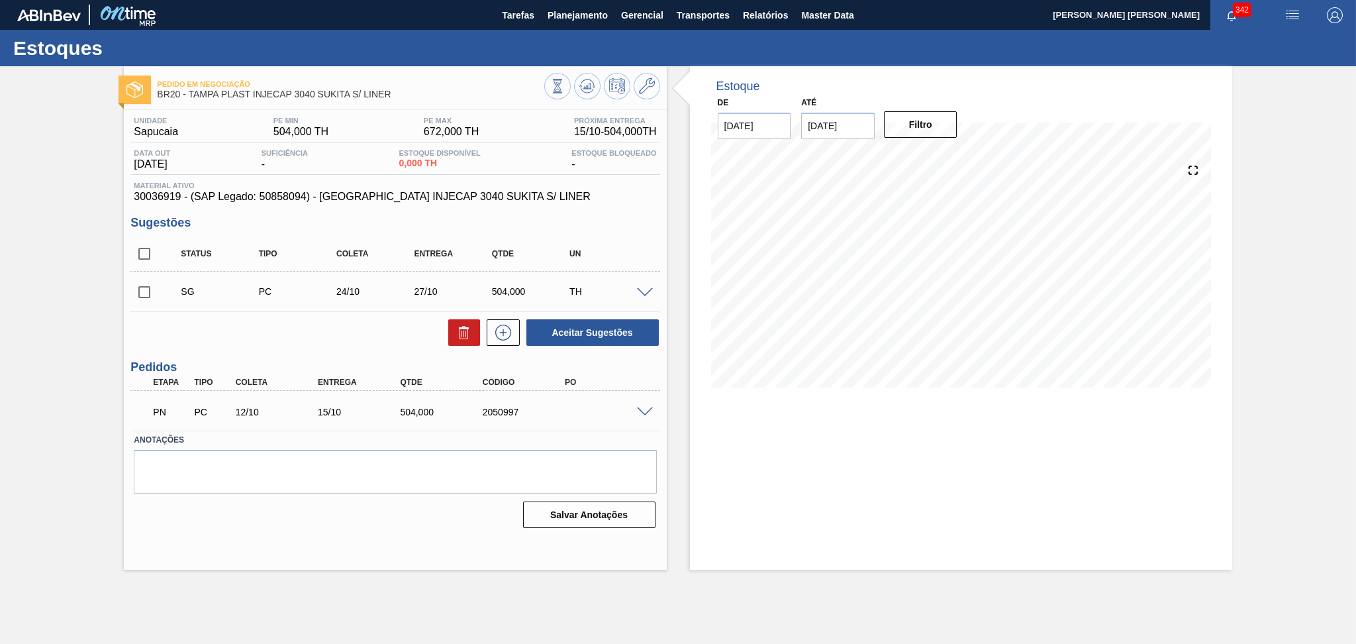
click at [170, 197] on span "30036919 - (SAP Legado: 50858094) - [GEOGRAPHIC_DATA] INJECAP 3040 SUKITA S/ LI…" at bounding box center [395, 197] width 523 height 12
copy span "30036919"
drag, startPoint x: 523, startPoint y: 191, endPoint x: 320, endPoint y: 200, distance: 203.5
click at [320, 200] on span "30036919 - (SAP Legado: 50858094) - [GEOGRAPHIC_DATA] INJECAP 3040 SUKITA S/ LI…" at bounding box center [395, 197] width 523 height 12
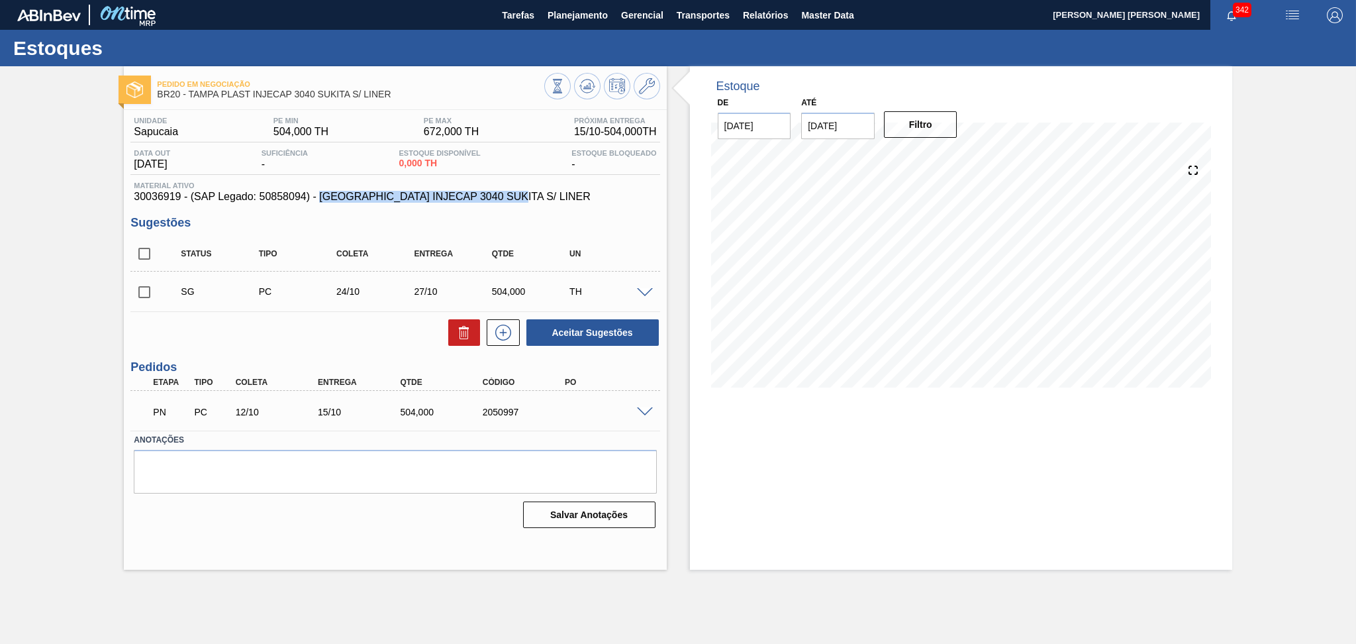
copy span "TAMPA INJECAP 3040 SUKITA S/ LINER"
drag, startPoint x: 394, startPoint y: 415, endPoint x: 435, endPoint y: 411, distance: 41.2
click at [435, 411] on div "504,000" at bounding box center [432, 412] width 82 height 11
copy div "504,000"
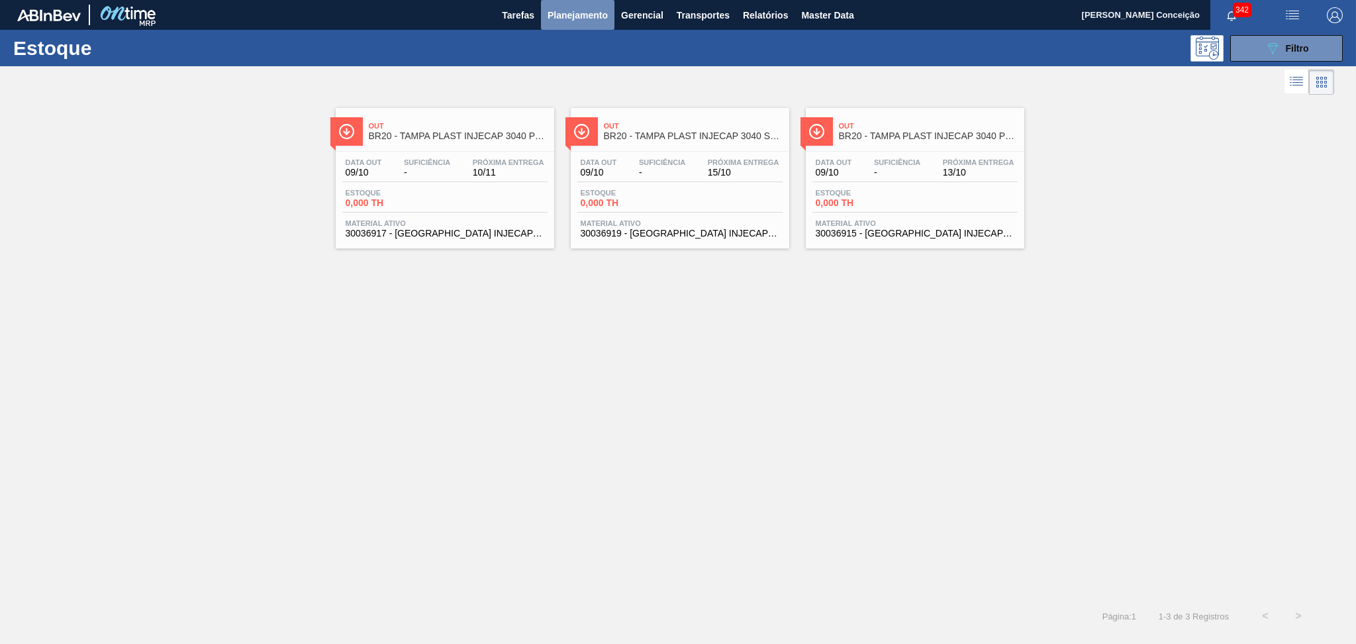
click at [583, 17] on span "Planejamento" at bounding box center [578, 15] width 60 height 16
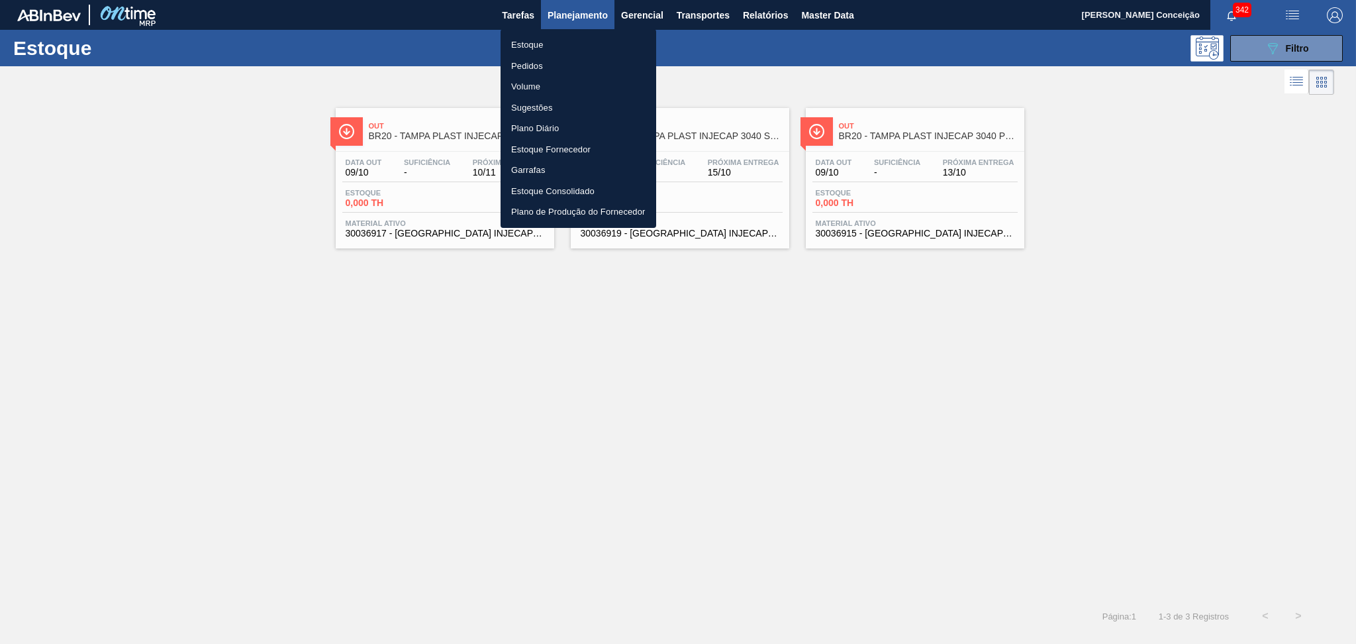
click at [528, 49] on li "Estoque" at bounding box center [579, 44] width 156 height 21
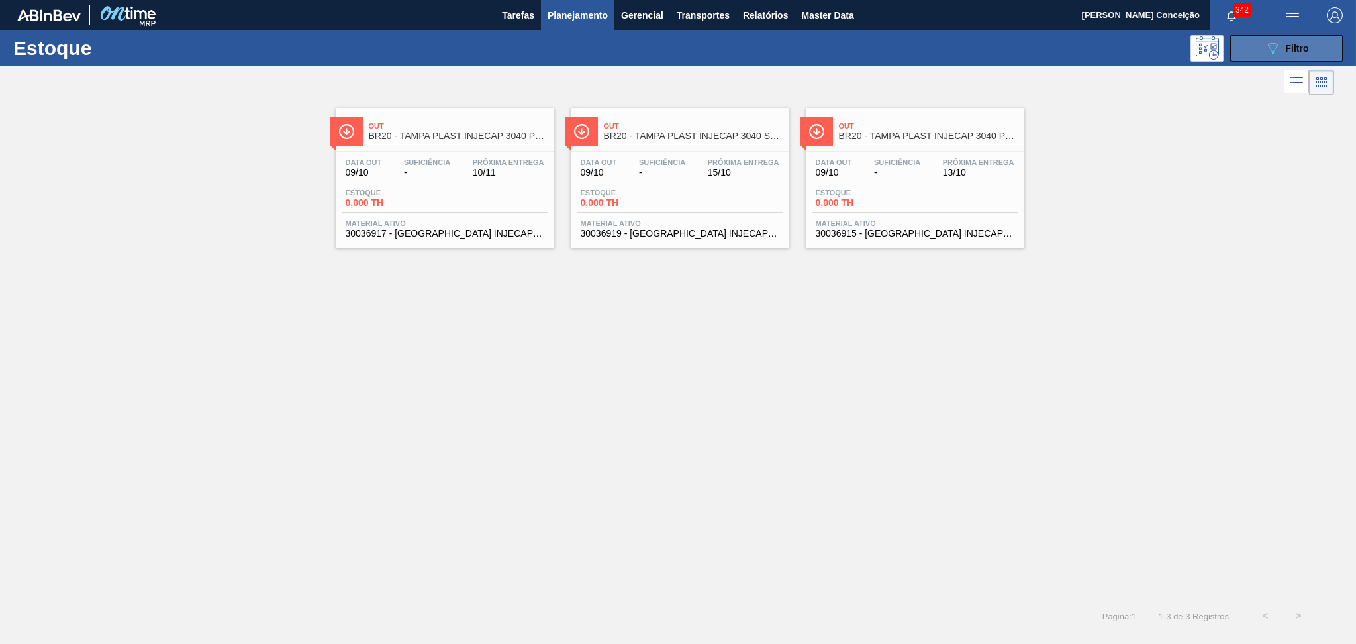
click at [1237, 43] on button "089F7B8B-B2A5-4AFE-B5C0-19BA573D28AC Filtro" at bounding box center [1287, 48] width 113 height 26
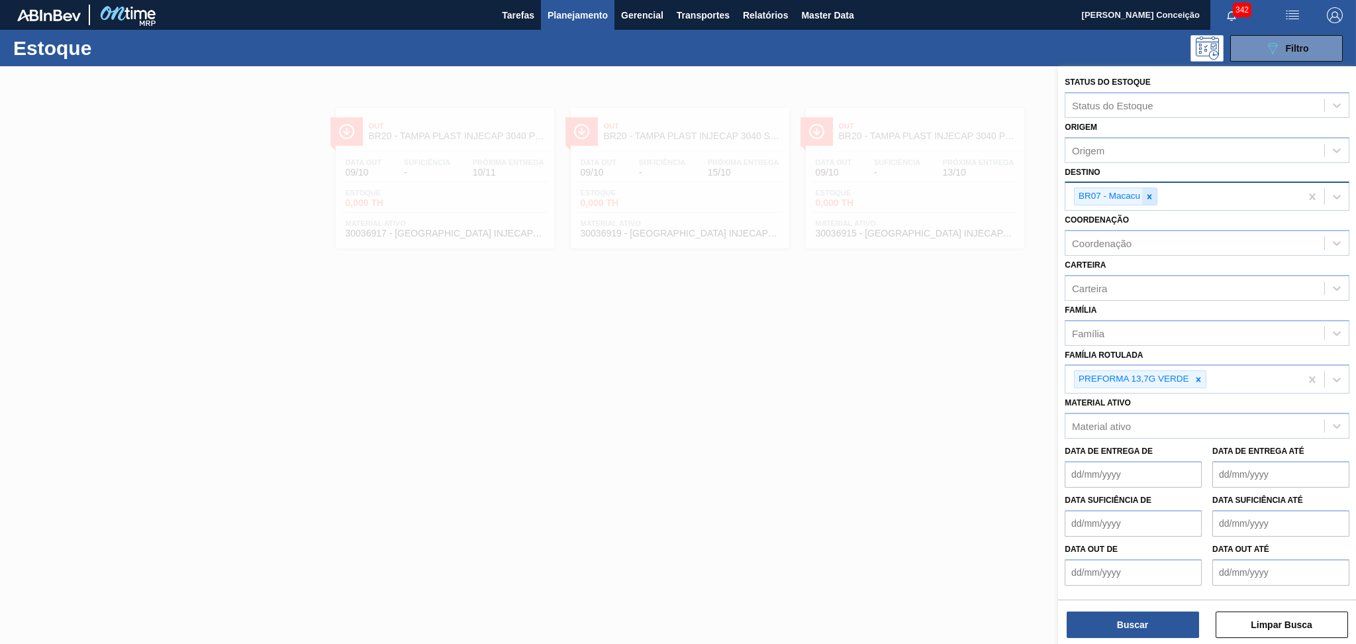
click at [1154, 192] on icon at bounding box center [1149, 196] width 9 height 9
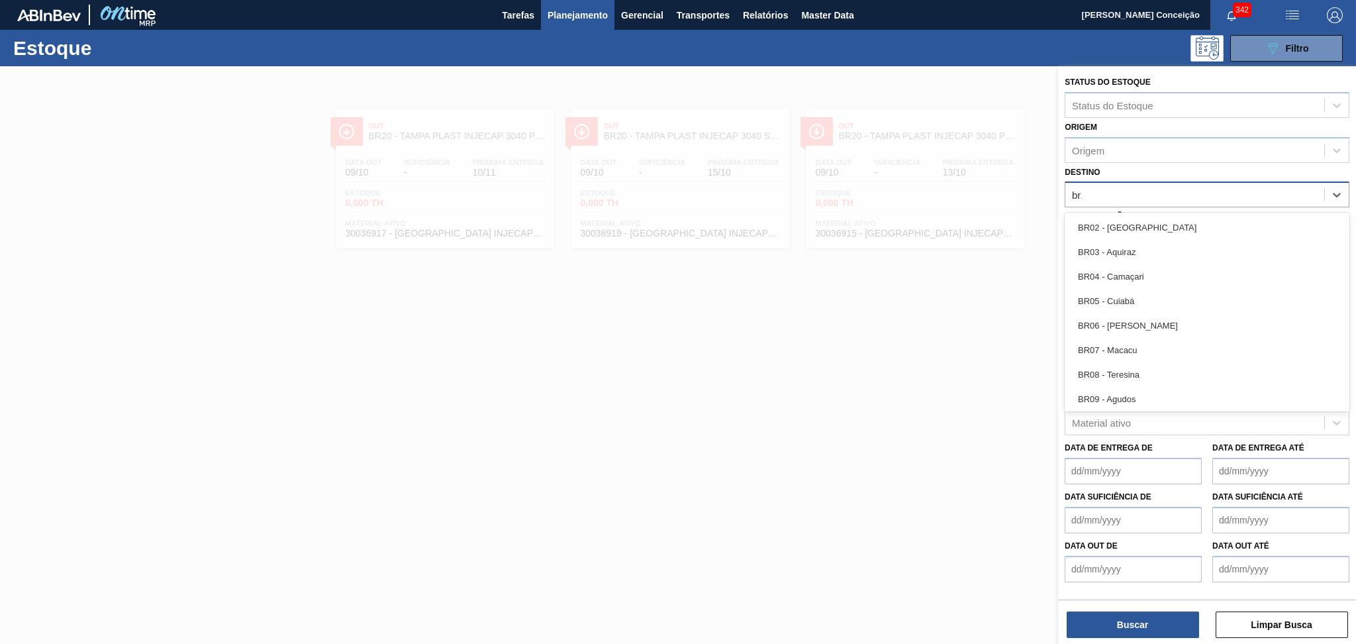
type input "br18"
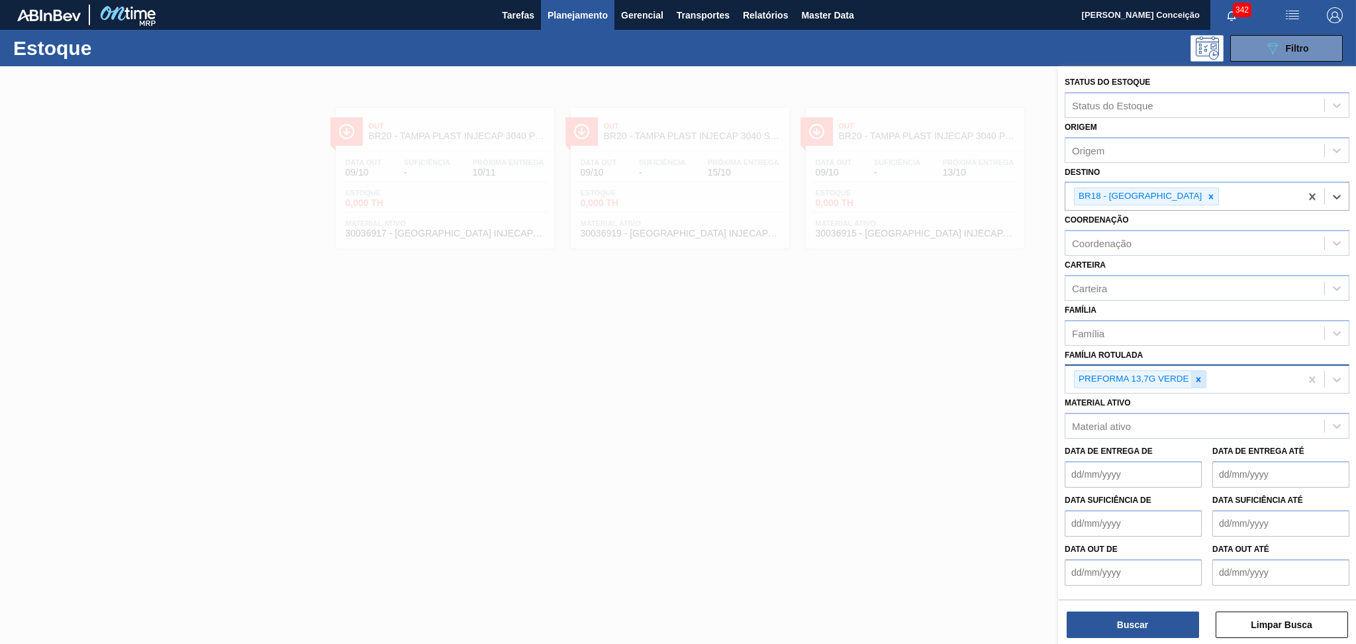
click at [1201, 380] on div at bounding box center [1198, 379] width 15 height 17
click at [1143, 372] on div "Família Rotulada" at bounding box center [1109, 377] width 75 height 11
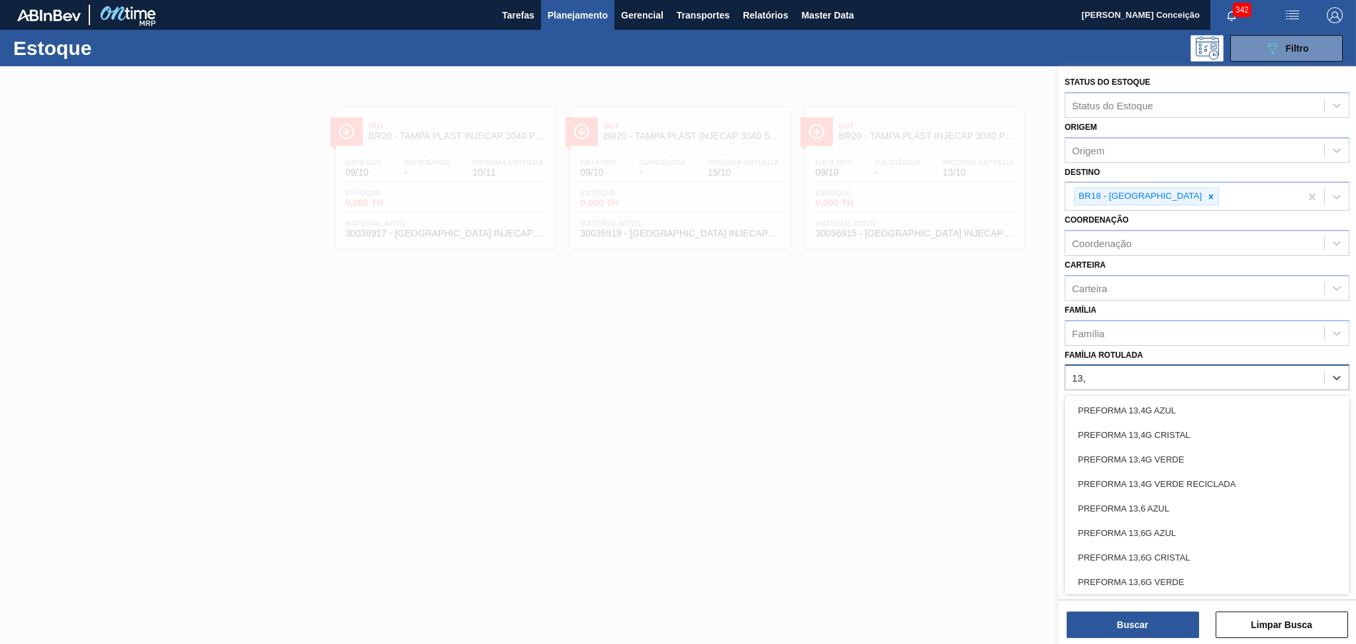
type Rotulada "13,7"
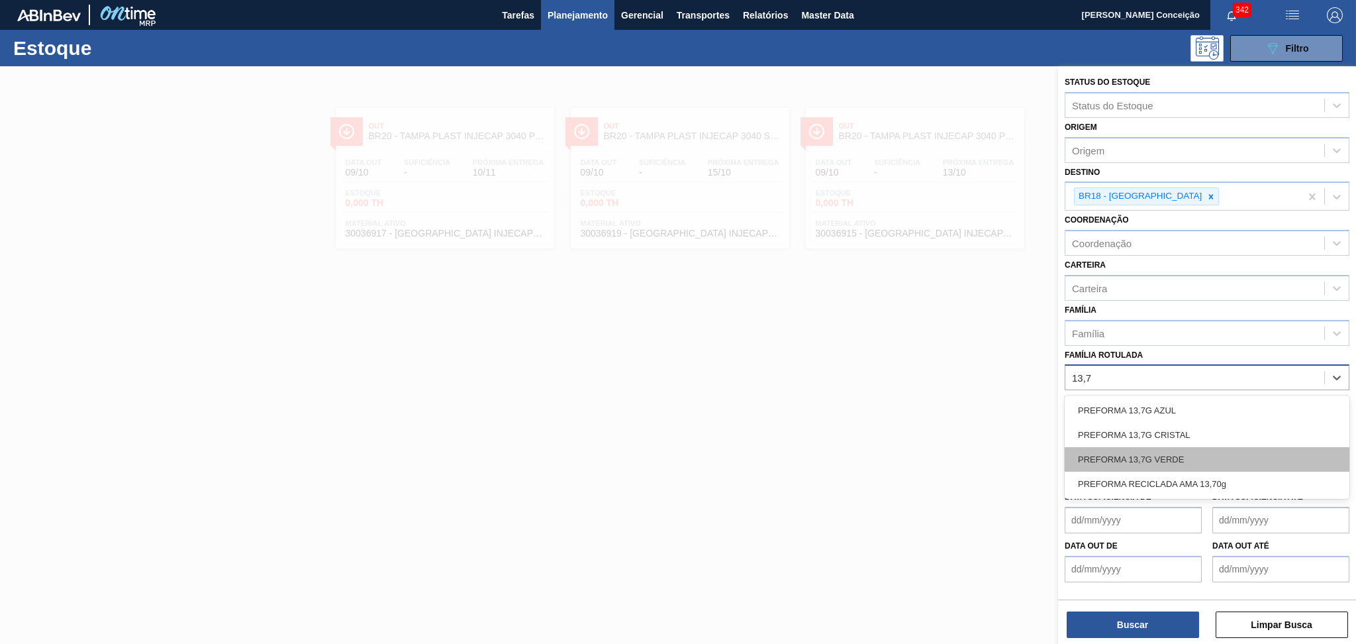
click at [1150, 449] on div "PREFORMA 13,7G VERDE" at bounding box center [1207, 459] width 285 height 25
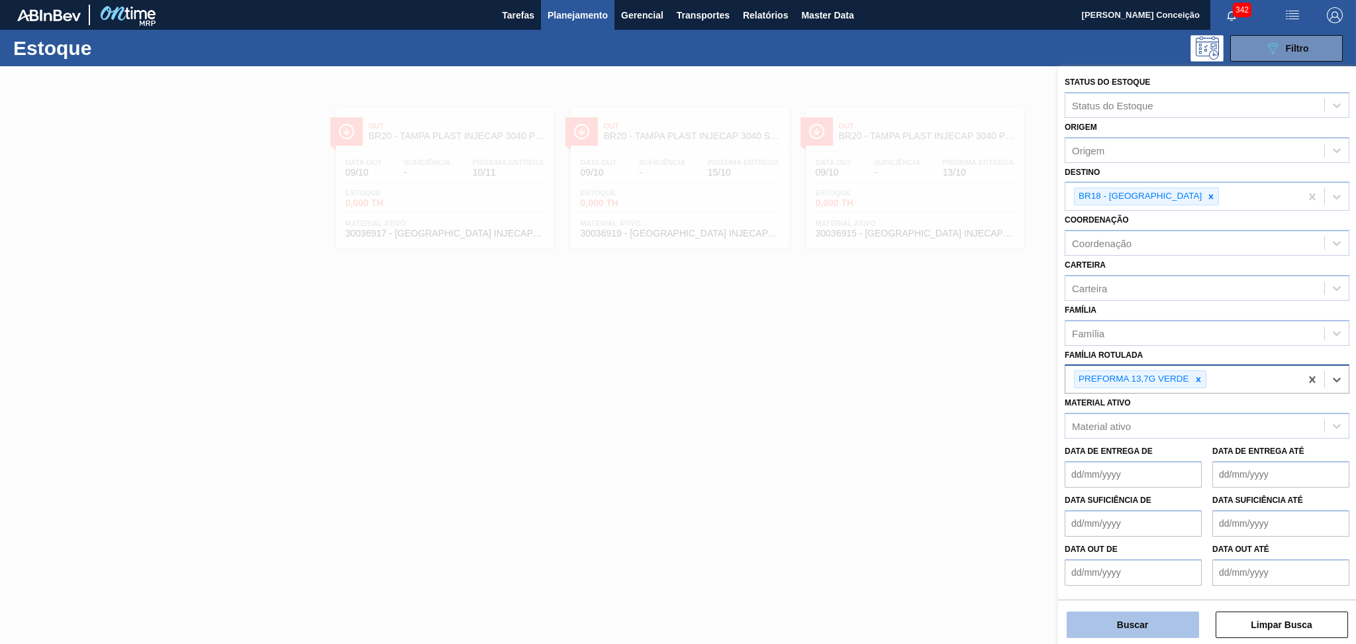
click at [1138, 614] on button "Buscar" at bounding box center [1133, 624] width 132 height 26
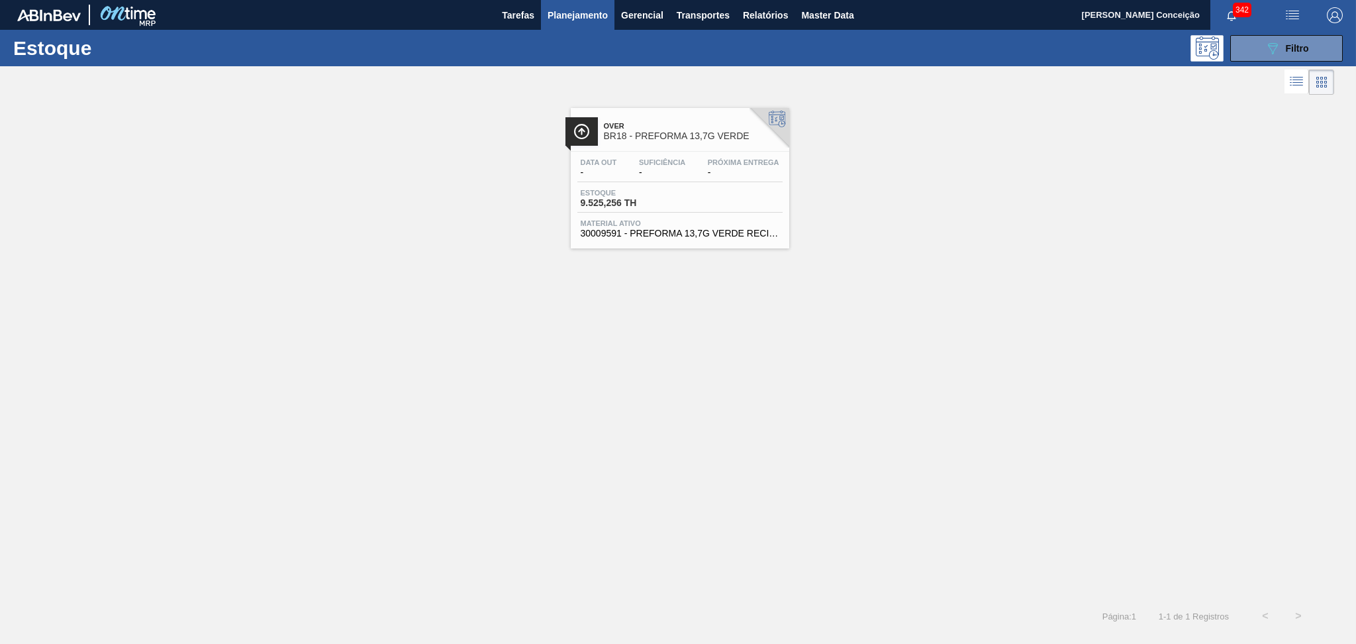
click at [716, 187] on div "Data out - Suficiência - Próxima Entrega - Estoque 9.525,256 TH Material ativo …" at bounding box center [680, 197] width 219 height 90
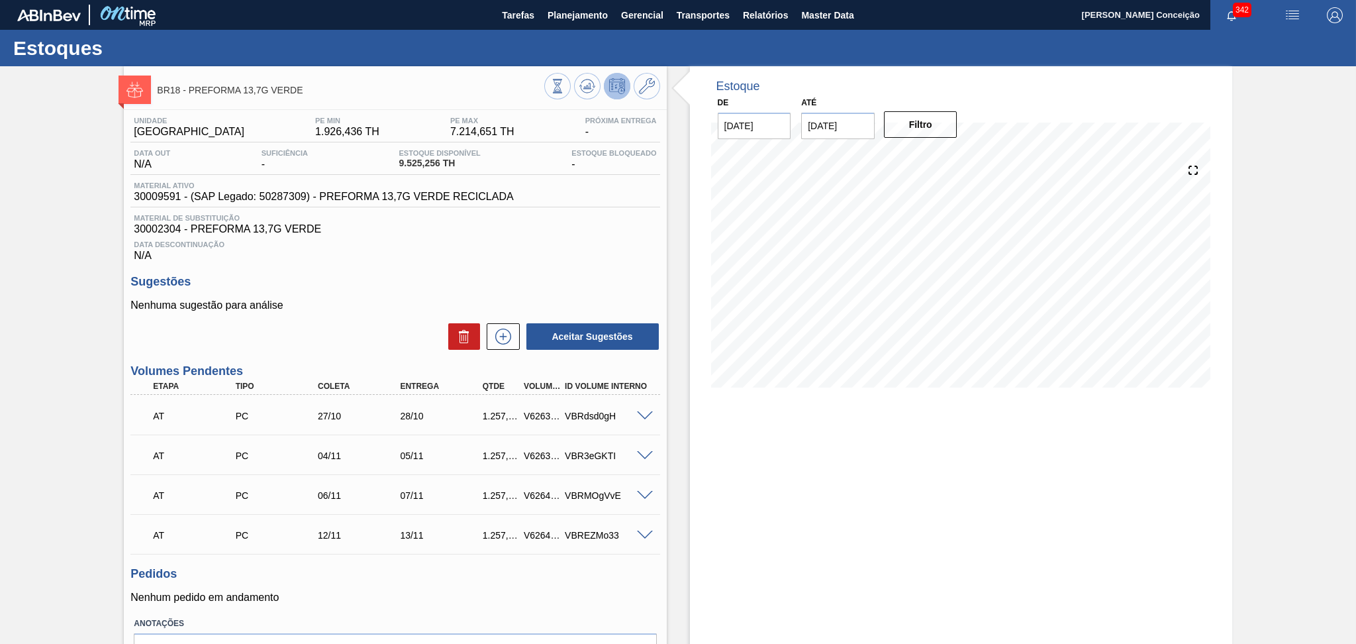
click at [343, 305] on p "Nenhuma sugestão para análise" at bounding box center [394, 305] width 529 height 12
click at [645, 415] on span at bounding box center [645, 416] width 16 height 10
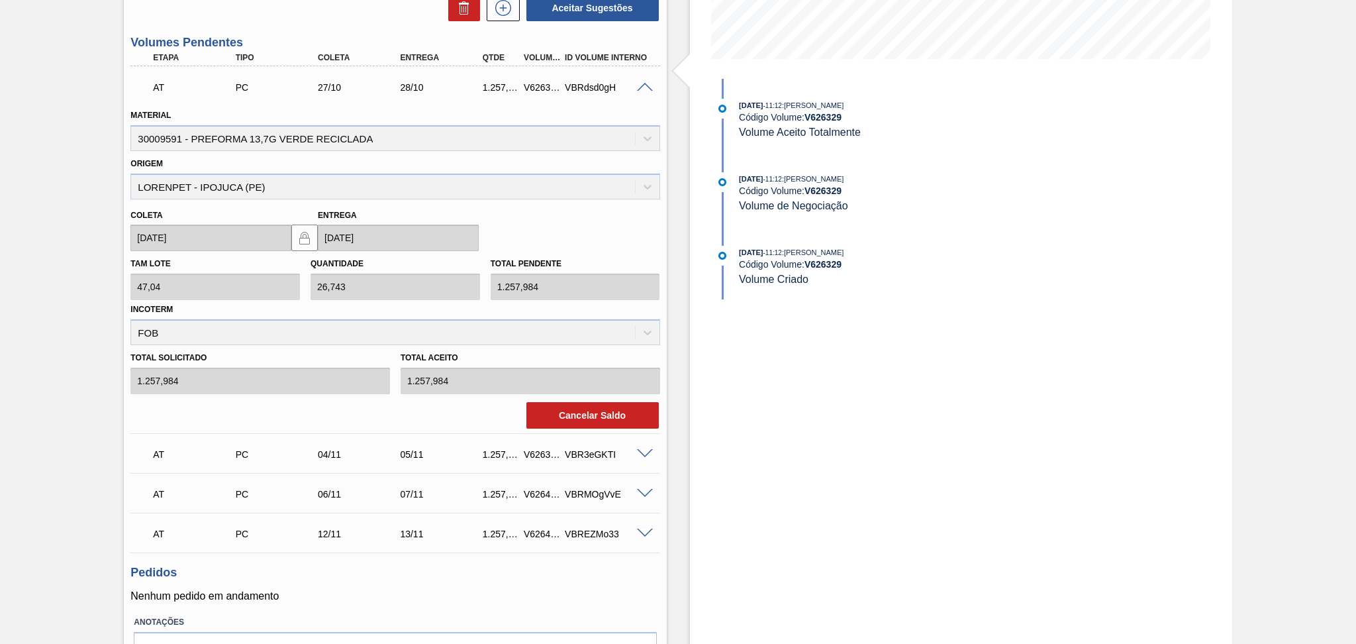
scroll to position [353, 0]
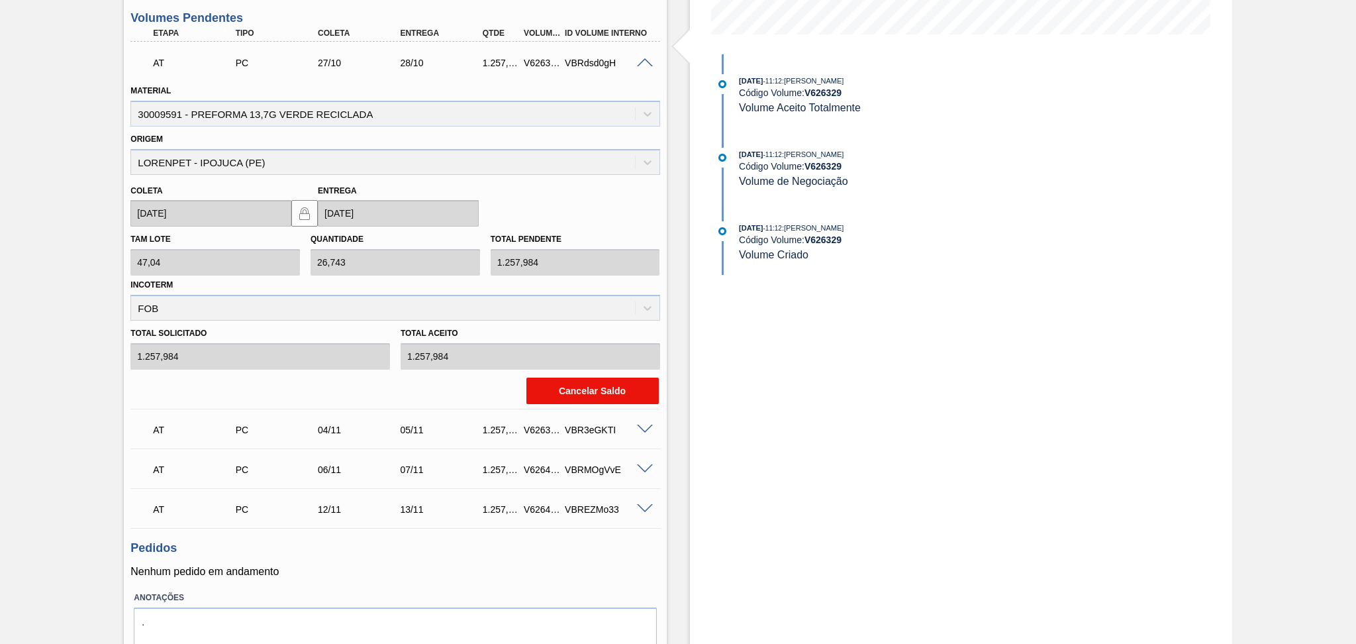
click at [597, 397] on button "Cancelar Saldo" at bounding box center [593, 391] width 132 height 26
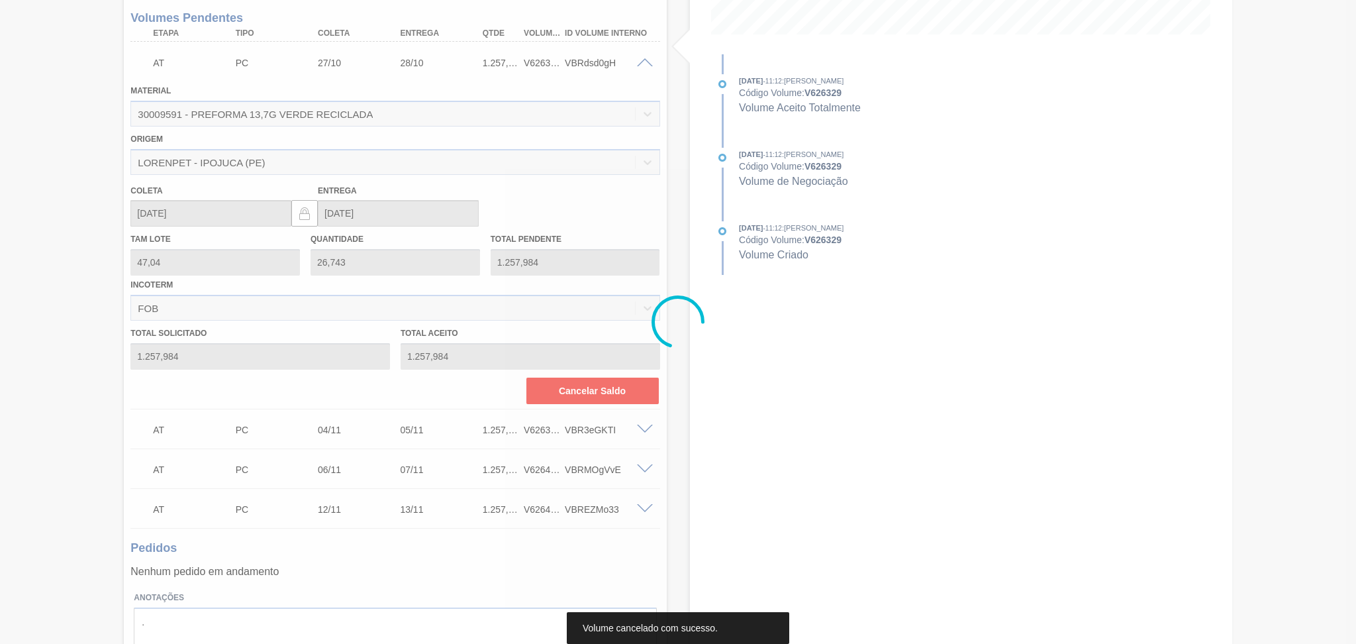
scroll to position [38, 0]
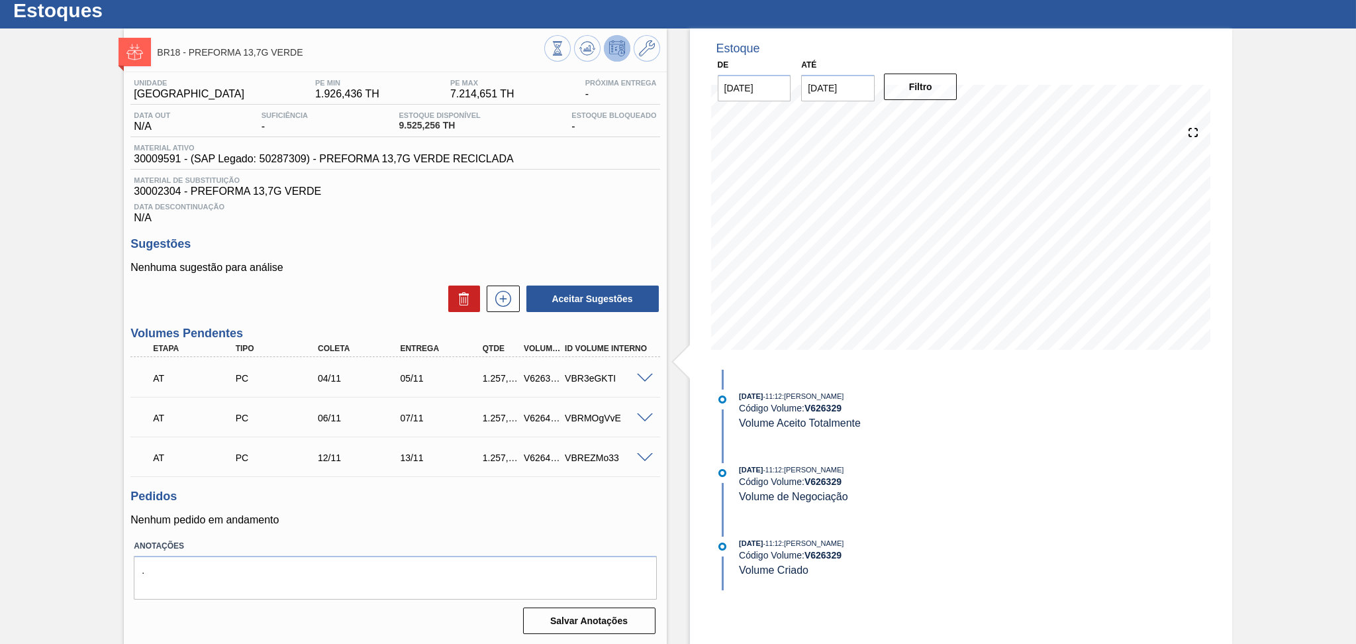
click at [642, 372] on div at bounding box center [647, 377] width 26 height 10
click at [639, 379] on span at bounding box center [645, 379] width 16 height 10
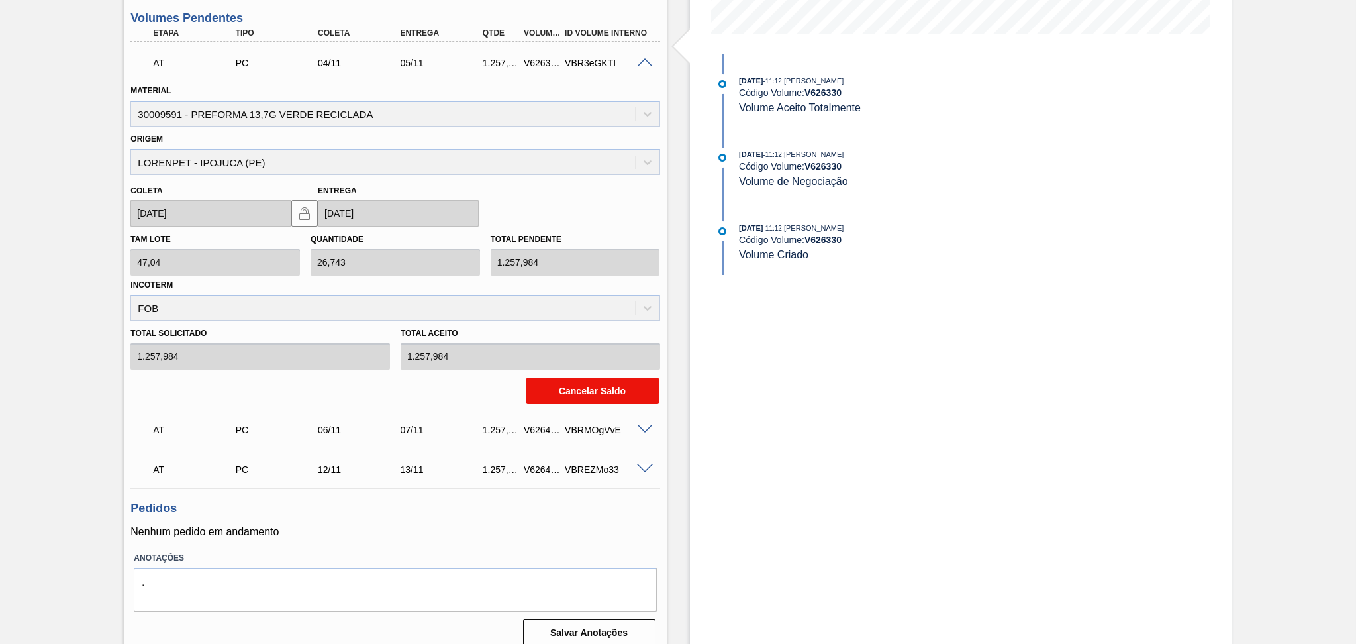
click at [585, 400] on button "Cancelar Saldo" at bounding box center [593, 391] width 132 height 26
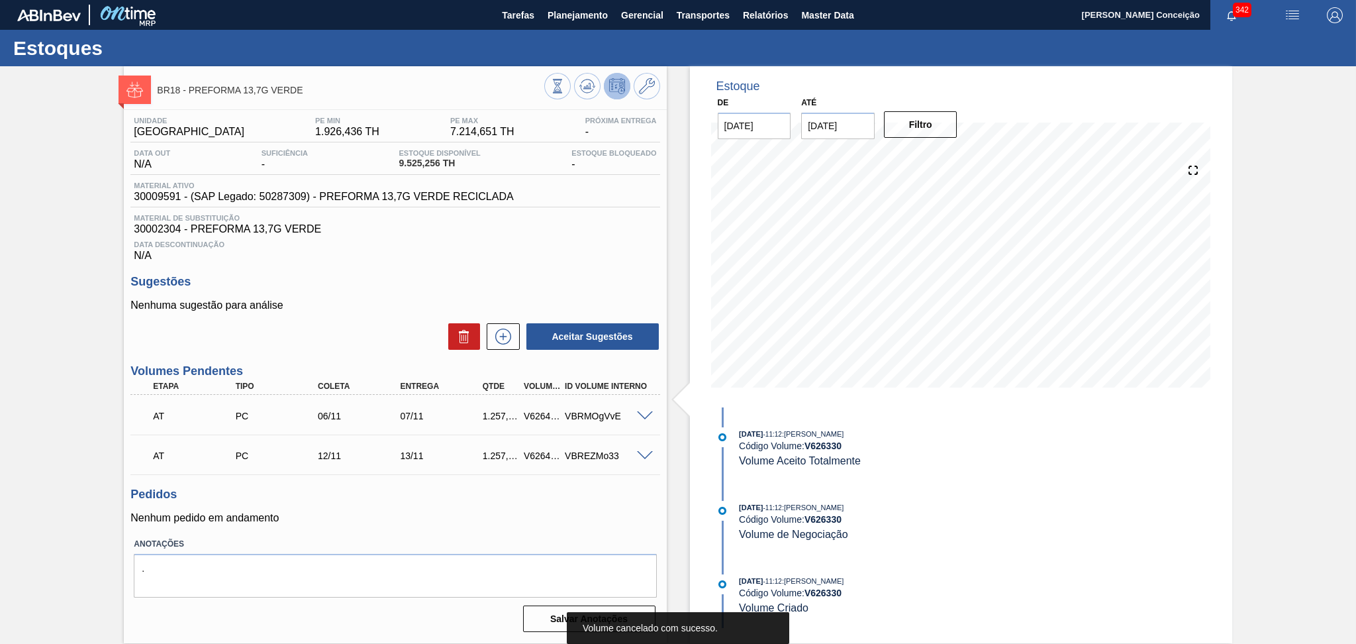
scroll to position [0, 0]
click at [644, 418] on span at bounding box center [645, 416] width 16 height 10
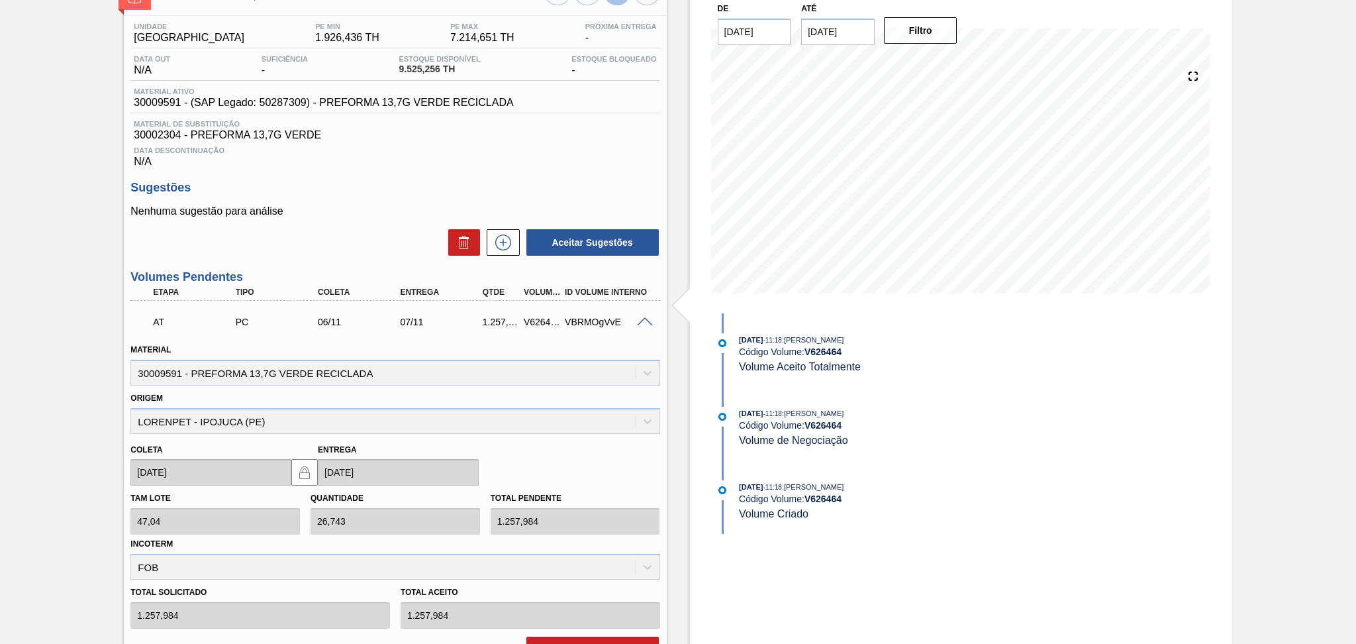
scroll to position [265, 0]
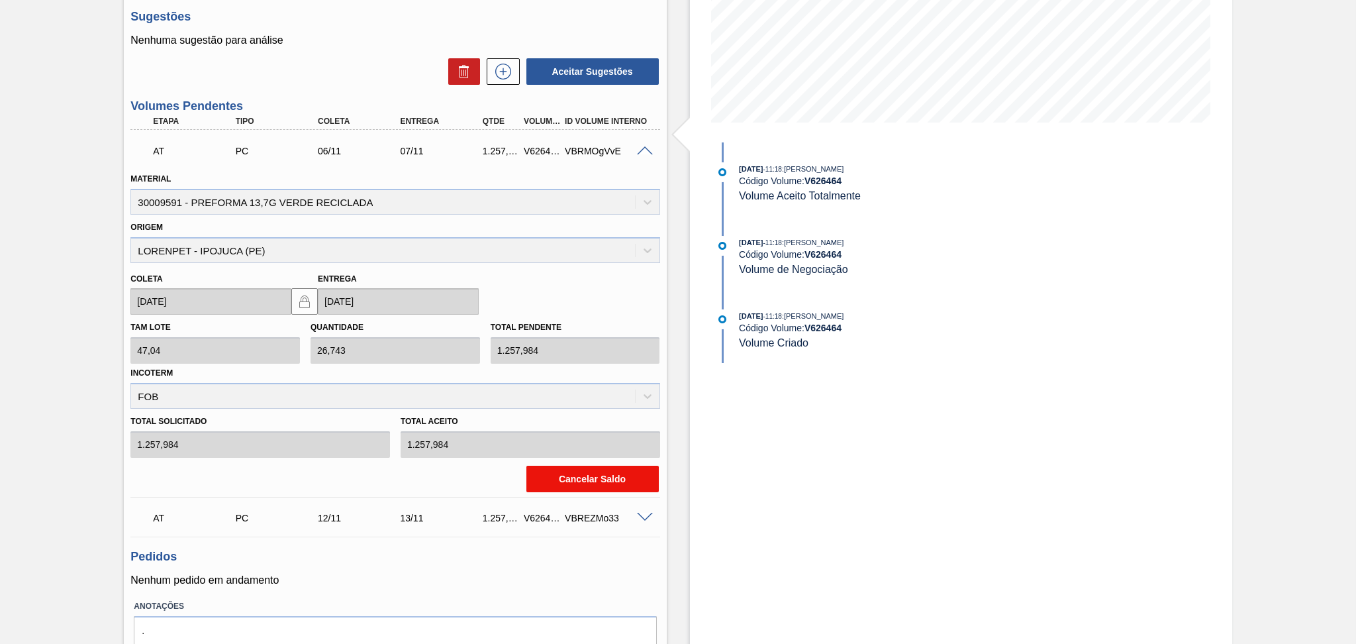
click at [615, 483] on button "Cancelar Saldo" at bounding box center [593, 479] width 132 height 26
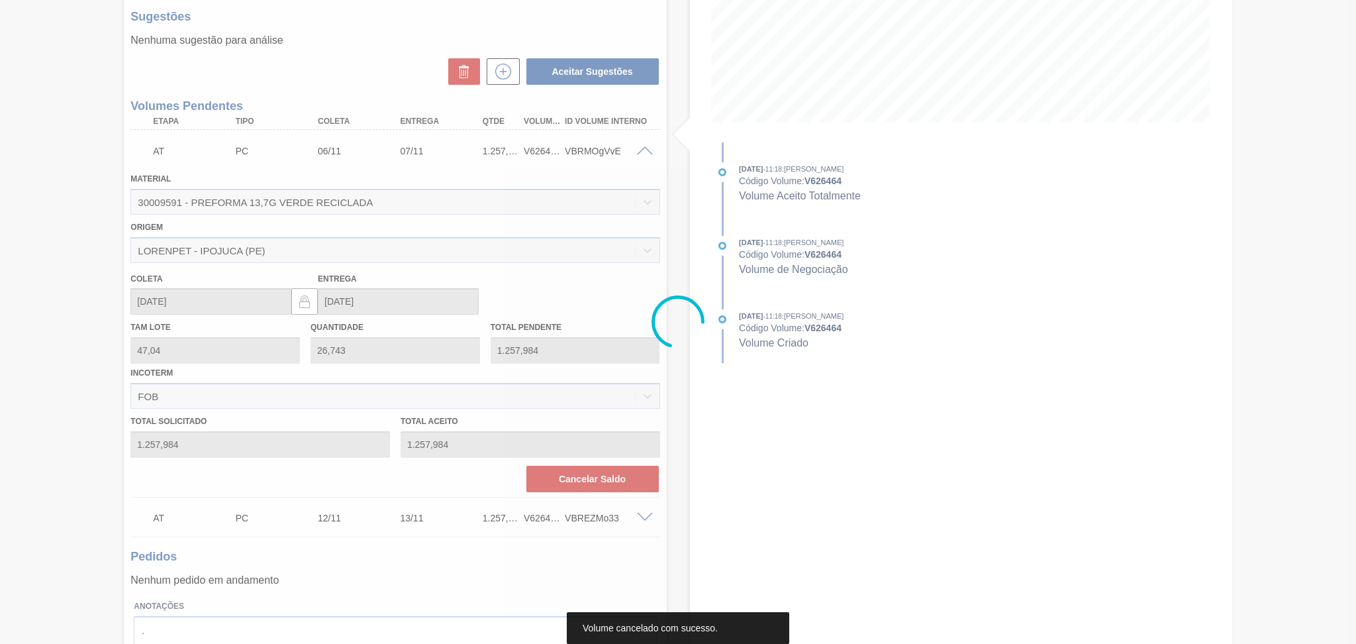
scroll to position [0, 0]
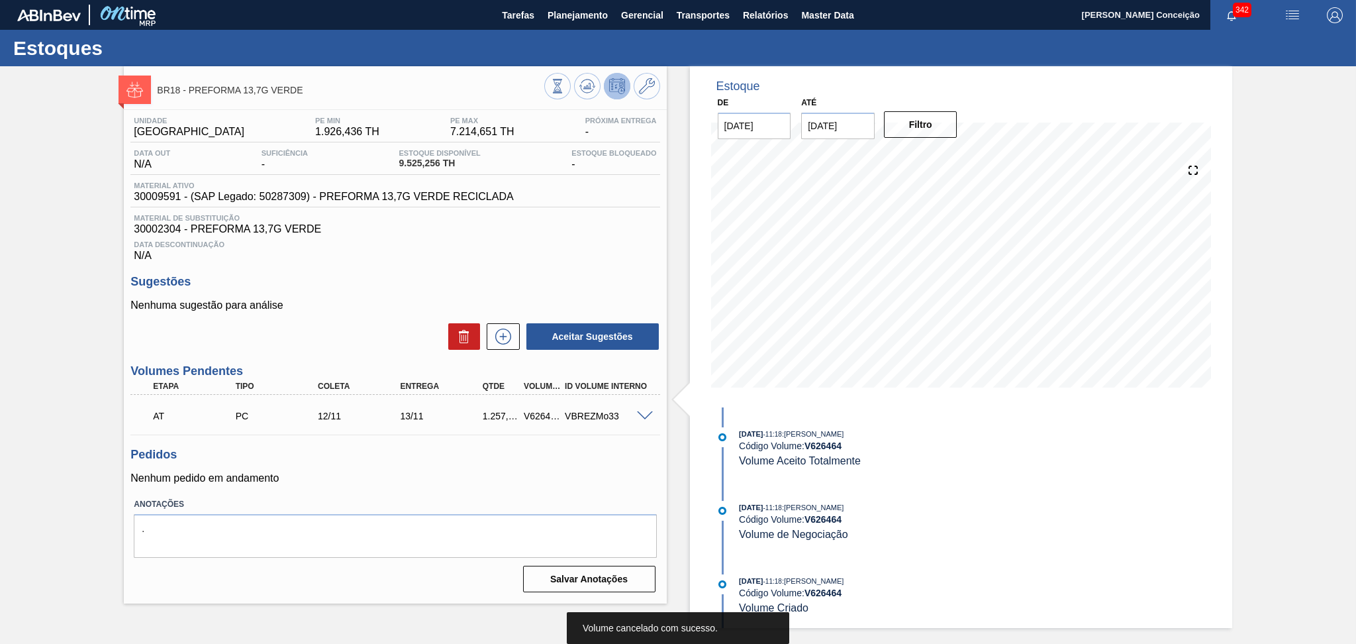
click at [642, 418] on span at bounding box center [645, 416] width 16 height 10
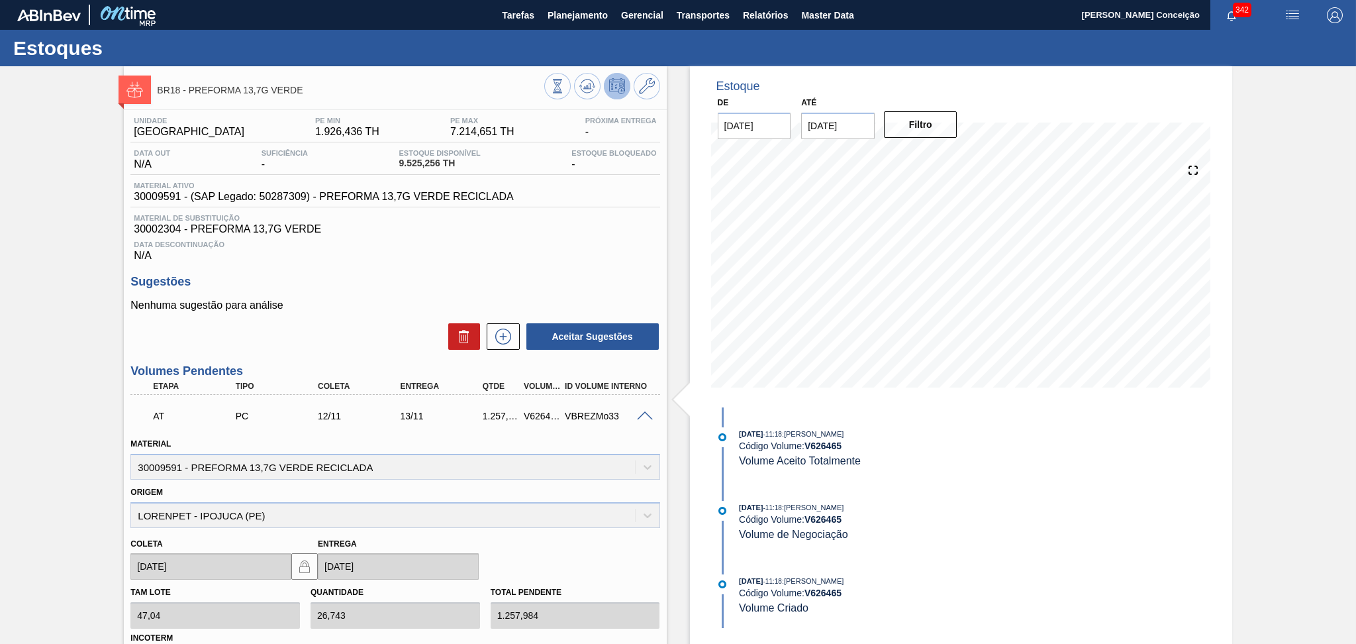
scroll to position [265, 0]
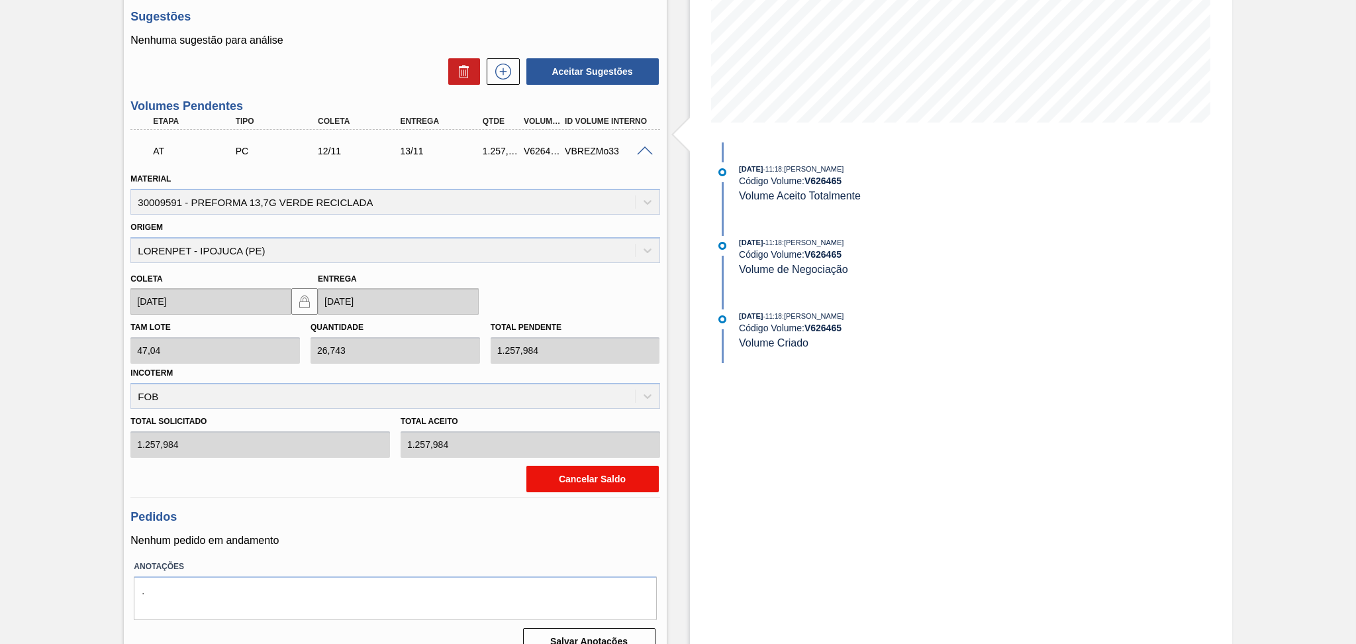
click at [584, 475] on button "Cancelar Saldo" at bounding box center [593, 479] width 132 height 26
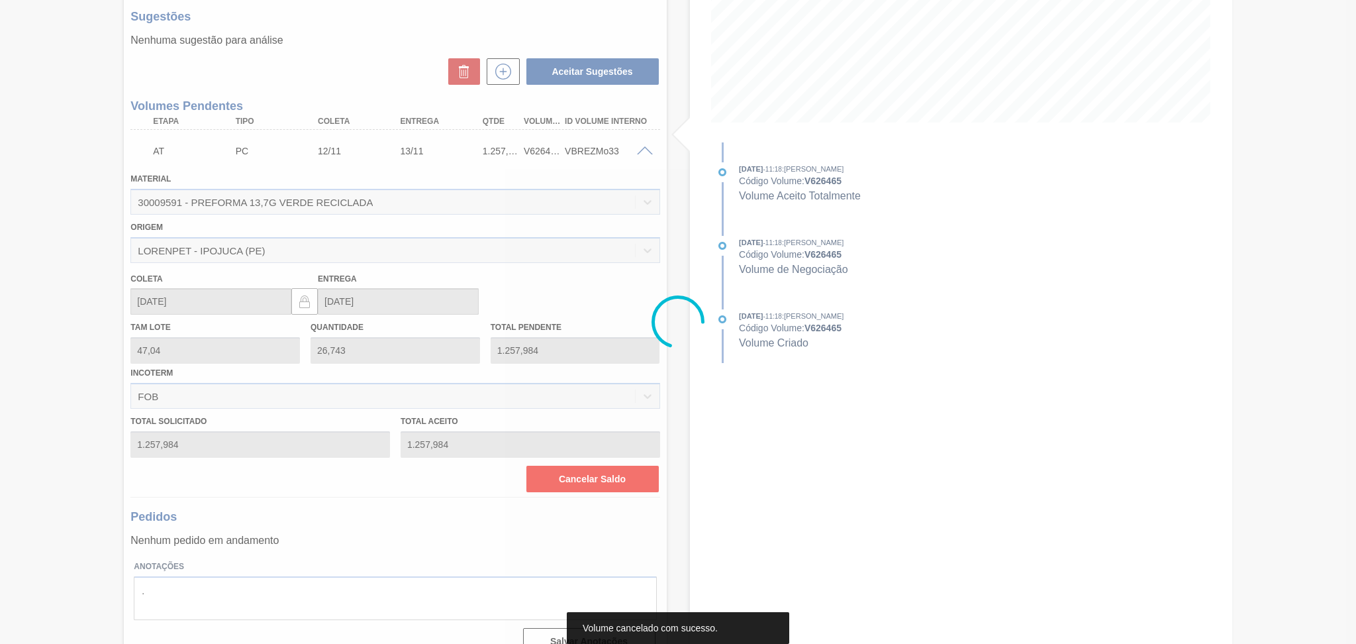
scroll to position [0, 0]
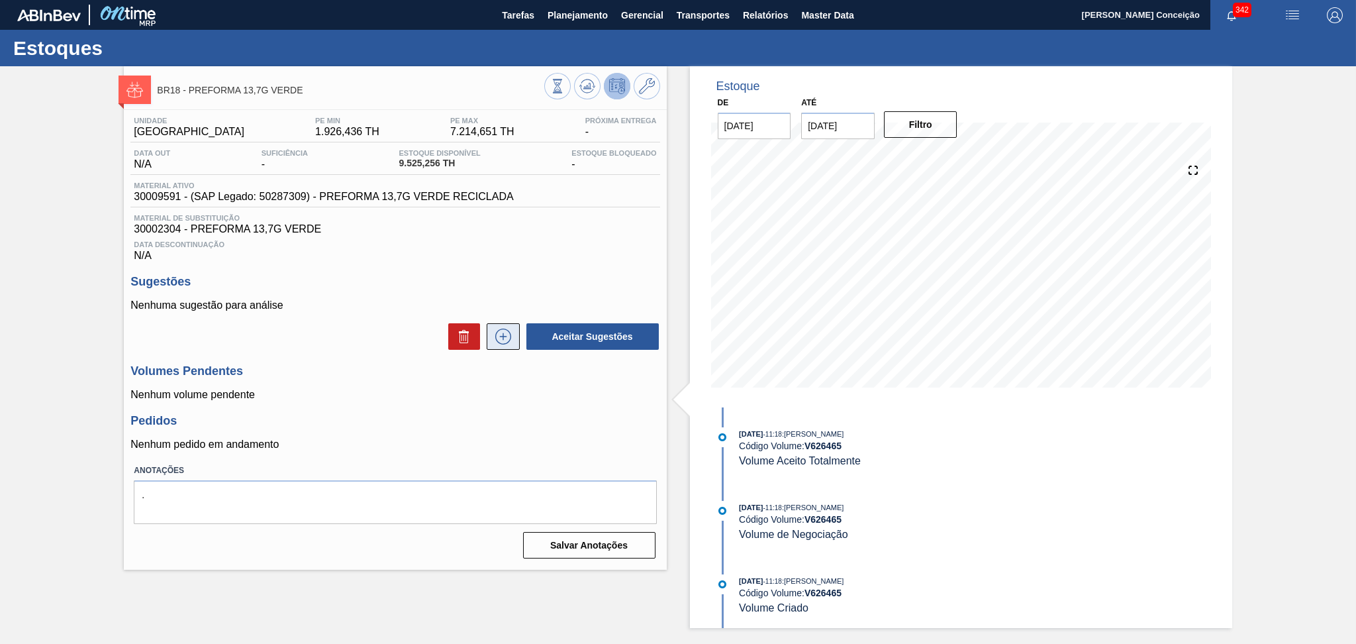
click at [509, 340] on icon at bounding box center [503, 336] width 21 height 16
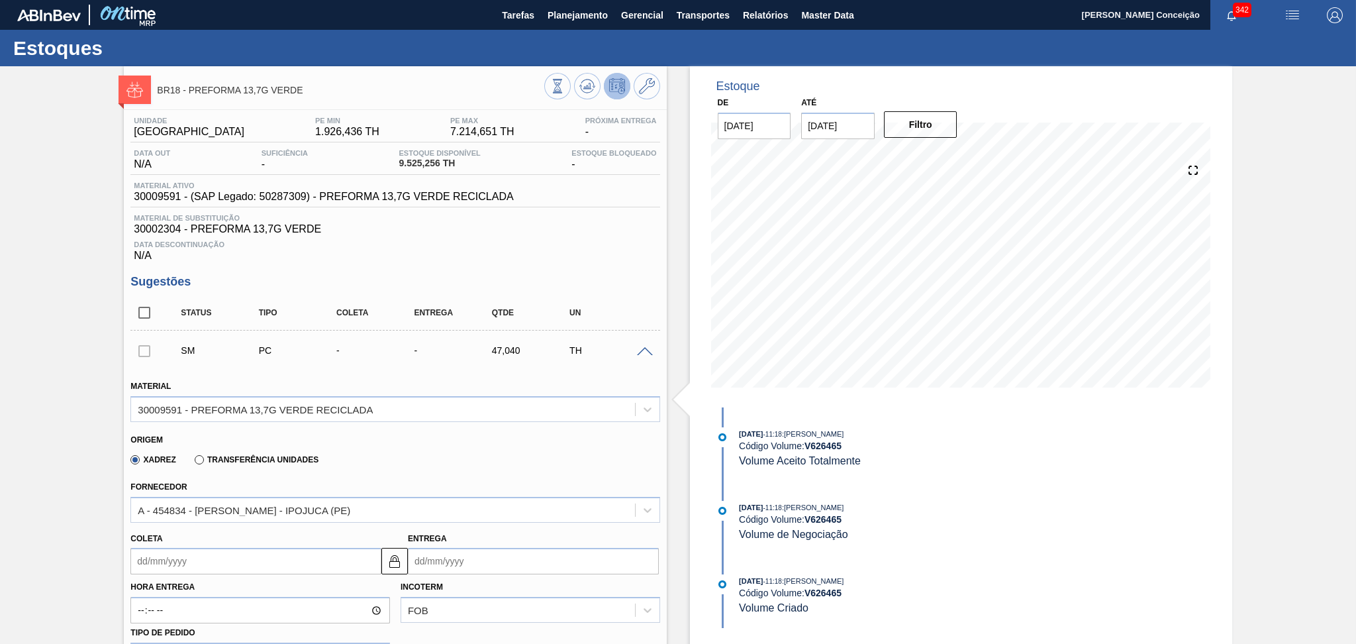
click at [639, 354] on span at bounding box center [645, 352] width 16 height 10
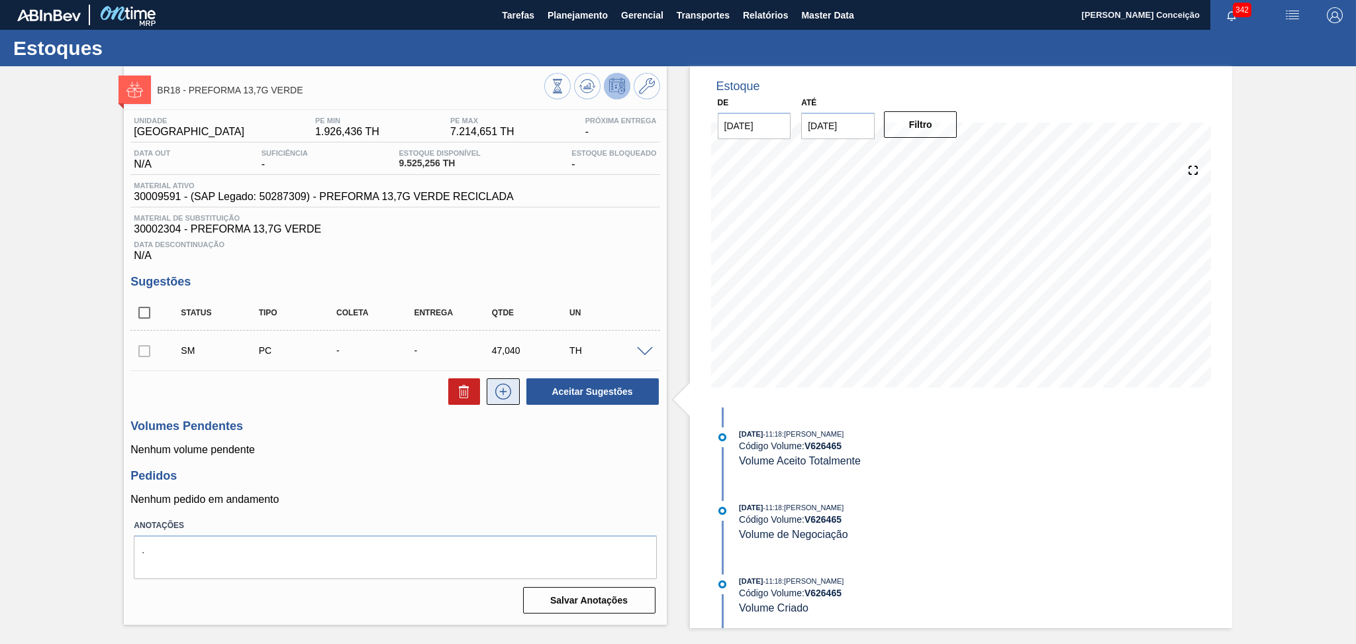
click at [504, 386] on icon at bounding box center [503, 391] width 21 height 16
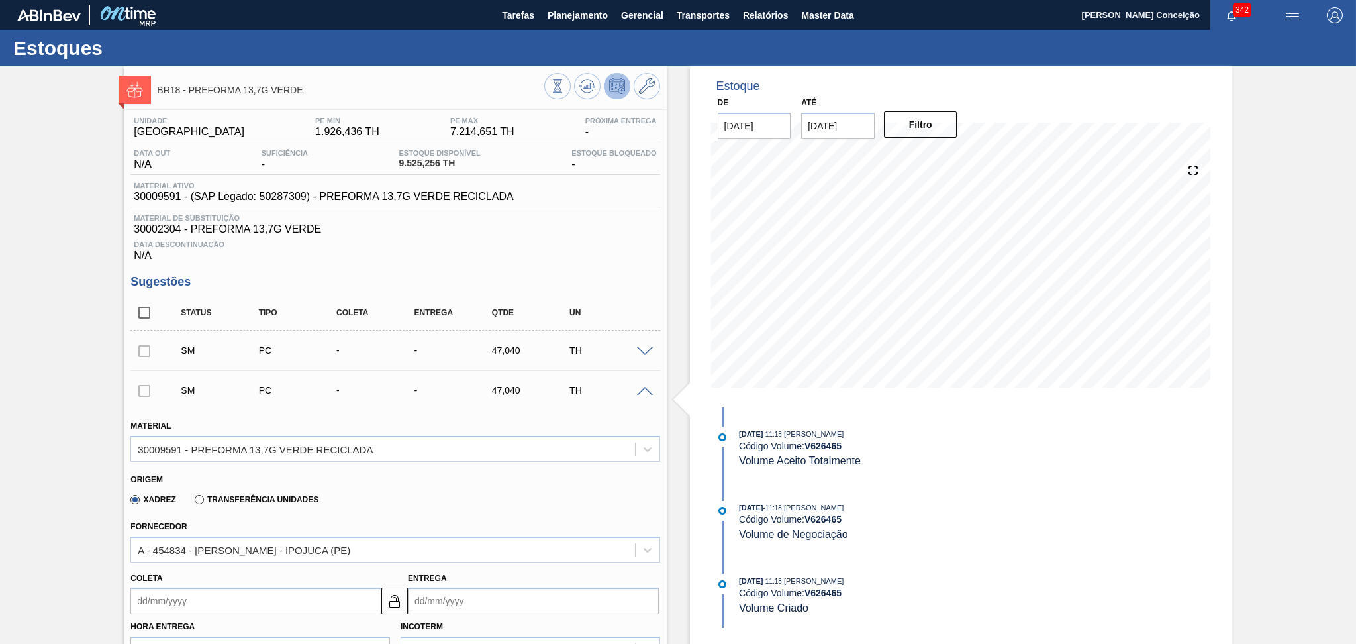
click at [644, 396] on div "SM PC - - 47,040 TH" at bounding box center [394, 390] width 529 height 33
click at [642, 393] on span at bounding box center [645, 392] width 16 height 10
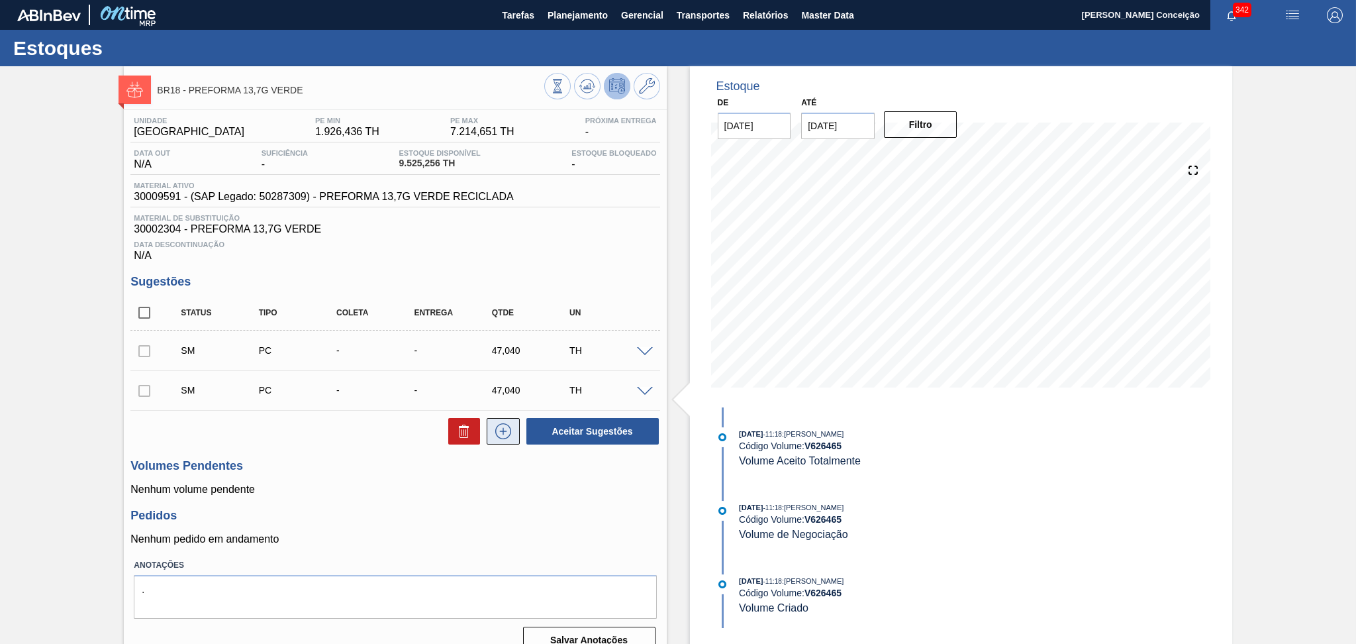
click at [517, 432] on button at bounding box center [503, 431] width 33 height 26
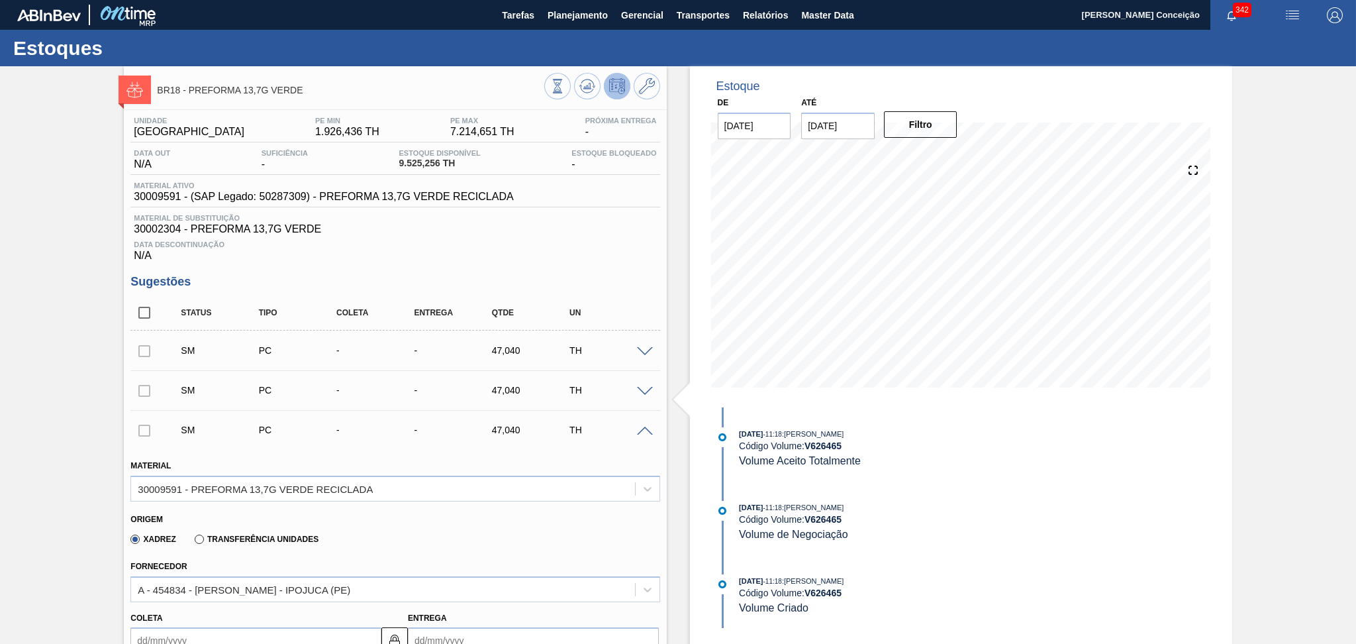
click at [505, 429] on div "47,040" at bounding box center [532, 430] width 87 height 11
click at [643, 433] on span at bounding box center [645, 432] width 16 height 10
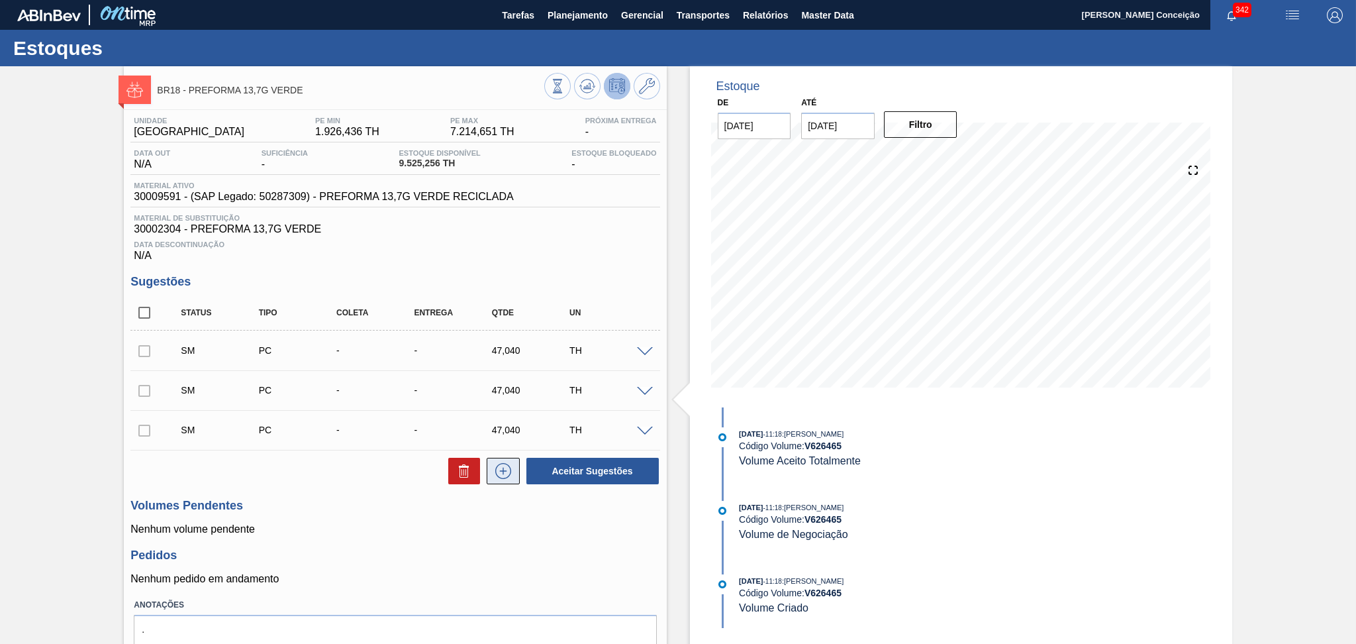
click at [509, 466] on icon at bounding box center [503, 471] width 16 height 16
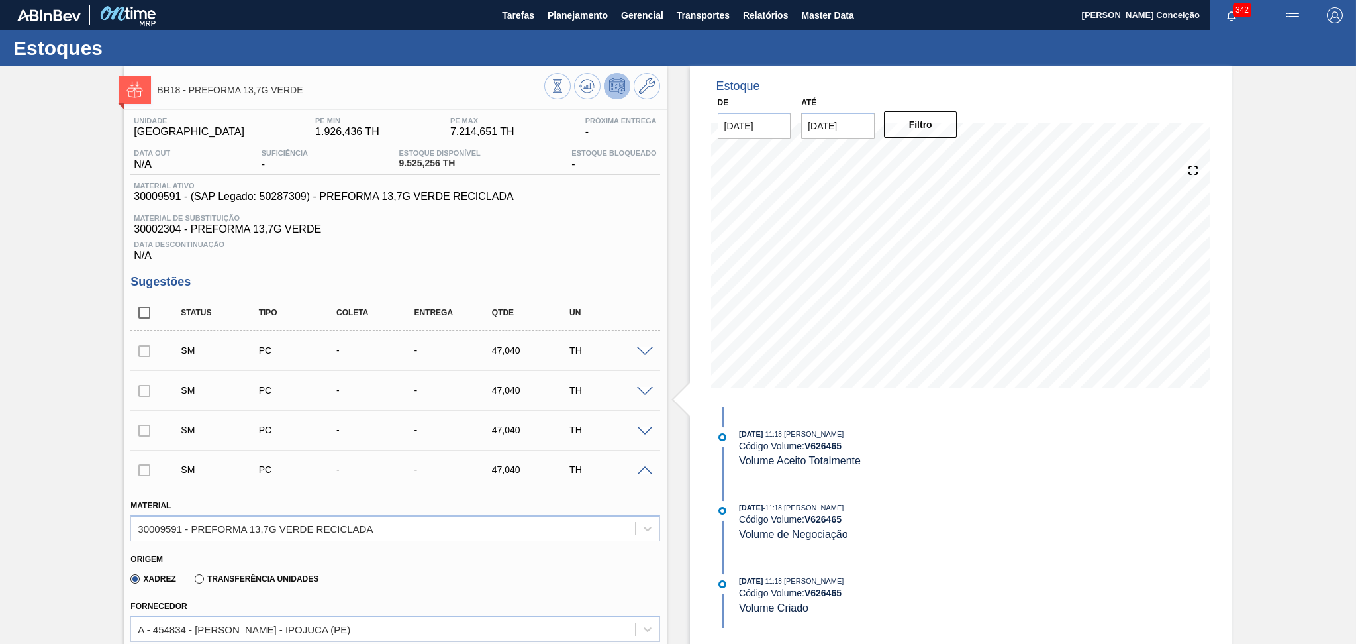
click at [644, 470] on span at bounding box center [645, 471] width 16 height 10
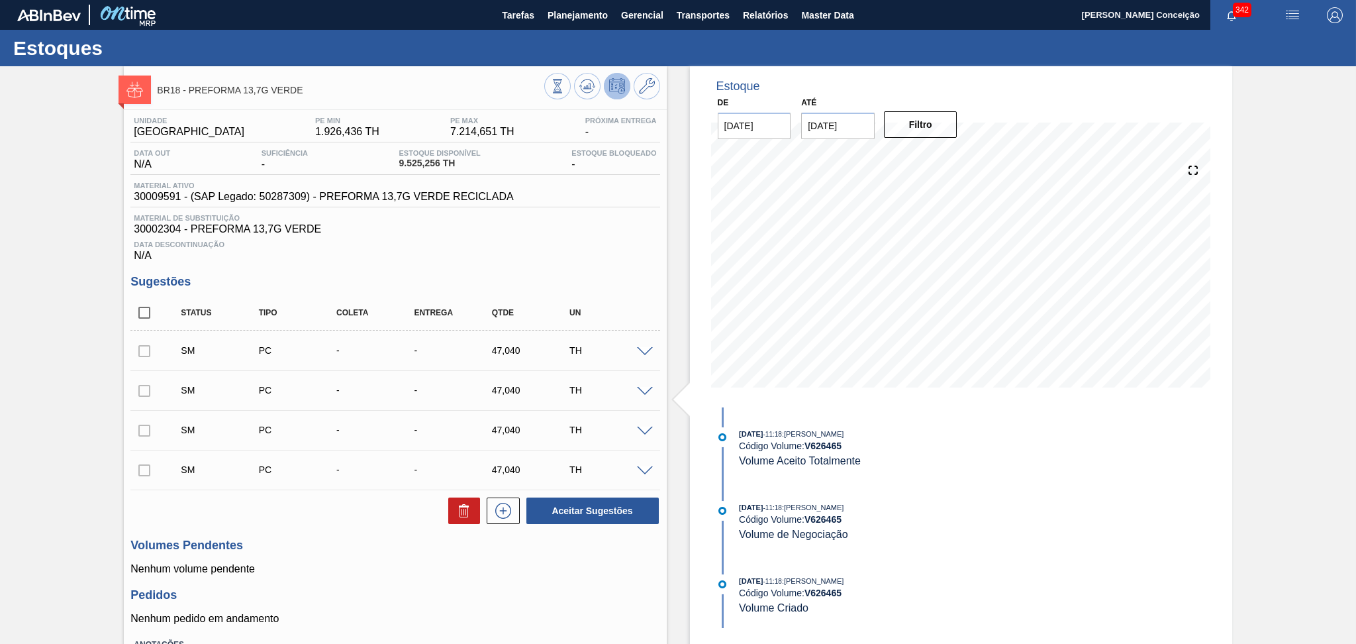
click at [643, 352] on span at bounding box center [645, 352] width 16 height 10
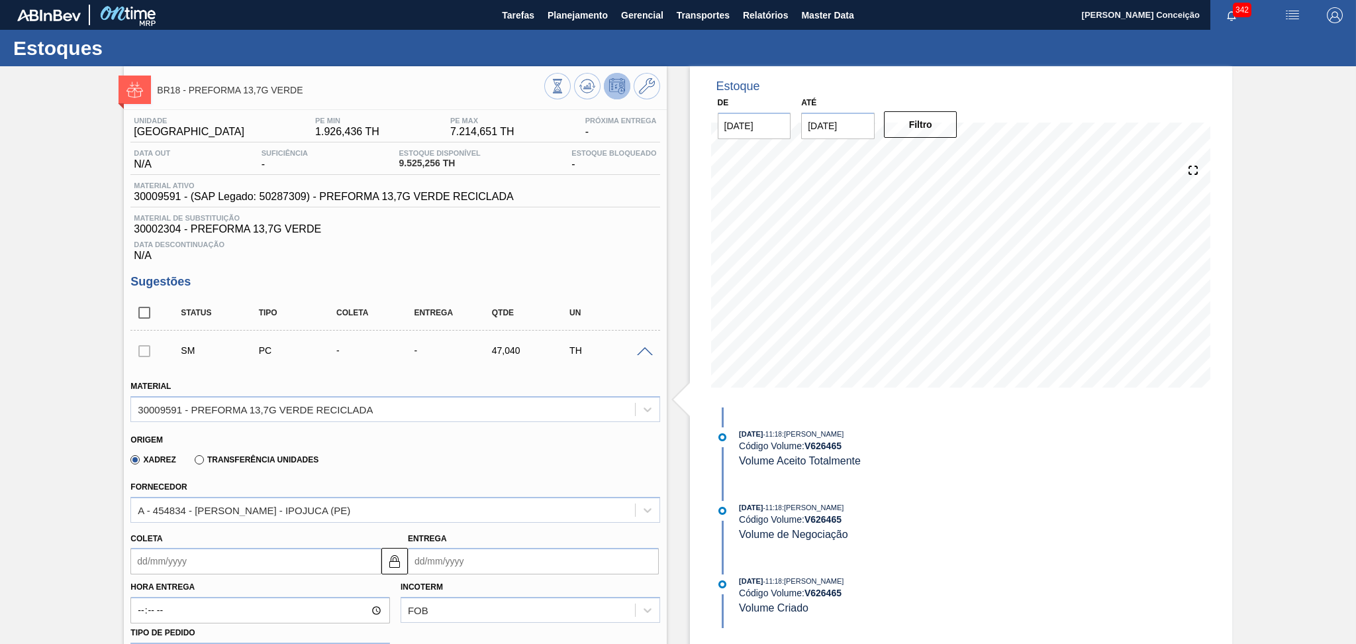
drag, startPoint x: 180, startPoint y: 565, endPoint x: 175, endPoint y: 560, distance: 7.5
click at [179, 565] on input "Coleta" at bounding box center [255, 561] width 251 height 26
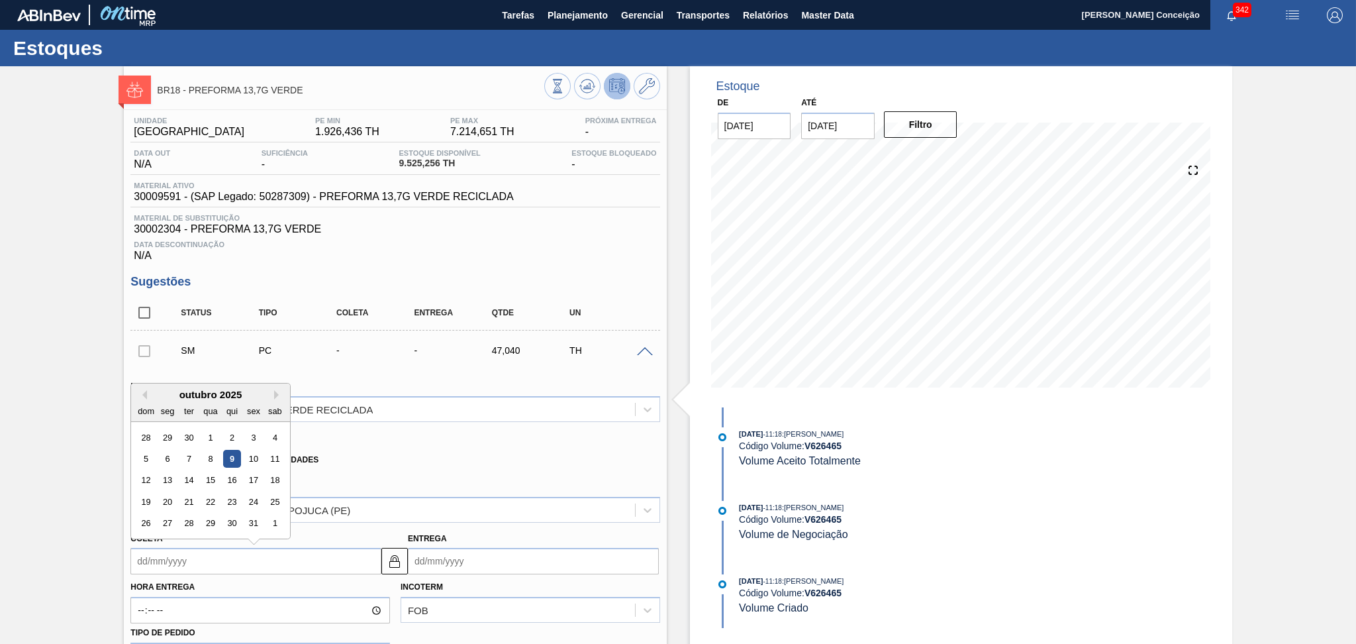
type input "1"
type input "02/10/2025"
type input "16"
type input "[DATE]"
click at [221, 482] on div "12 13 14 15 16 17 18" at bounding box center [211, 480] width 150 height 21
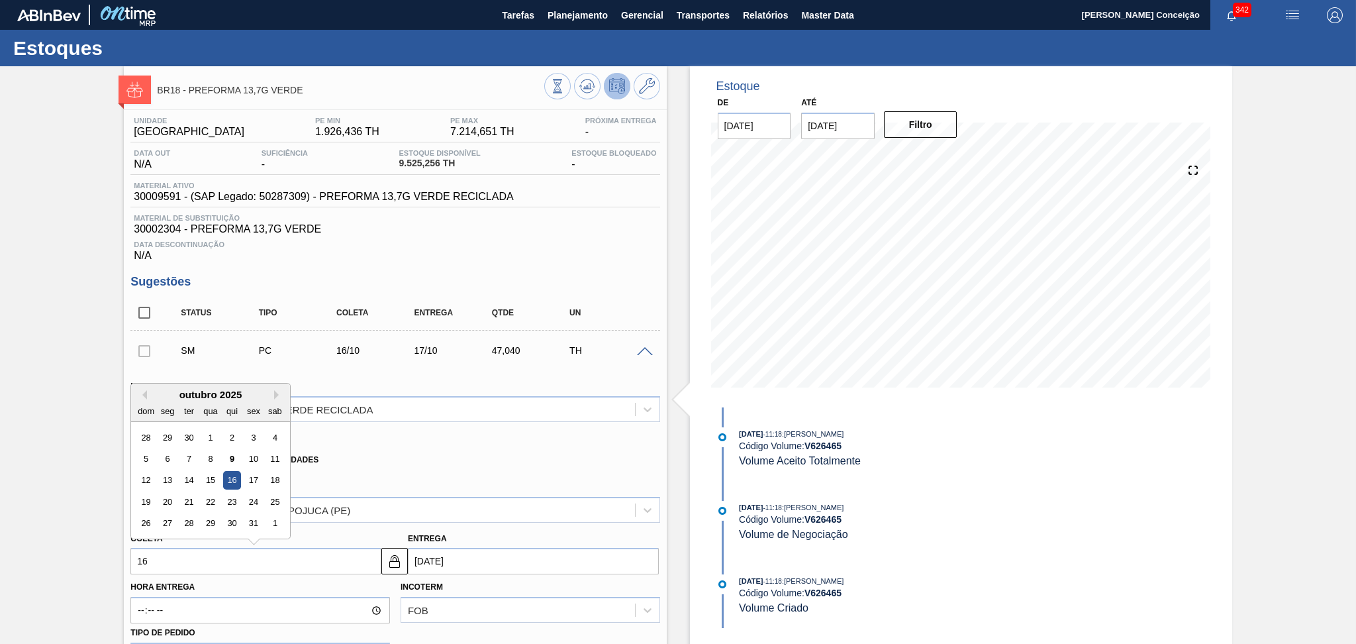
click at [227, 480] on div "16" at bounding box center [232, 481] width 18 height 18
type input "[DATE]"
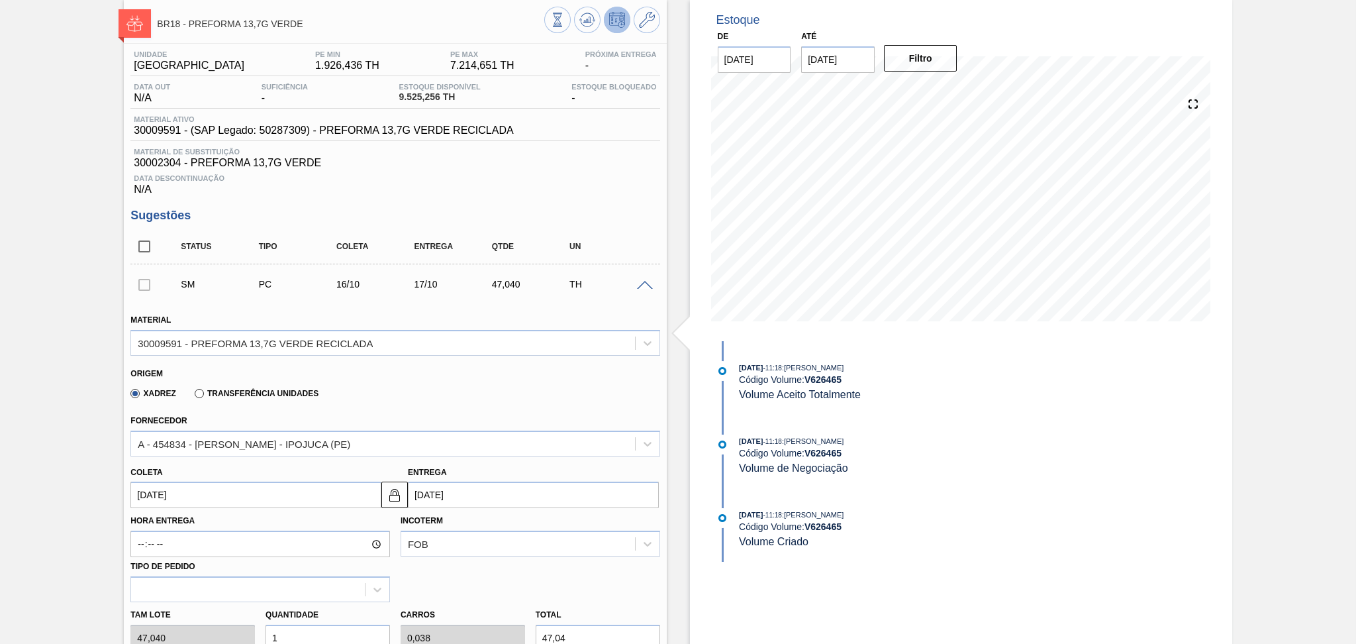
scroll to position [176, 0]
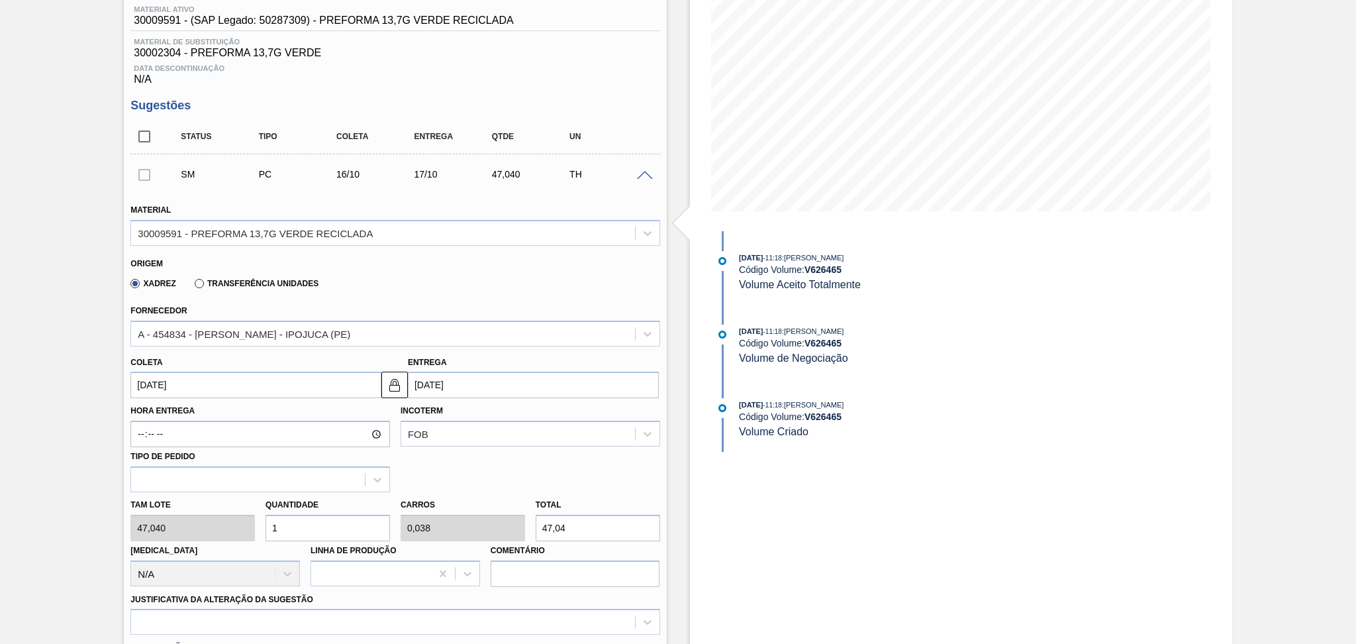
click at [200, 517] on div "Tam lote 47,040 Quantidade 1 Carros 0,038 Total 47,04 Doca N/A Linha de Produçã…" at bounding box center [395, 539] width 540 height 95
type input "2"
type input "0,077"
type input "94,08"
type input "26"
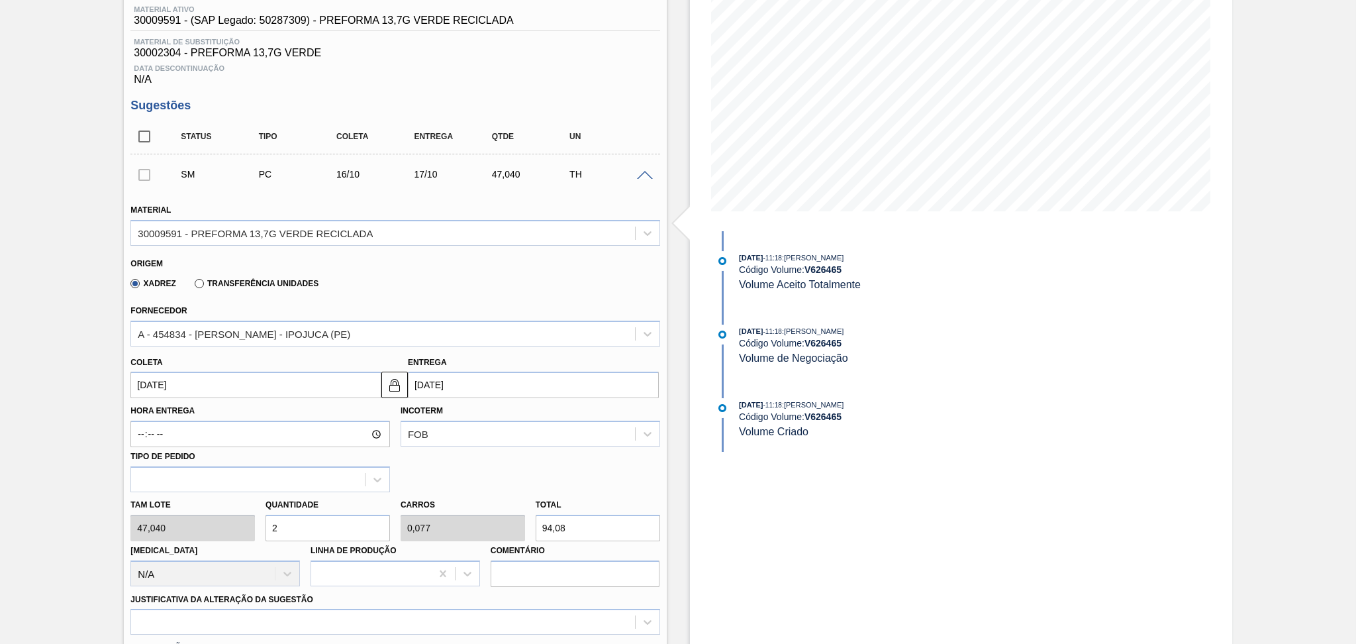
type input "1"
type input "1.223,04"
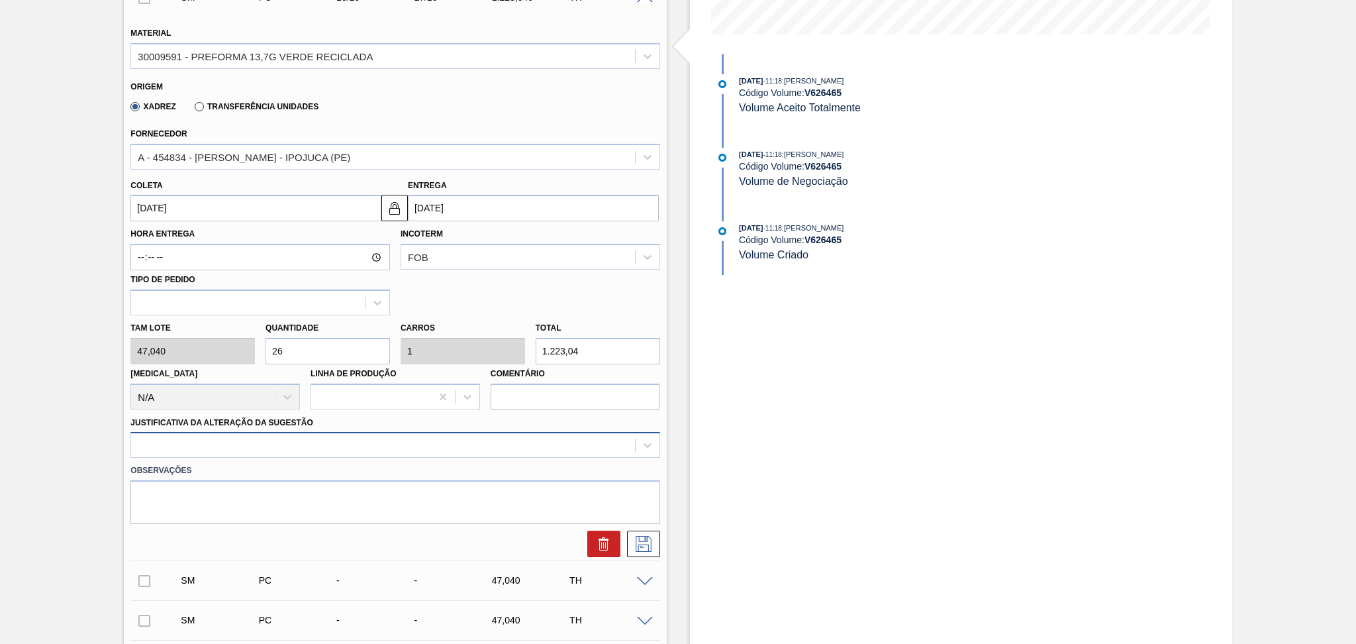
type input "26"
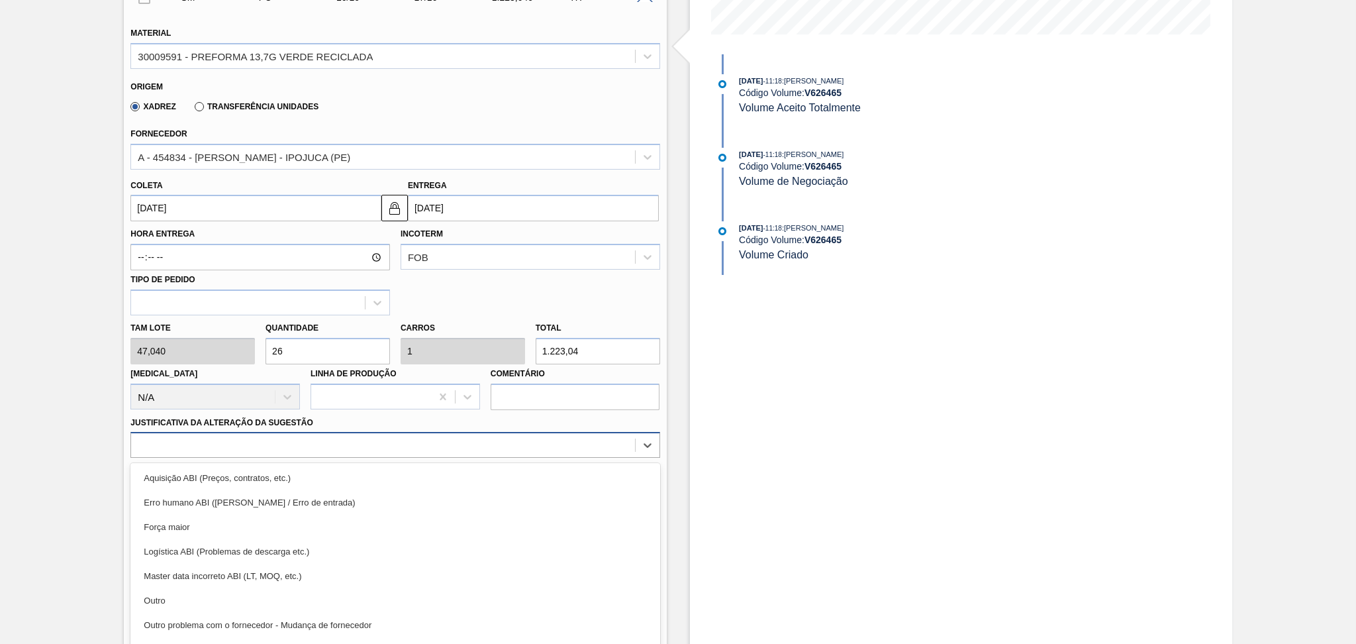
click at [221, 440] on div "option Aquisição ABI (Preços, contratos, etc.) focused, 1 of 18. 18 results ava…" at bounding box center [394, 445] width 529 height 26
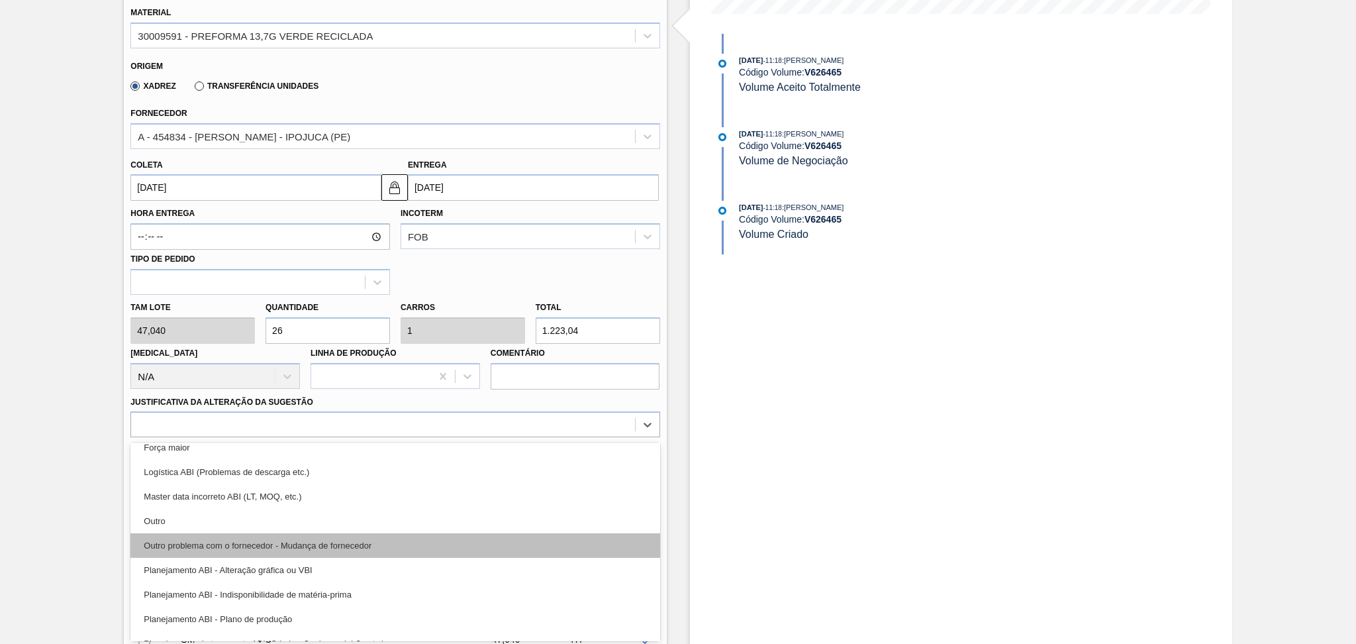
scroll to position [88, 0]
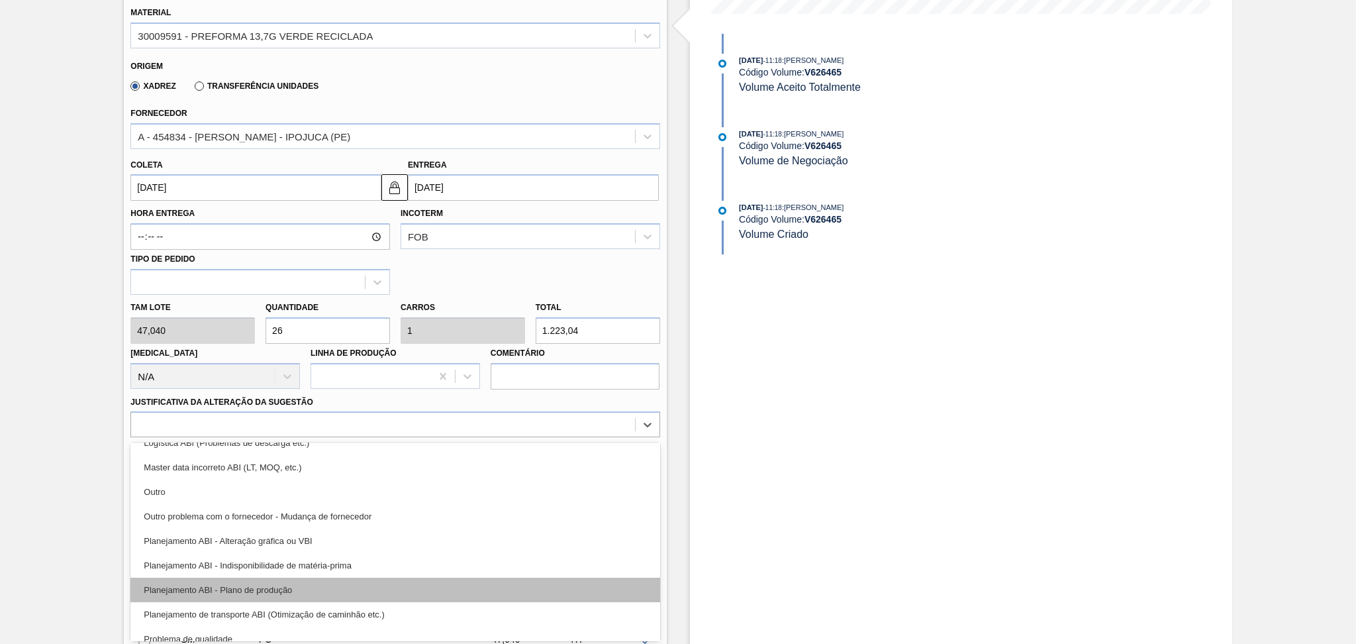
click at [281, 589] on div "Planejamento ABI - Plano de produção" at bounding box center [394, 590] width 529 height 25
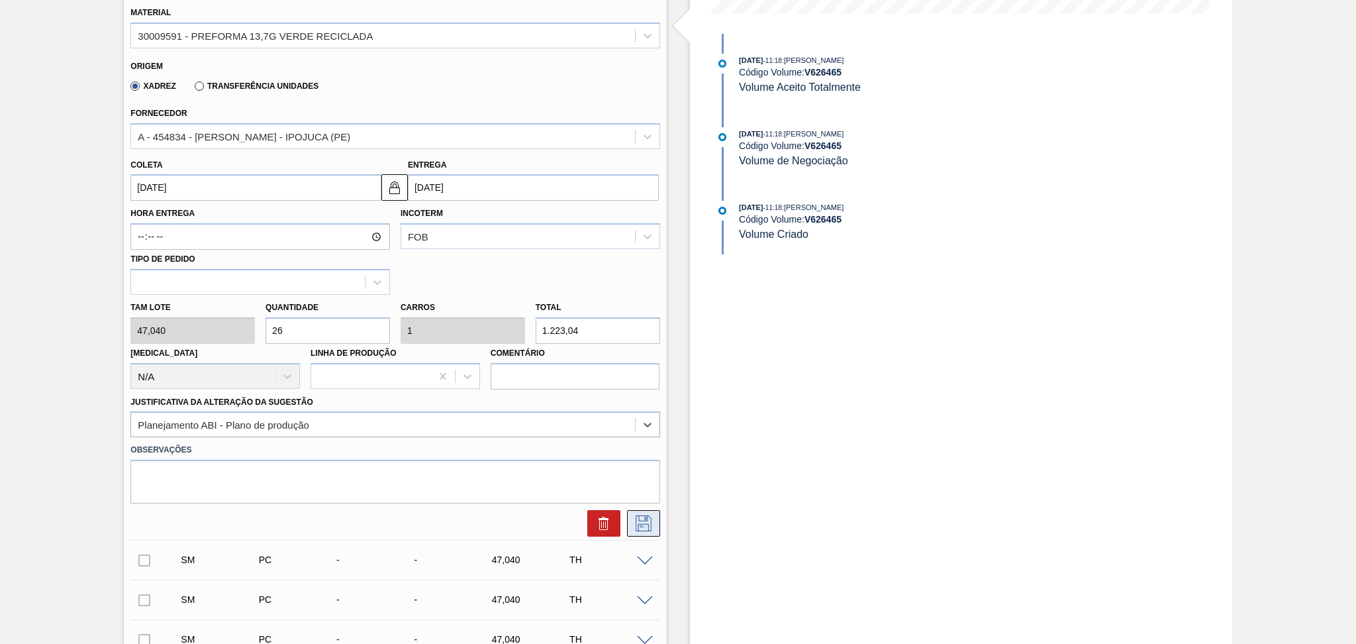
click at [646, 520] on icon at bounding box center [643, 523] width 21 height 16
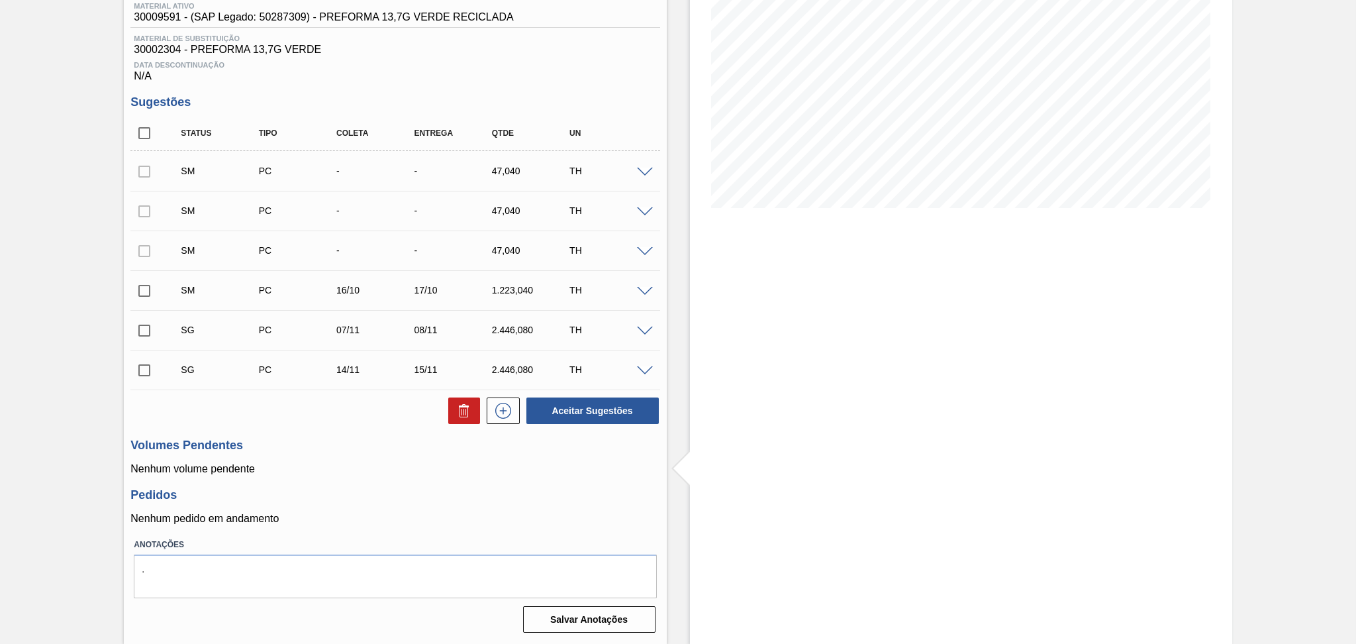
scroll to position [0, 0]
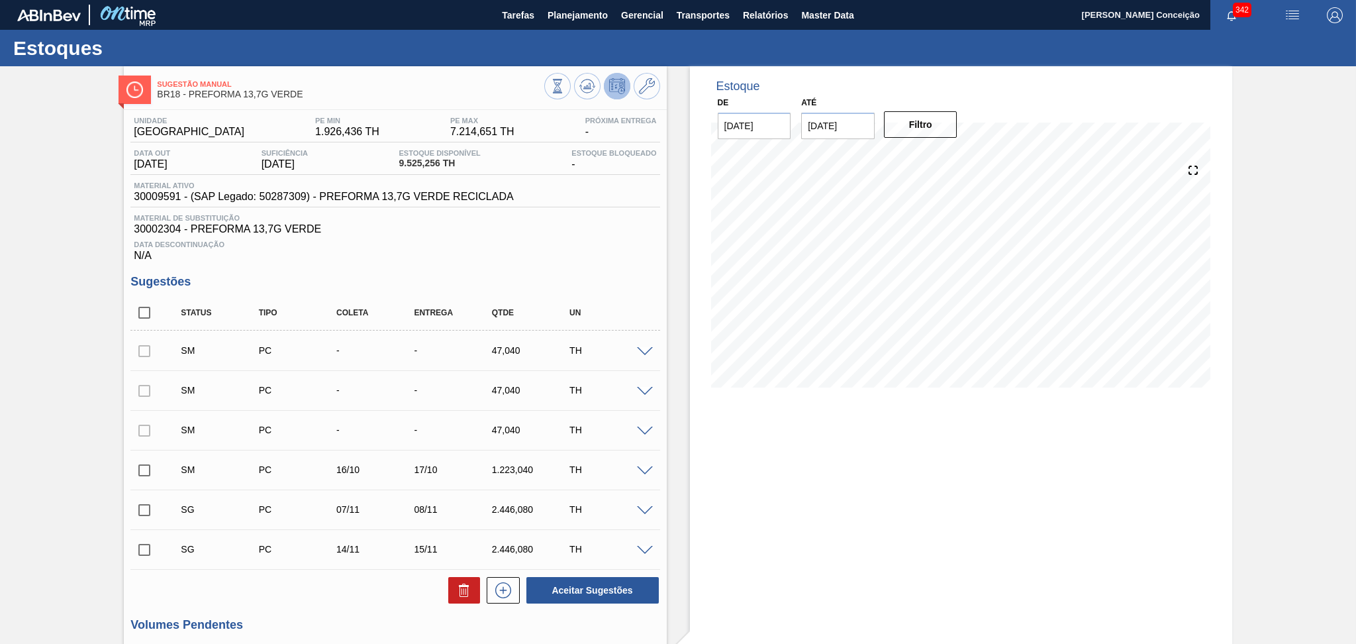
click at [643, 427] on span at bounding box center [645, 432] width 16 height 10
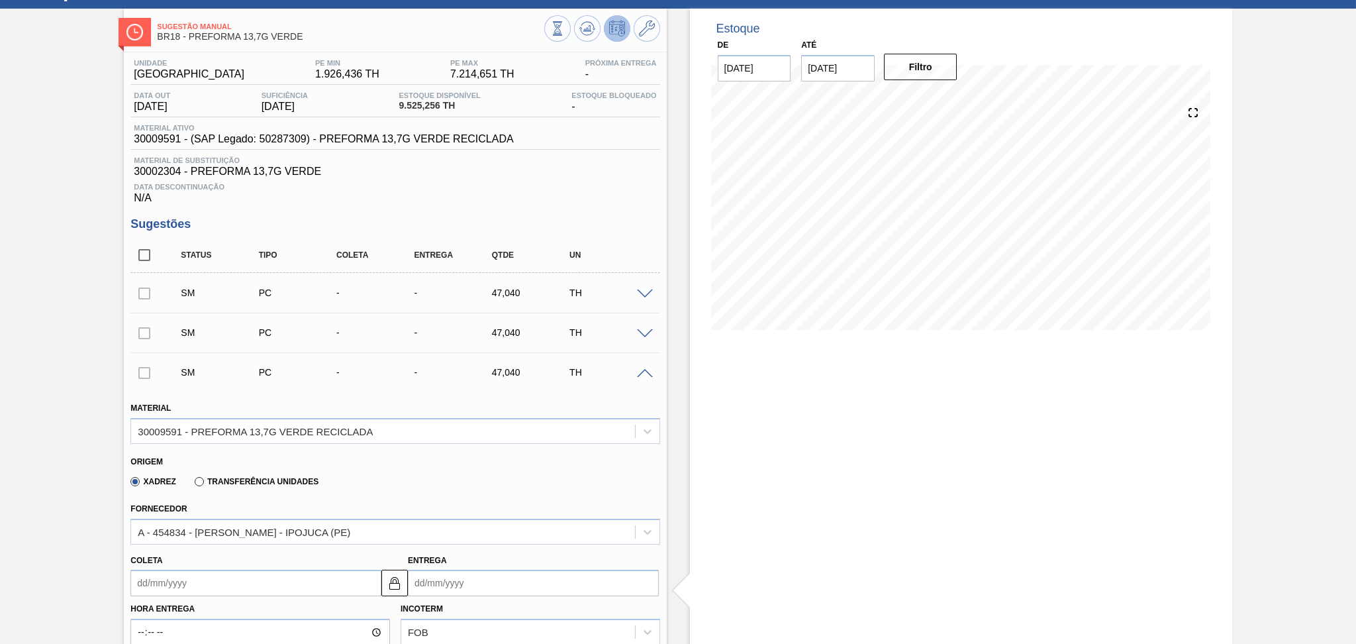
scroll to position [88, 0]
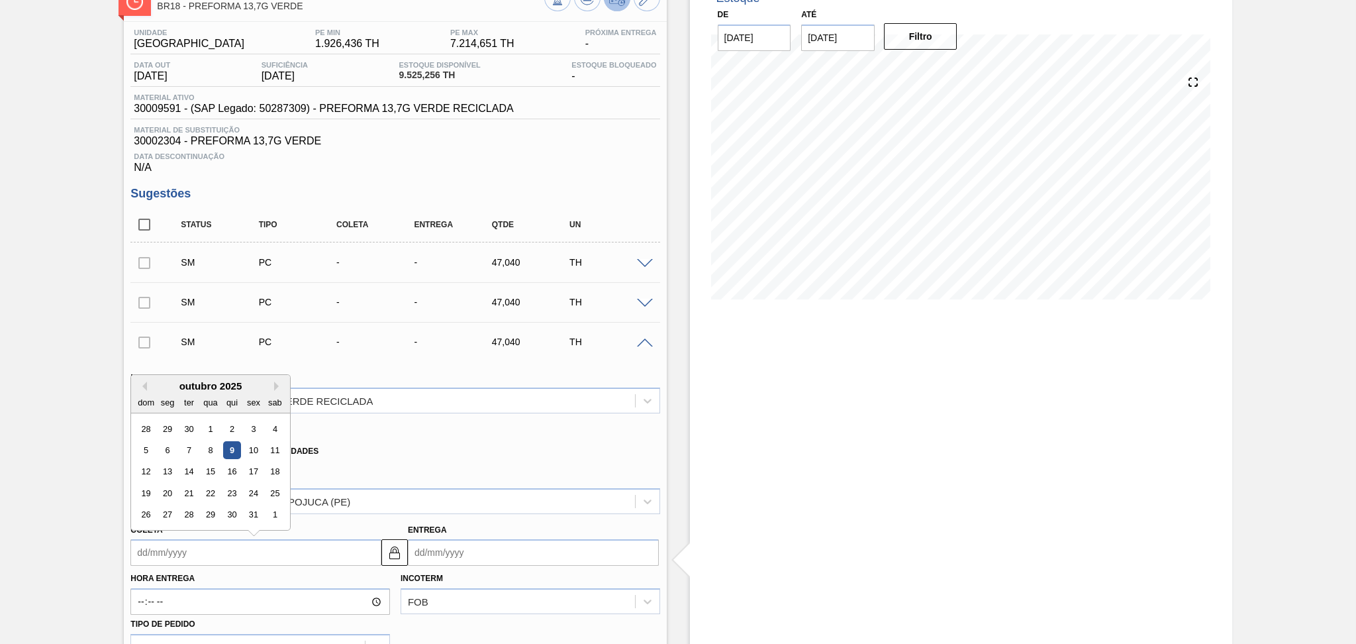
click at [225, 554] on input "Coleta" at bounding box center [255, 552] width 251 height 26
type input "2"
type input "03/10/2025"
type input "20"
type input "[DATE]"
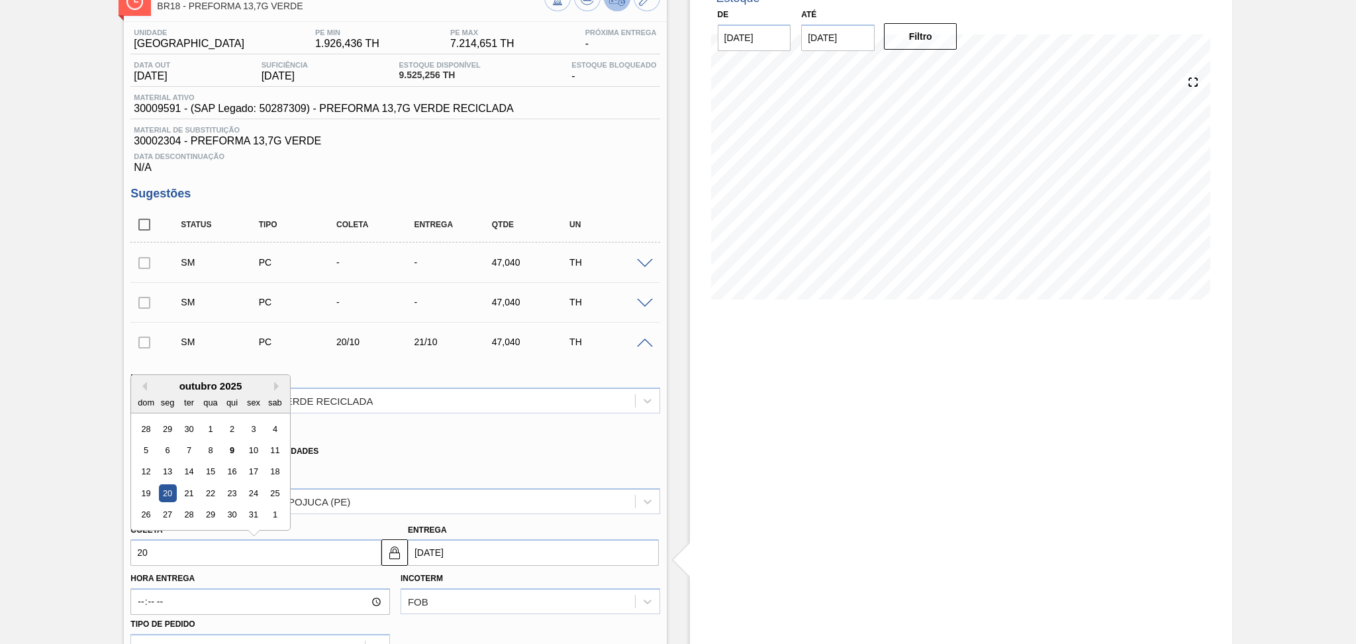
click at [163, 491] on div "20" at bounding box center [168, 493] width 18 height 18
type input "20/10/2025"
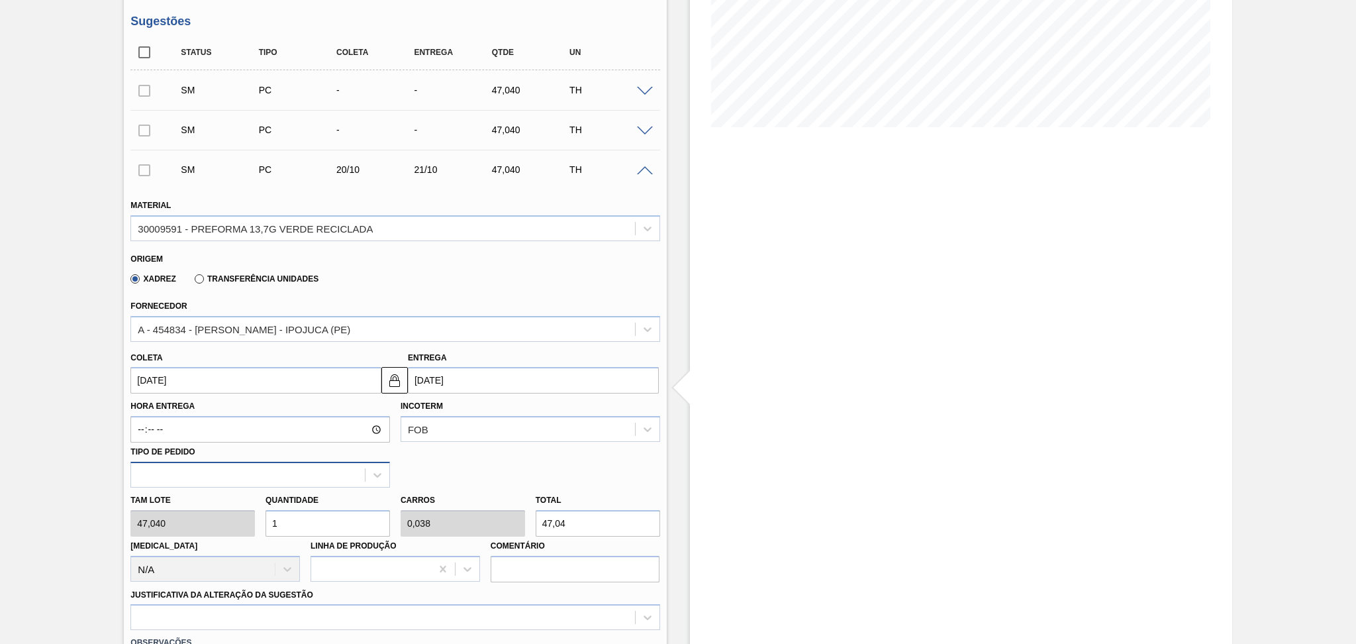
scroll to position [265, 0]
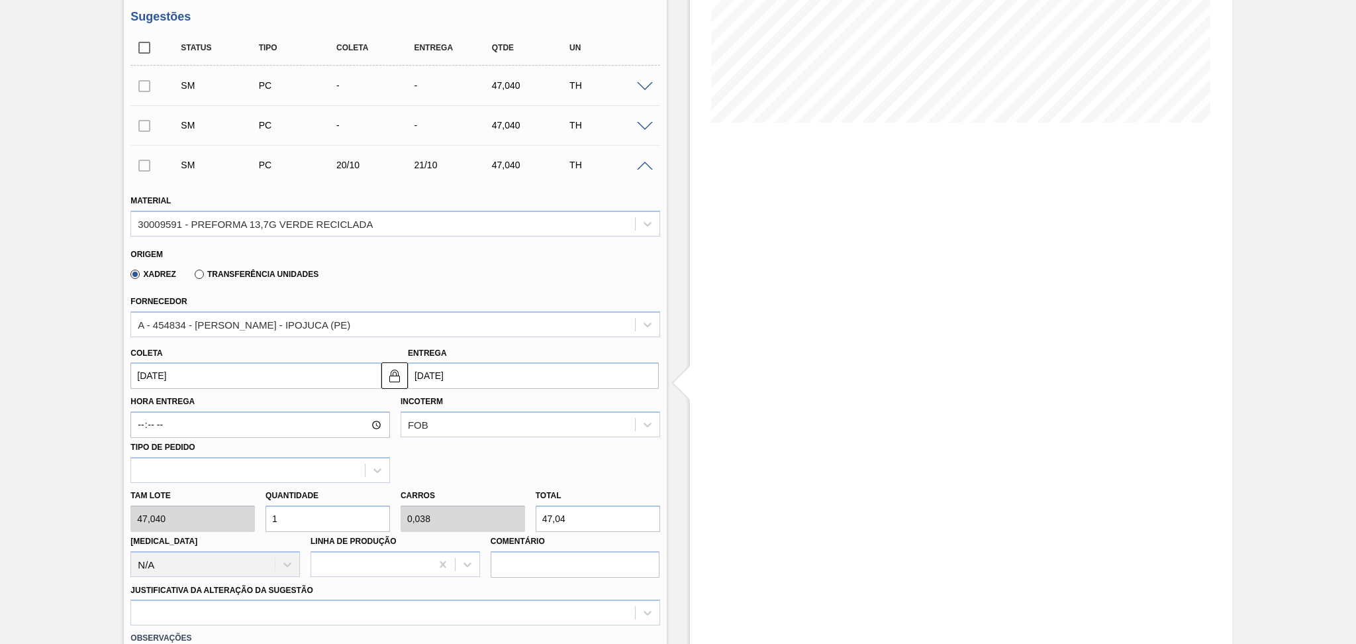
click at [228, 519] on div "Tam lote 47,040 Quantidade 1 Carros 0,038 Total 47,04 Doca N/A Linha de Produçã…" at bounding box center [395, 530] width 540 height 95
type input "2"
type input "0,077"
type input "94,08"
type input "26"
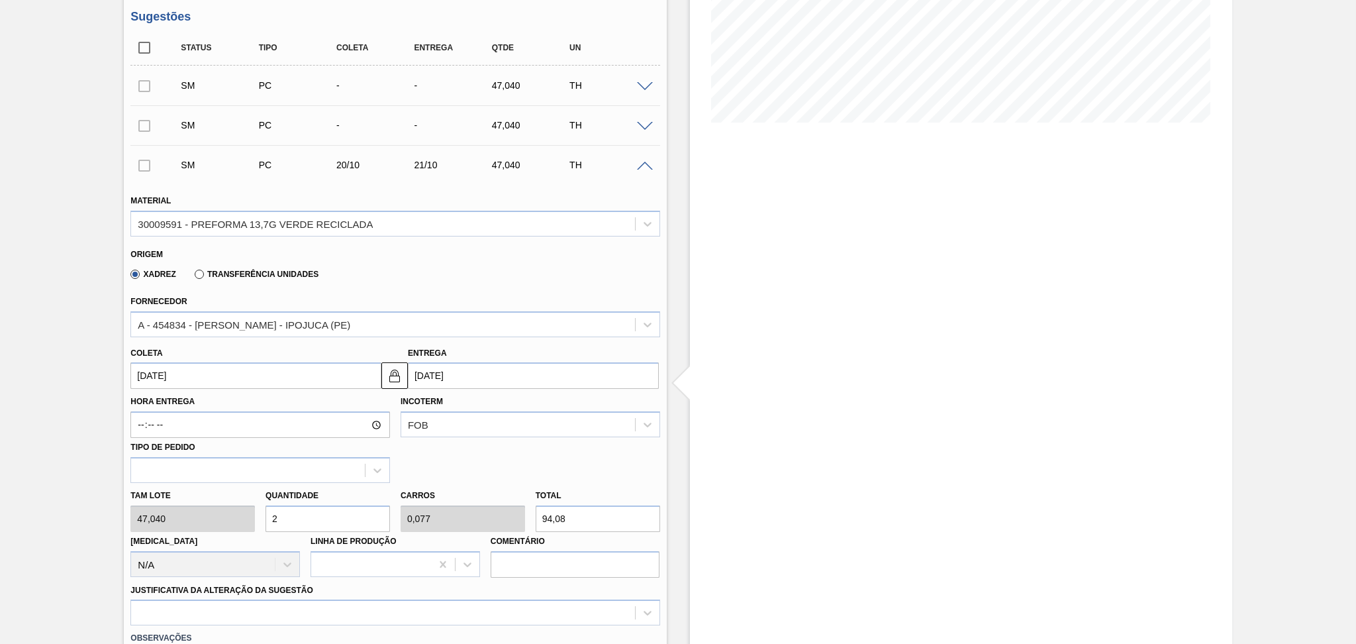
type input "1"
type input "1.223,04"
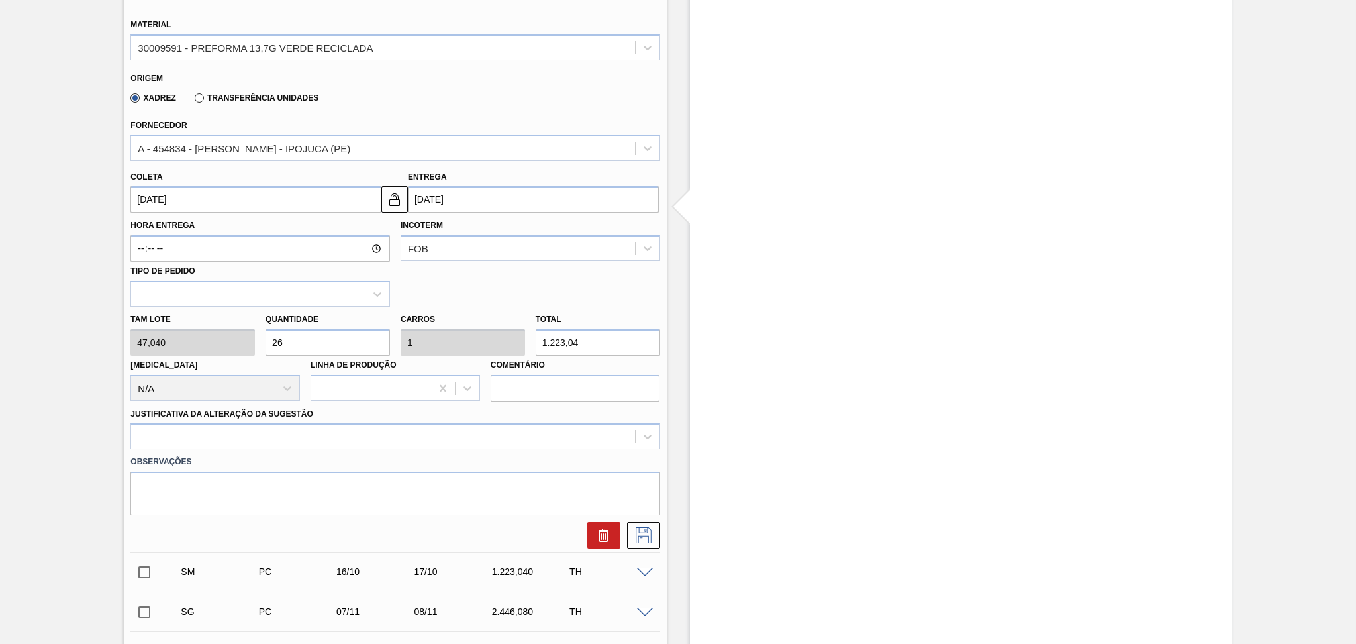
type input "26"
click at [217, 436] on div "Material 30009591 - PREFORMA 13,7G VERDE RECICLADA Origem Xadrez Transferência …" at bounding box center [394, 276] width 529 height 543
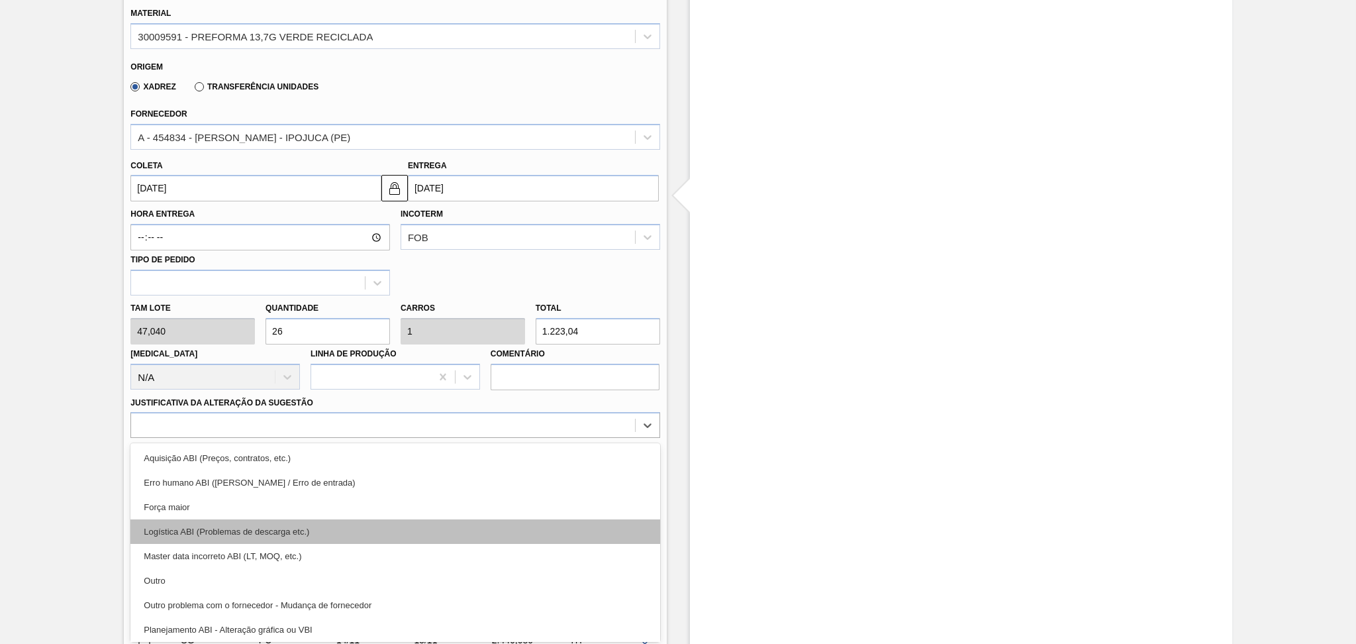
scroll to position [88, 0]
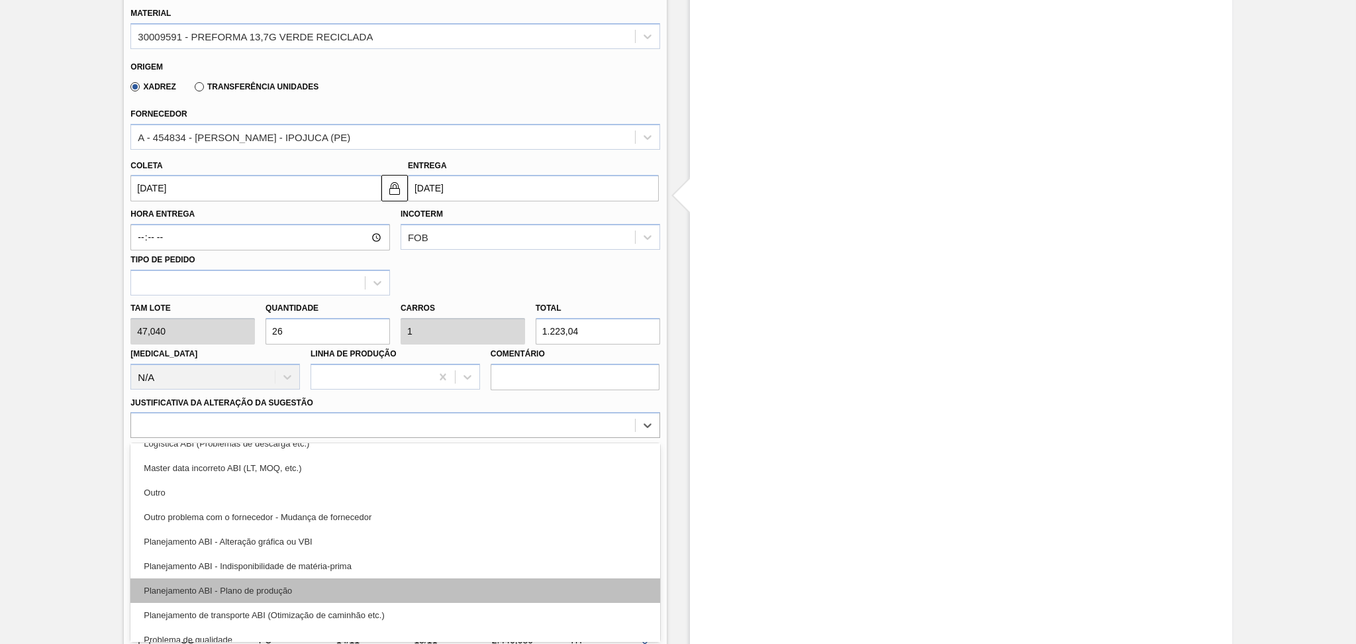
click at [266, 583] on div "Planejamento ABI - Plano de produção" at bounding box center [394, 590] width 529 height 25
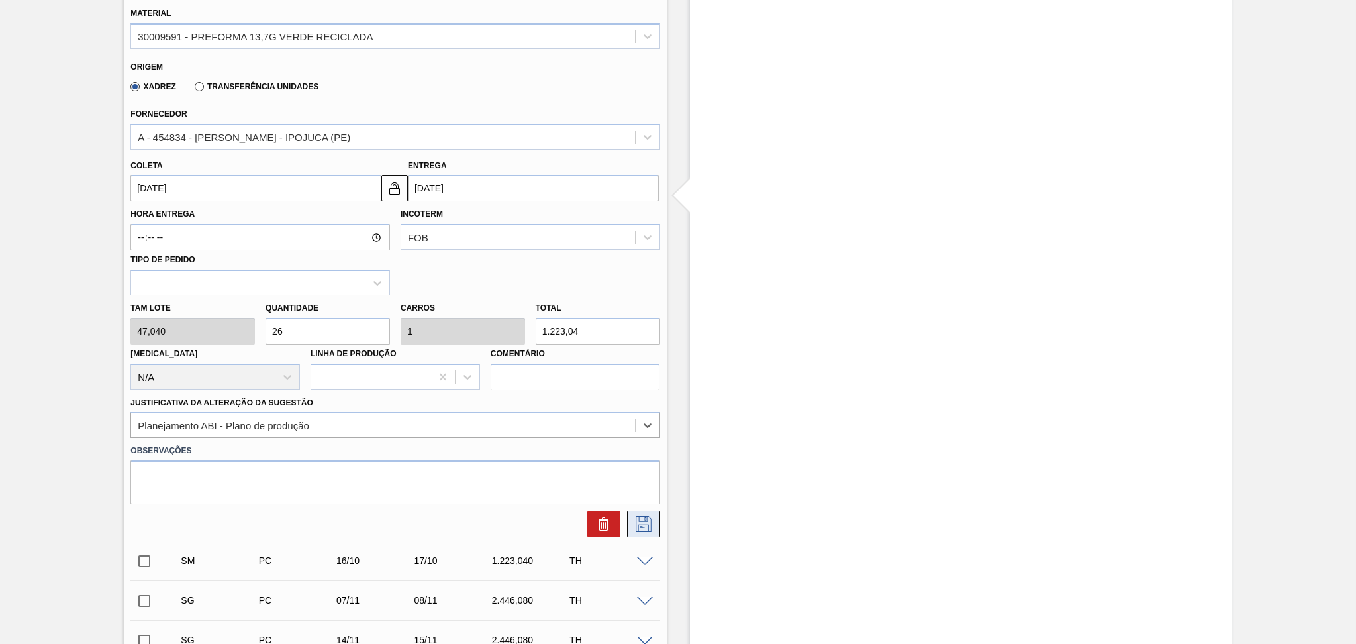
click at [641, 523] on icon at bounding box center [643, 524] width 21 height 16
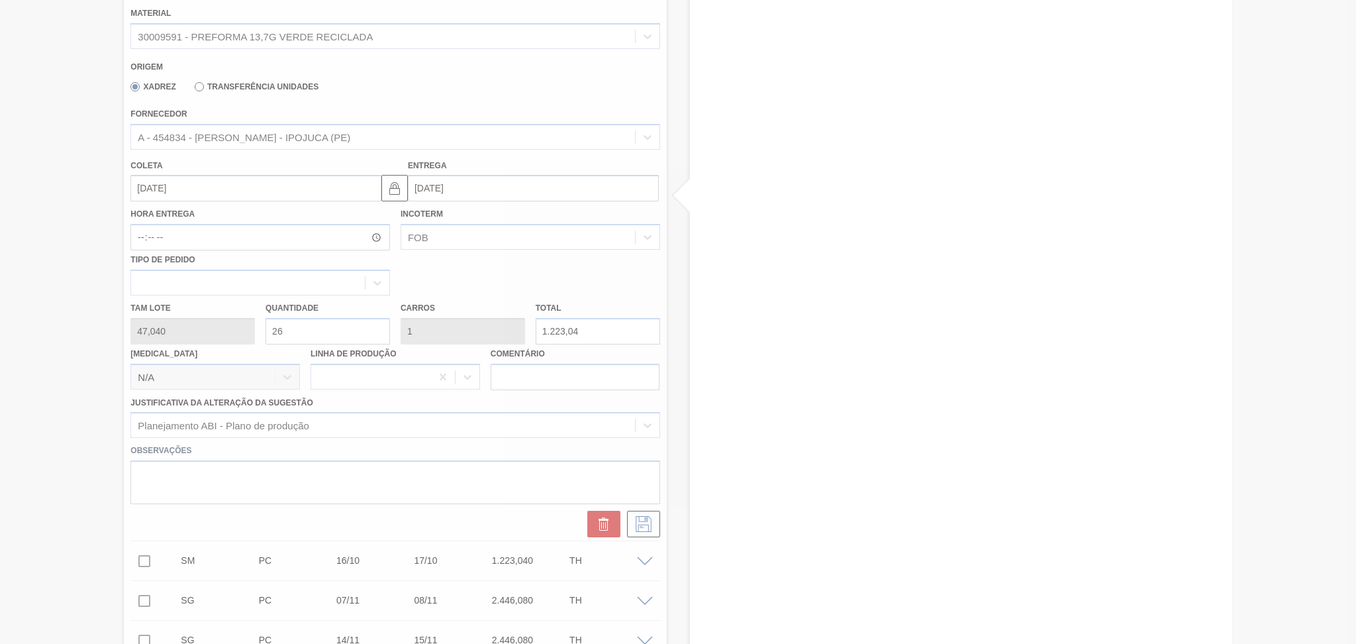
scroll to position [0, 0]
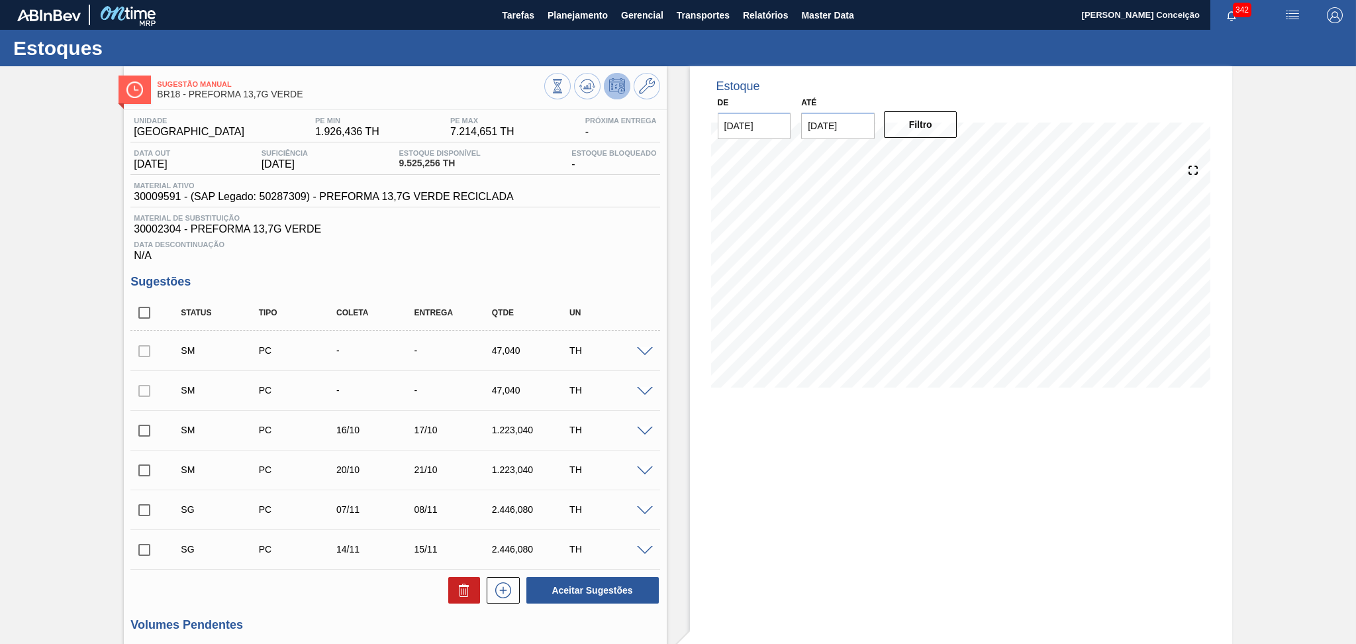
click at [642, 389] on span at bounding box center [645, 392] width 16 height 10
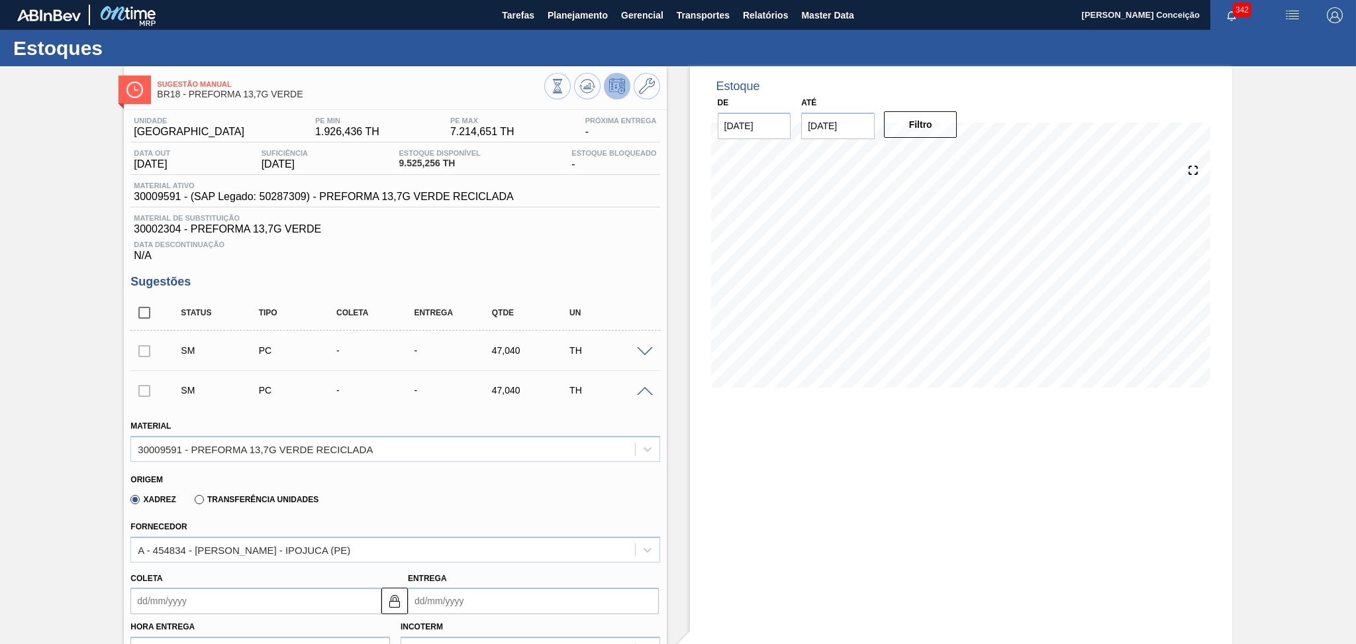
scroll to position [176, 0]
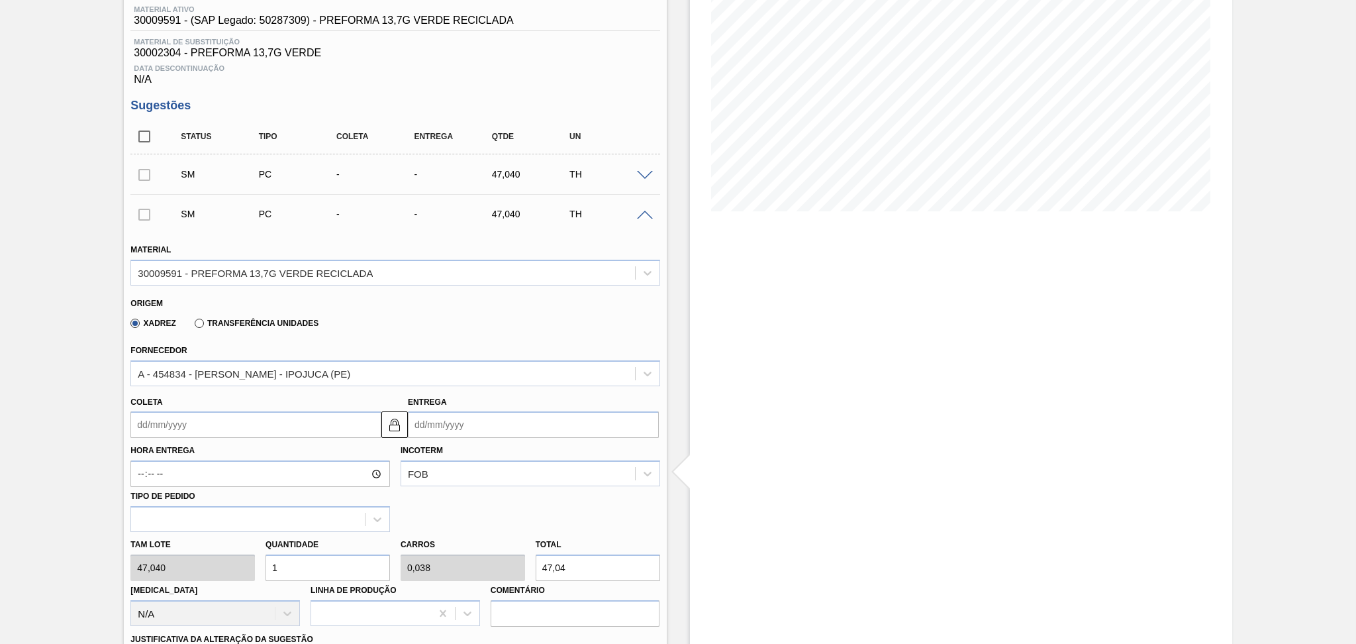
click at [203, 419] on input "Coleta" at bounding box center [255, 424] width 251 height 26
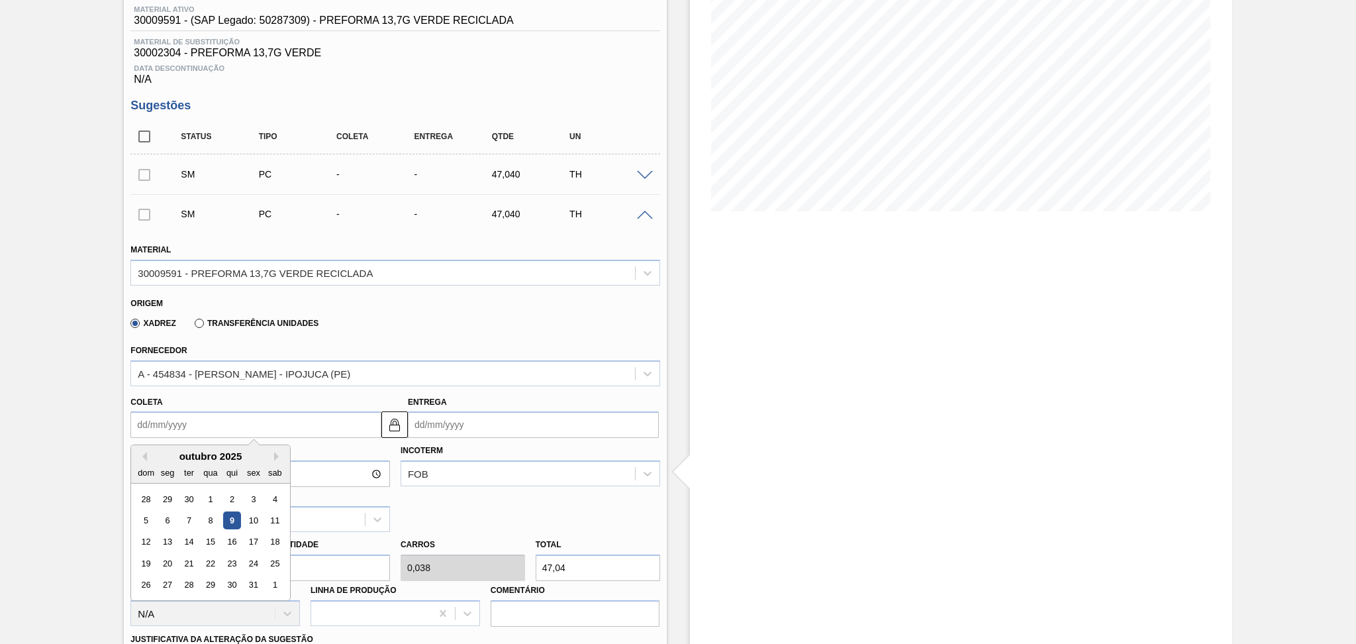
type input "2"
type input "03/10/2025"
type input "23"
type input "24/10/2025"
click at [234, 561] on div "23" at bounding box center [232, 563] width 18 height 18
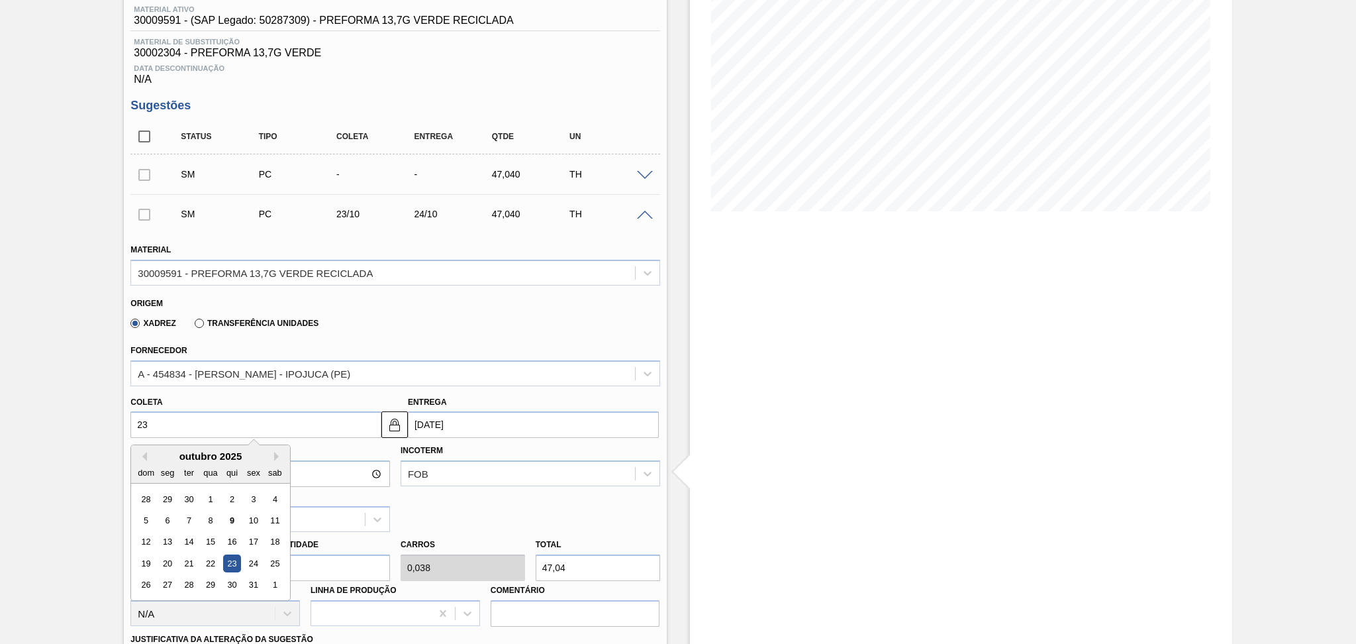
type input "[DATE]"
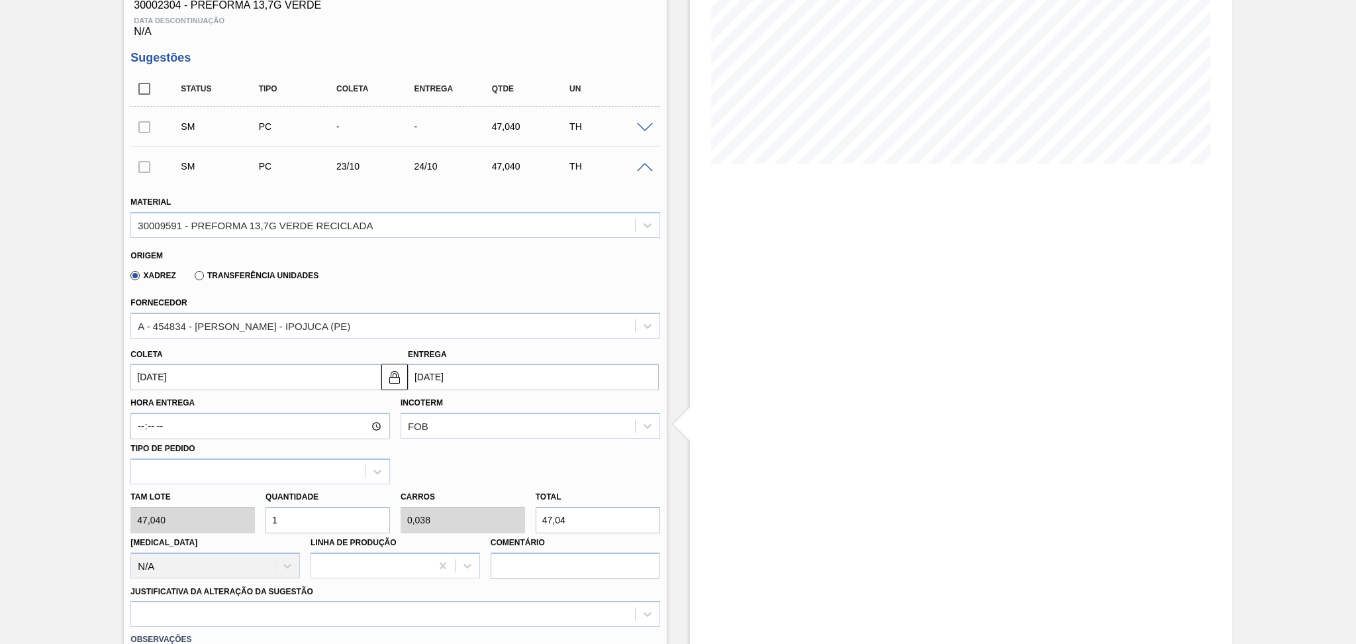
scroll to position [265, 0]
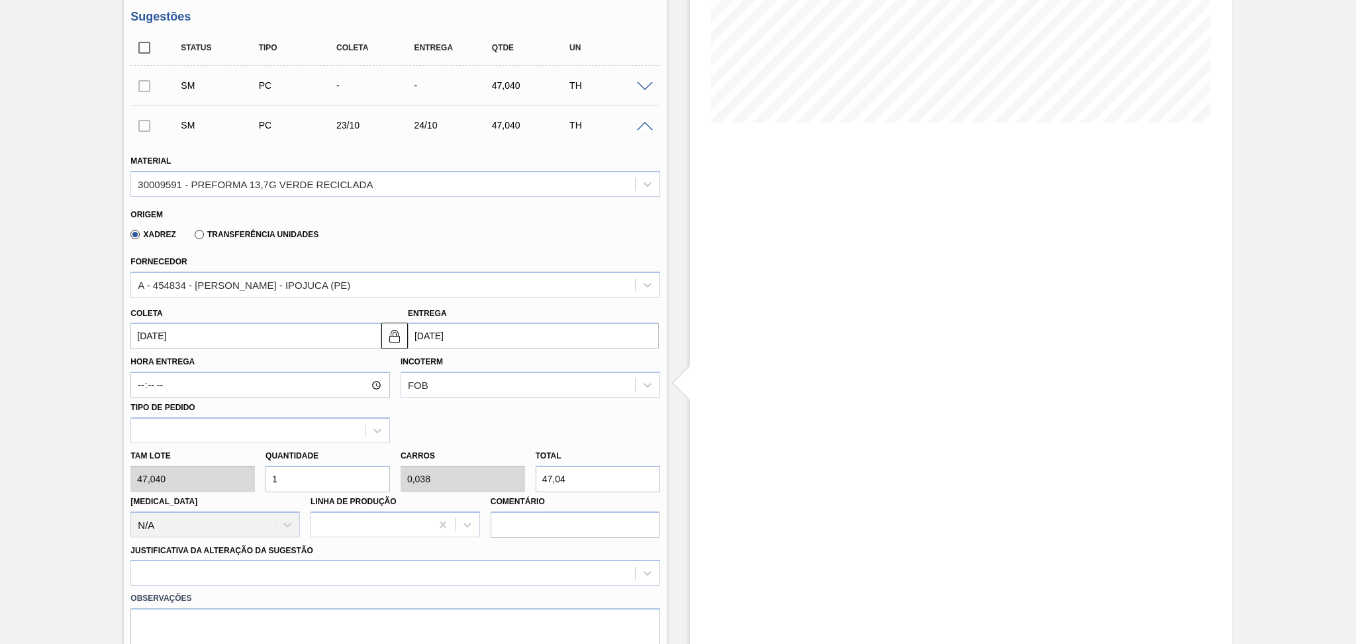
click at [204, 476] on div "Tam lote 47,040 Quantidade 1 Carros 0,038 Total 47,04 Doca N/A Linha de Produçã…" at bounding box center [395, 490] width 540 height 95
type input "2"
type input "0,077"
type input "94,08"
type input "26"
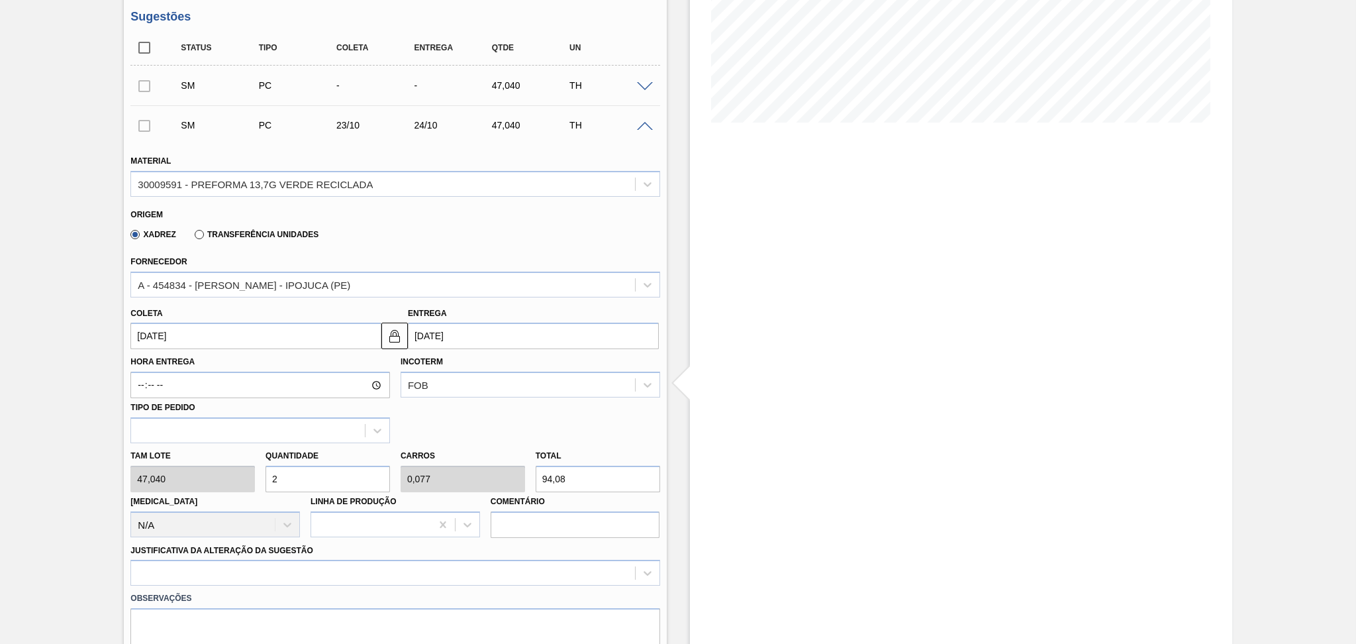
type input "1"
type input "1.223,04"
type input "26"
click at [201, 576] on div at bounding box center [394, 573] width 529 height 26
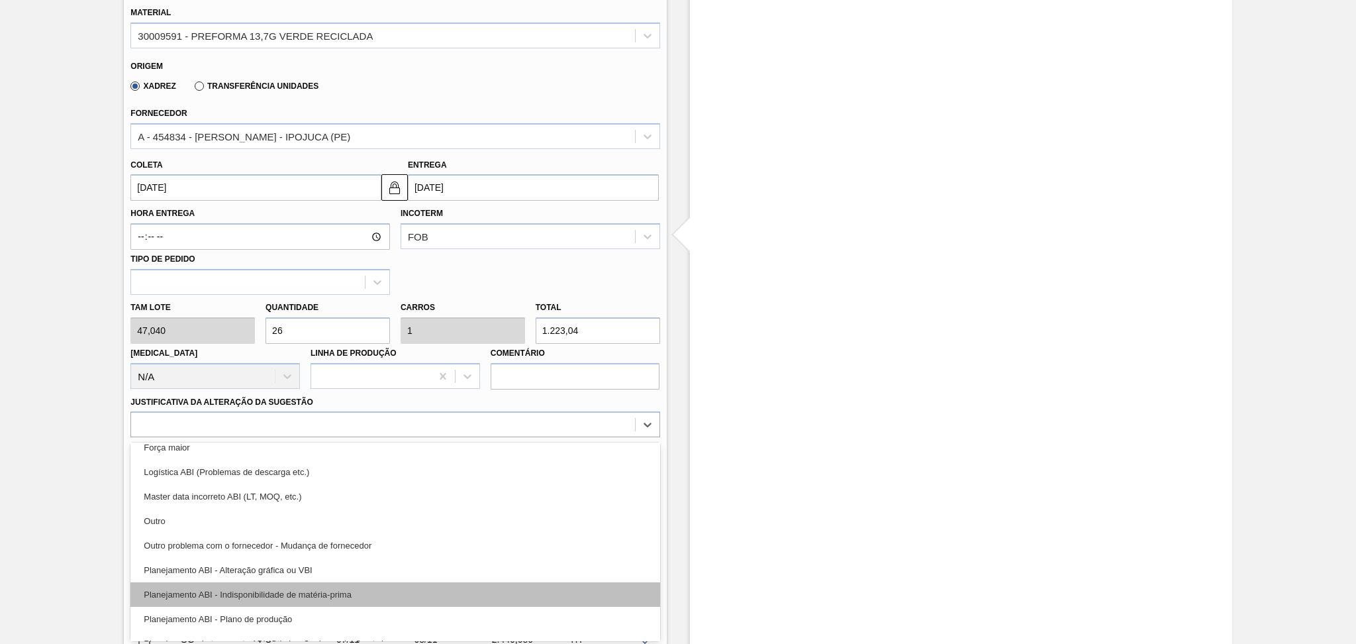
scroll to position [88, 0]
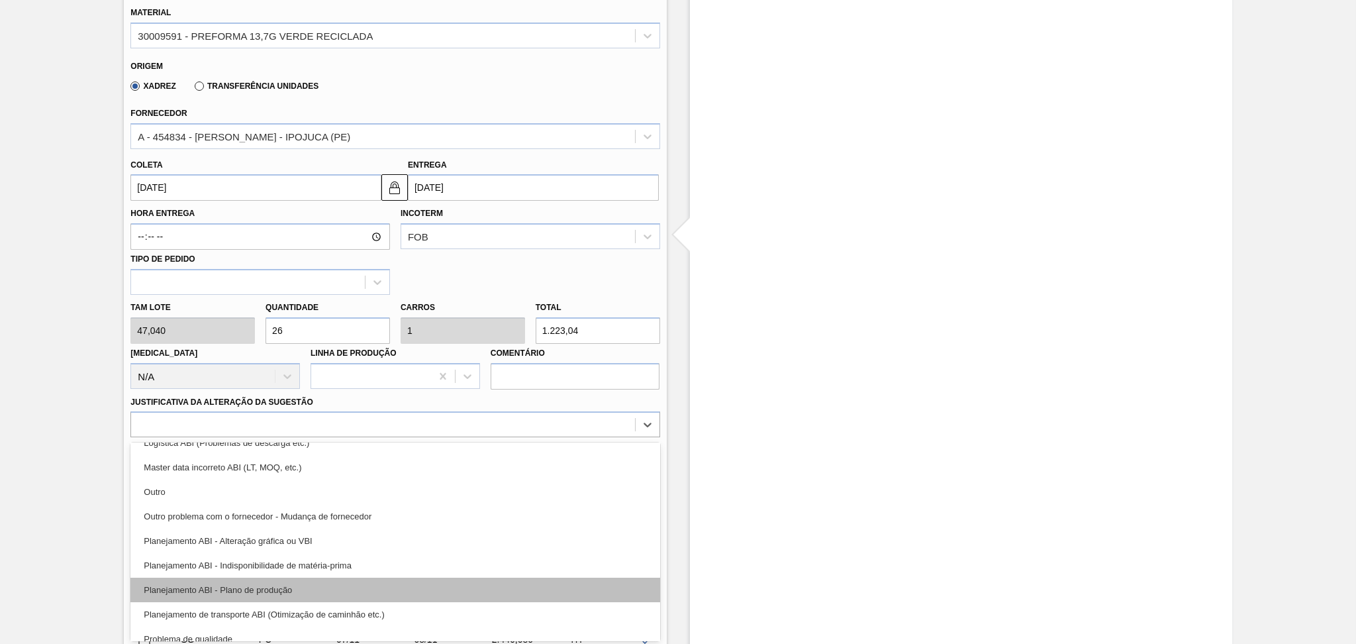
click at [273, 594] on div "Planejamento ABI - Plano de produção" at bounding box center [394, 590] width 529 height 25
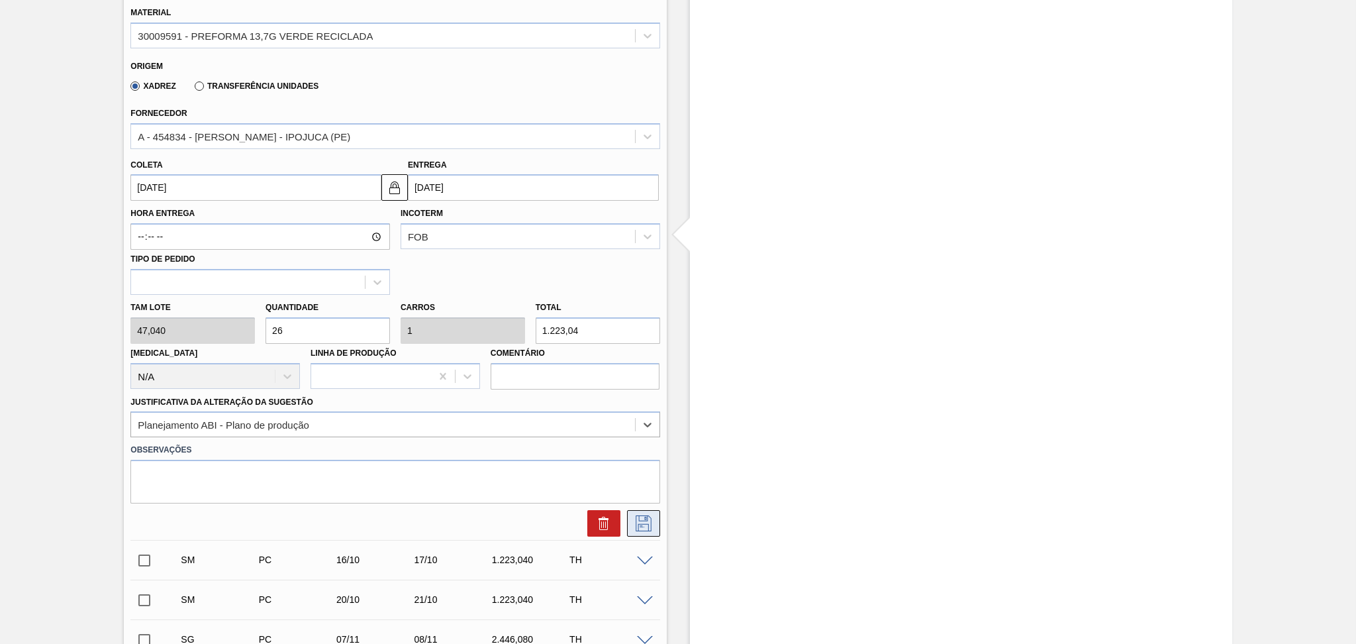
click at [650, 524] on icon at bounding box center [643, 523] width 21 height 16
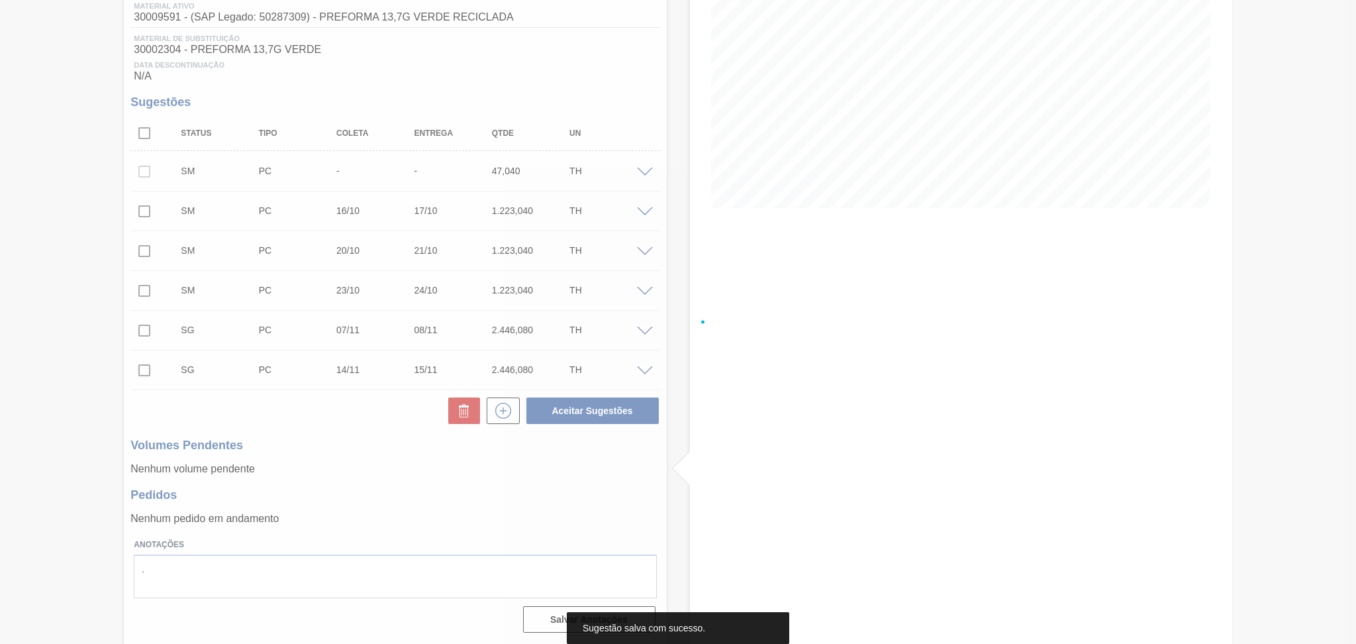
scroll to position [0, 0]
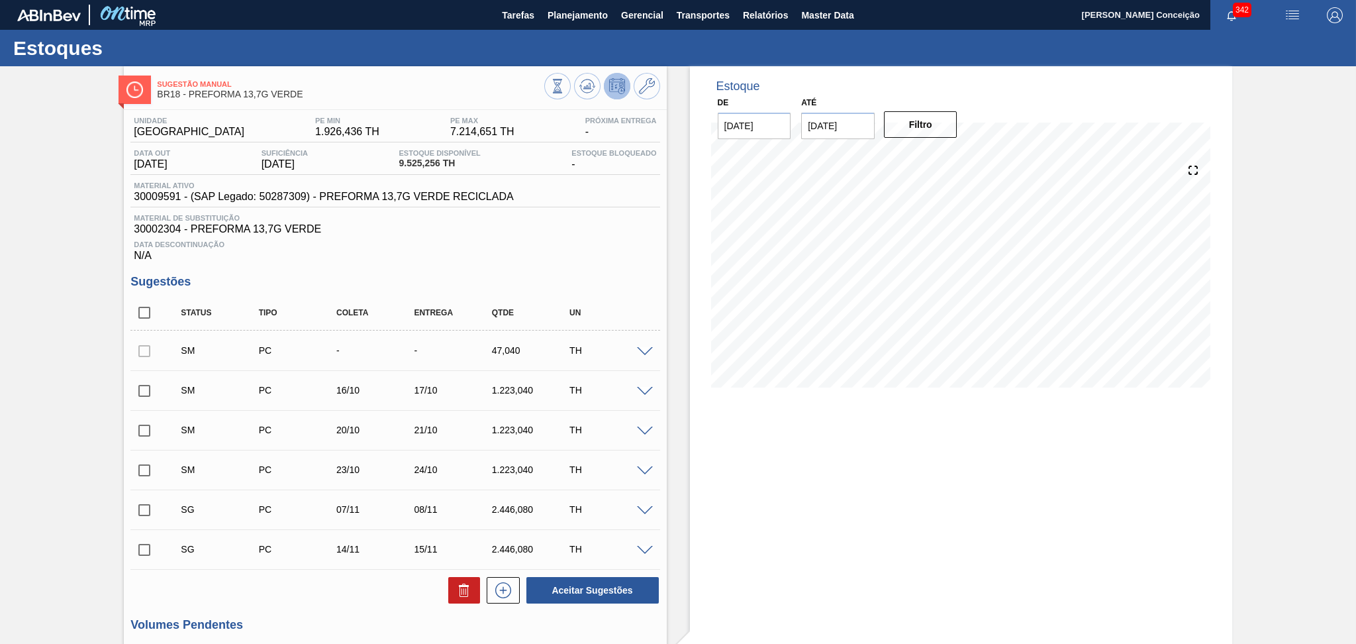
click at [647, 352] on span at bounding box center [645, 352] width 16 height 10
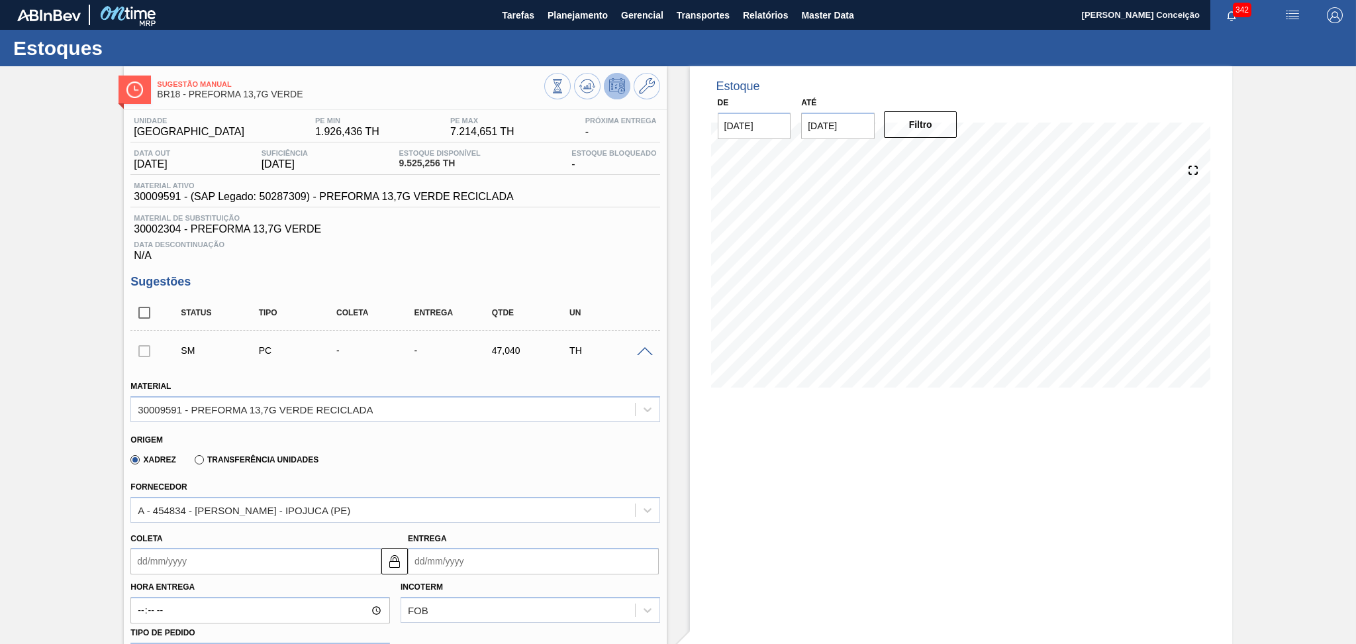
click at [245, 561] on input "Coleta" at bounding box center [255, 561] width 251 height 26
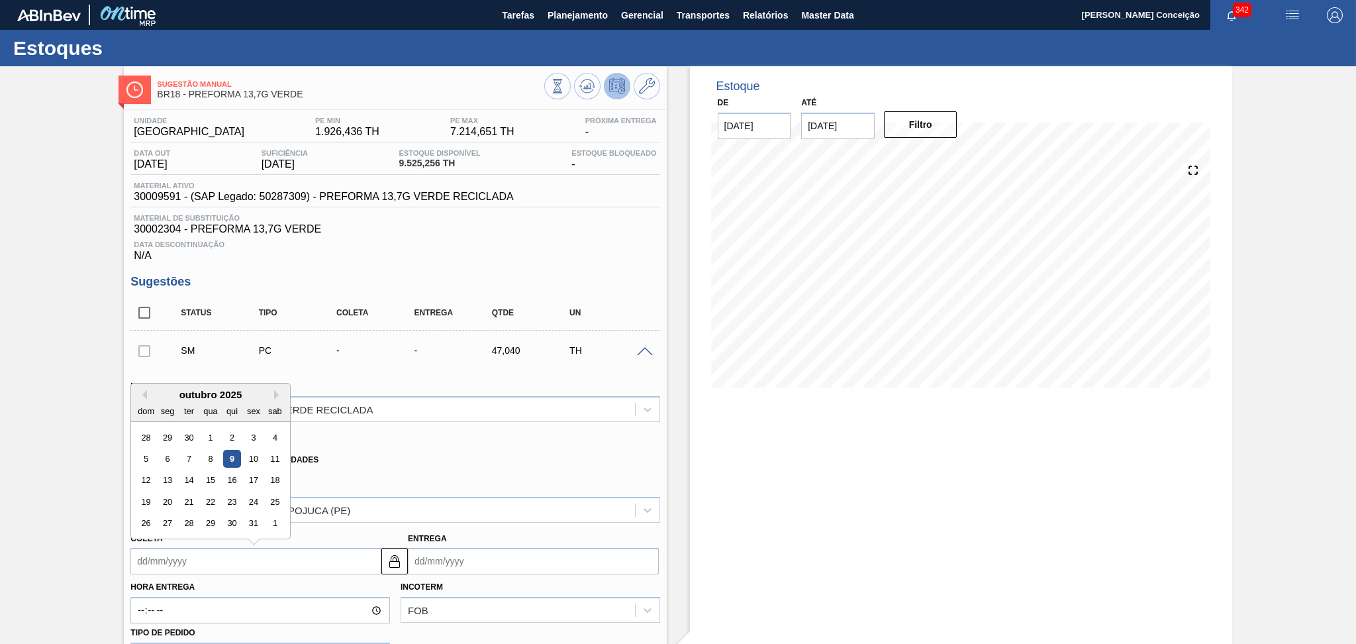
type input "2"
type input "03/10/2025"
type input "21"
type input "22/10/2025"
click at [185, 503] on div "21" at bounding box center [189, 502] width 18 height 18
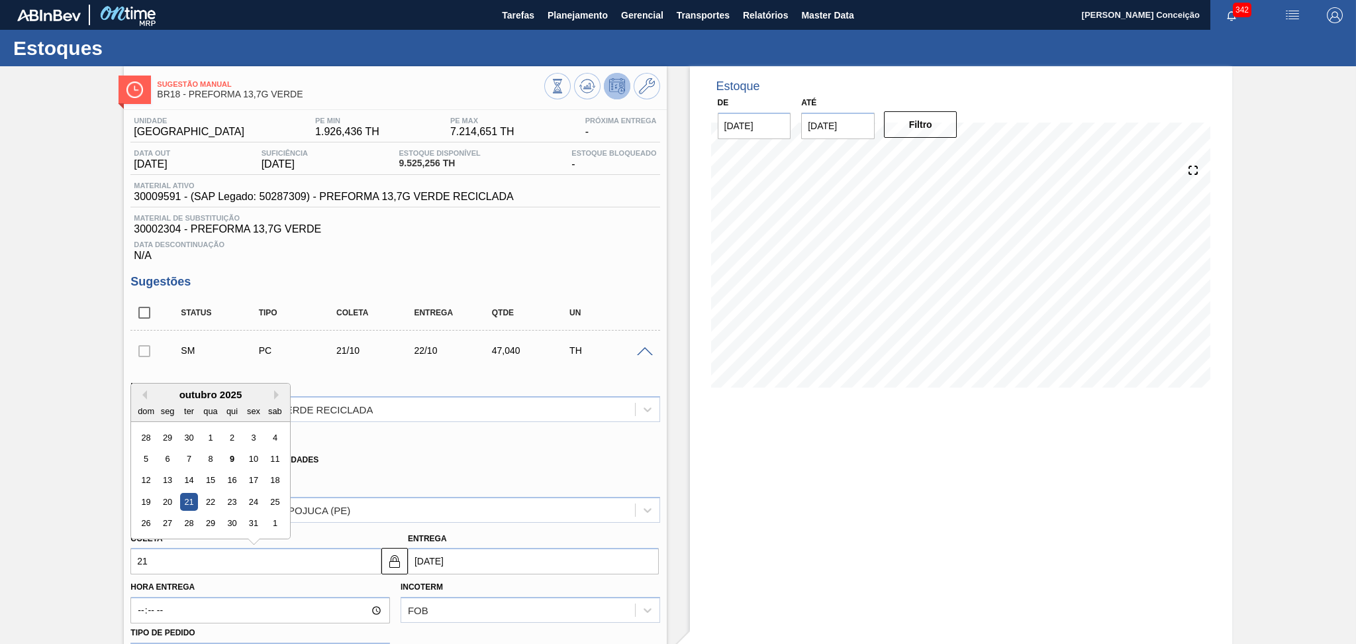
type input "[DATE]"
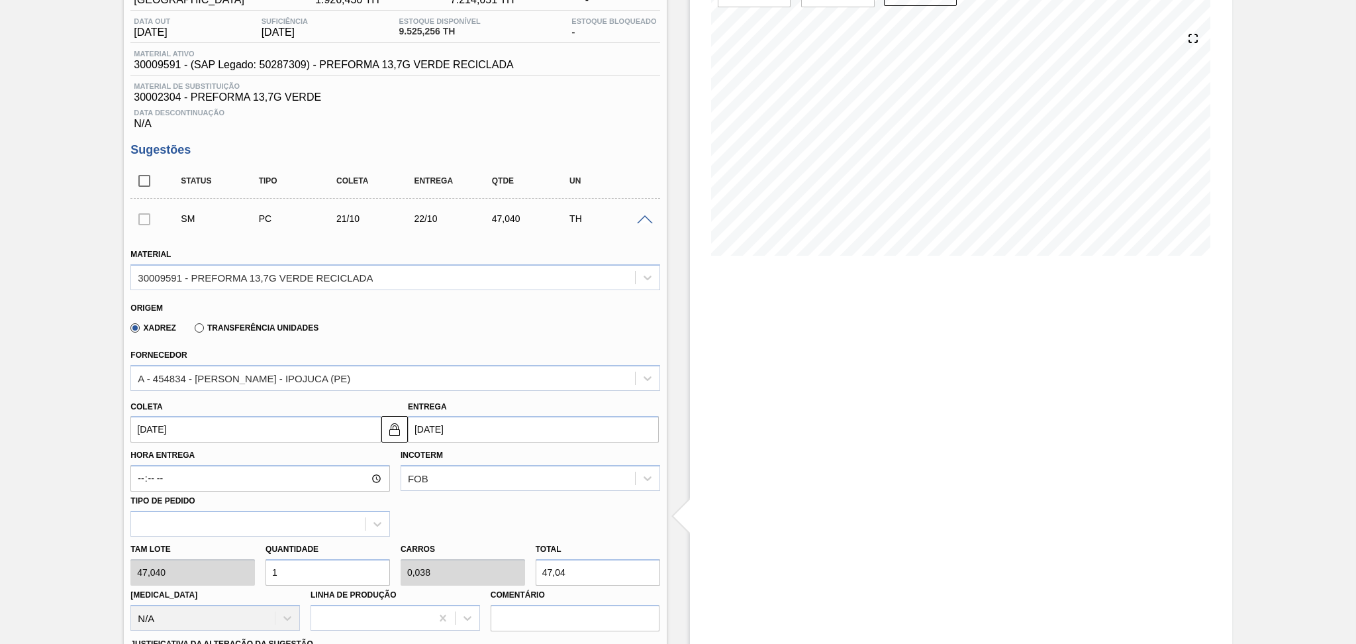
scroll to position [176, 0]
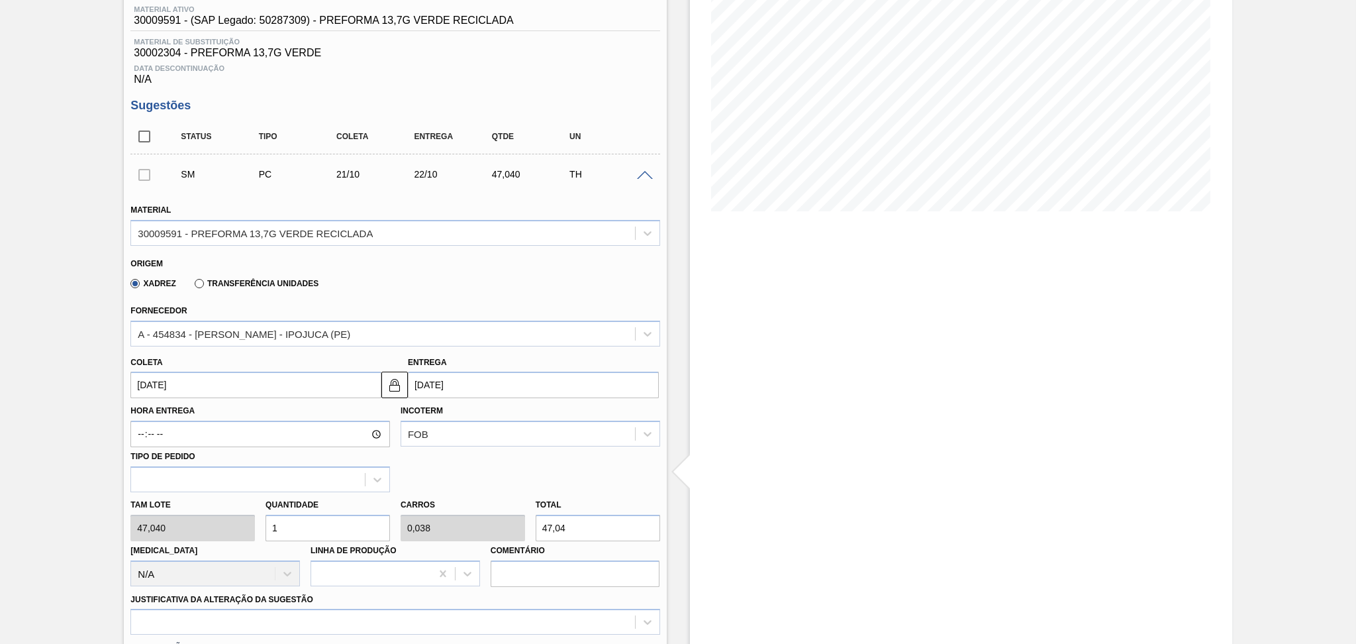
click at [245, 523] on div "Tam lote 47,040 Quantidade 1 Carros 0,038 Total 47,04 Doca N/A Linha de Produçã…" at bounding box center [395, 539] width 540 height 95
type input "2"
type input "0,077"
type input "94,08"
type input "26"
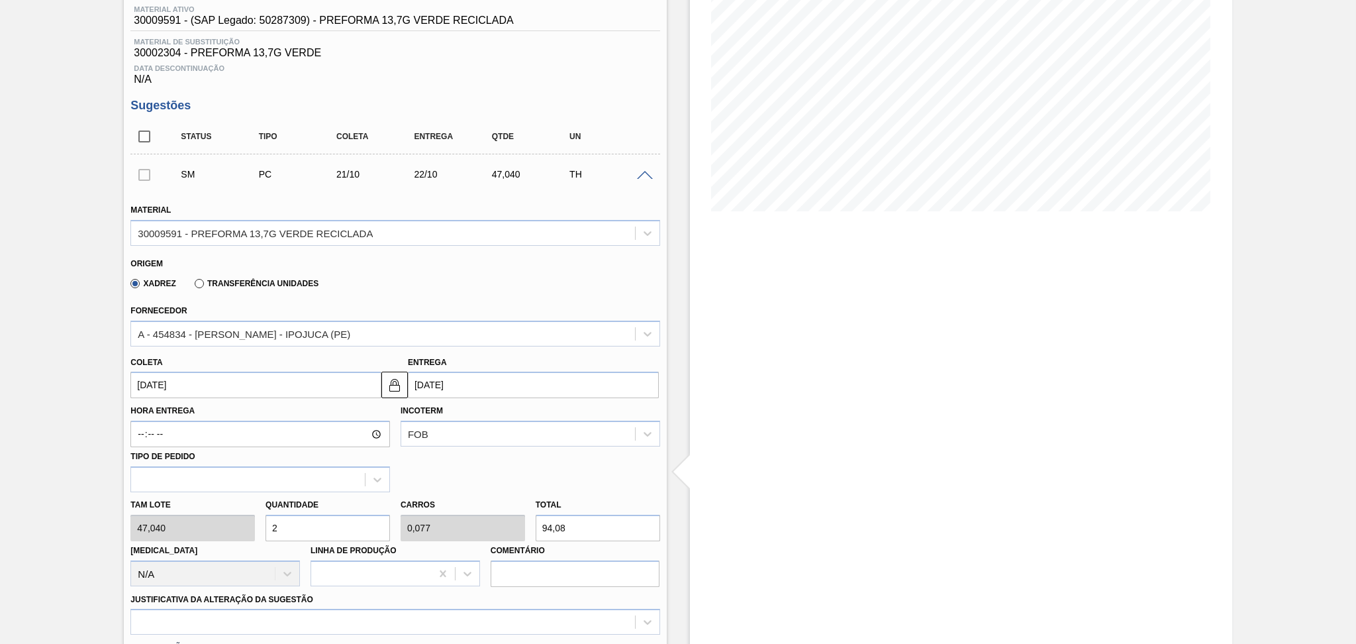
type input "1"
type input "1.223,04"
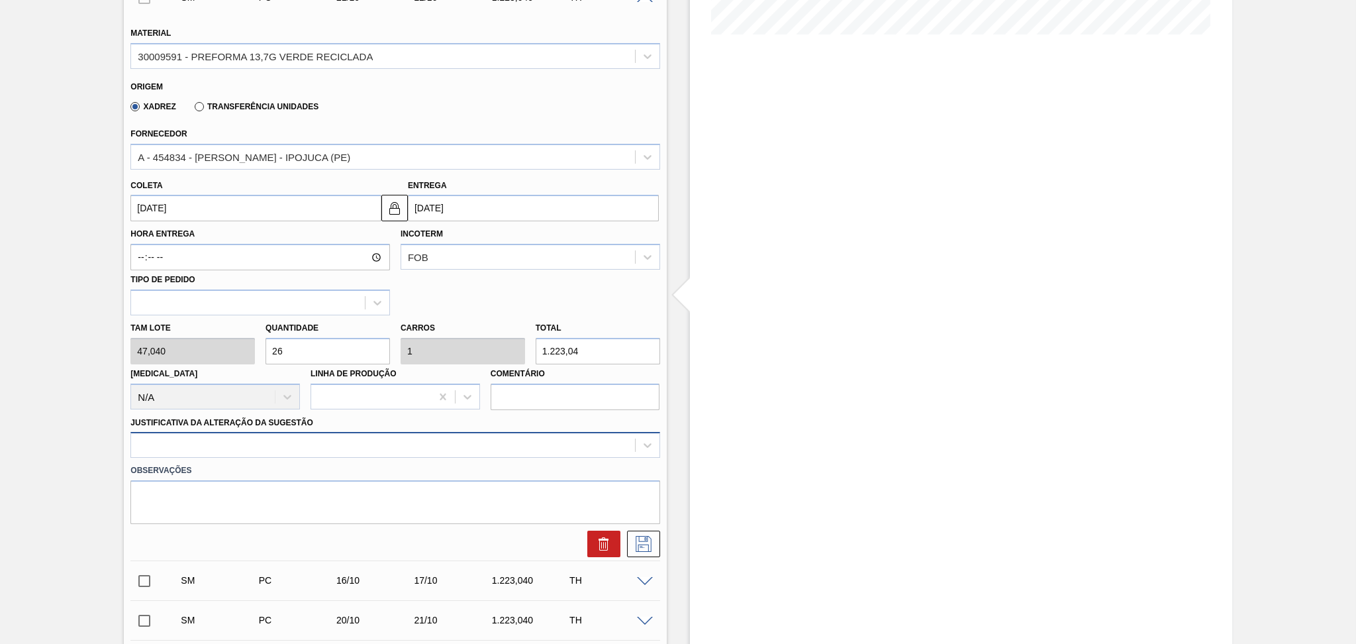
type input "26"
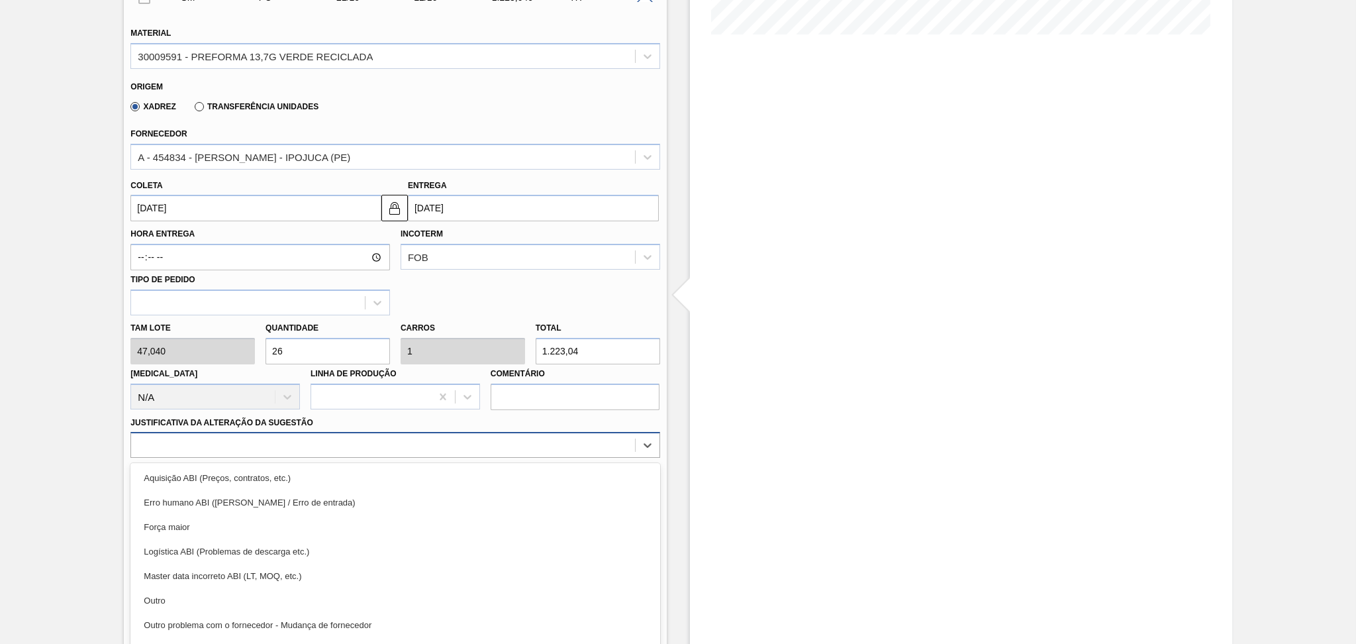
click at [281, 442] on div "option Aquisição ABI (Preços, contratos, etc.) focused, 1 of 18. 18 results ava…" at bounding box center [394, 445] width 529 height 26
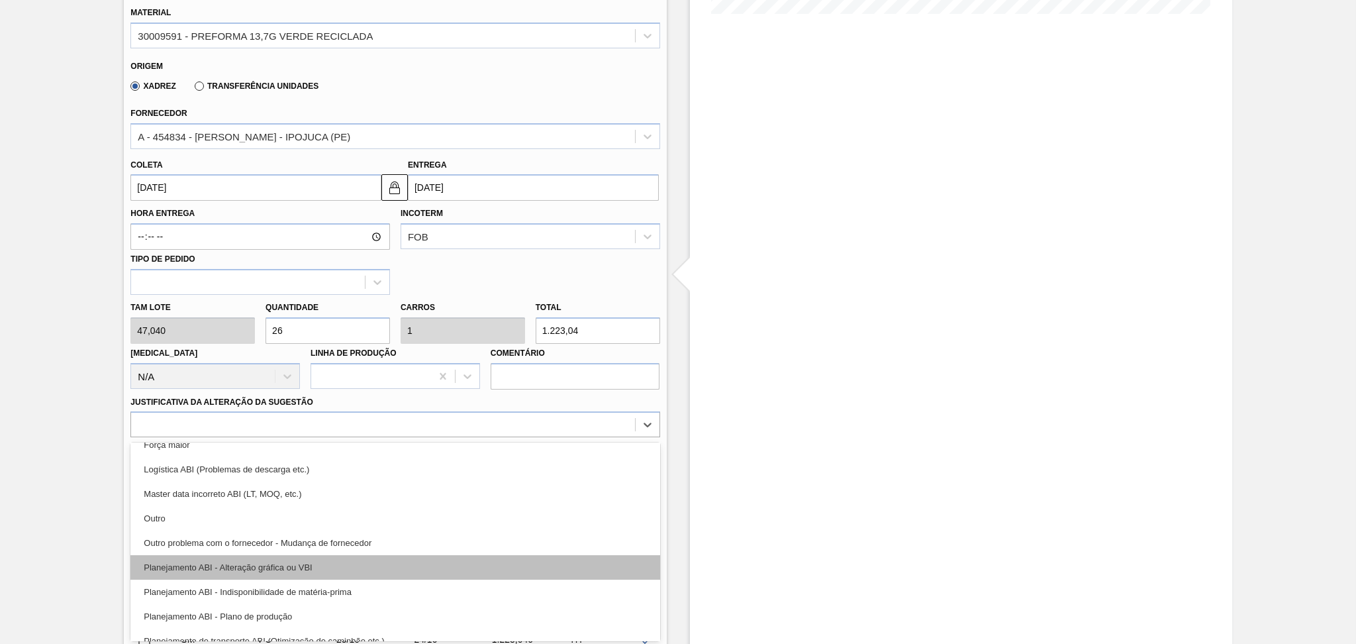
scroll to position [88, 0]
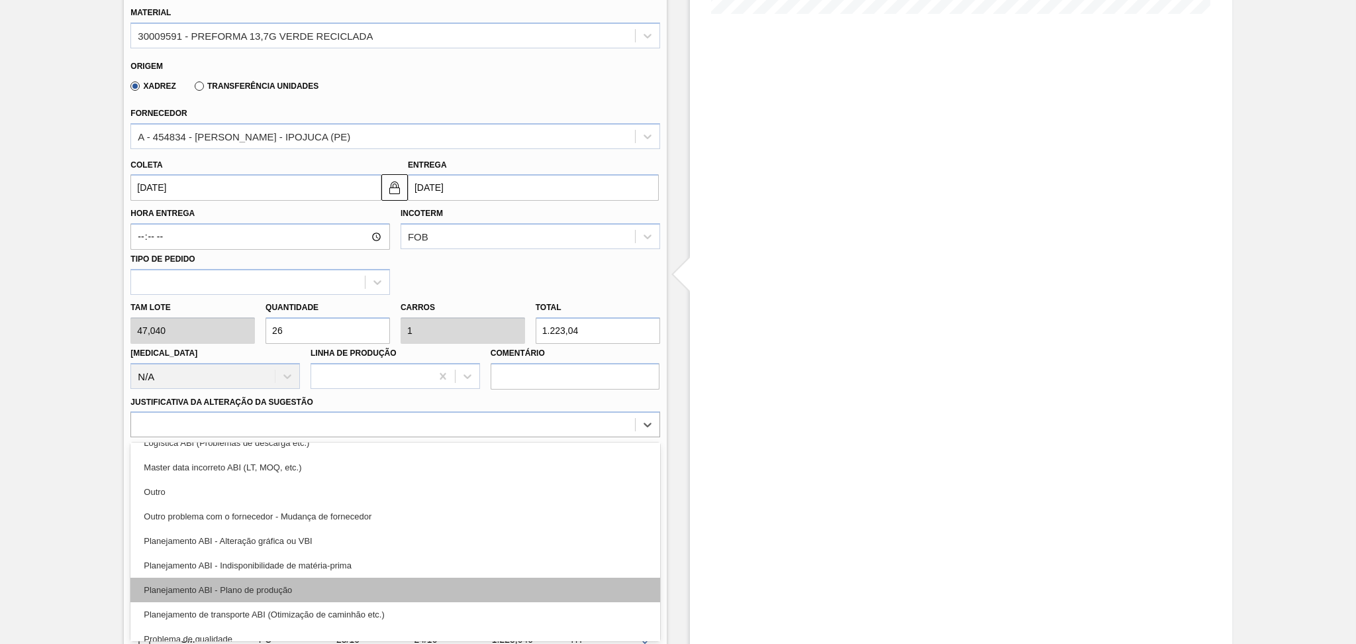
click at [289, 585] on div "Planejamento ABI - Plano de produção" at bounding box center [394, 590] width 529 height 25
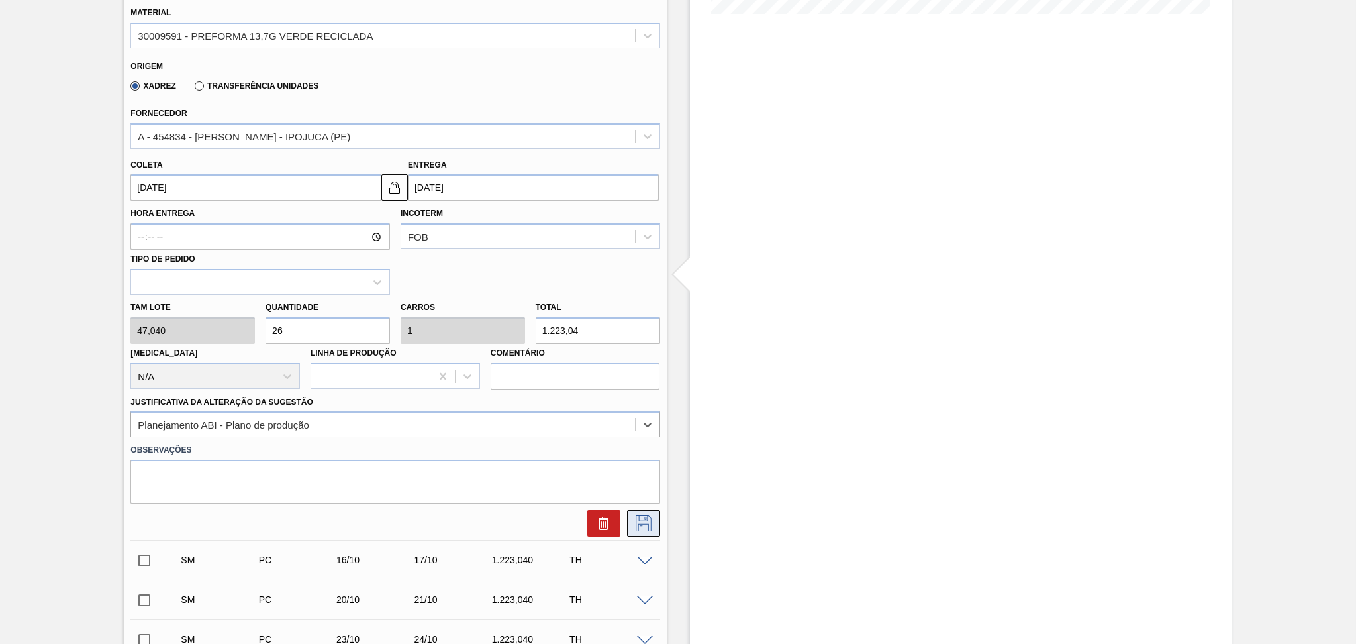
click at [642, 515] on icon at bounding box center [643, 523] width 21 height 16
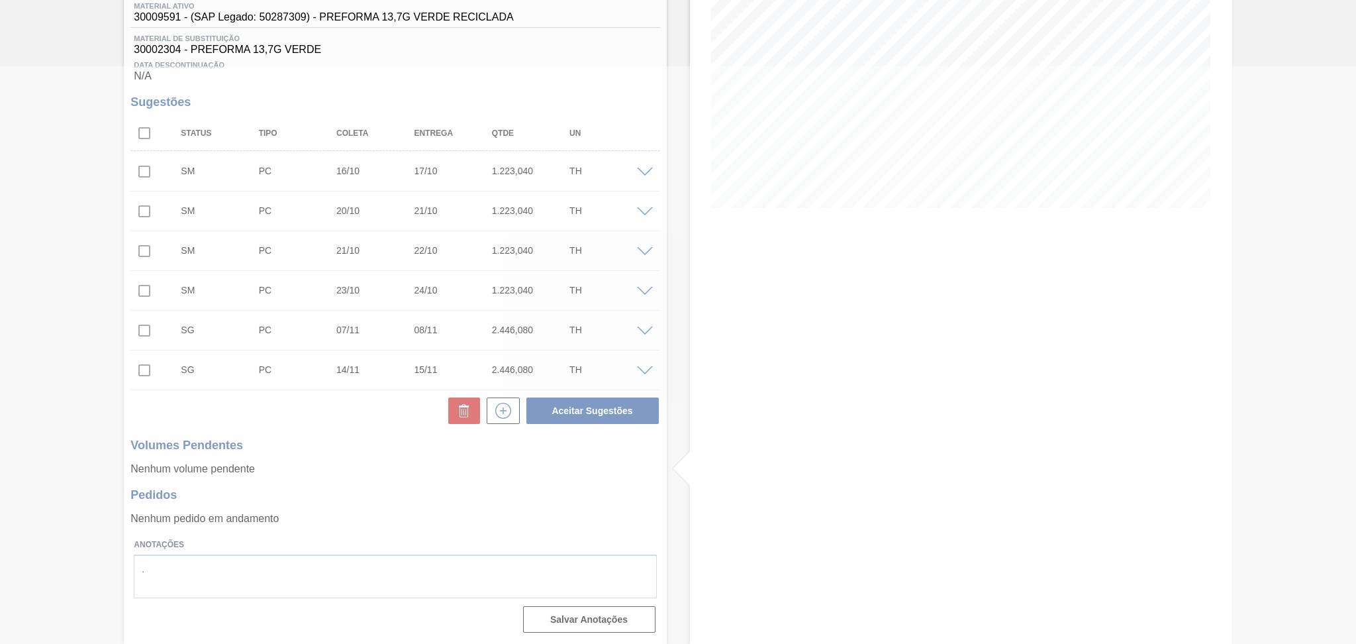
scroll to position [0, 0]
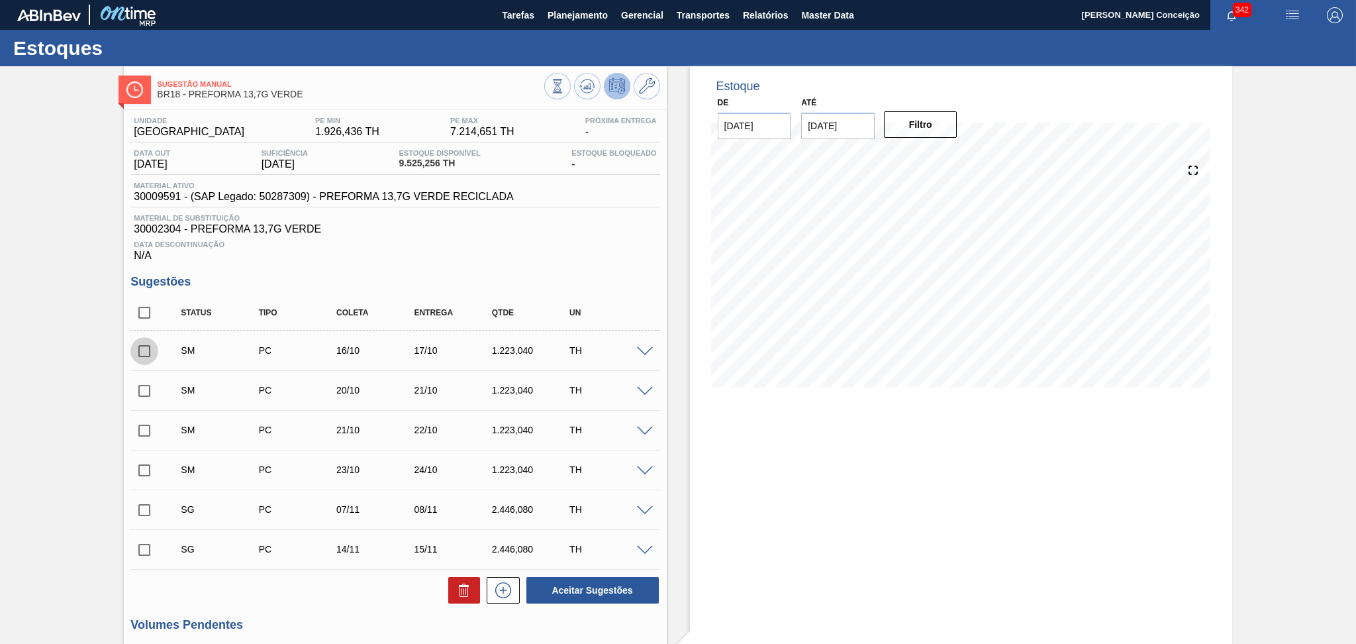
click at [145, 355] on input "checkbox" at bounding box center [144, 351] width 28 height 28
checkbox input "true"
click at [143, 391] on input "checkbox" at bounding box center [144, 391] width 28 height 28
checkbox input "true"
drag, startPoint x: 146, startPoint y: 427, endPoint x: 144, endPoint y: 448, distance: 21.2
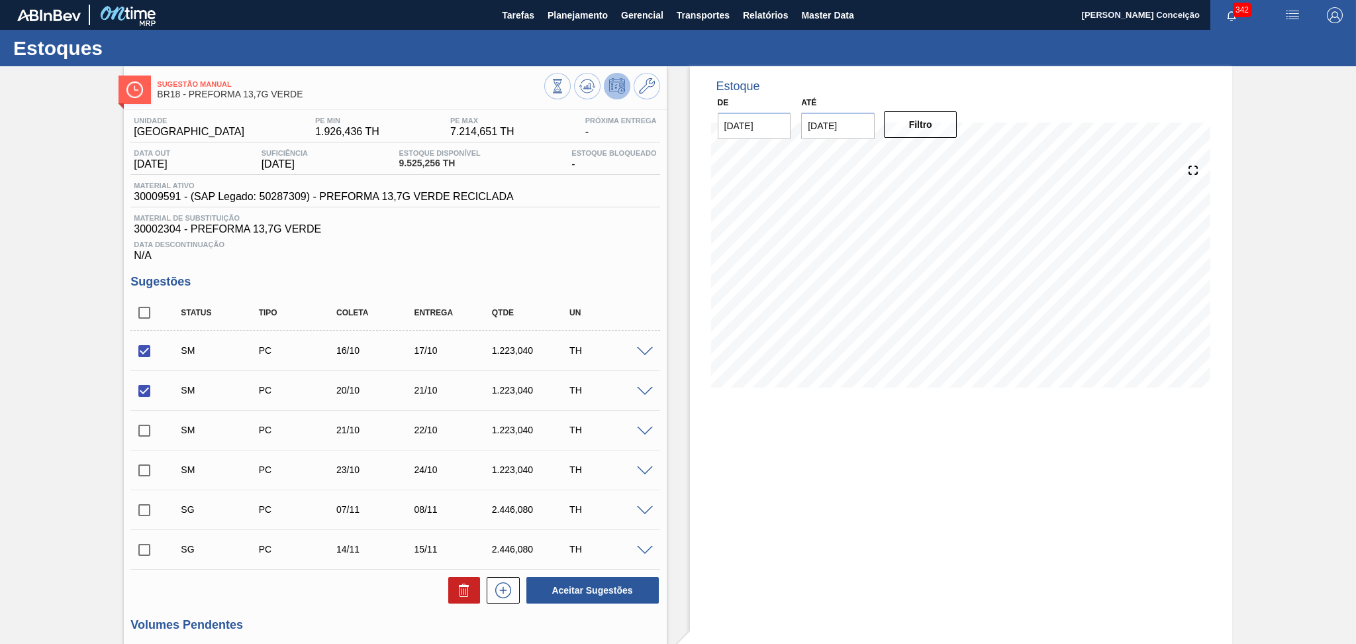
click at [146, 427] on input "checkbox" at bounding box center [144, 431] width 28 height 28
checkbox input "true"
click at [143, 458] on input "checkbox" at bounding box center [144, 470] width 28 height 28
checkbox input "true"
click at [581, 585] on button "Aceitar Sugestões" at bounding box center [593, 590] width 132 height 26
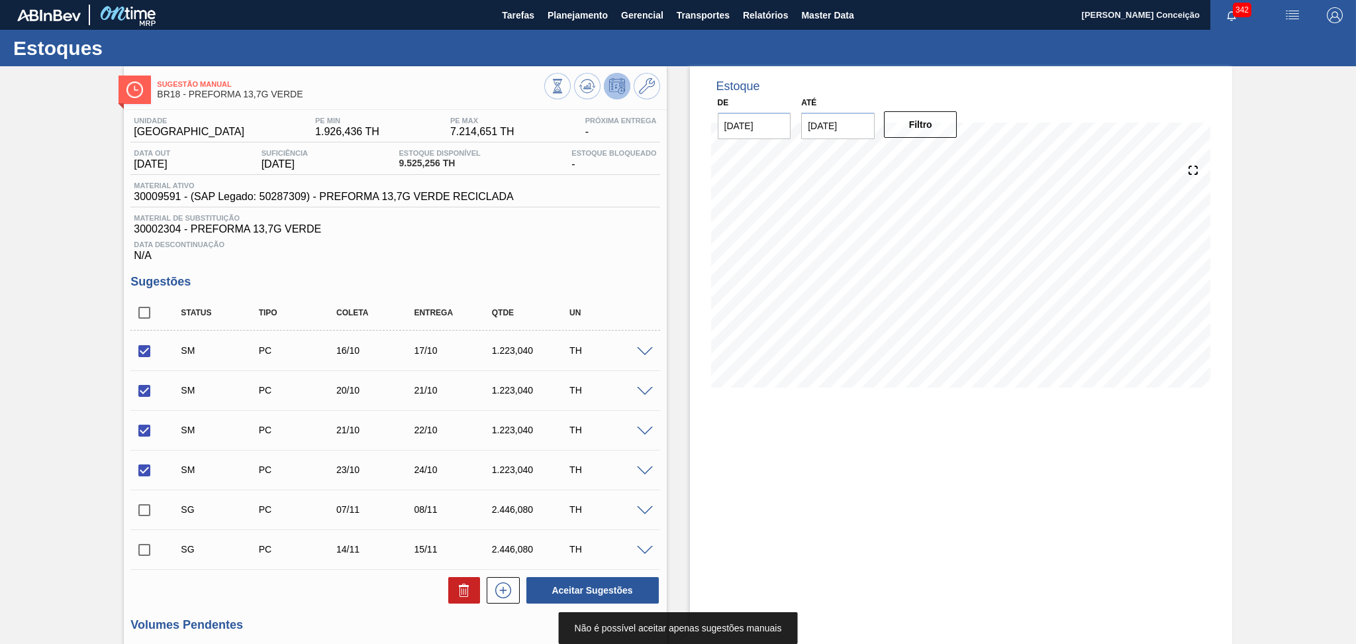
drag, startPoint x: 138, startPoint y: 511, endPoint x: 164, endPoint y: 524, distance: 28.7
click at [139, 512] on input "checkbox" at bounding box center [144, 510] width 28 height 28
checkbox input "true"
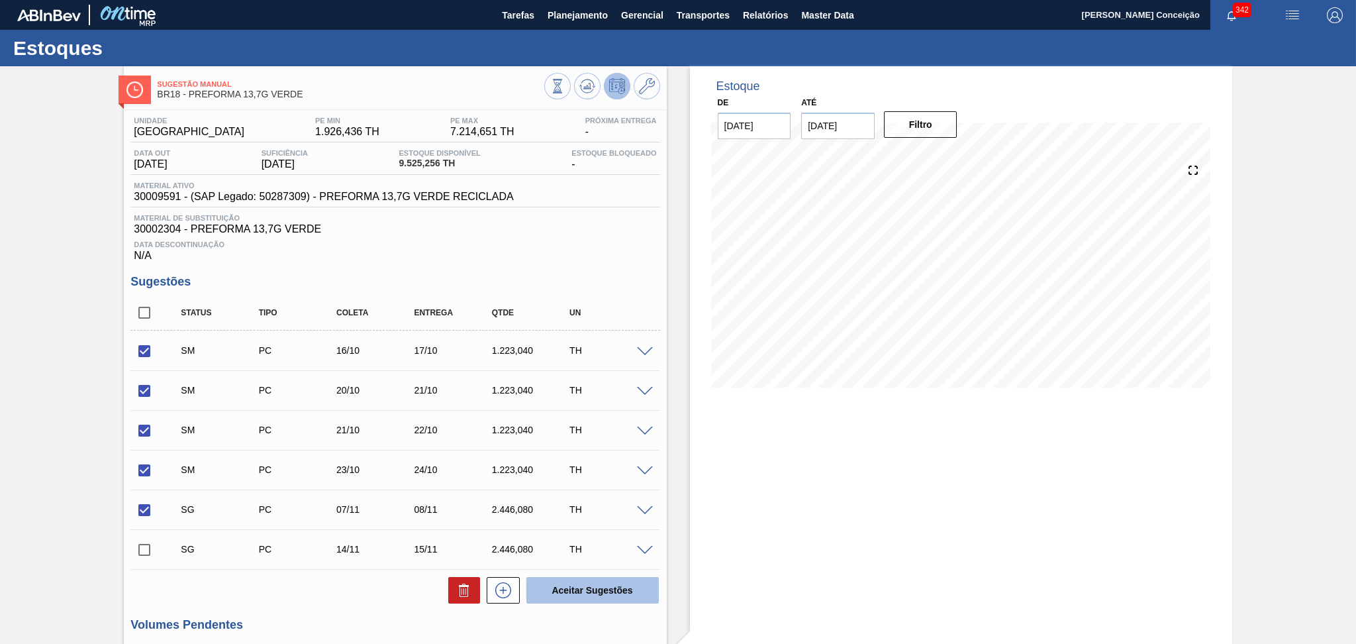
click at [638, 589] on button "Aceitar Sugestões" at bounding box center [593, 590] width 132 height 26
checkbox input "false"
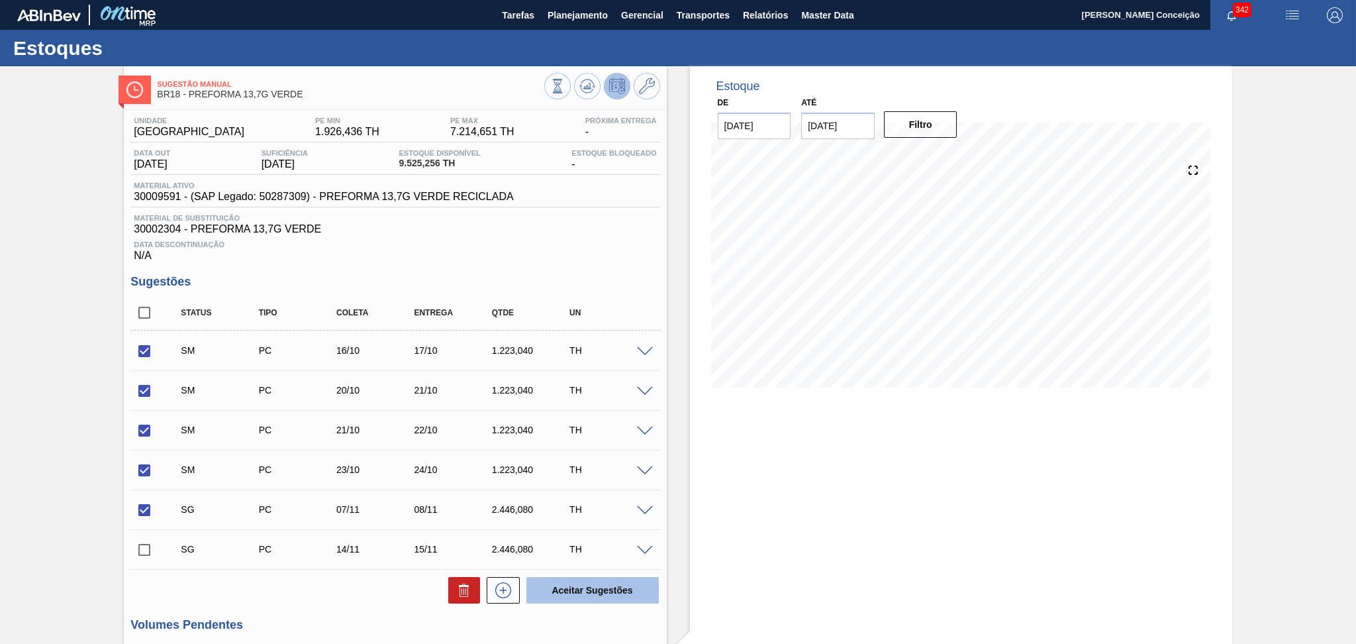
checkbox input "false"
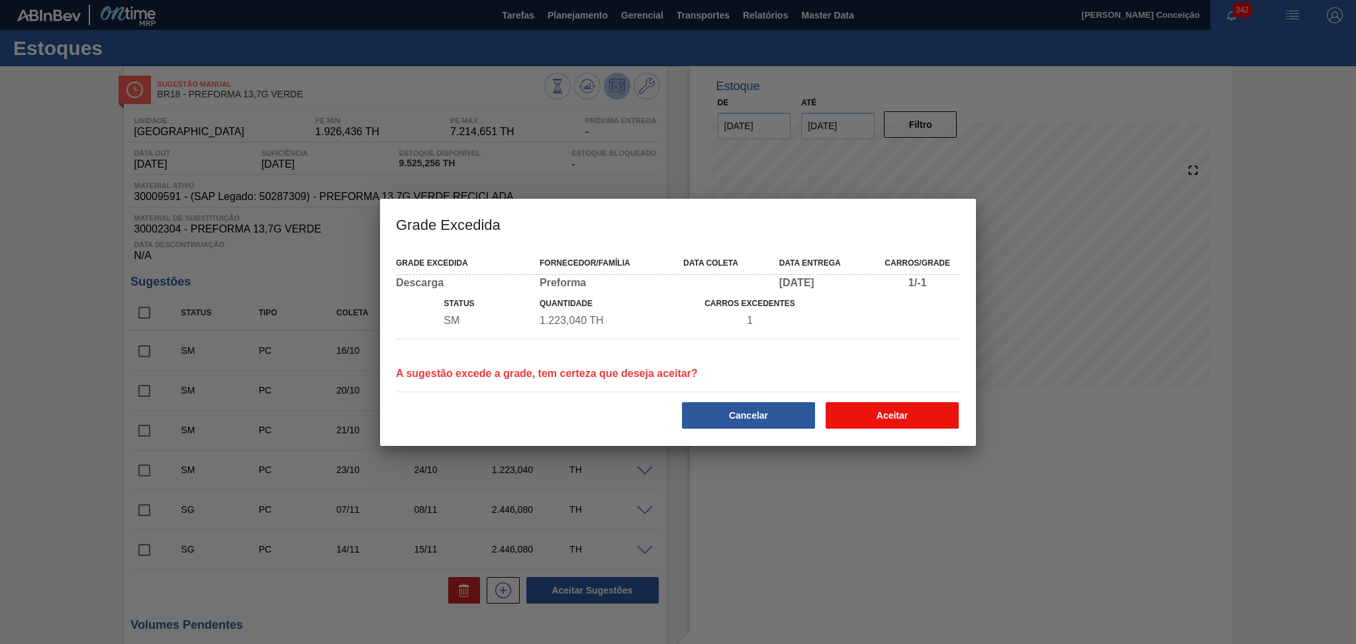
click at [897, 409] on button "Aceitar" at bounding box center [892, 415] width 133 height 26
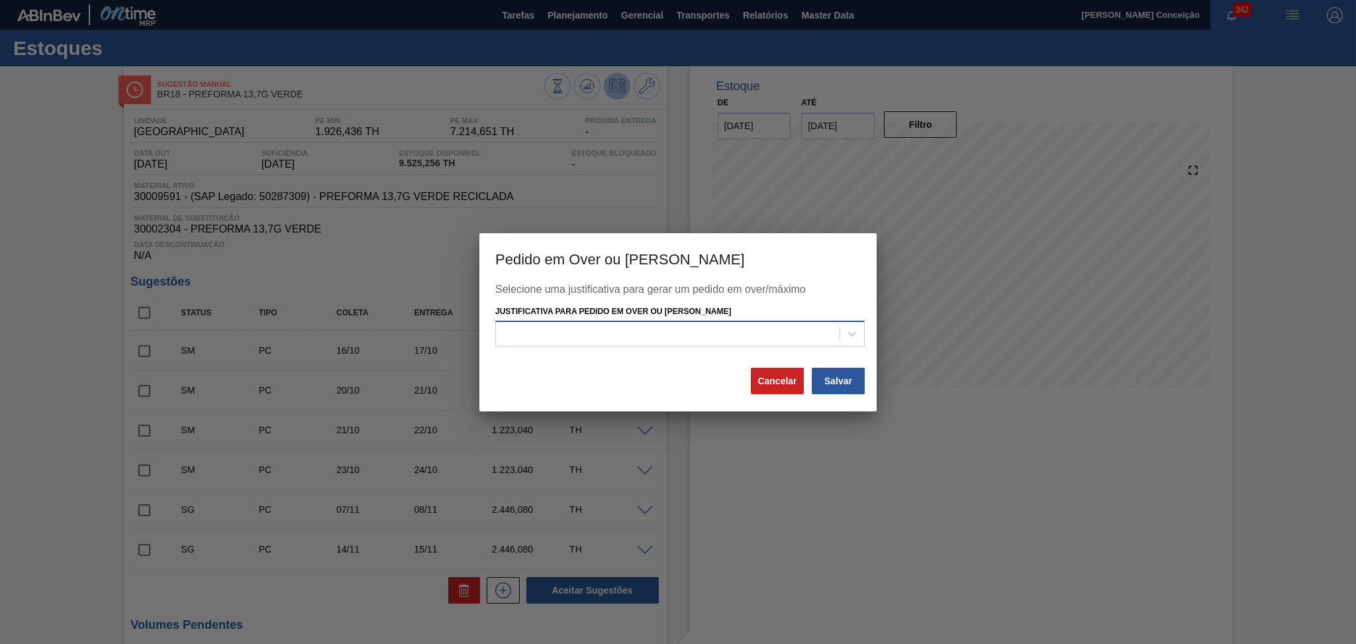
click at [809, 339] on div at bounding box center [668, 334] width 344 height 19
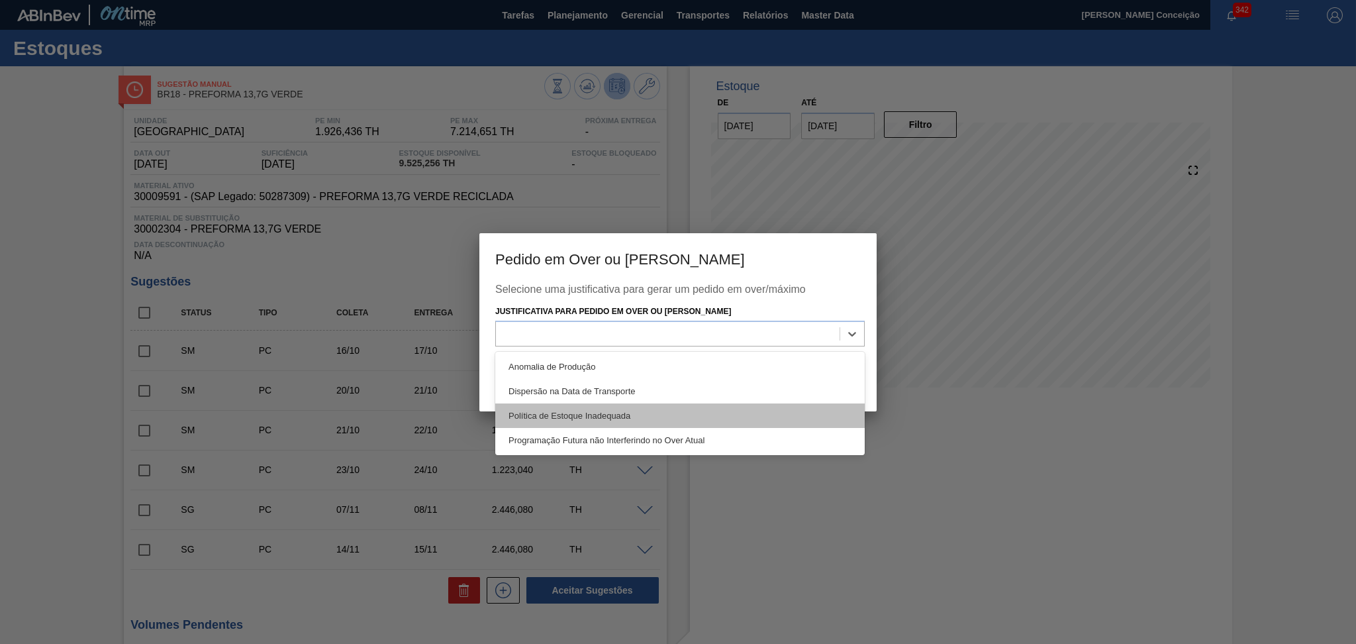
click at [609, 411] on div "Política de Estoque Inadequada" at bounding box center [680, 415] width 370 height 25
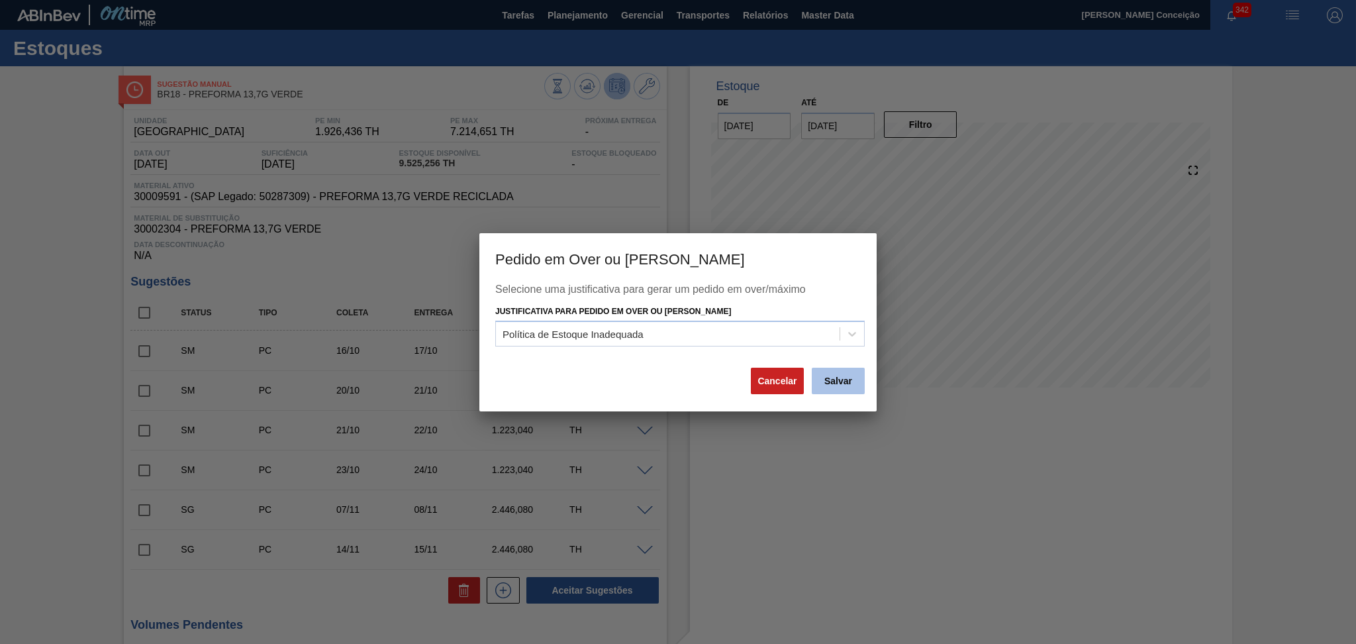
click at [832, 387] on button "Salvar" at bounding box center [838, 381] width 53 height 26
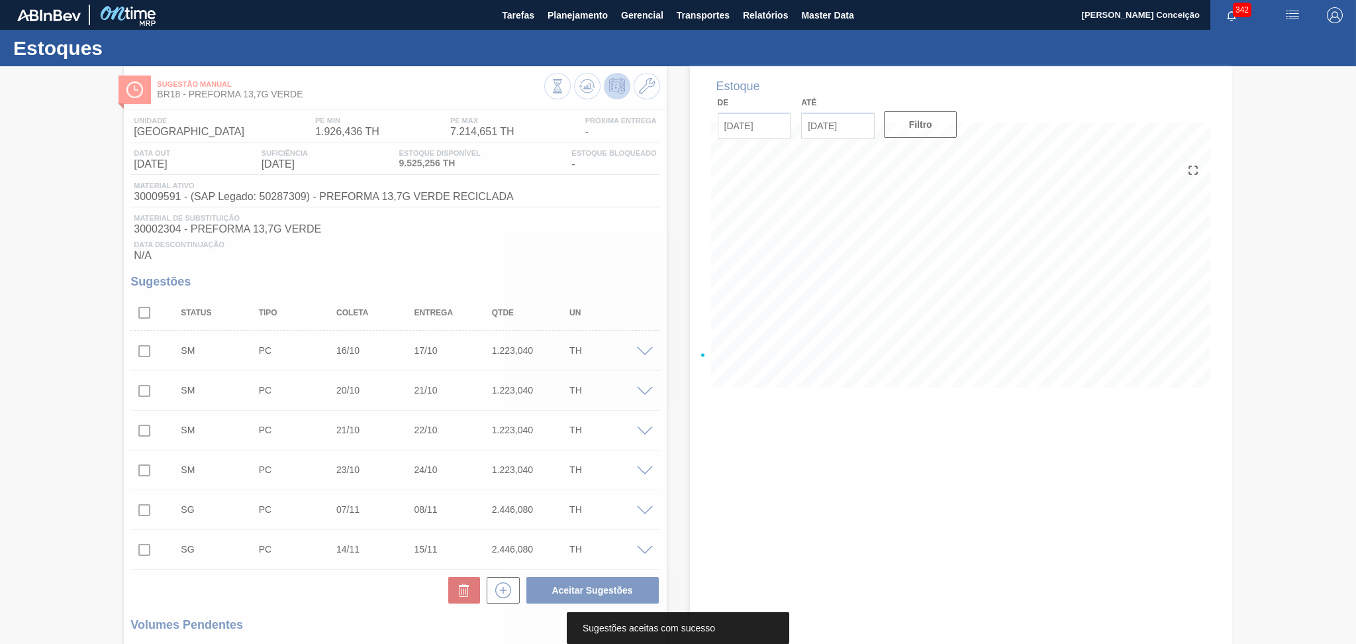
click at [451, 236] on div at bounding box center [678, 355] width 1356 height 578
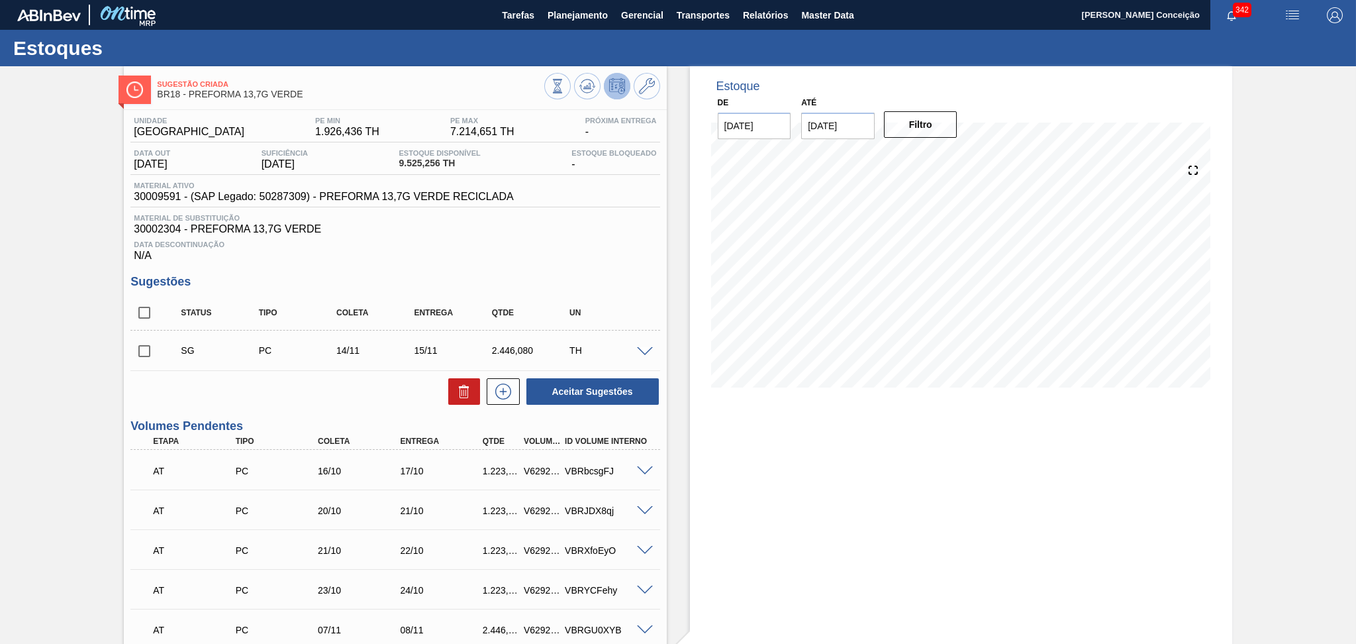
click at [322, 403] on div "Aceitar Sugestões" at bounding box center [394, 391] width 529 height 29
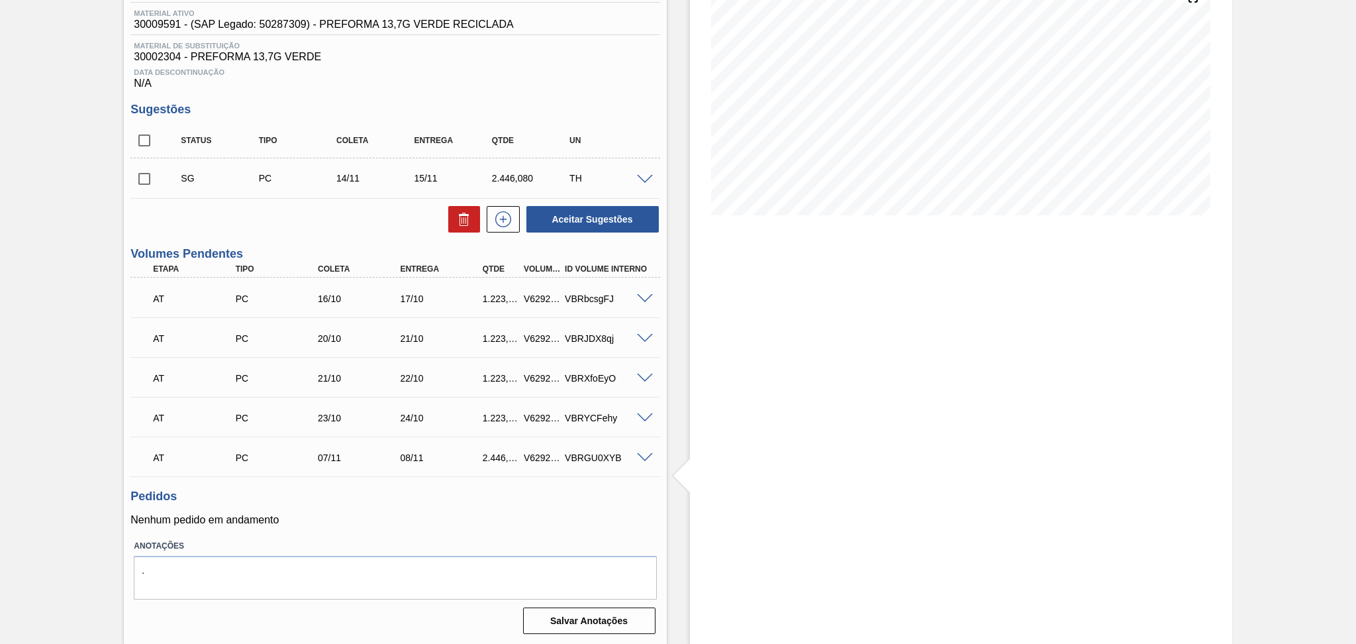
click at [642, 458] on span at bounding box center [645, 458] width 16 height 10
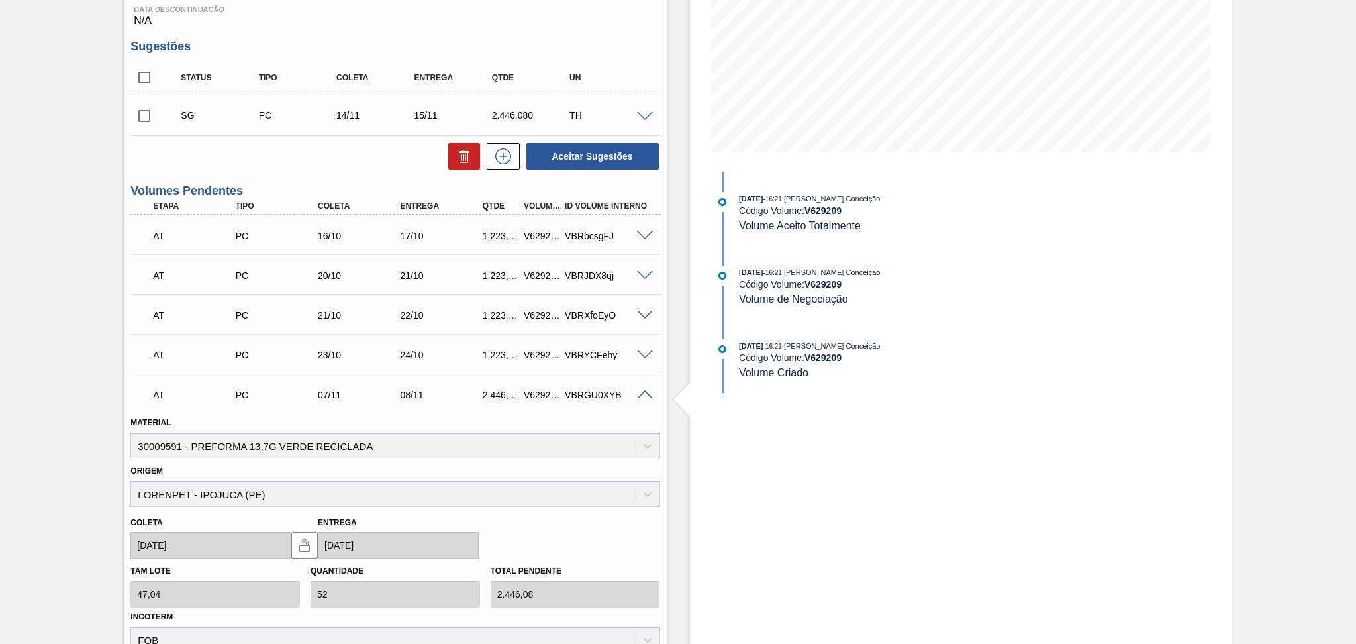
scroll to position [437, 0]
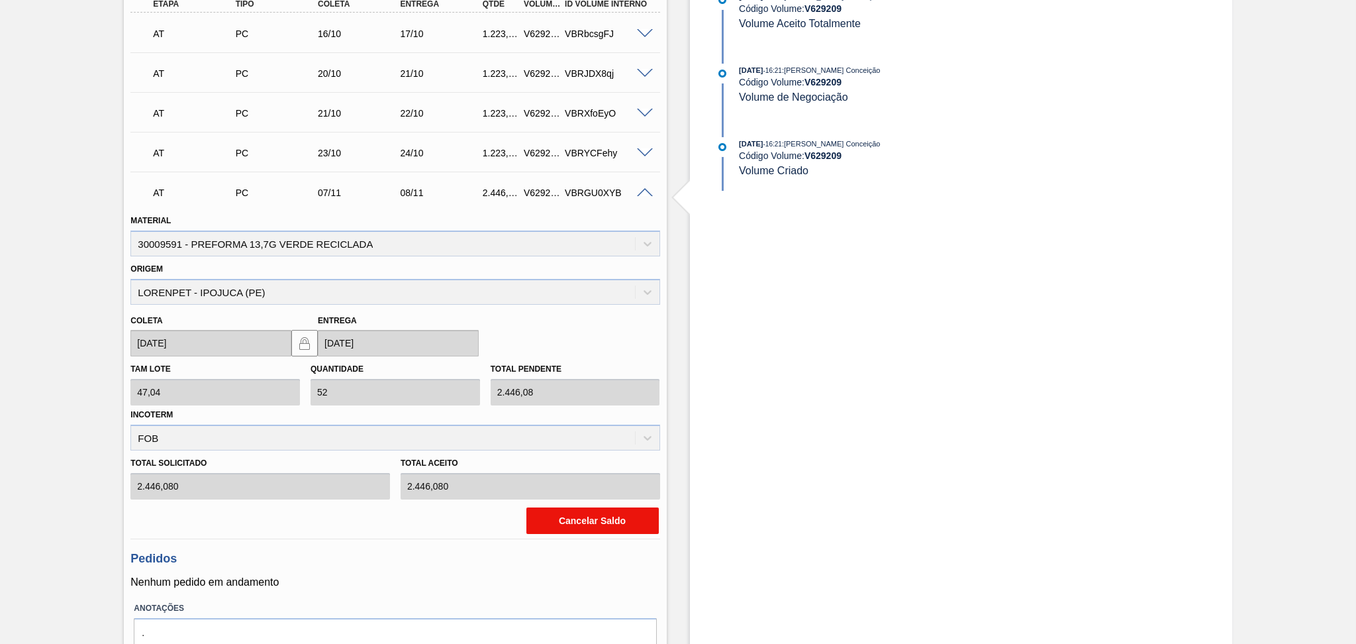
click at [584, 511] on button "Cancelar Saldo" at bounding box center [593, 520] width 132 height 26
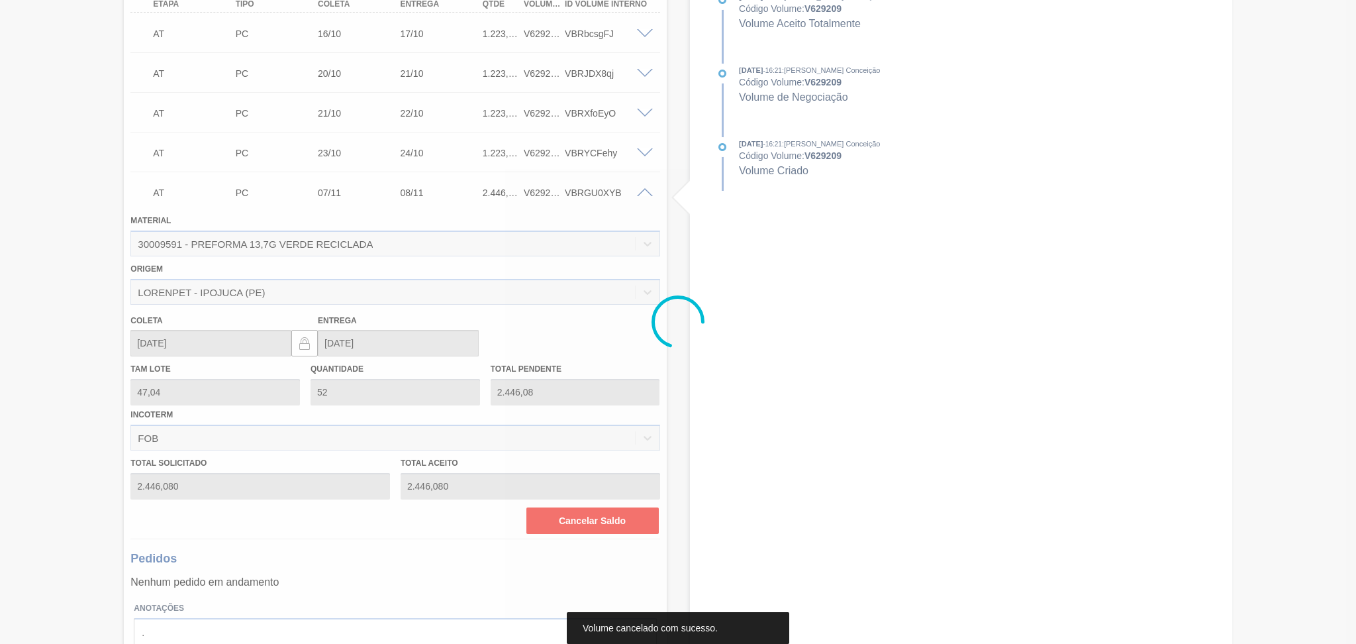
scroll to position [132, 0]
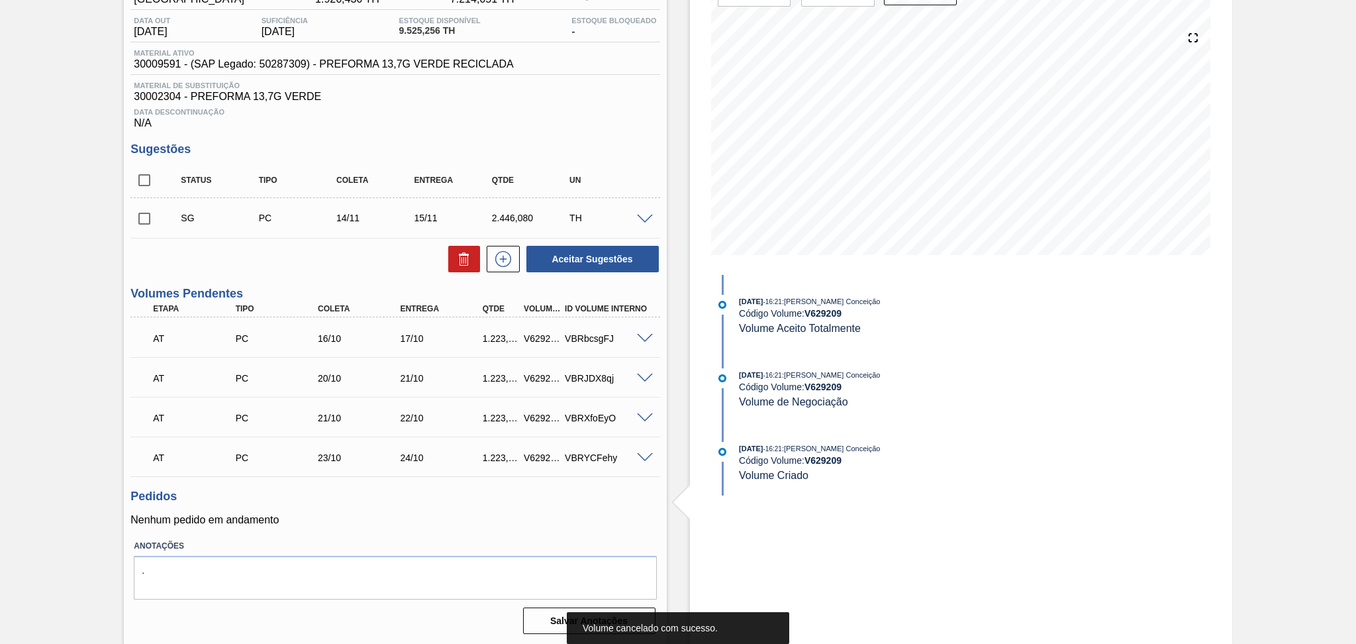
click at [404, 524] on p "Nenhum pedido em andamento" at bounding box center [394, 520] width 529 height 12
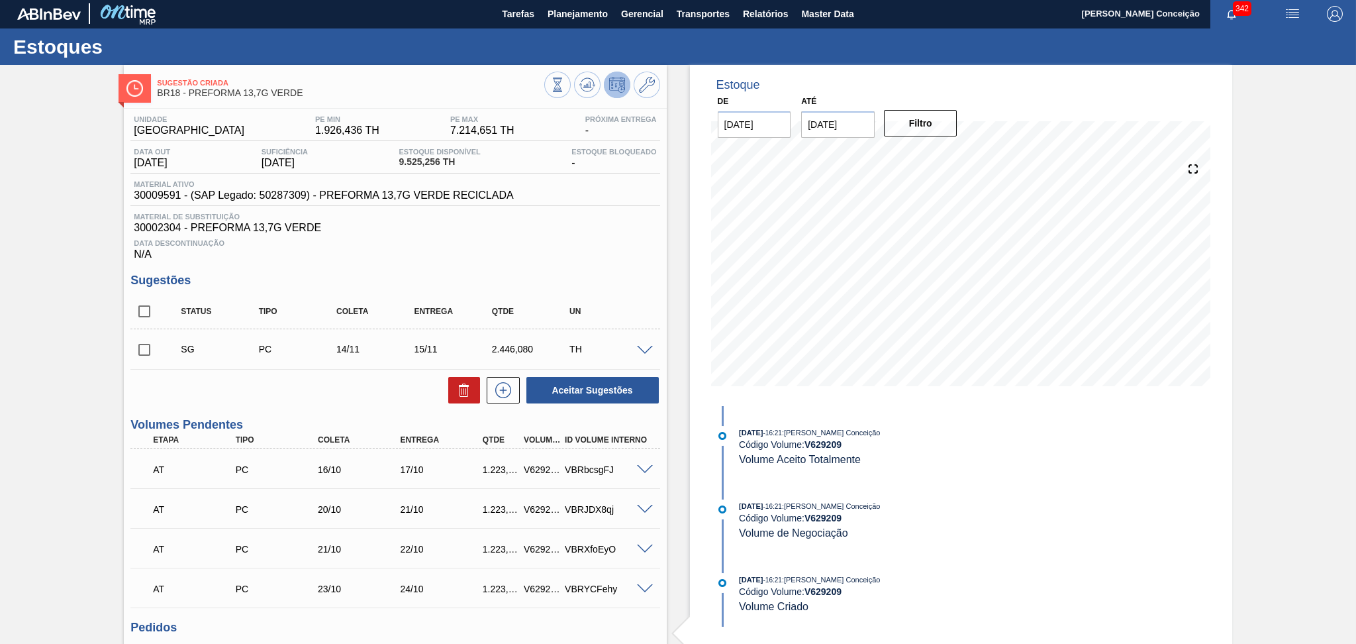
scroll to position [0, 0]
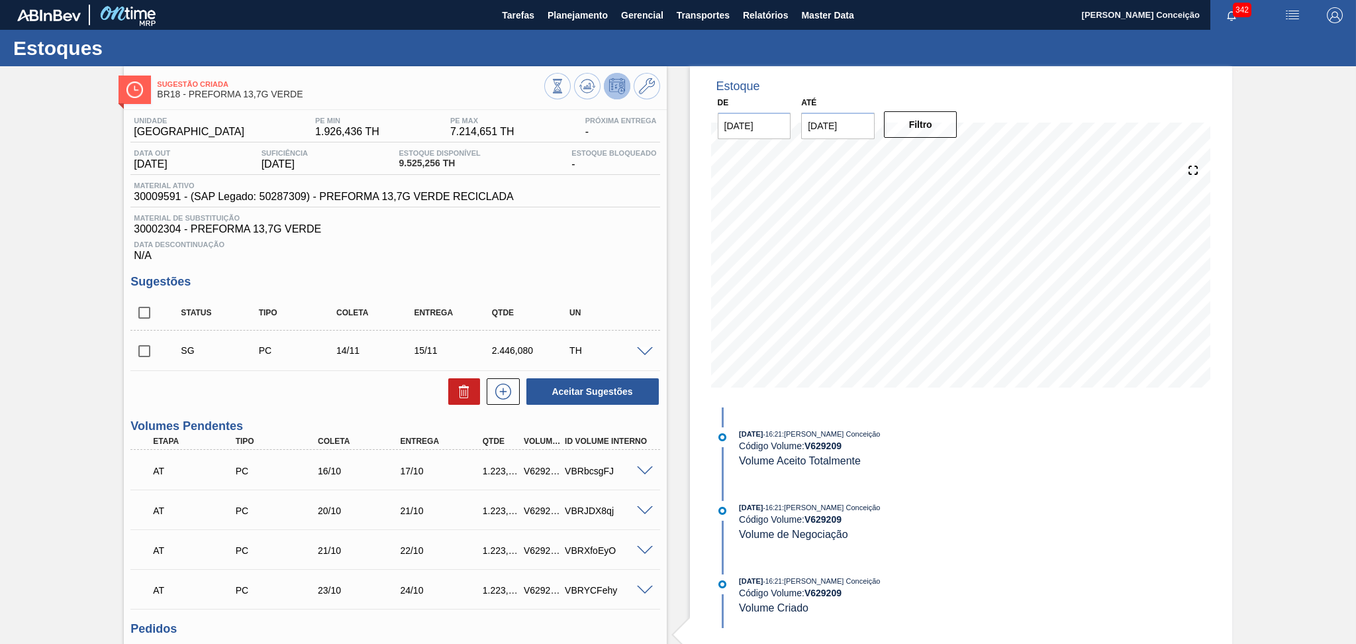
click at [276, 392] on div "Aceitar Sugestões" at bounding box center [394, 391] width 529 height 29
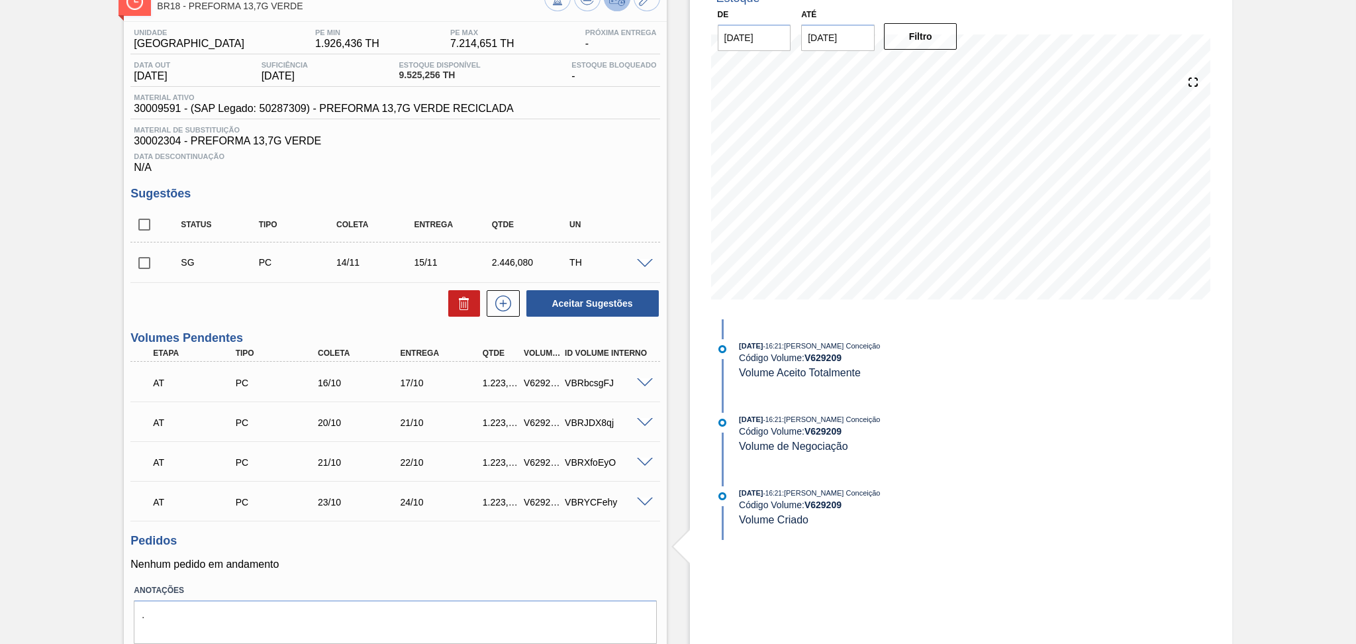
click at [340, 561] on p "Nenhum pedido em andamento" at bounding box center [394, 564] width 529 height 12
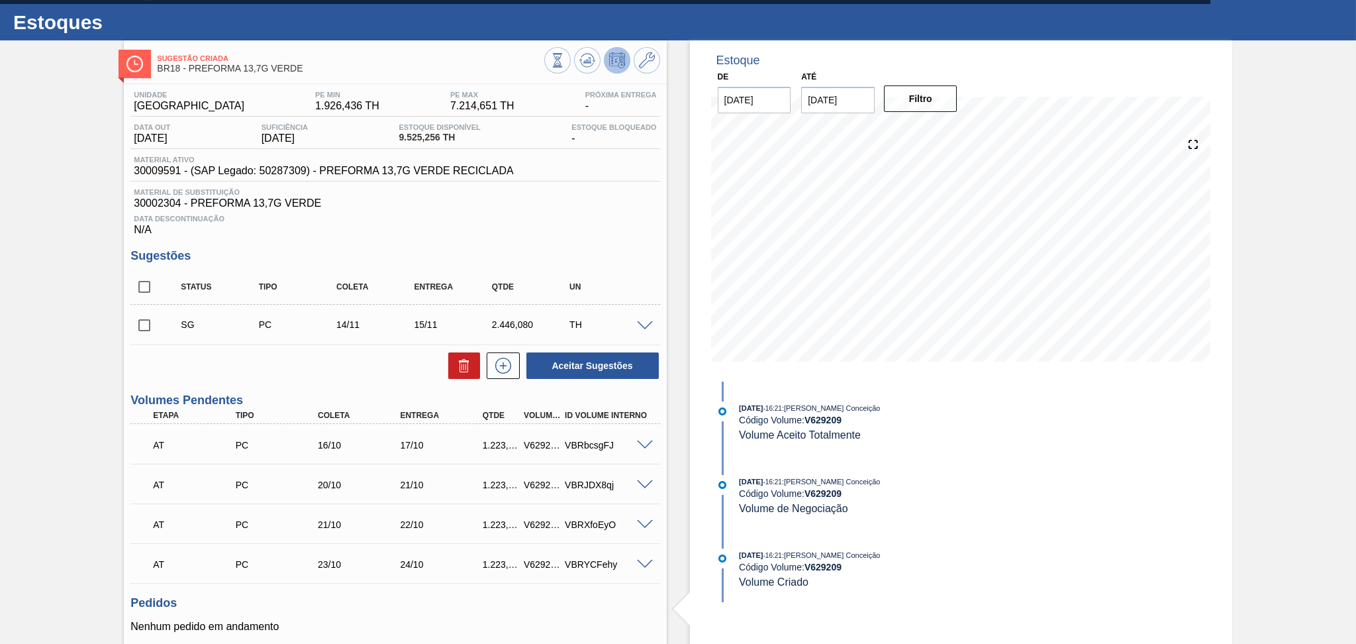
scroll to position [0, 0]
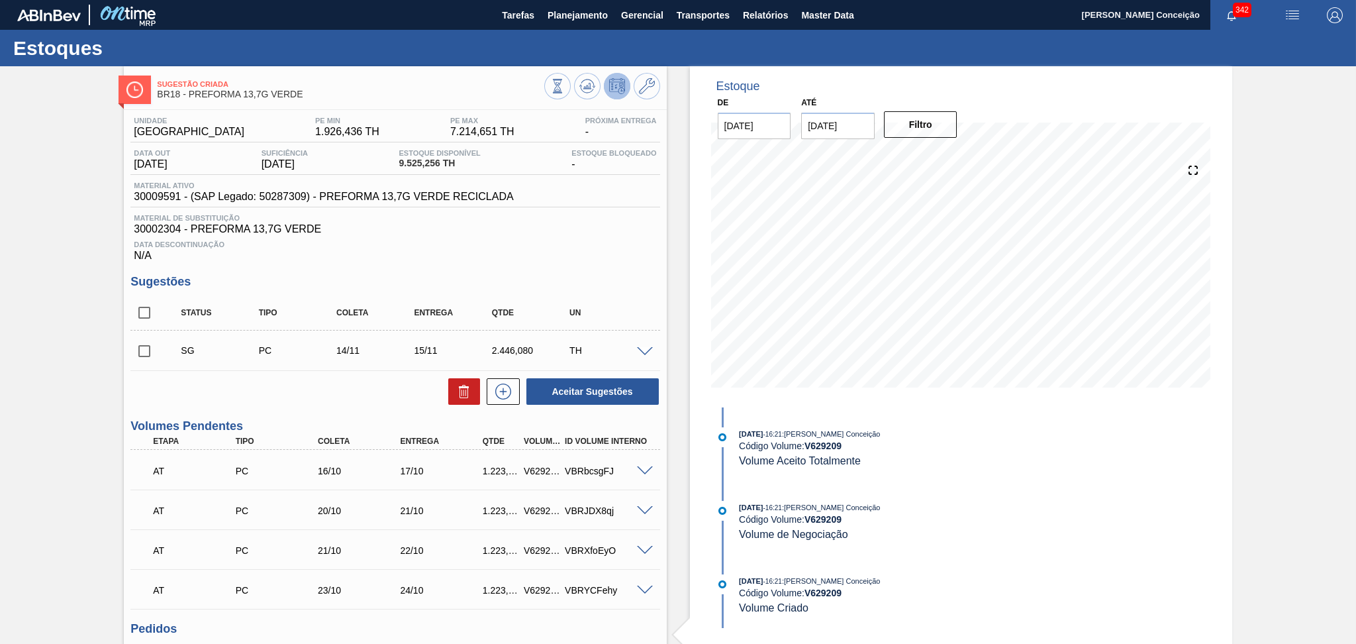
click at [509, 249] on div "Data Descontinuação N/A" at bounding box center [394, 248] width 529 height 26
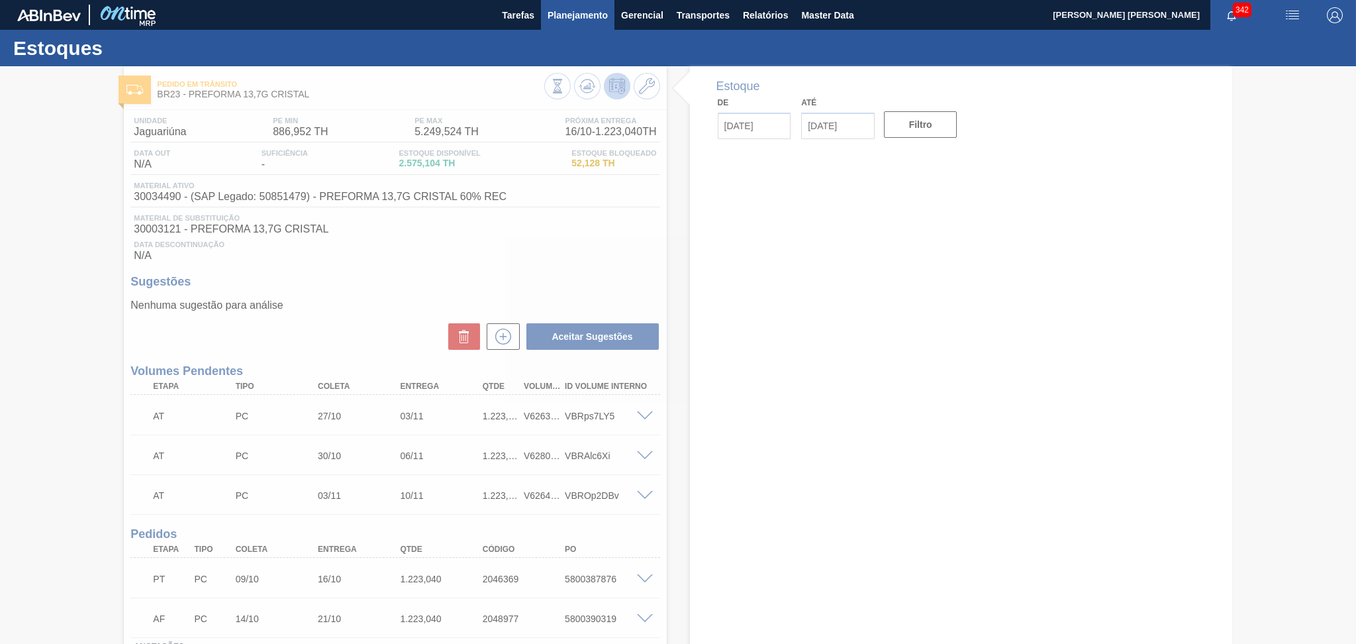
click at [576, 13] on span "Planejamento" at bounding box center [578, 15] width 60 height 16
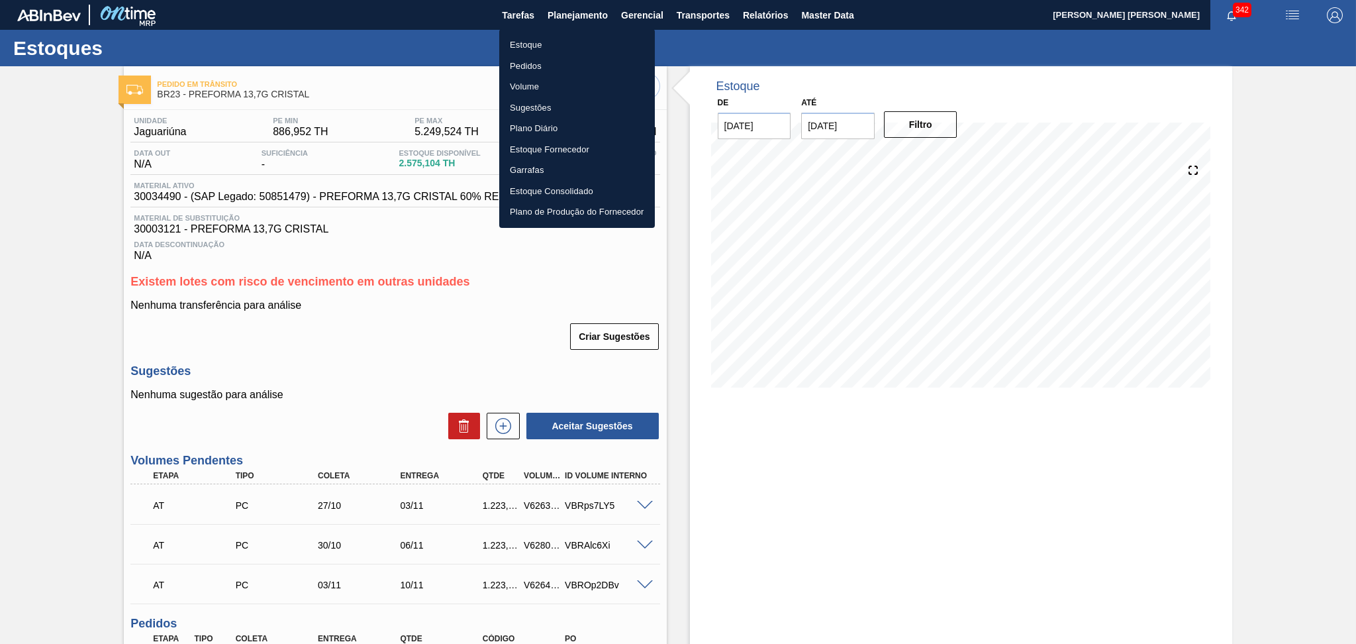
click at [532, 45] on li "Estoque" at bounding box center [577, 44] width 156 height 21
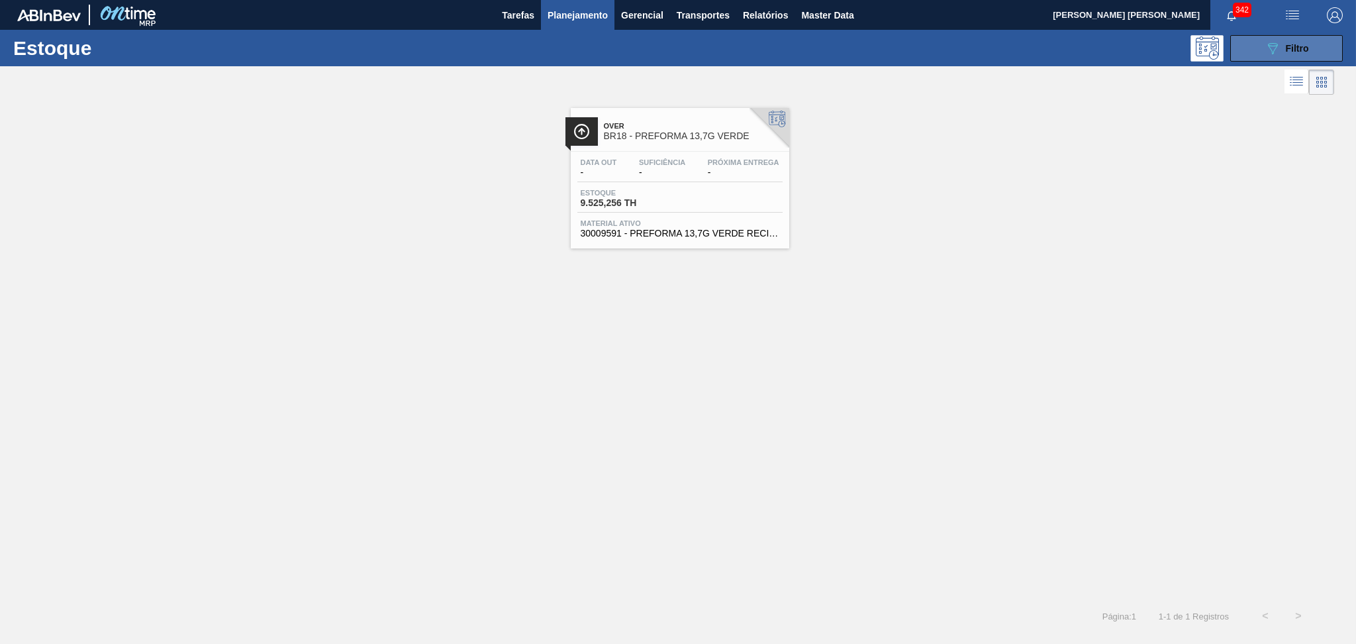
click at [1270, 50] on icon "089F7B8B-B2A5-4AFE-B5C0-19BA573D28AC" at bounding box center [1273, 48] width 16 height 16
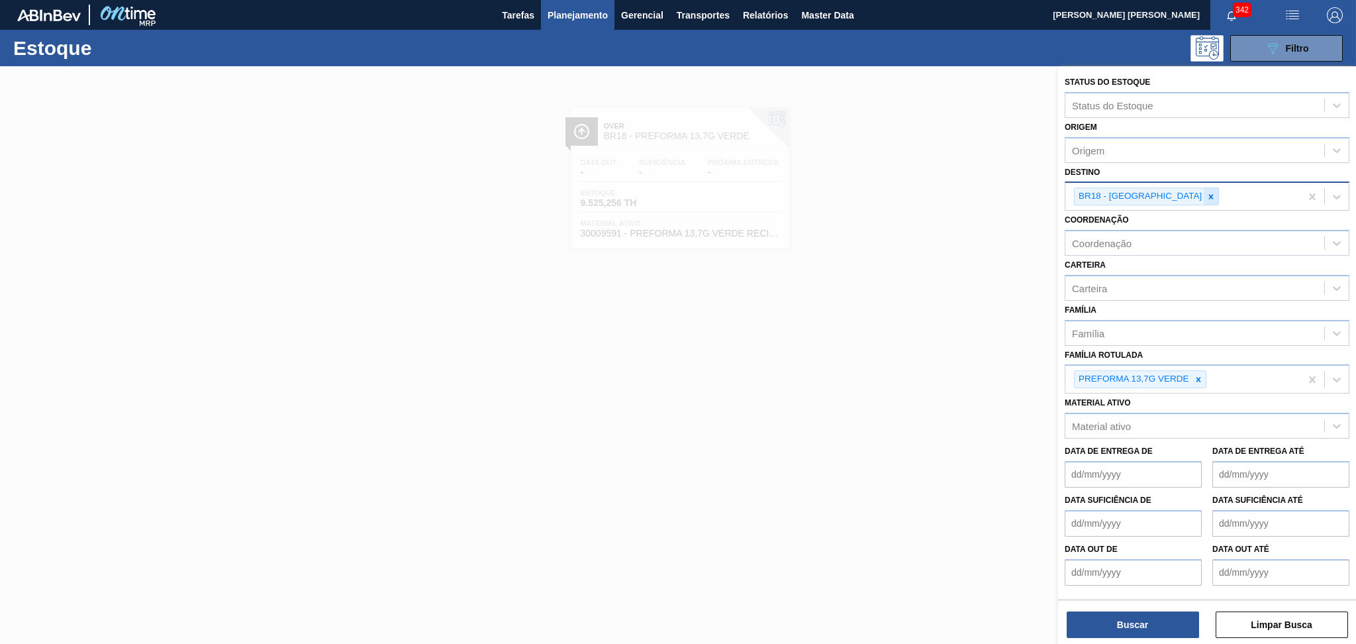
click at [1207, 192] on icon at bounding box center [1211, 196] width 9 height 9
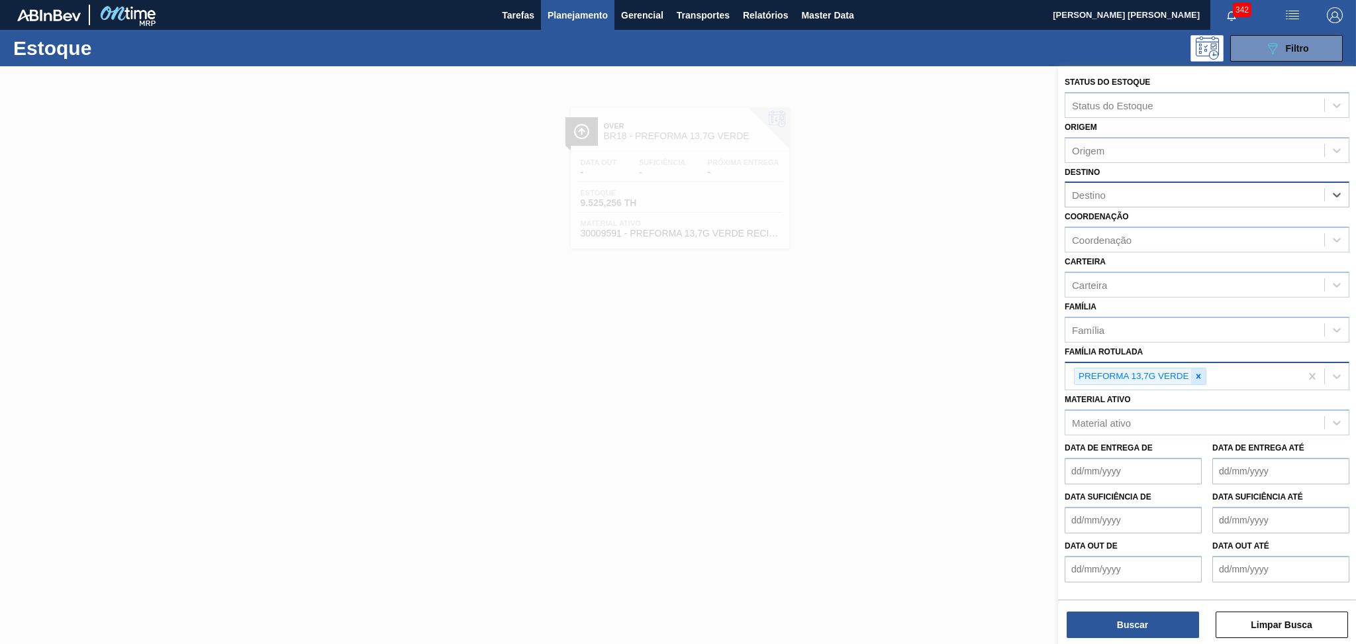
click at [1200, 372] on icon at bounding box center [1198, 376] width 9 height 9
click at [578, 389] on div at bounding box center [678, 388] width 1356 height 644
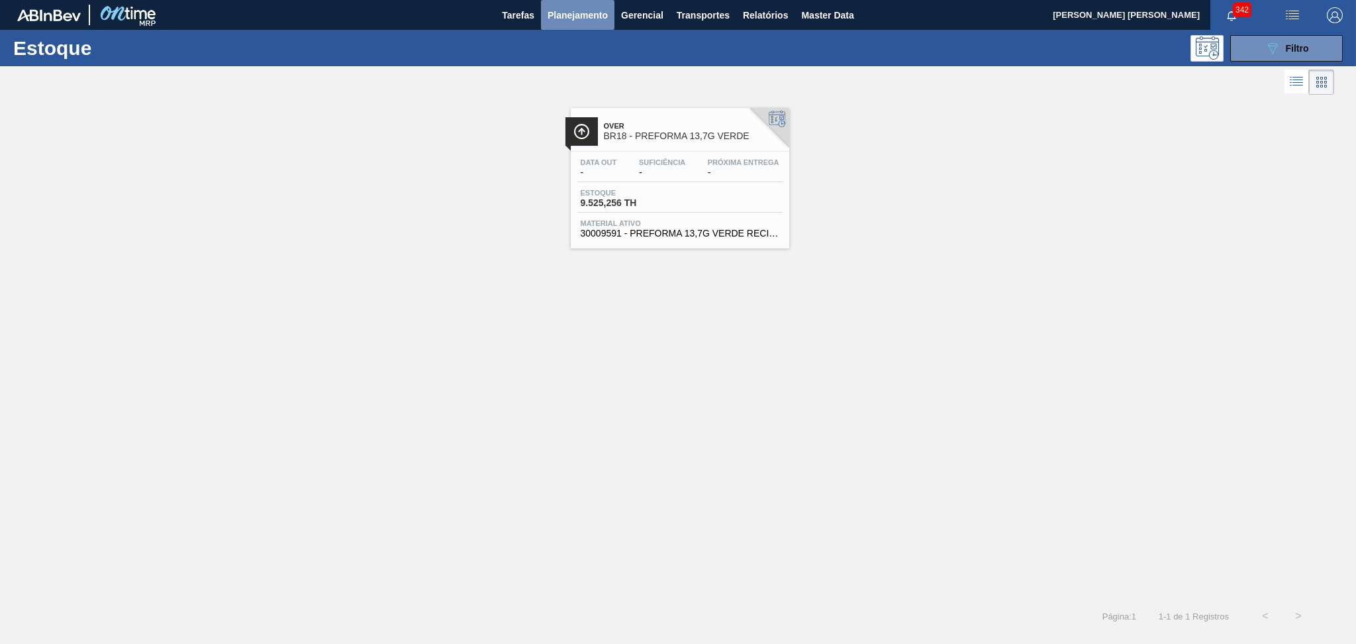
click at [576, 7] on span "Planejamento" at bounding box center [578, 15] width 60 height 16
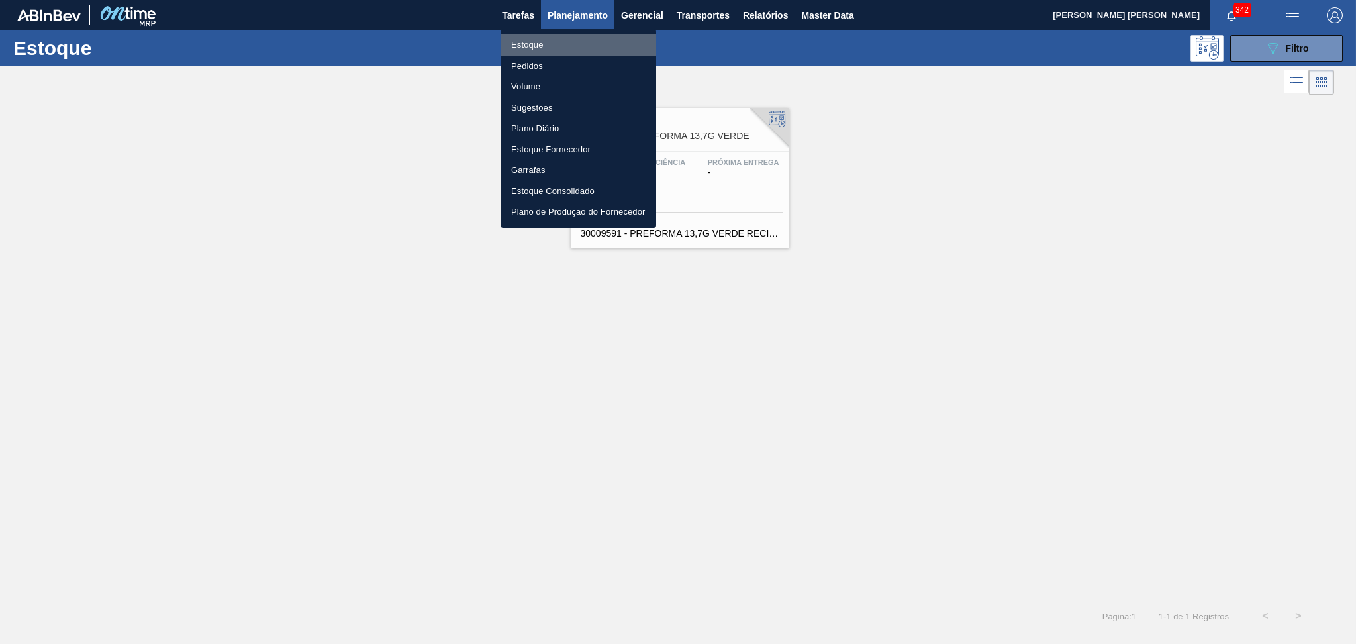
click at [534, 43] on li "Estoque" at bounding box center [579, 44] width 156 height 21
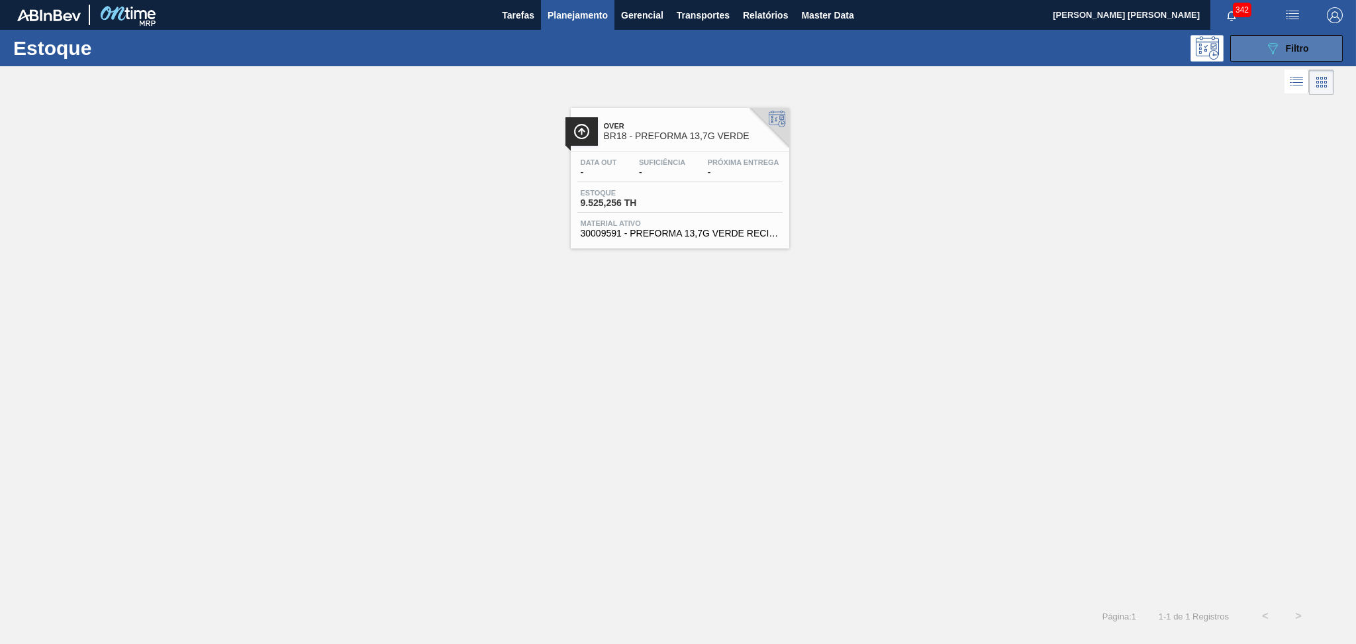
click at [1279, 52] on icon "089F7B8B-B2A5-4AFE-B5C0-19BA573D28AC" at bounding box center [1273, 48] width 16 height 16
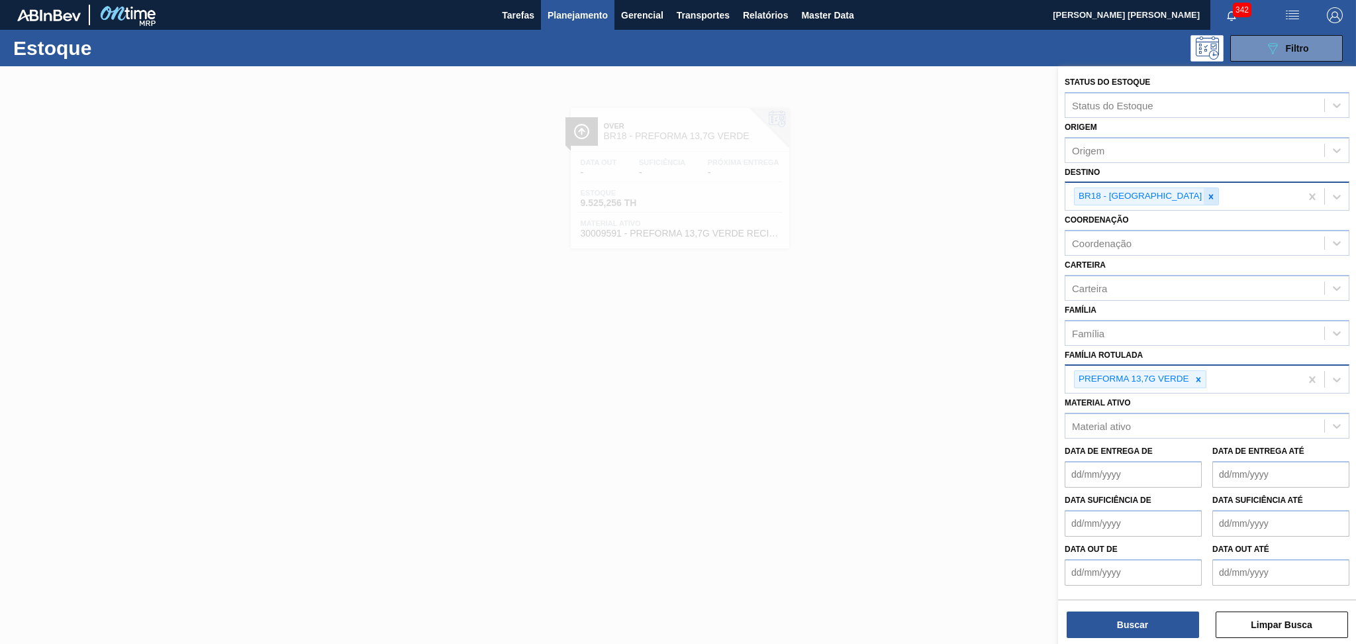
click at [1209, 194] on icon at bounding box center [1211, 196] width 5 height 5
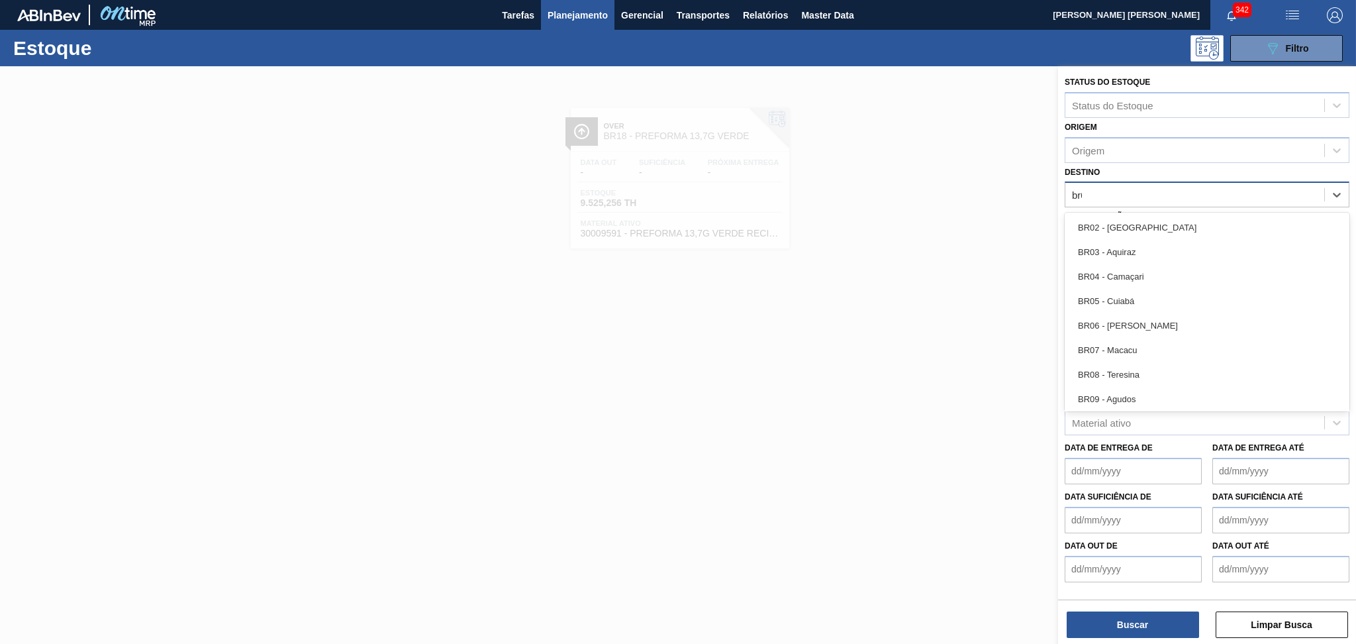
type input "br07"
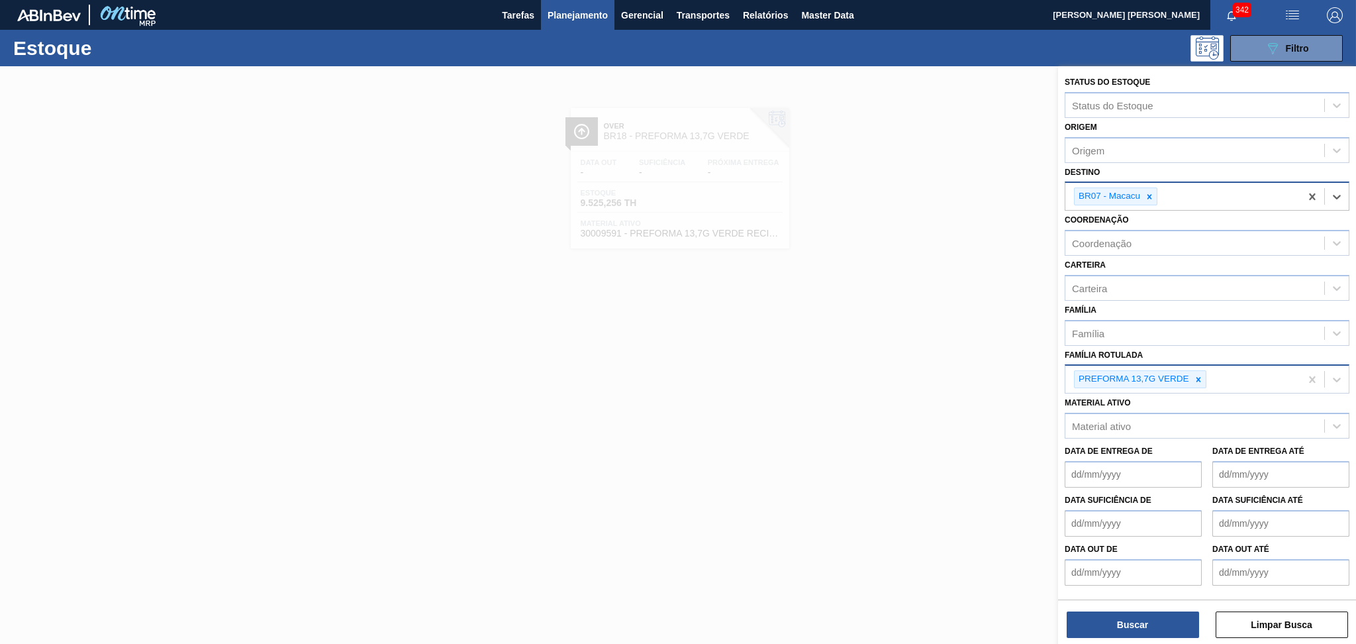
click at [1203, 376] on icon at bounding box center [1198, 379] width 9 height 9
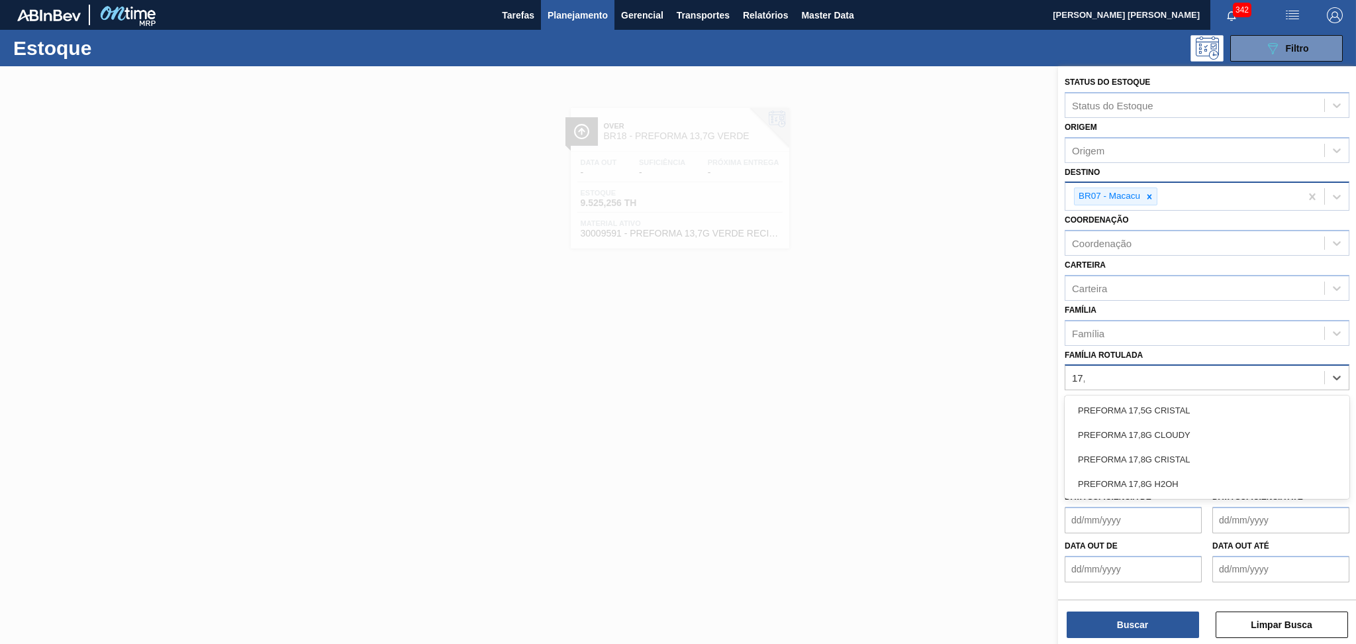
type Rotulada "17,8"
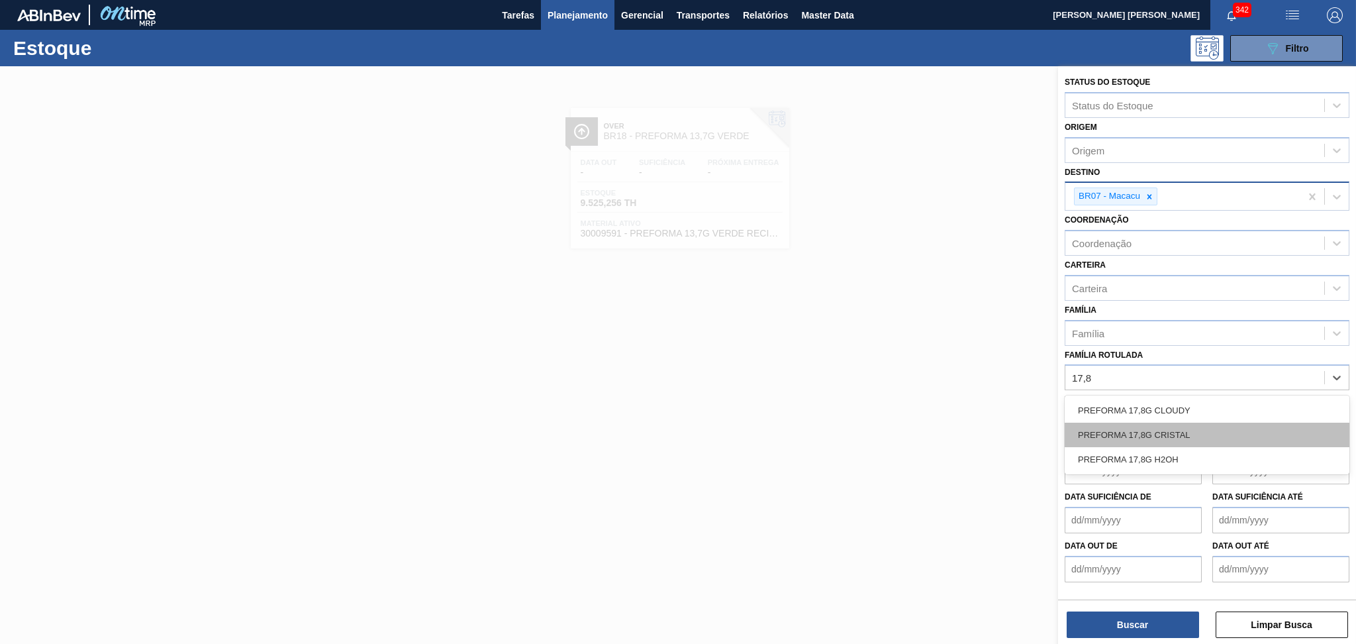
click at [1203, 427] on div "PREFORMA 17,8G CRISTAL" at bounding box center [1207, 435] width 285 height 25
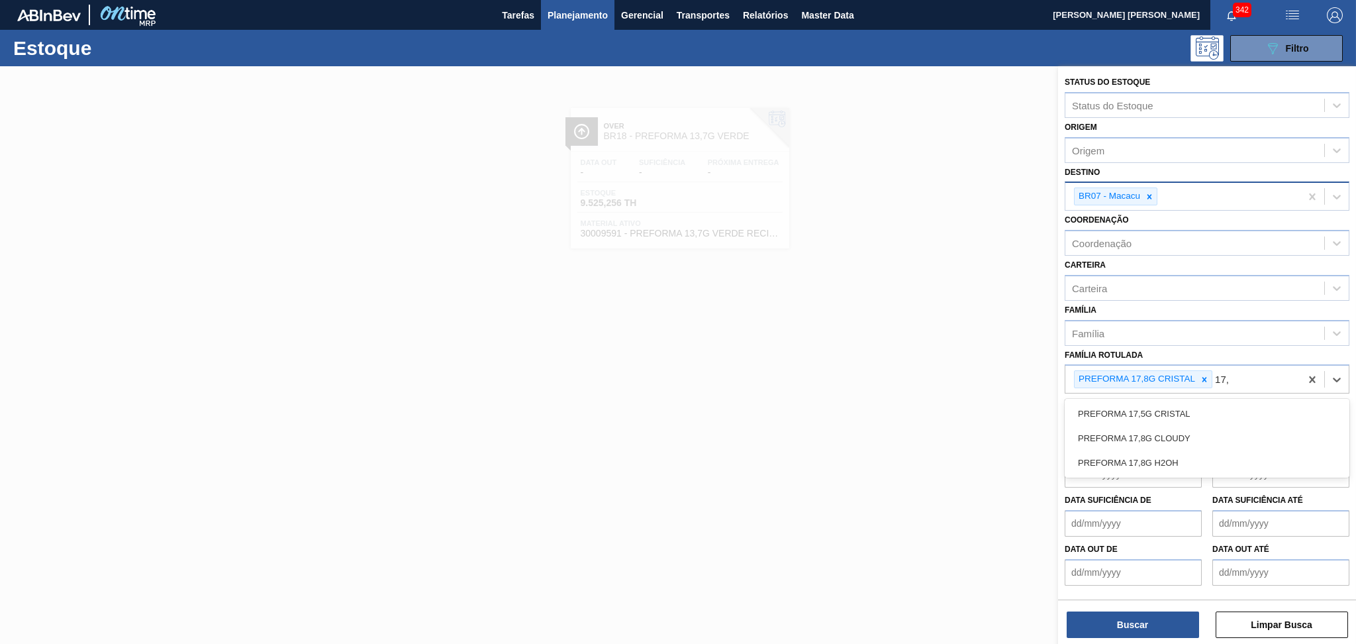
type Rotulada "17,8"
click at [1203, 427] on div "PREFORMA 17,8G H2OH" at bounding box center [1207, 438] width 285 height 25
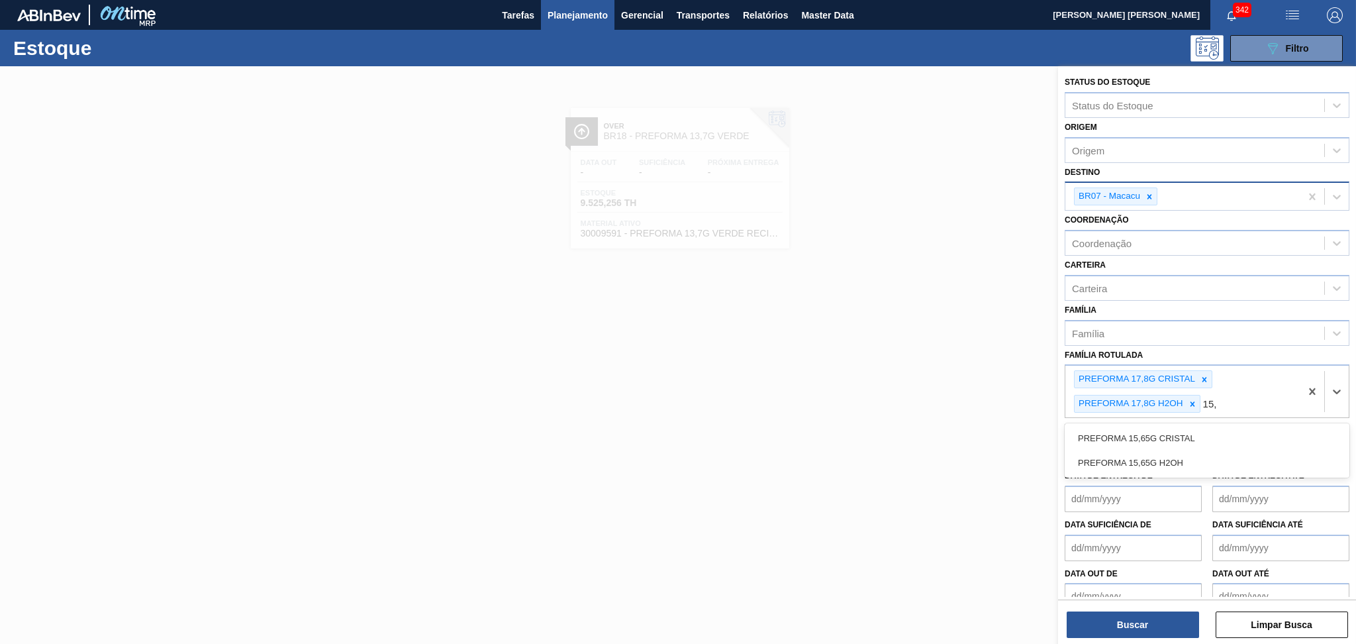
type Rotulada "15,6"
click at [1203, 427] on div "PREFORMA 15,65G CRISTAL" at bounding box center [1207, 438] width 285 height 25
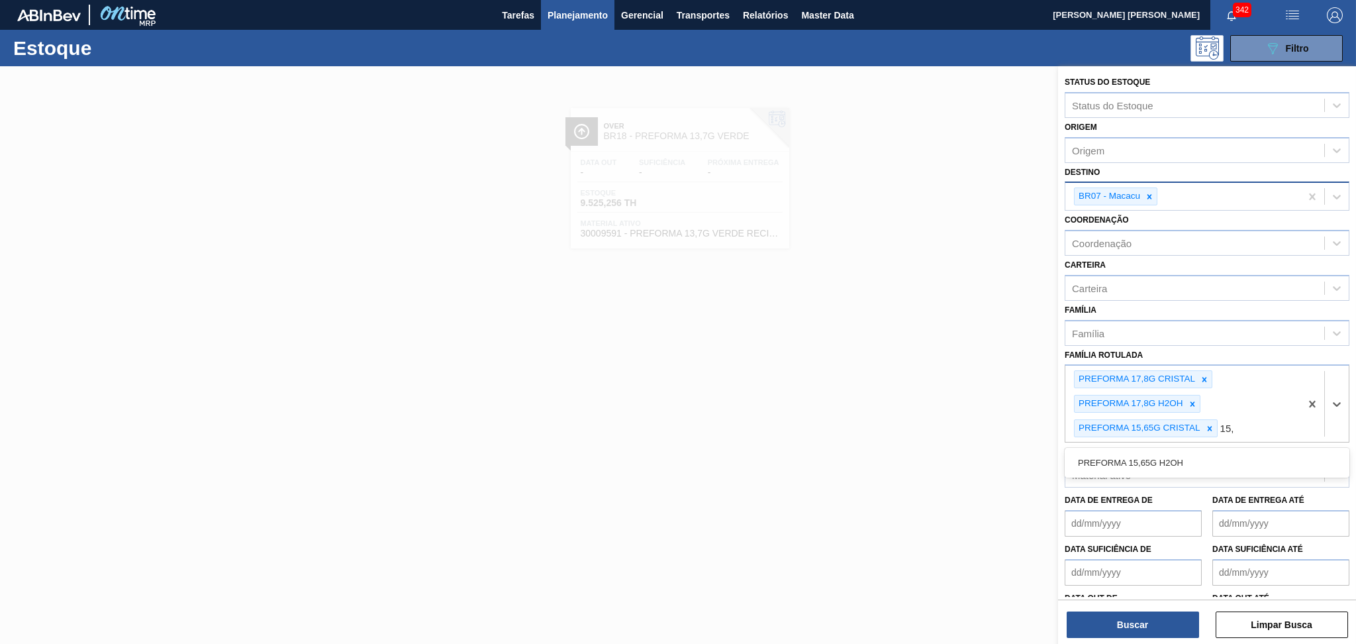
type Rotulada "15,6"
click at [1189, 454] on div "PREFORMA 15,65G H2OH" at bounding box center [1207, 462] width 285 height 25
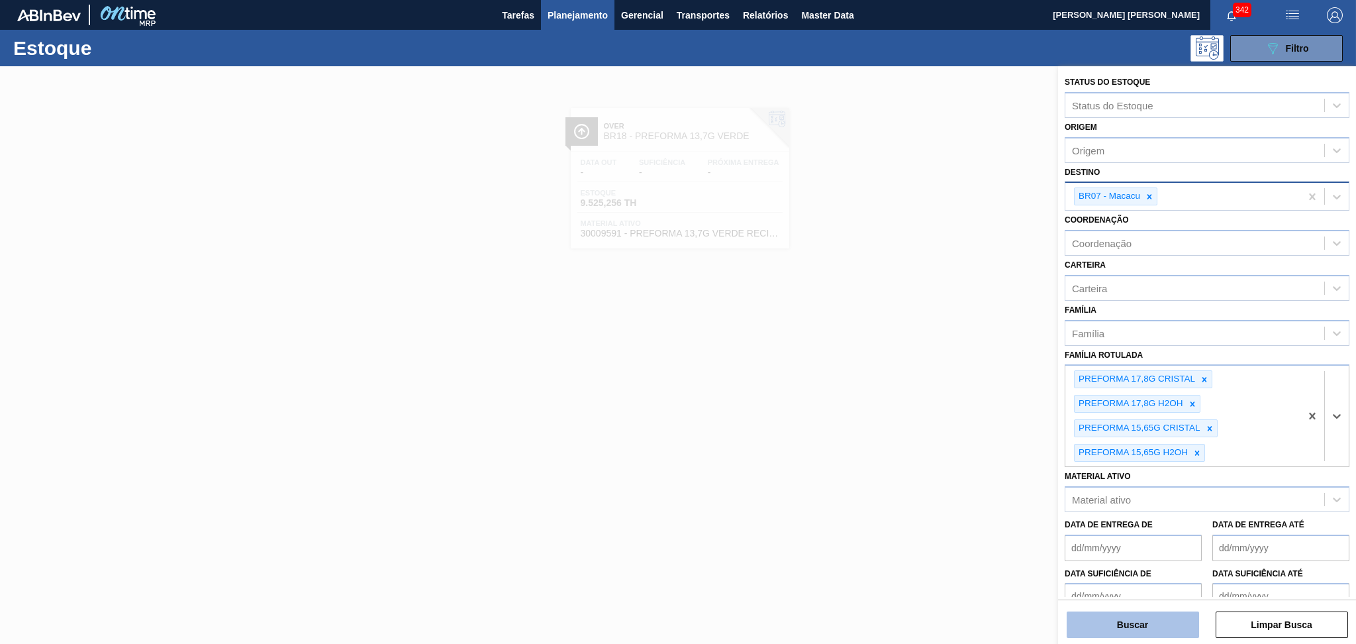
click at [1144, 623] on button "Buscar" at bounding box center [1133, 624] width 132 height 26
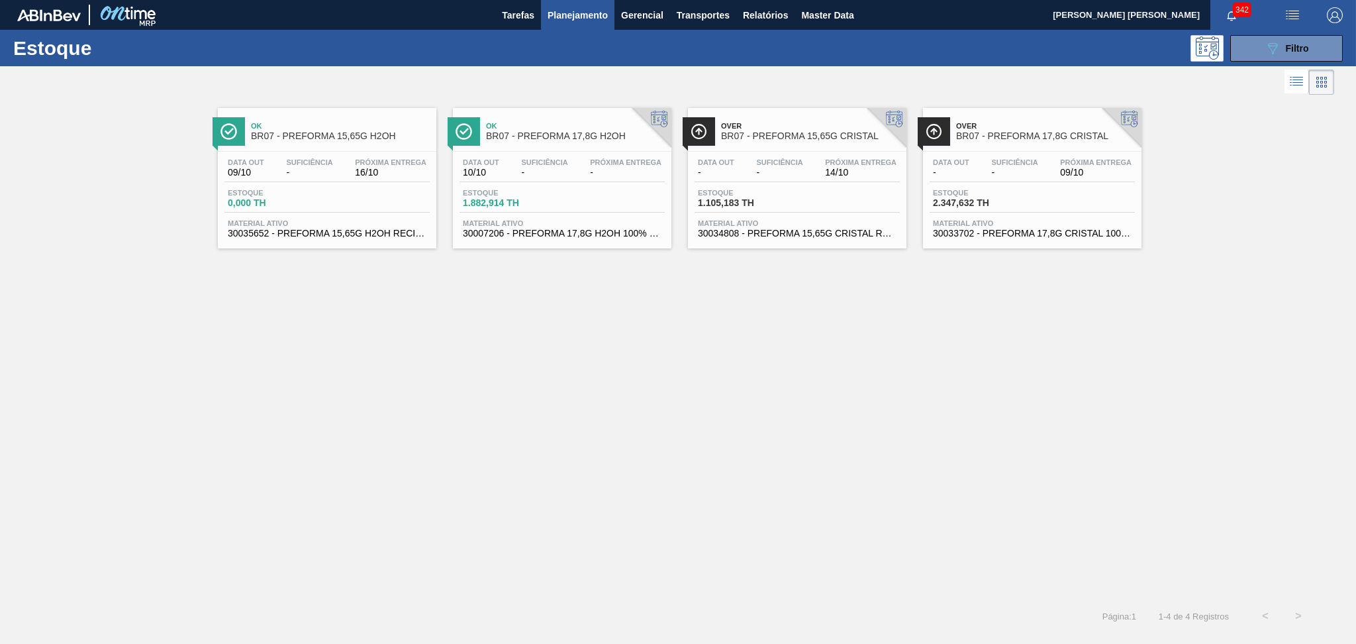
click at [332, 313] on div "Ok BR07 - PREFORMA 15,65G H2OH Data out 09/10 Suficiência - Próxima Entrega 16/…" at bounding box center [678, 348] width 1356 height 501
click at [1267, 54] on icon "089F7B8B-B2A5-4AFE-B5C0-19BA573D28AC" at bounding box center [1273, 48] width 16 height 16
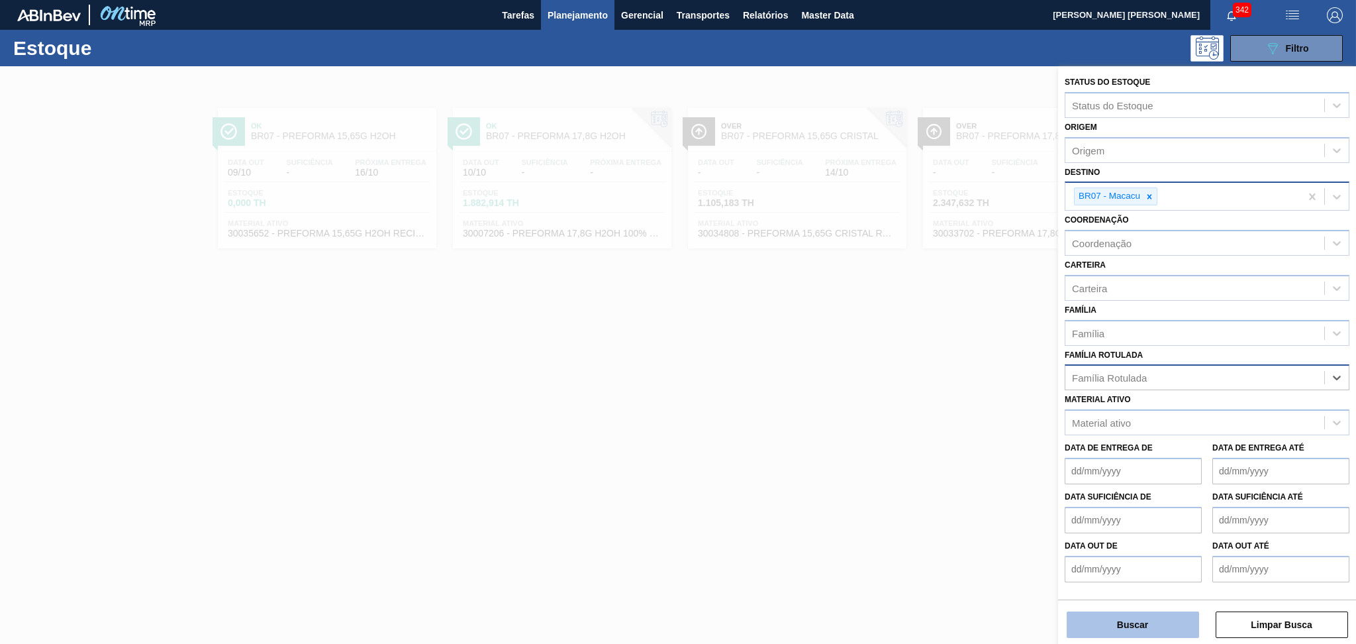
click at [1150, 614] on button "Buscar" at bounding box center [1133, 624] width 132 height 26
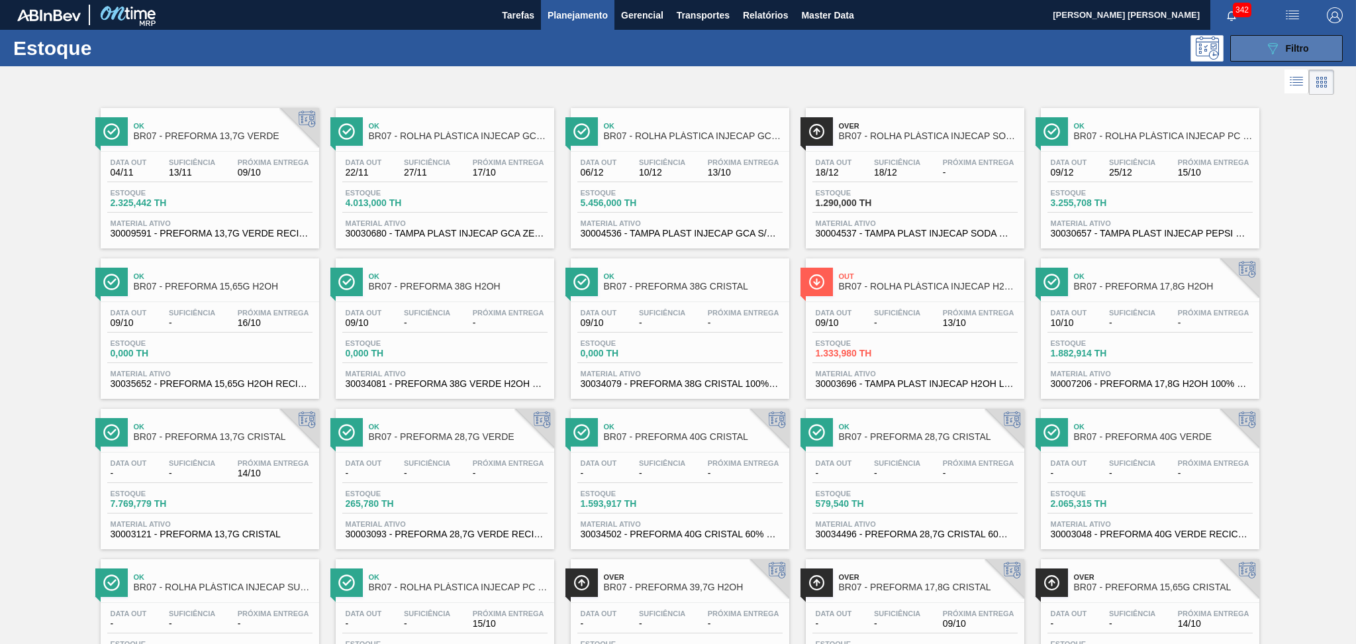
click at [1302, 36] on button "089F7B8B-B2A5-4AFE-B5C0-19BA573D28AC Filtro" at bounding box center [1287, 48] width 113 height 26
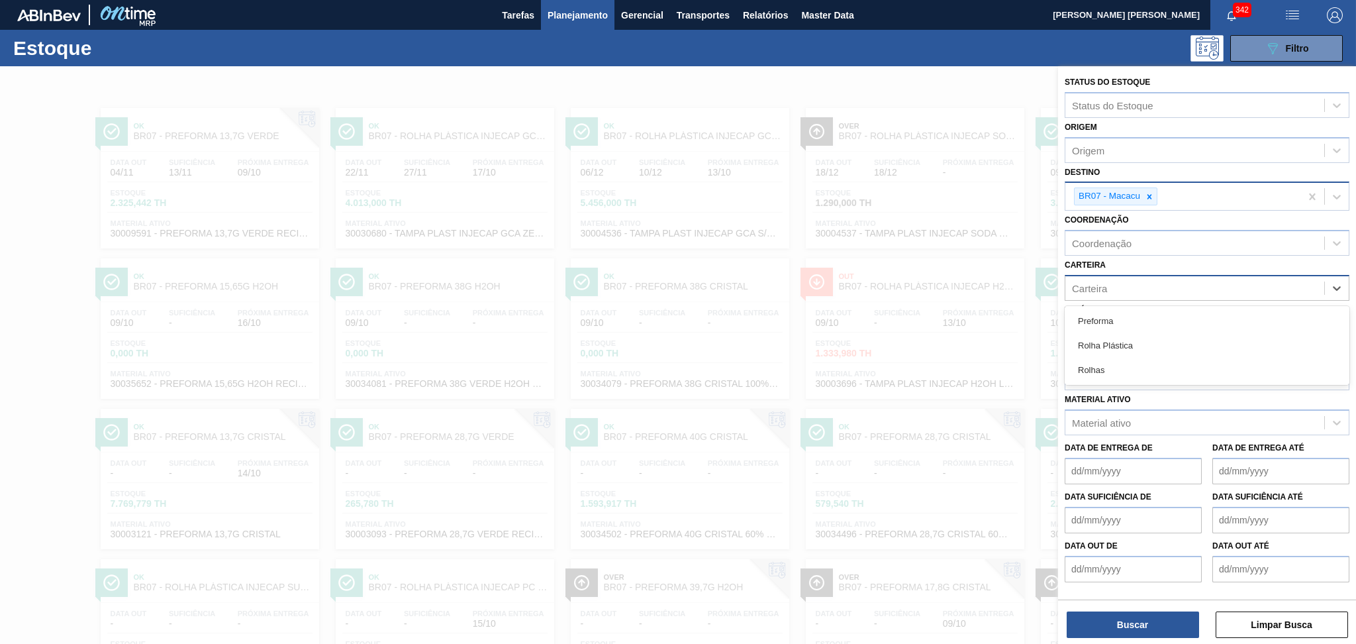
click at [1116, 287] on div "Carteira" at bounding box center [1195, 287] width 259 height 19
type input "pref"
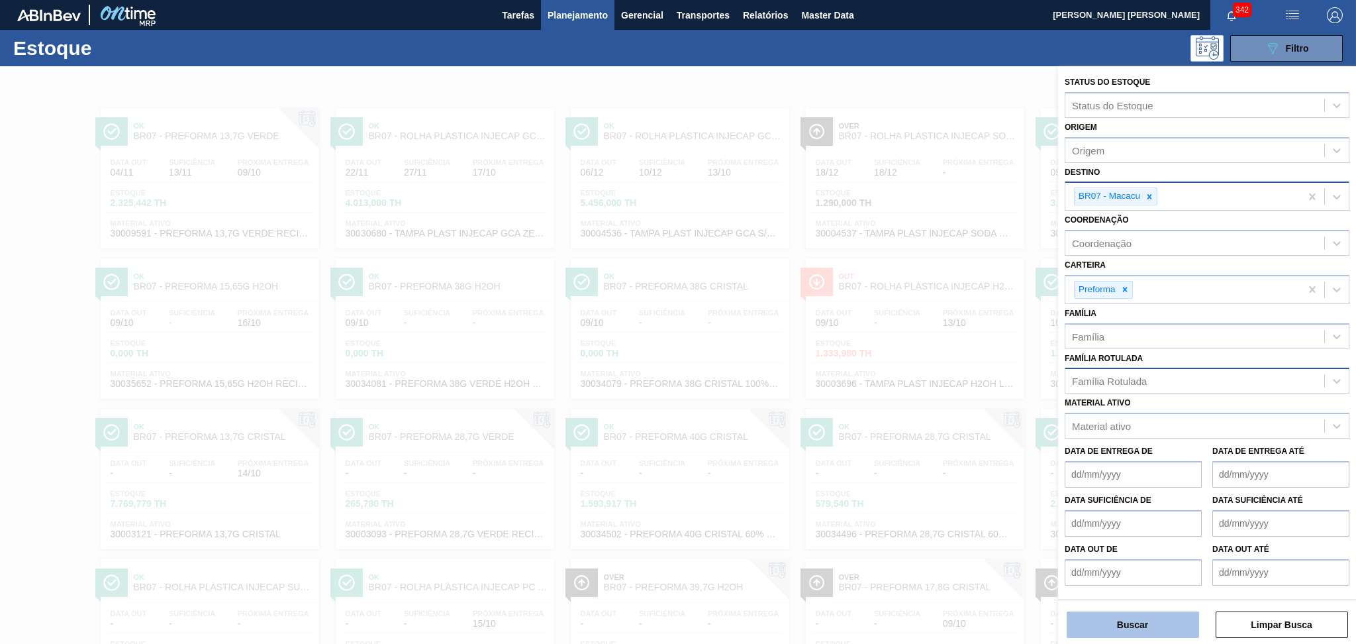
click at [1116, 626] on button "Buscar" at bounding box center [1133, 624] width 132 height 26
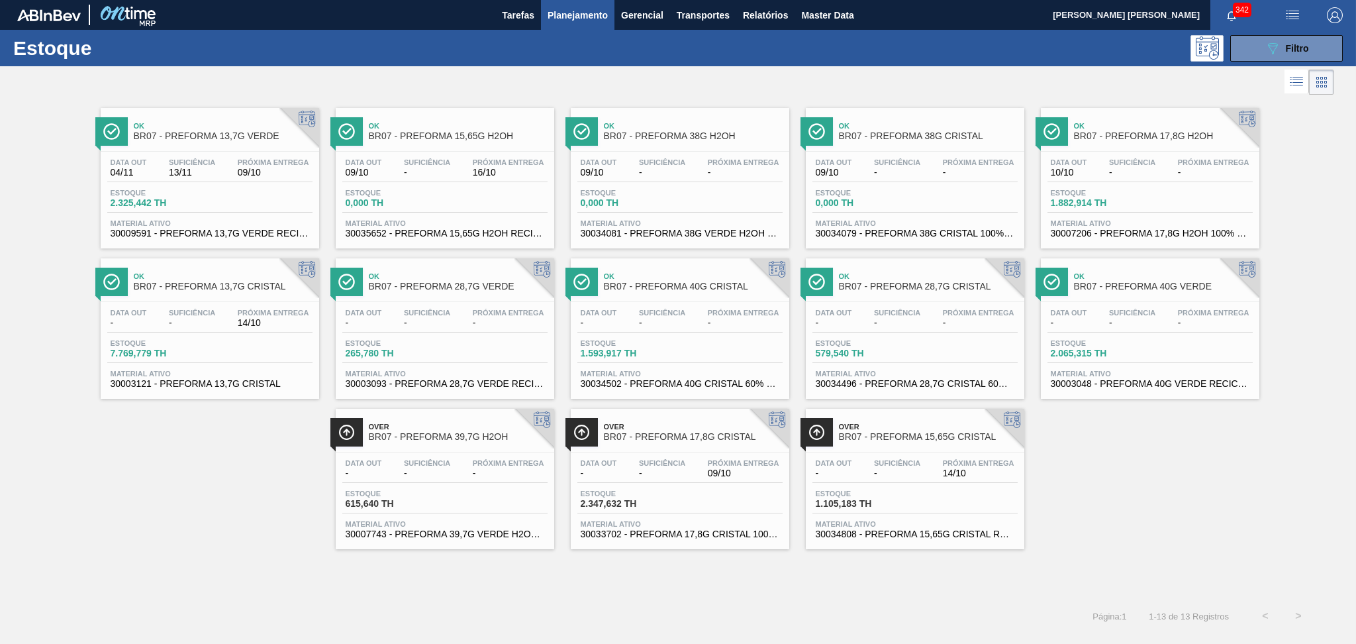
click at [107, 629] on div "Página : 1 1 - 13 de 13 Registros < >" at bounding box center [657, 615] width 1315 height 33
click at [151, 488] on div "Ok BR07 - PREFORMA 13,7G VERDE Data out 04/11 Suficiência 13/11 Próxima Entrega…" at bounding box center [678, 323] width 1356 height 451
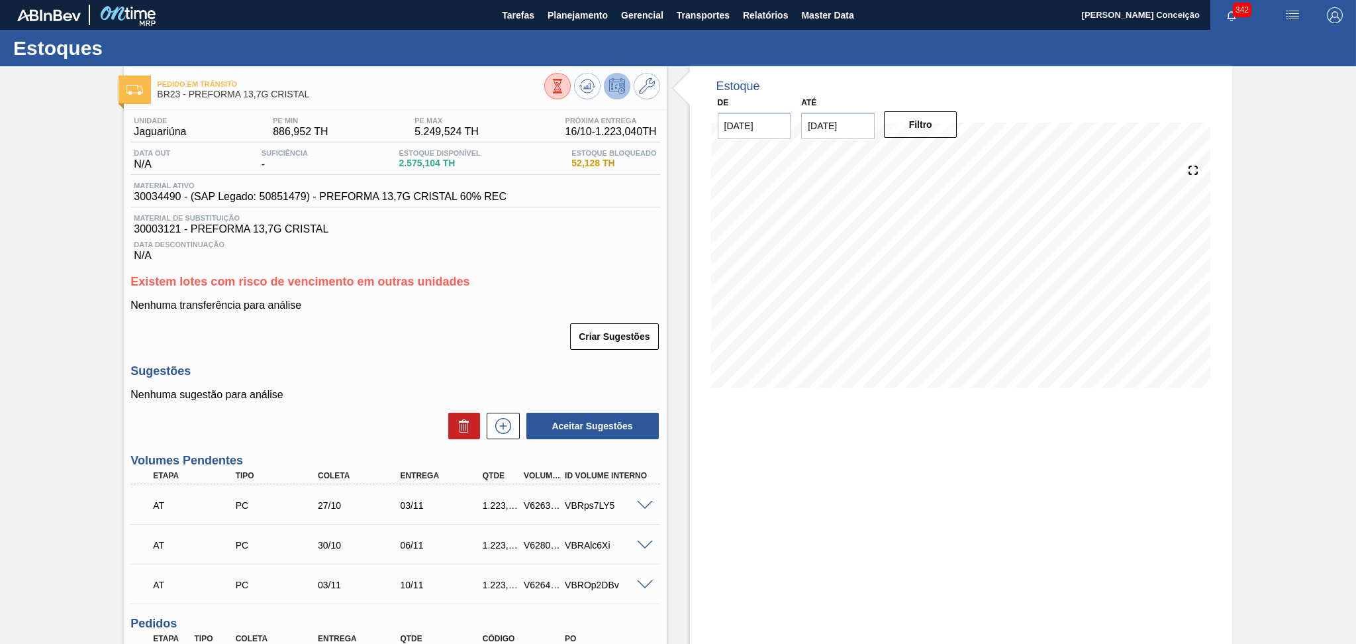
click at [377, 325] on div "Criar Sugestões" at bounding box center [394, 336] width 529 height 29
click at [538, 301] on p "Nenhuma transferência para análise" at bounding box center [394, 305] width 529 height 12
click at [424, 346] on div "Criar Sugestões" at bounding box center [394, 336] width 529 height 29
click at [431, 358] on div "Unidade Jaguariúna PE MIN 886,952 TH PE MAX 5.249,524 TH Próxima Entrega 16/10 …" at bounding box center [395, 469] width 542 height 719
click at [421, 324] on div "Criar Sugestões" at bounding box center [394, 336] width 529 height 29
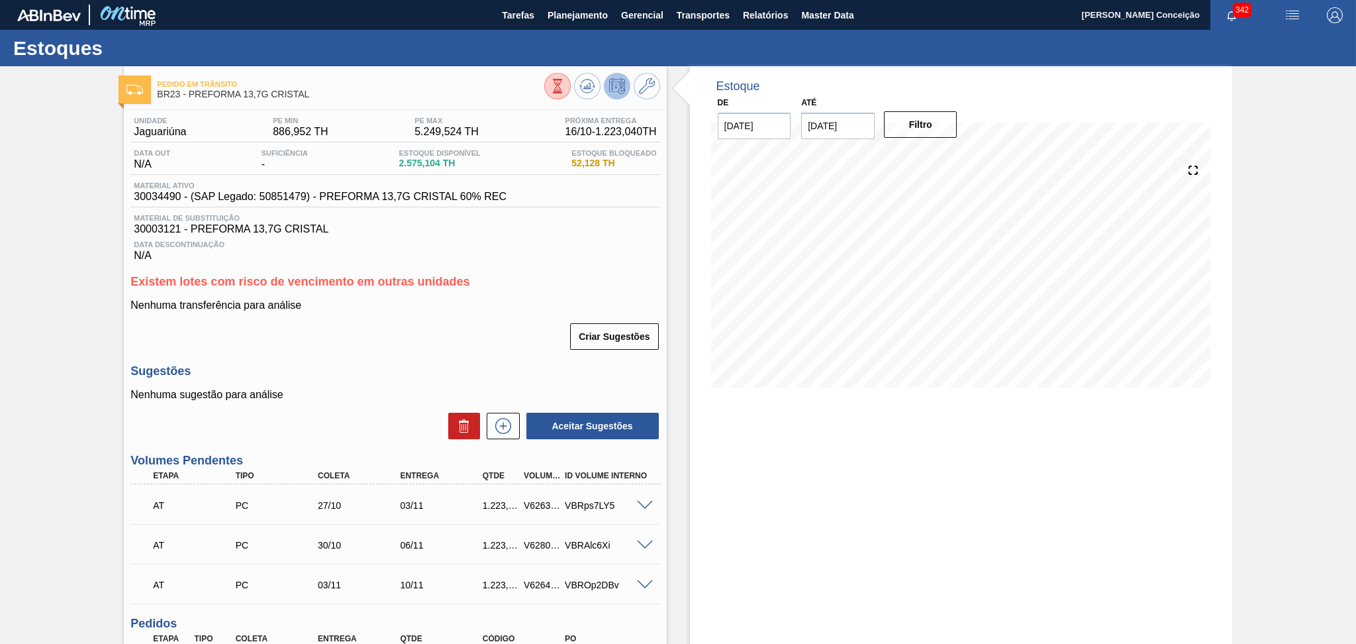
click at [464, 313] on div "Nenhuma transferência para análise Criar Sugestões" at bounding box center [394, 325] width 529 height 52
click at [388, 348] on div "Criar Sugestões" at bounding box center [394, 336] width 529 height 29
click at [564, 256] on div "Data Descontinuação N/A" at bounding box center [394, 248] width 529 height 26
click at [418, 331] on div "Criar Sugestões" at bounding box center [394, 336] width 529 height 29
click at [601, 19] on span "Planejamento" at bounding box center [578, 15] width 60 height 16
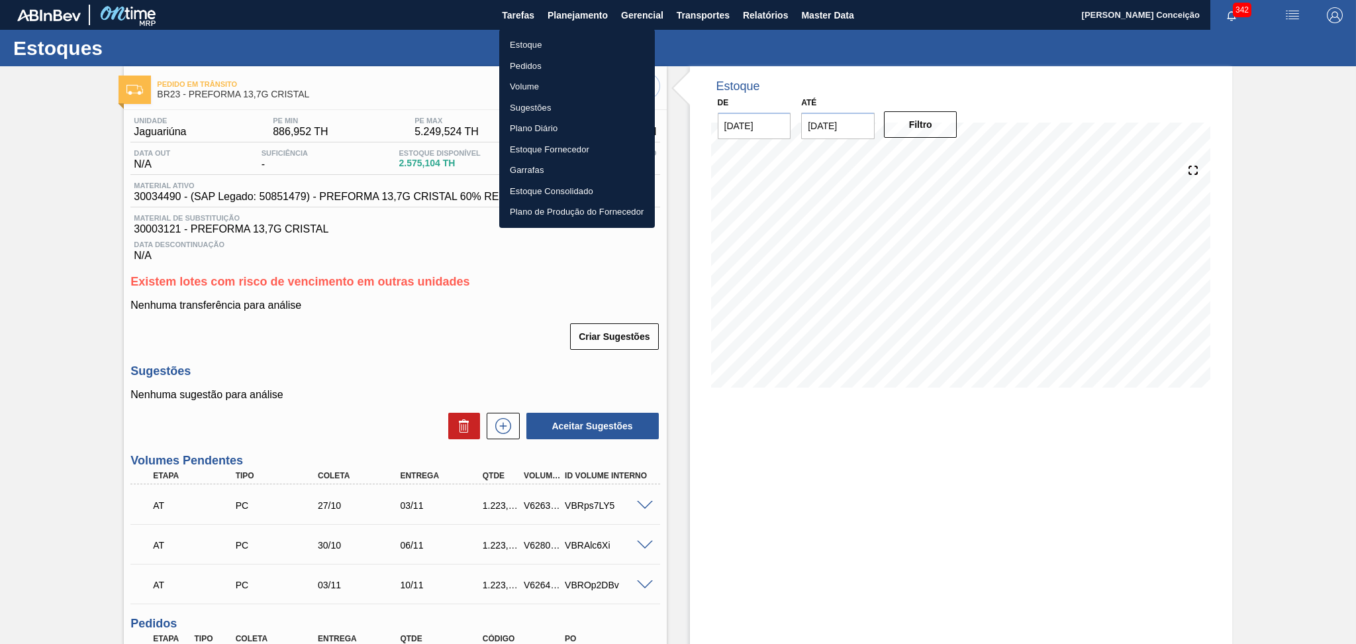
click at [470, 367] on div at bounding box center [678, 322] width 1356 height 644
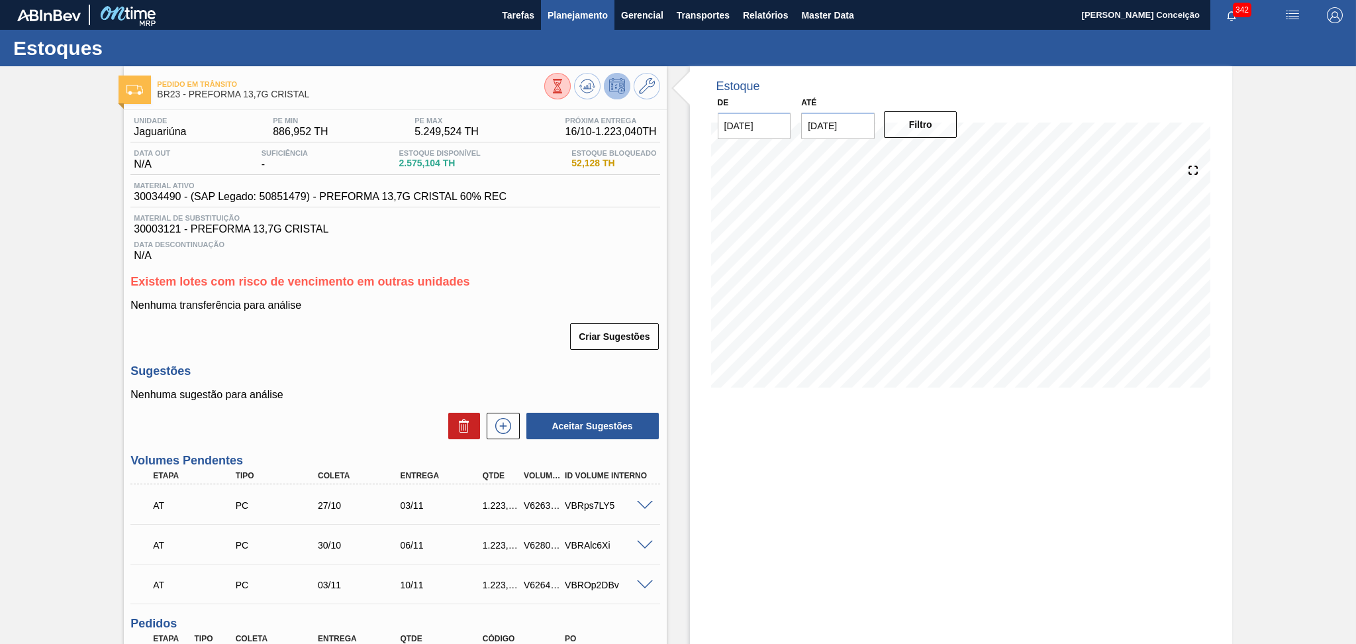
click at [578, 5] on button "Planejamento" at bounding box center [578, 15] width 74 height 30
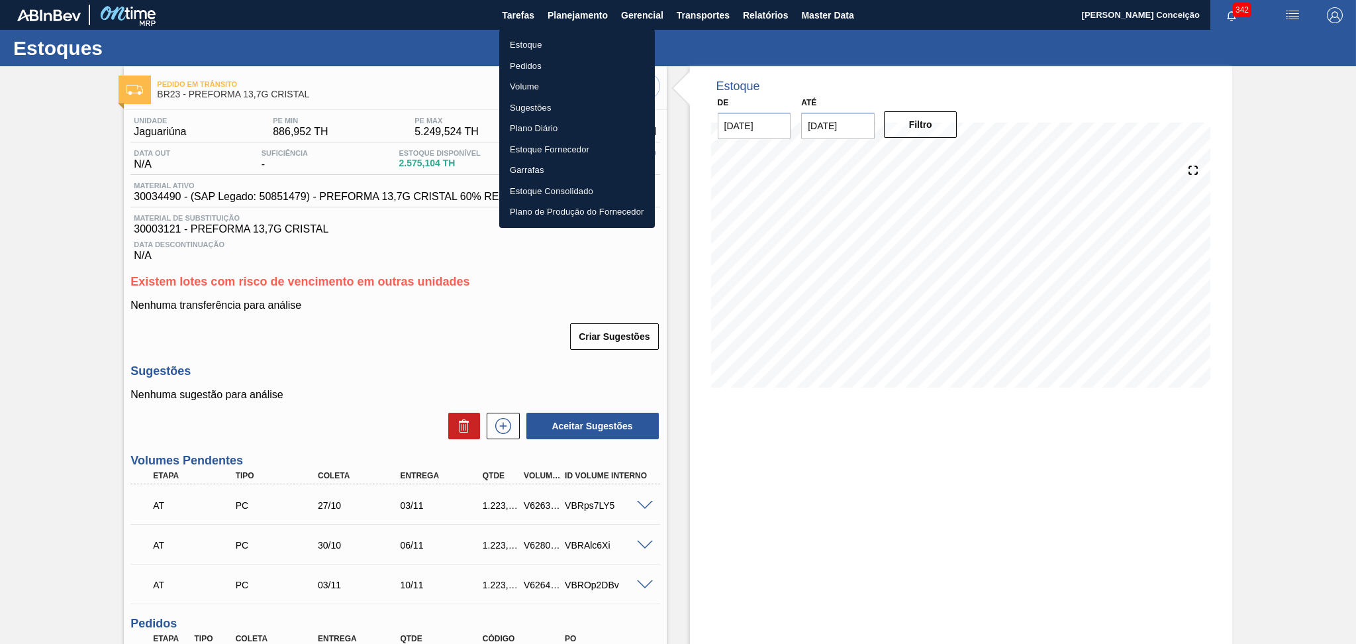
click at [527, 38] on li "Estoque" at bounding box center [577, 44] width 156 height 21
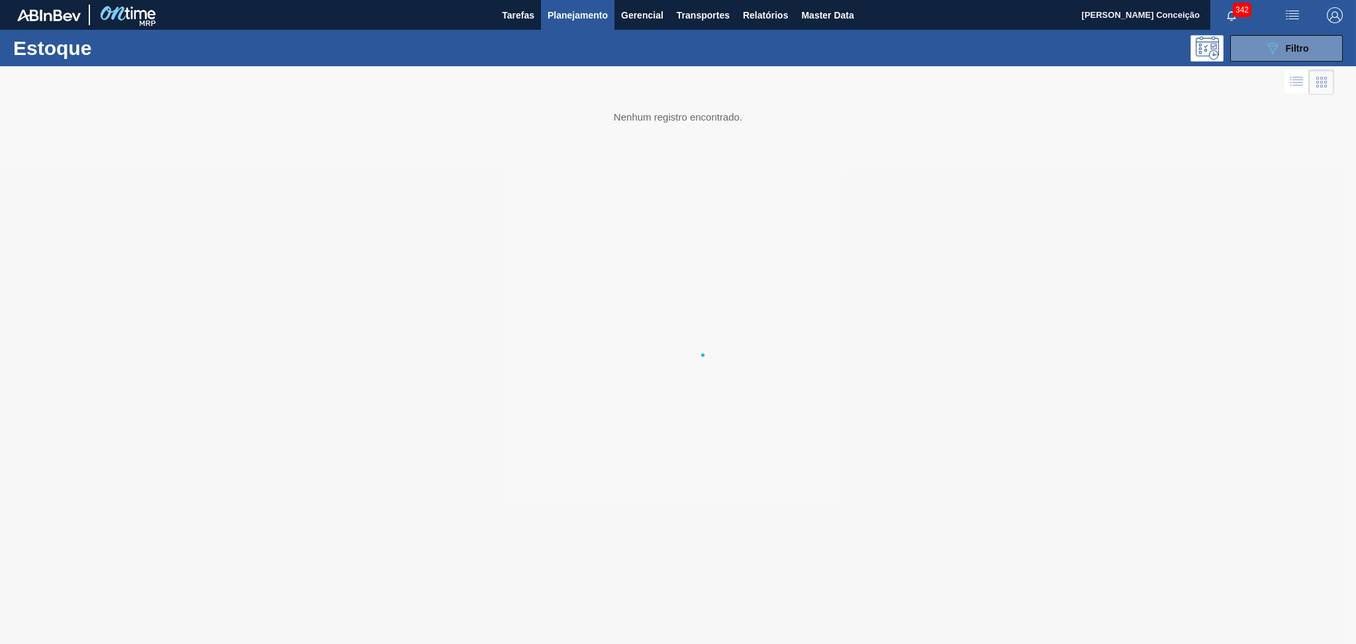
drag, startPoint x: 527, startPoint y: 38, endPoint x: 658, endPoint y: 76, distance: 136.6
click at [605, 60] on ul "Estoque Pedidos Volume Sugestões Plano Diário Estoque Fornecedor Garrafas Estoq…" at bounding box center [577, 93] width 117 height 111
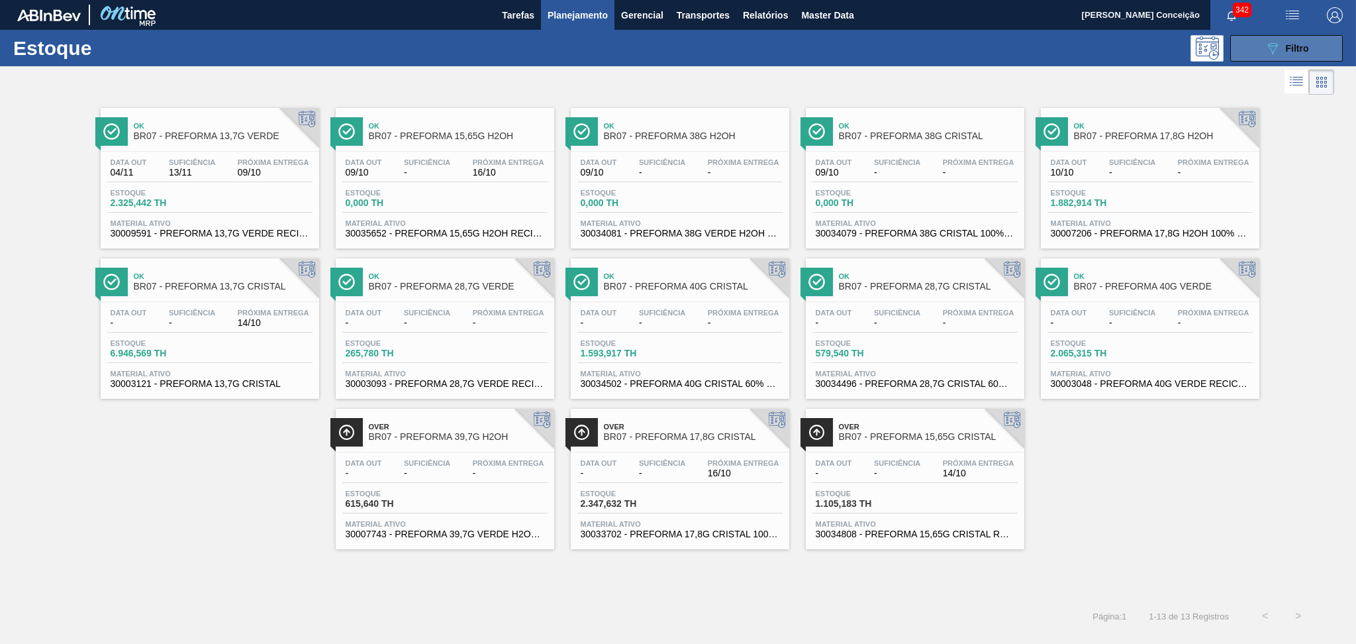
click at [1260, 55] on button "089F7B8B-B2A5-4AFE-B5C0-19BA573D28AC Filtro" at bounding box center [1287, 48] width 113 height 26
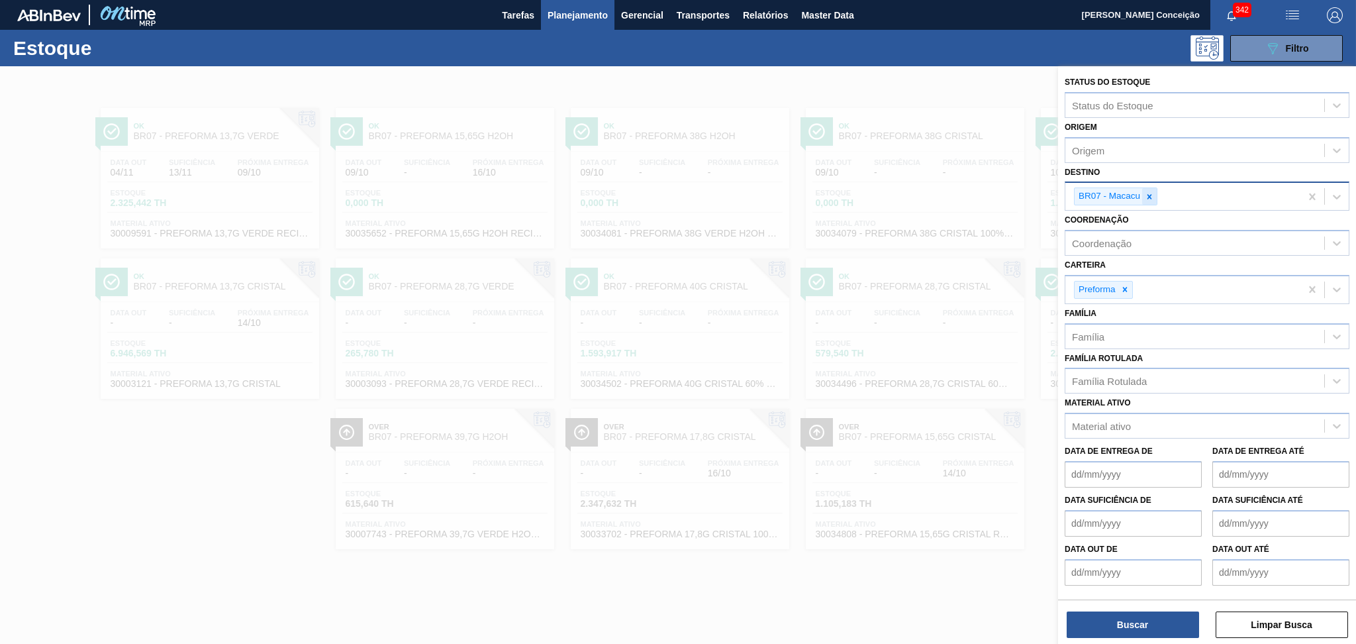
click at [1152, 192] on icon at bounding box center [1149, 196] width 9 height 9
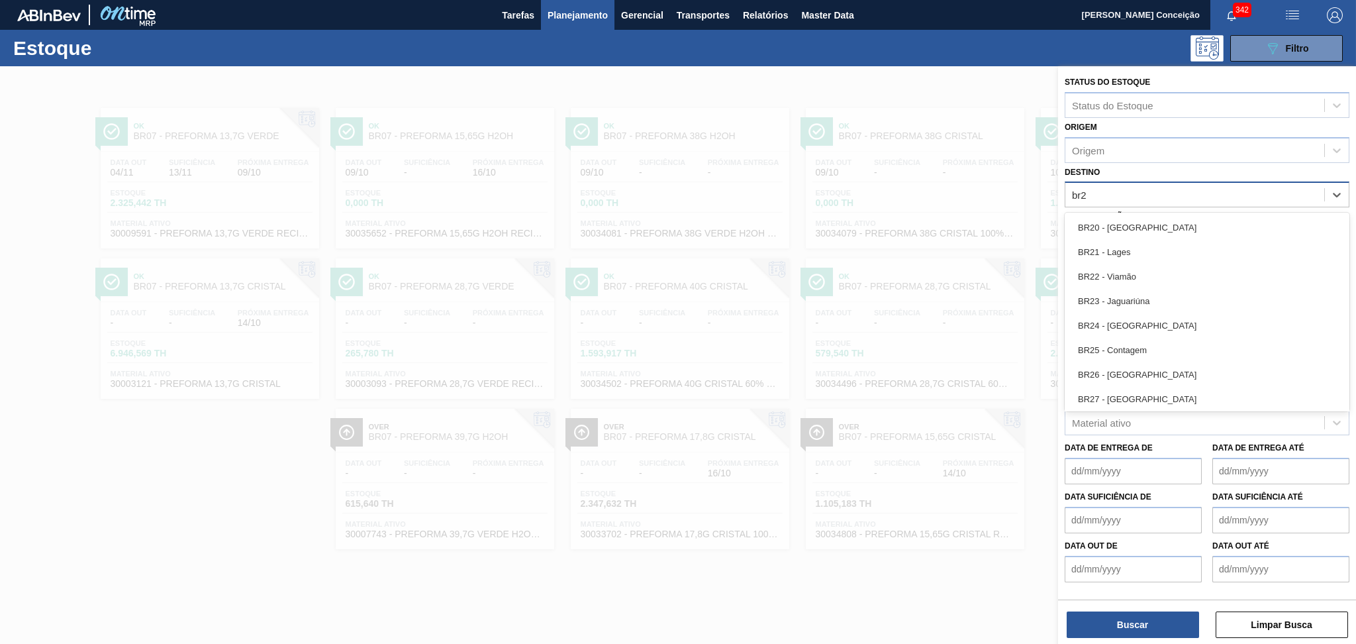
type input "br27"
click at [1150, 215] on div "BR27 - [GEOGRAPHIC_DATA]" at bounding box center [1207, 227] width 285 height 25
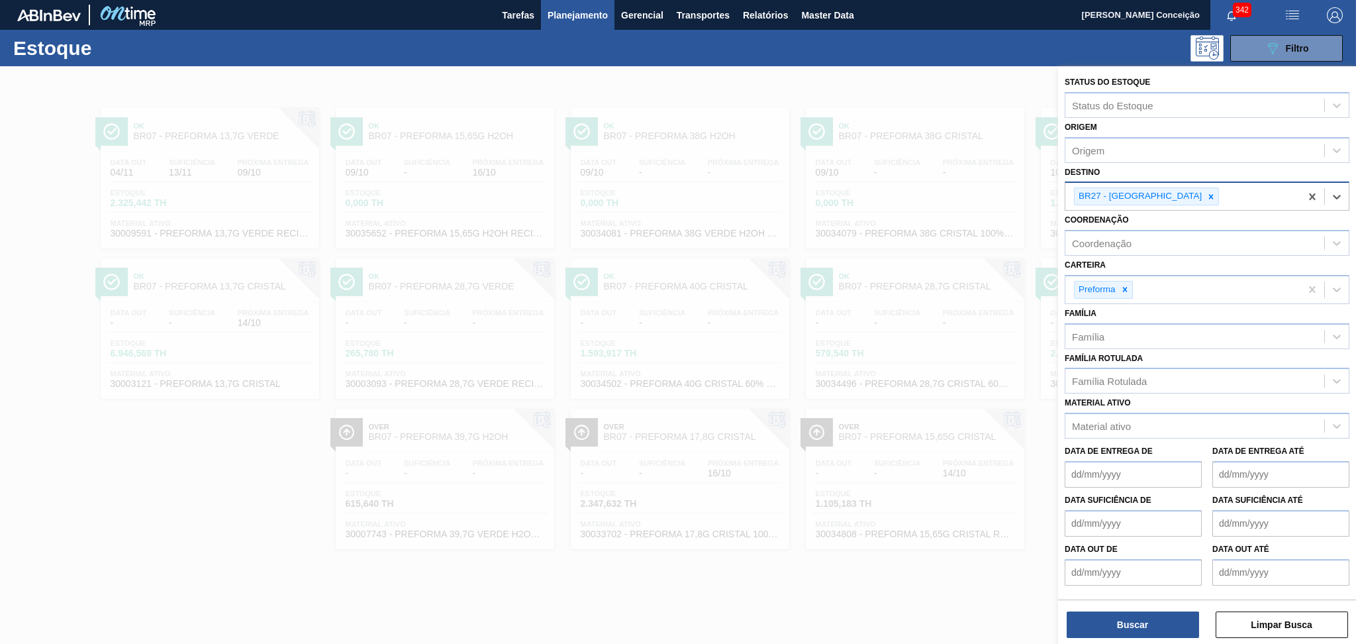
click at [1120, 358] on label "Família Rotulada" at bounding box center [1104, 358] width 78 height 9
click at [1074, 376] on Rotulada "Família Rotulada" at bounding box center [1072, 381] width 1 height 11
click at [1116, 377] on div "Família Rotulada" at bounding box center [1109, 381] width 75 height 11
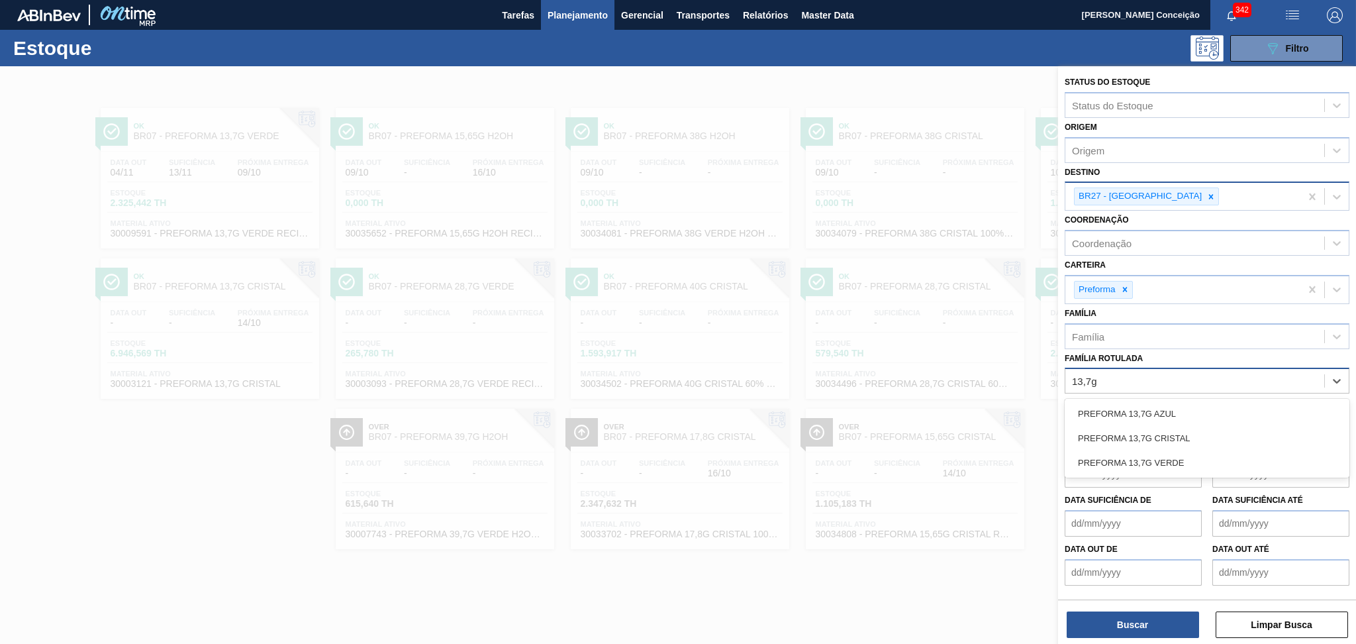
type Rotulada "13,7g c"
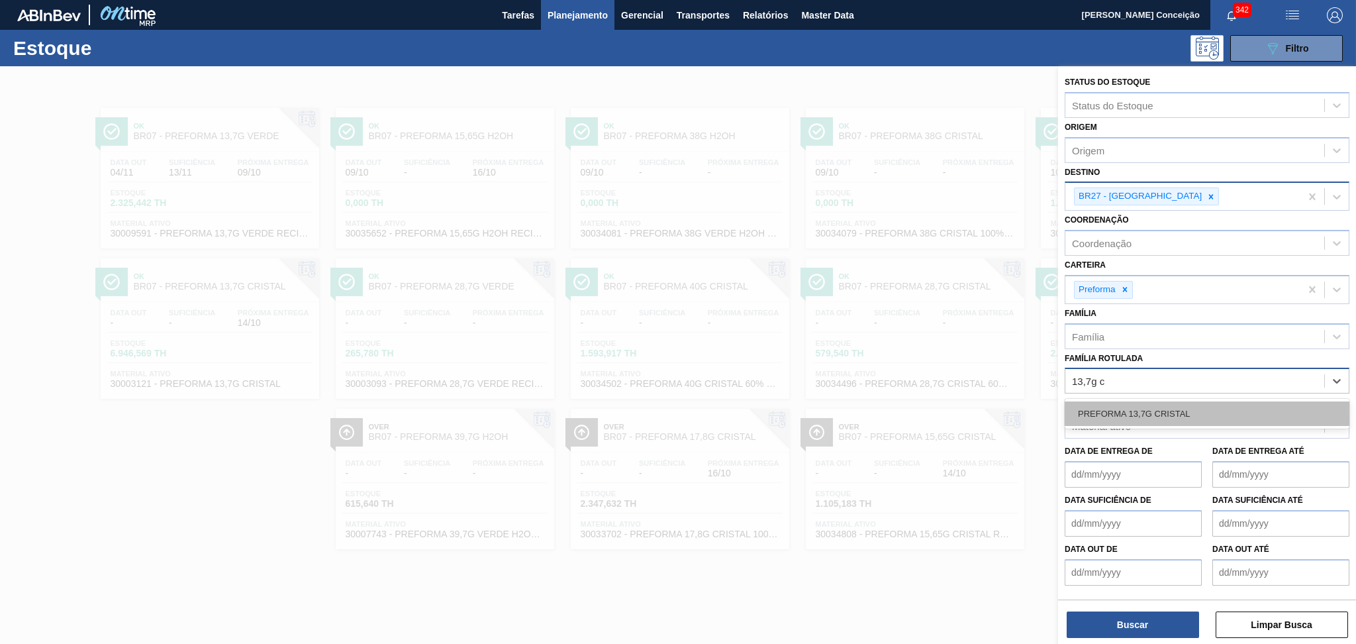
click at [1122, 405] on div "PREFORMA 13,7G CRISTAL" at bounding box center [1207, 413] width 285 height 25
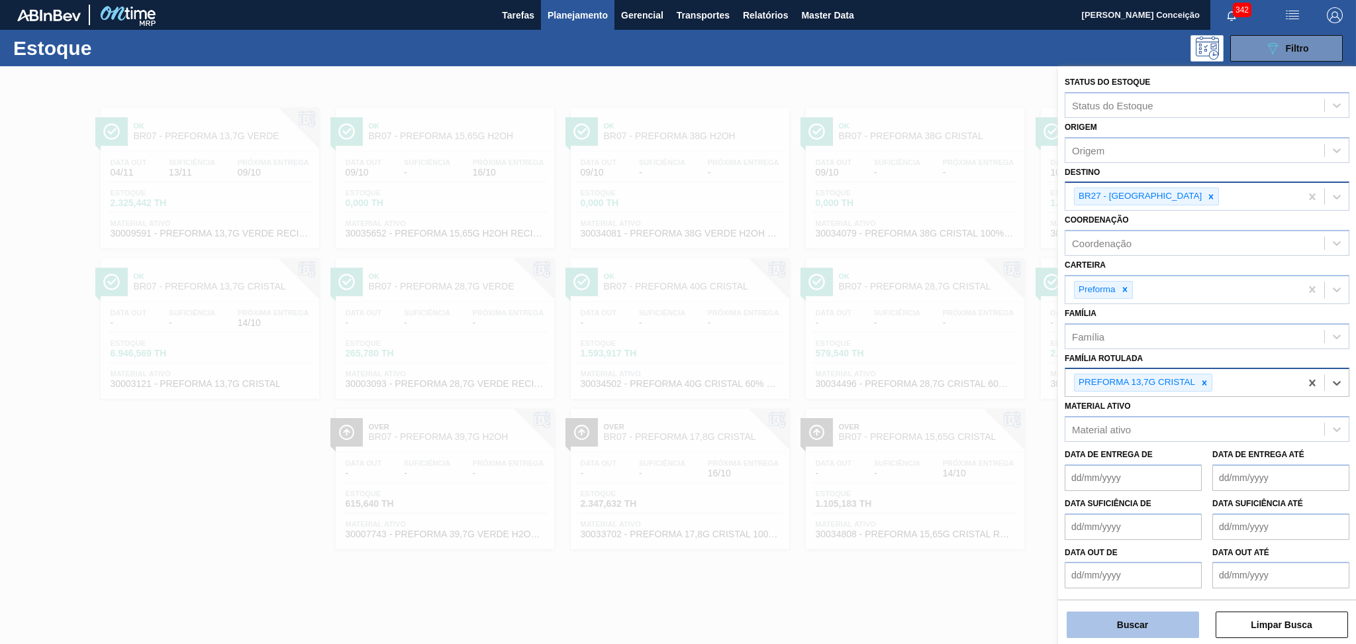
click at [1148, 614] on button "Buscar" at bounding box center [1133, 624] width 132 height 26
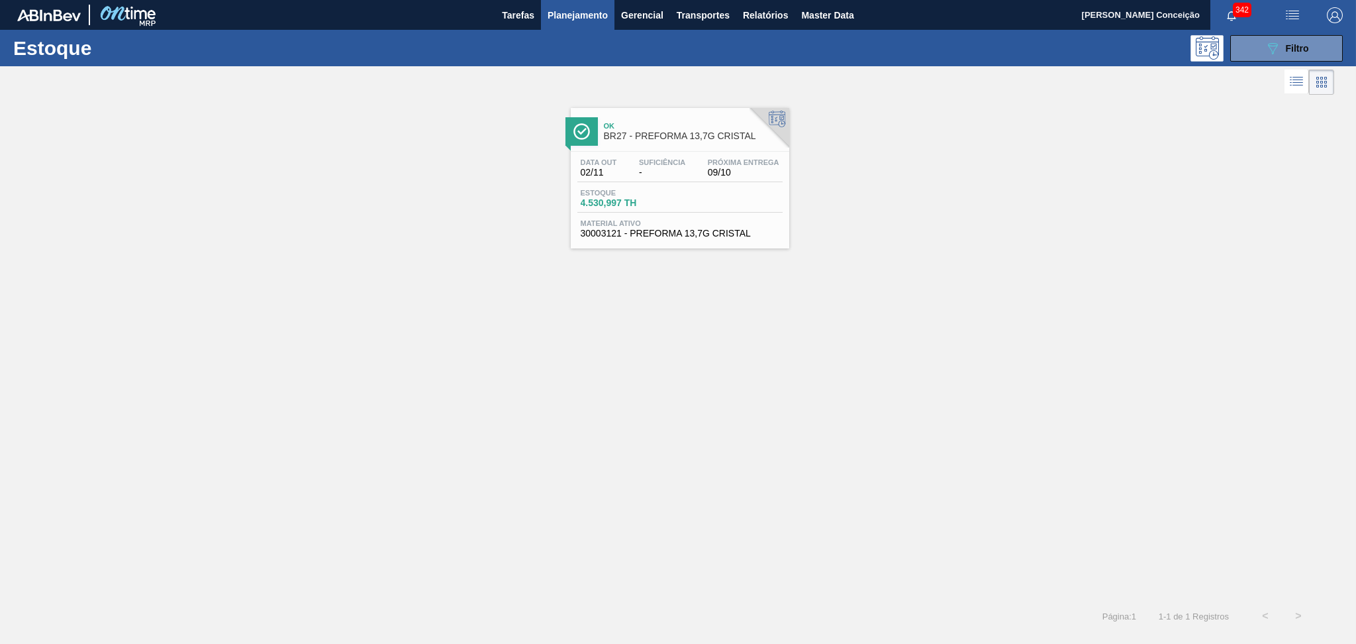
click at [639, 173] on span "-" at bounding box center [662, 173] width 46 height 10
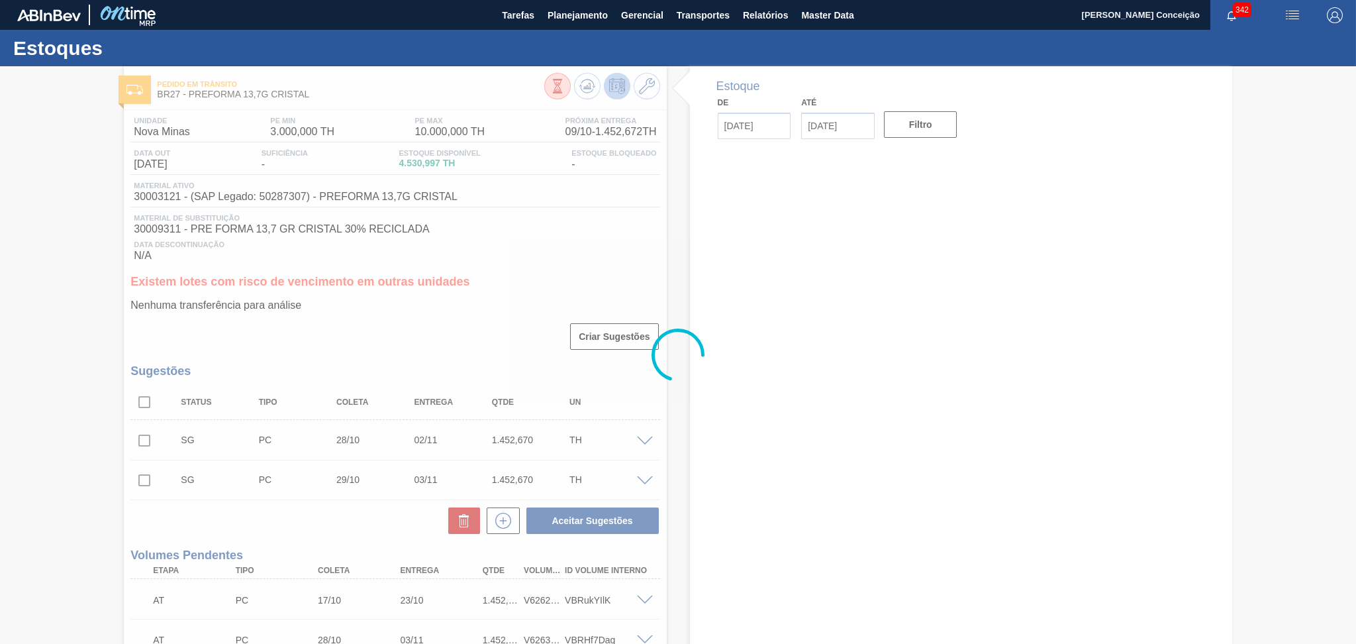
click at [368, 344] on div at bounding box center [678, 355] width 1356 height 578
click at [884, 368] on div at bounding box center [678, 355] width 1356 height 578
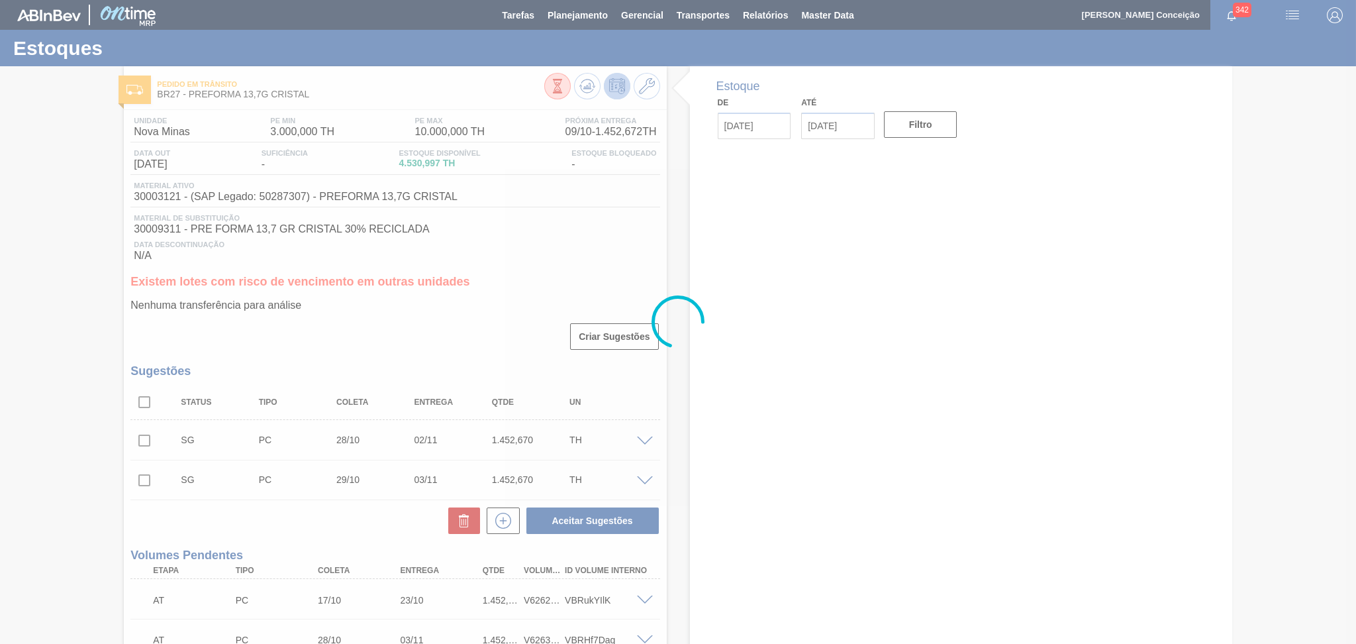
click at [307, 386] on div at bounding box center [678, 322] width 1356 height 644
click at [465, 332] on div at bounding box center [678, 322] width 1356 height 644
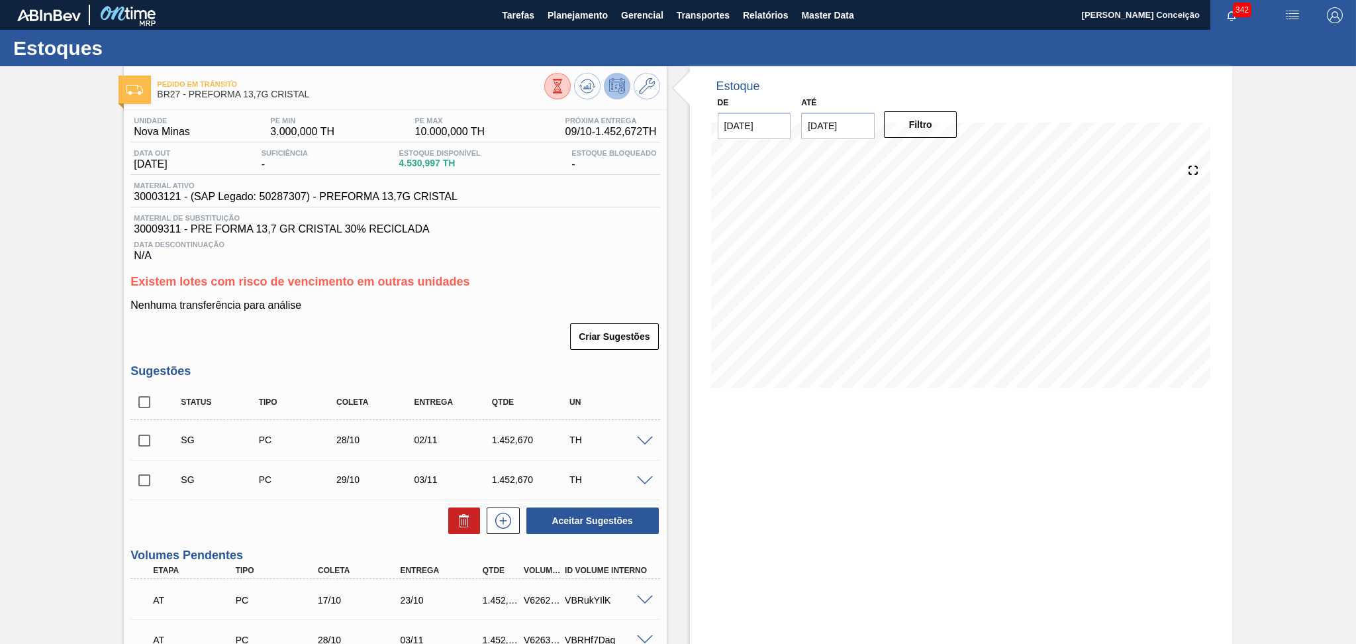
click at [585, 283] on h3 "Existem lotes com risco de vencimento em outras unidades" at bounding box center [394, 282] width 529 height 14
click at [707, 386] on div at bounding box center [961, 274] width 511 height 265
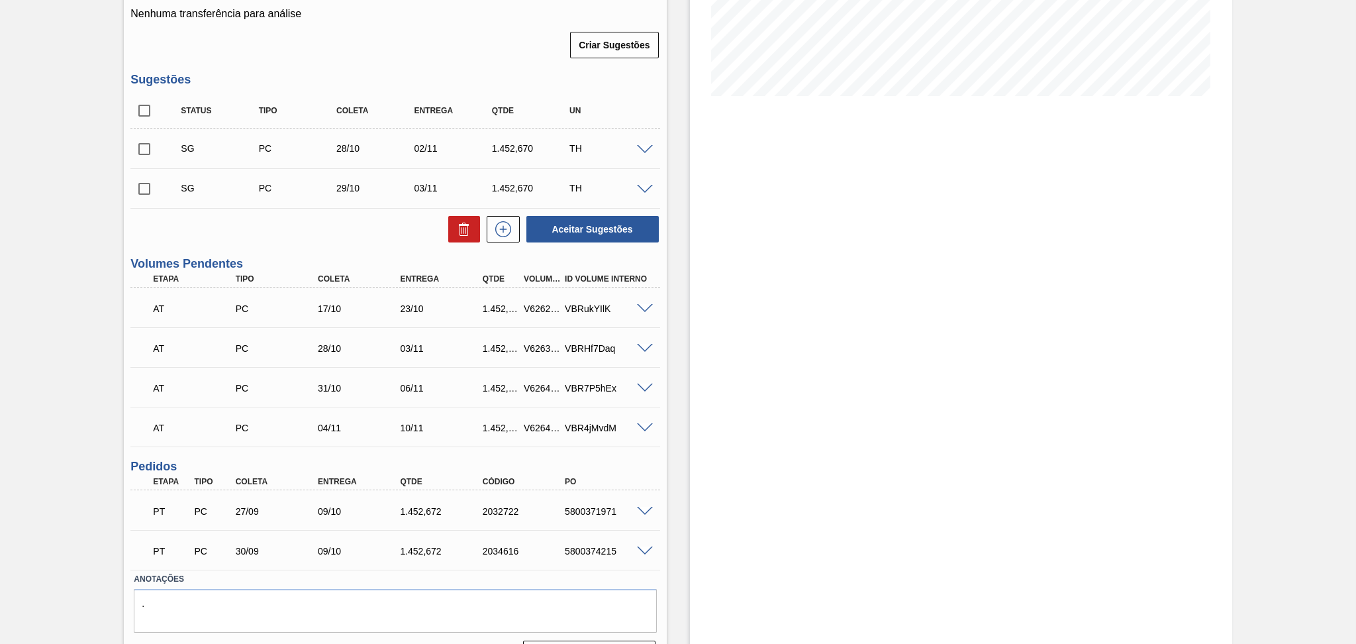
scroll to position [324, 0]
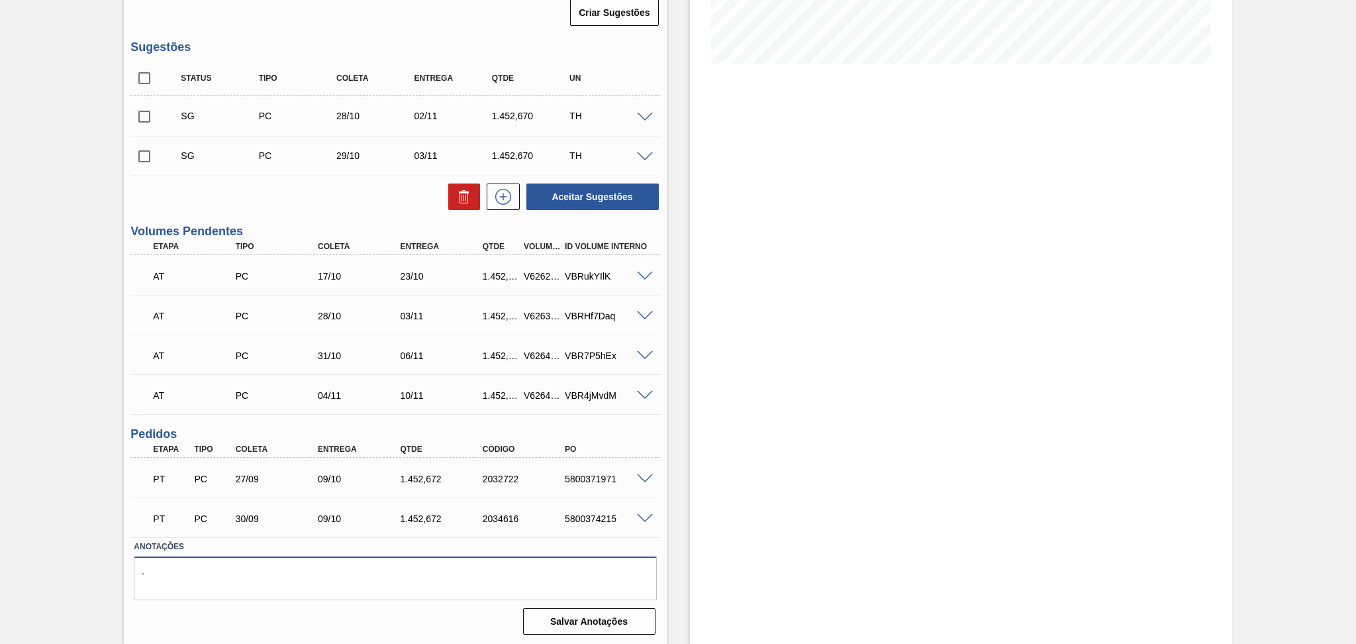
click at [301, 596] on textarea "." at bounding box center [395, 578] width 523 height 44
click at [654, 305] on div "AT PC 28/10 03/11 1.452,672 V626386 VBRHf7Daq" at bounding box center [394, 314] width 529 height 33
click at [699, 330] on div "Estoque De [DATE] Até [DATE] Filtro 21/10 Projeção de Estoque 3,036.337 [DOMAIN…" at bounding box center [961, 193] width 542 height 903
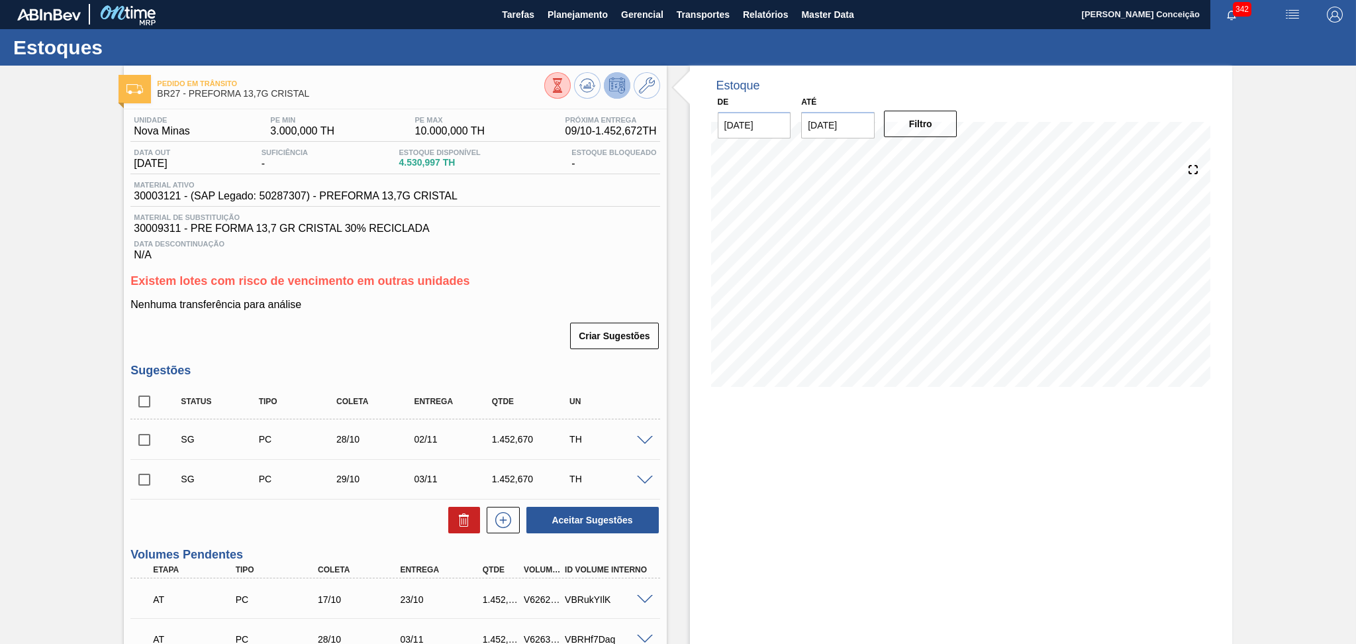
scroll to position [0, 0]
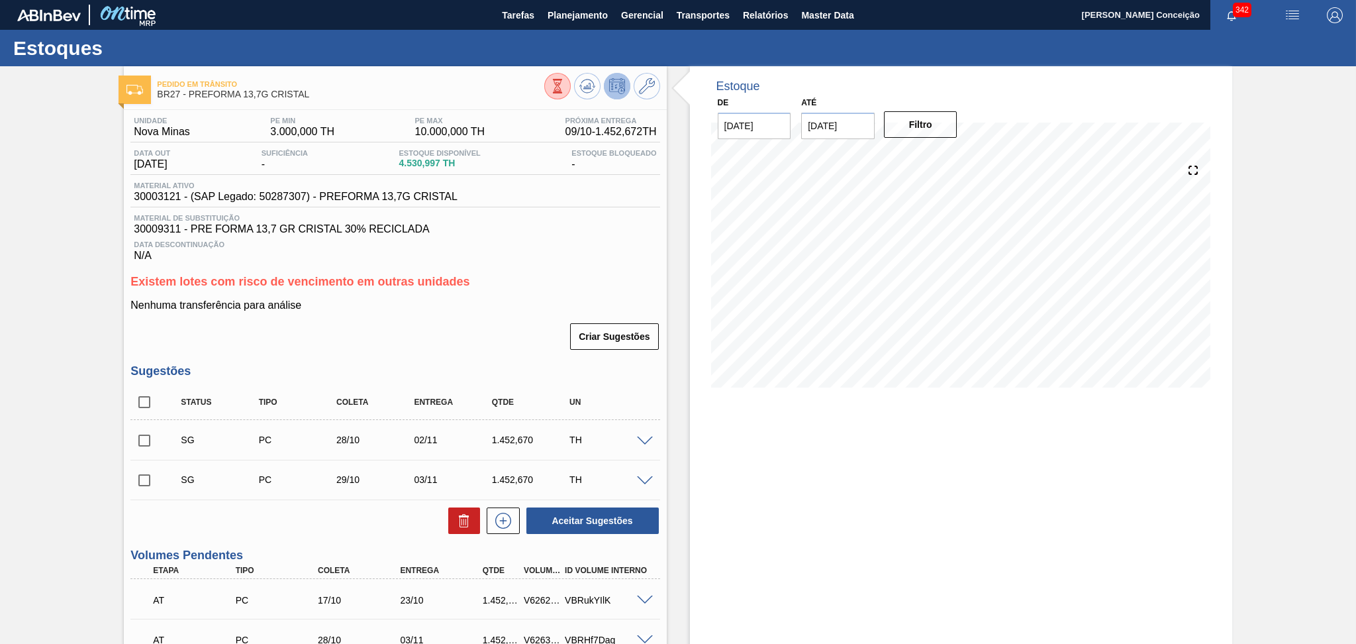
click at [450, 333] on div "Criar Sugestões" at bounding box center [394, 336] width 529 height 29
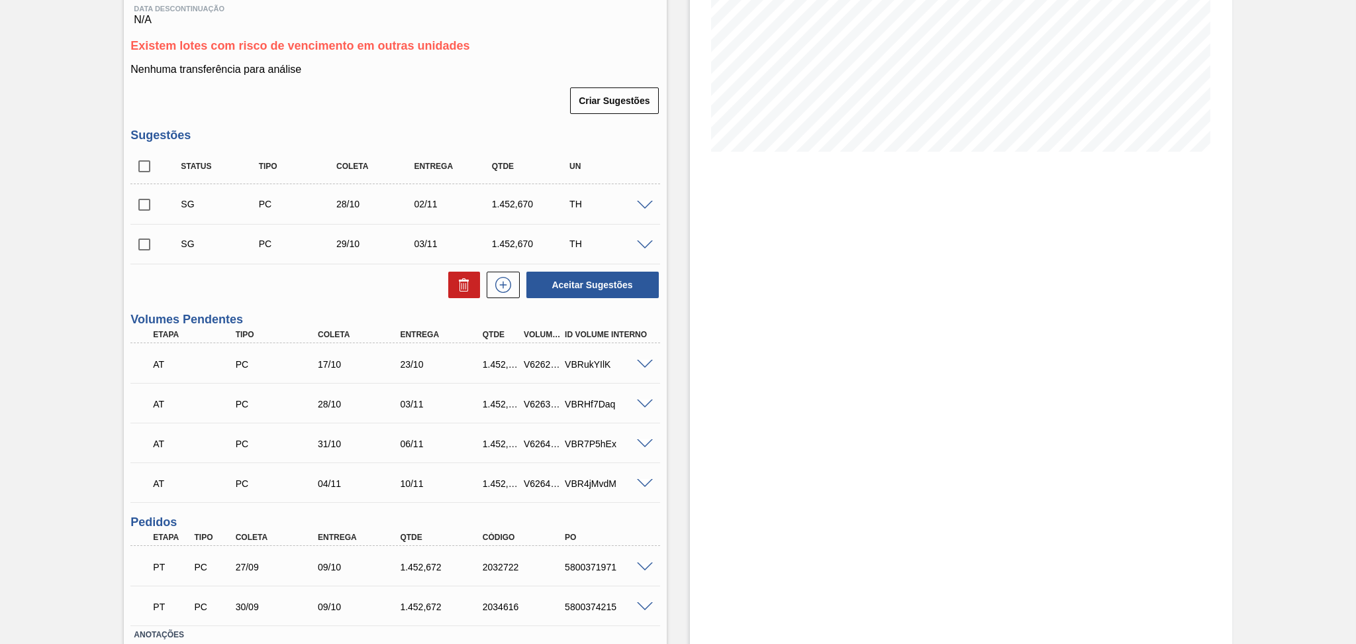
scroll to position [59, 0]
